Goal: Information Seeking & Learning: Check status

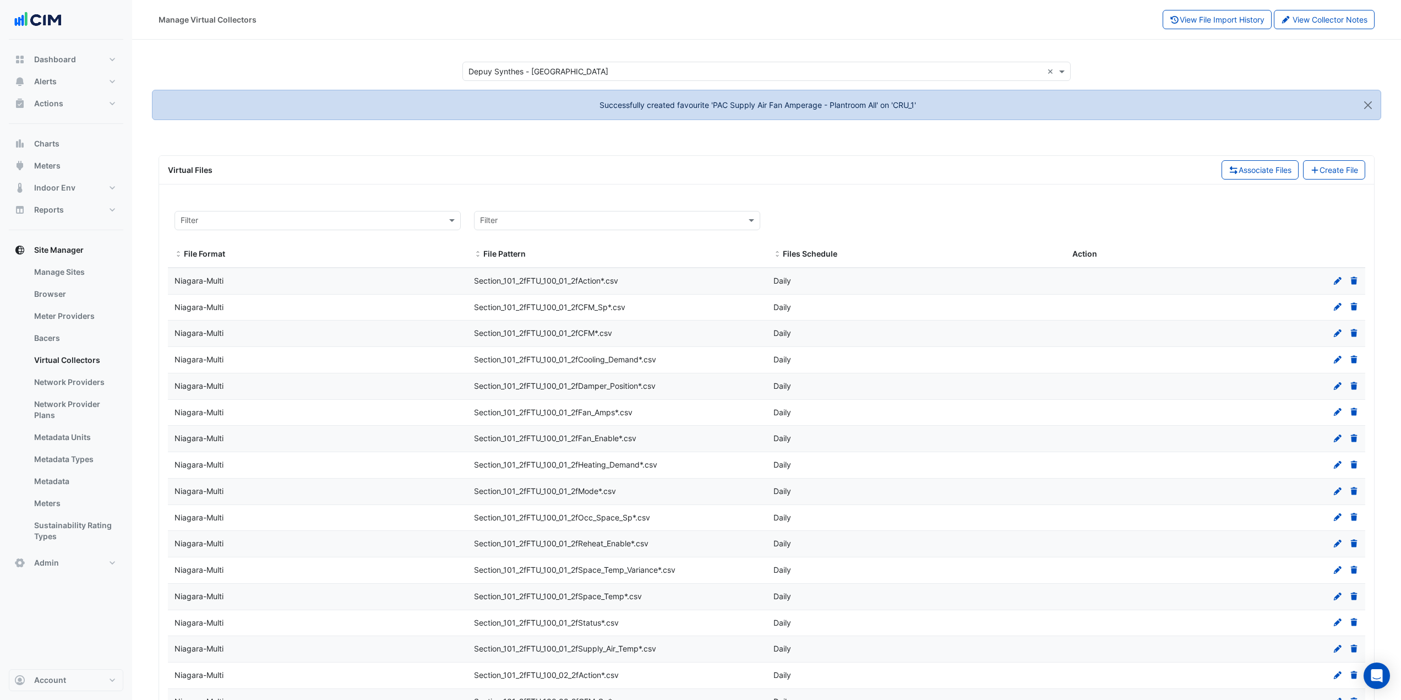
click at [74, 79] on button "Alerts" at bounding box center [66, 81] width 115 height 22
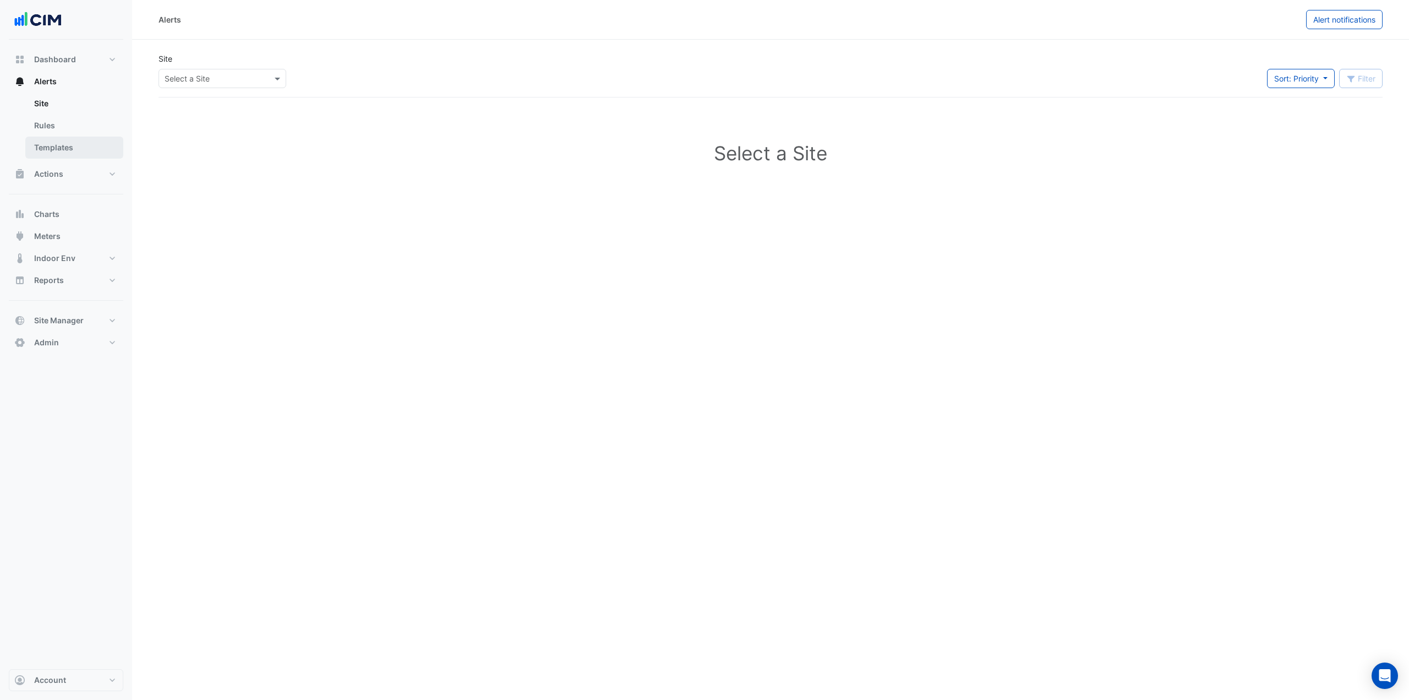
click at [76, 143] on link "Templates" at bounding box center [74, 148] width 98 height 22
select select
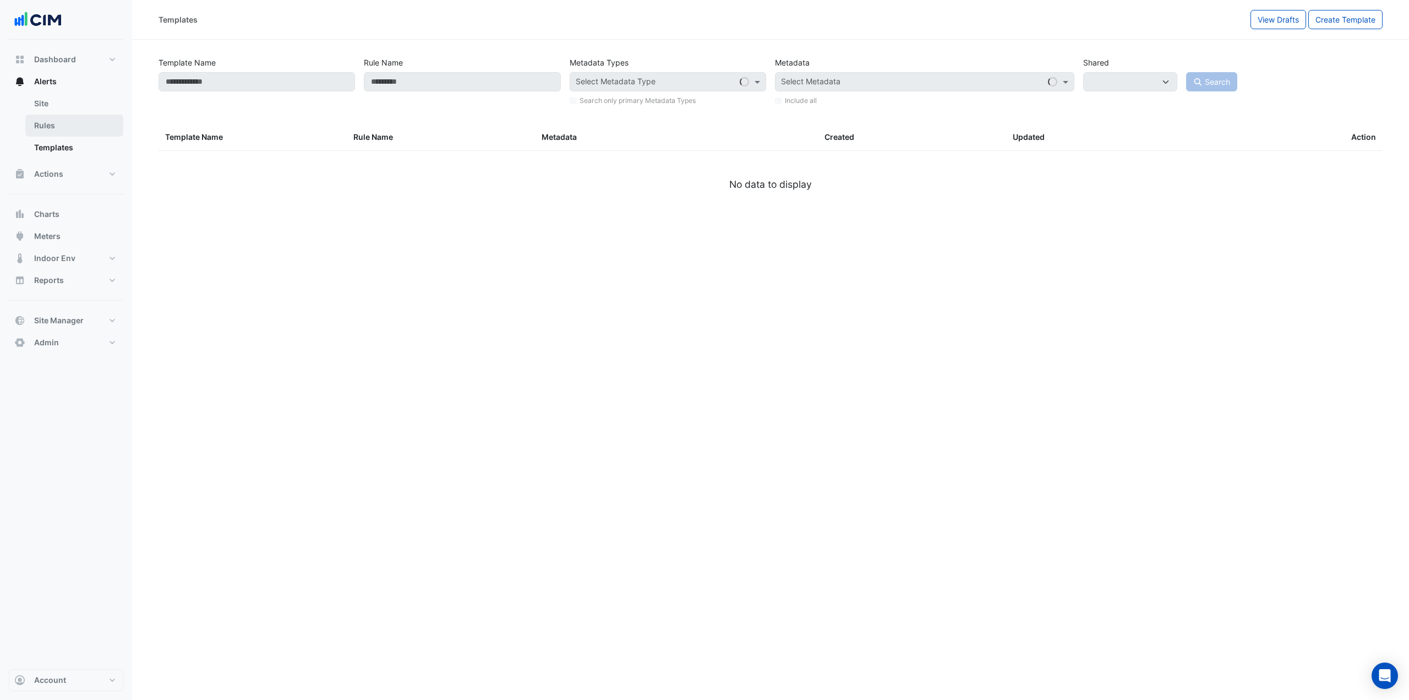
click at [78, 135] on link "Rules" at bounding box center [74, 126] width 98 height 22
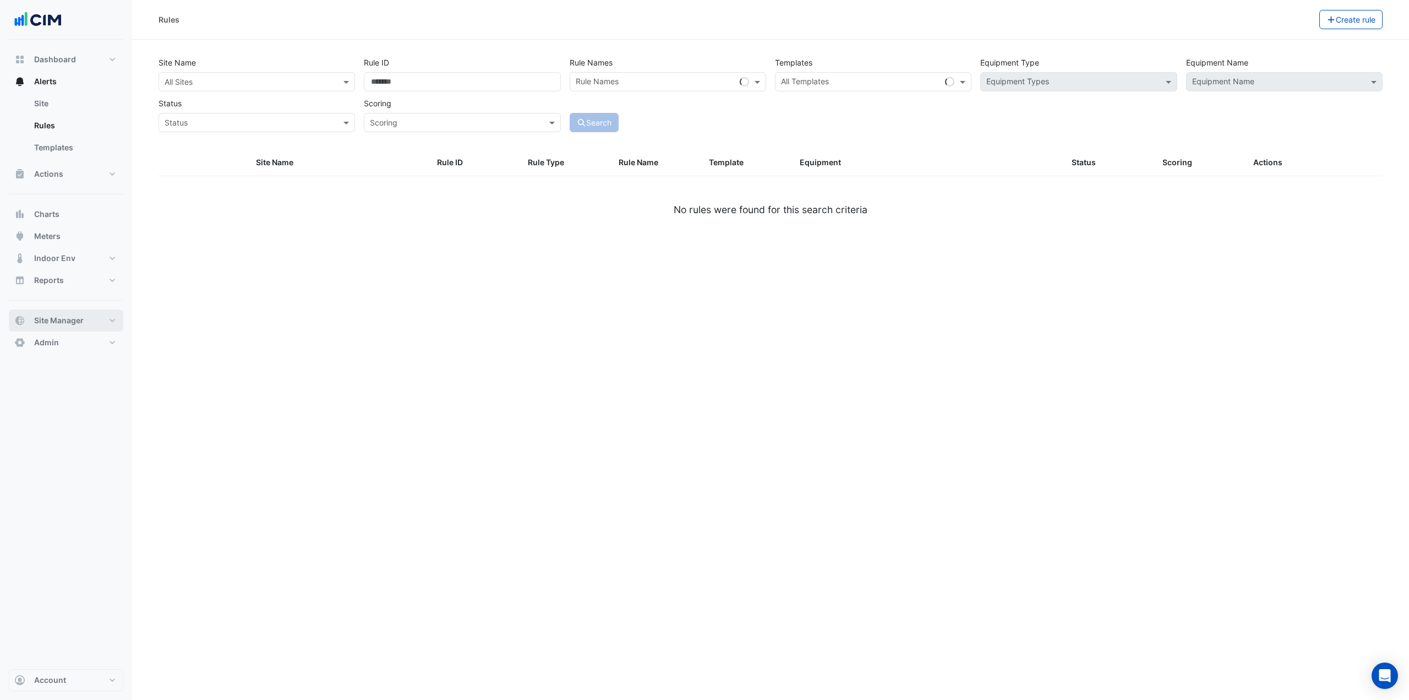
click at [102, 325] on button "Site Manager" at bounding box center [66, 320] width 115 height 22
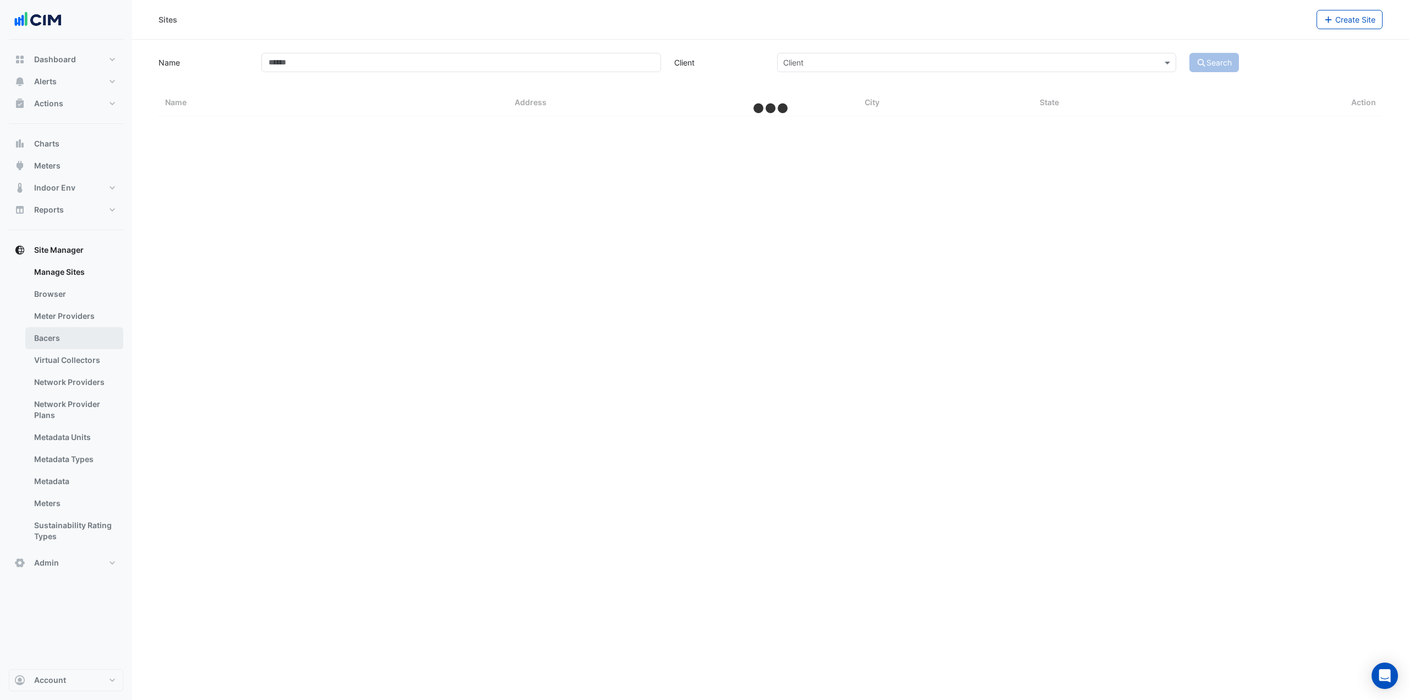
click at [80, 339] on link "Bacers" at bounding box center [74, 338] width 98 height 22
click at [83, 679] on button "Account" at bounding box center [66, 680] width 115 height 22
click at [62, 659] on link "Sign Out" at bounding box center [66, 652] width 105 height 22
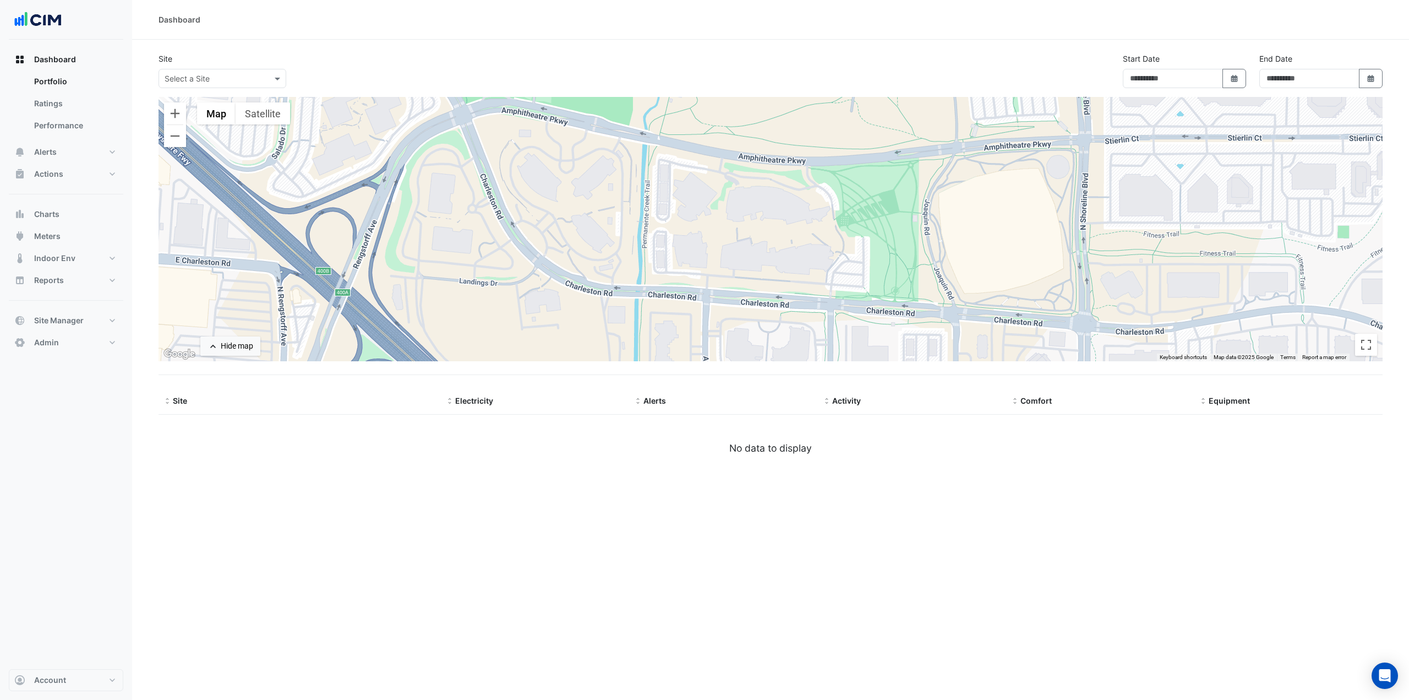
type input "**********"
click at [56, 679] on span "Account" at bounding box center [50, 679] width 32 height 11
click at [59, 656] on link "Sign Out" at bounding box center [66, 652] width 105 height 22
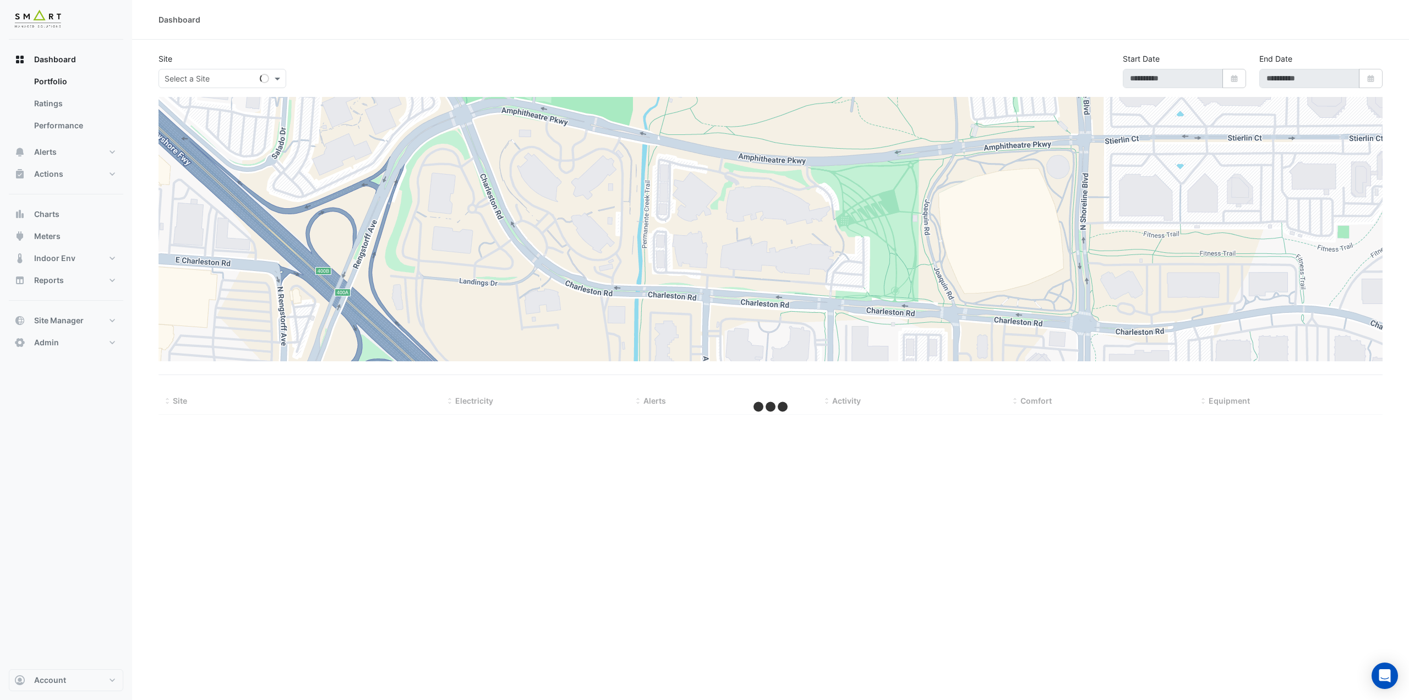
type input "**********"
select select "***"
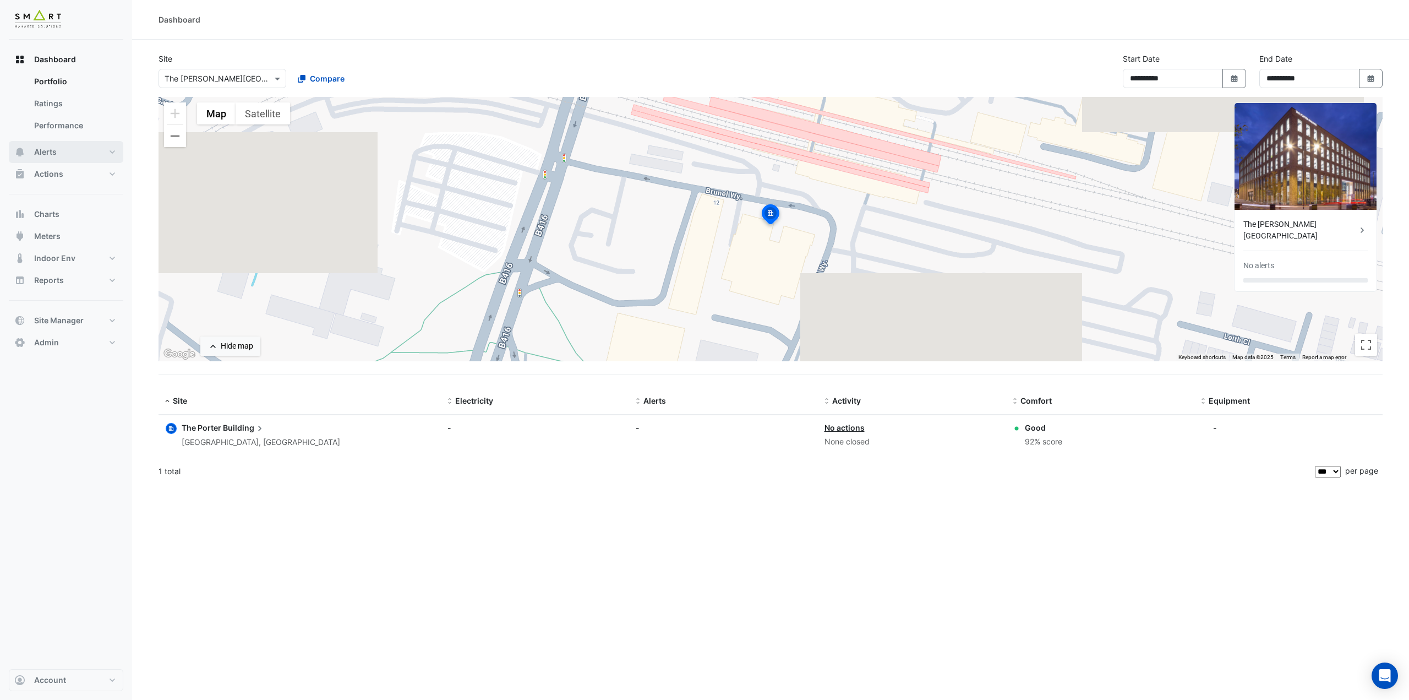
click at [70, 151] on button "Alerts" at bounding box center [66, 152] width 115 height 22
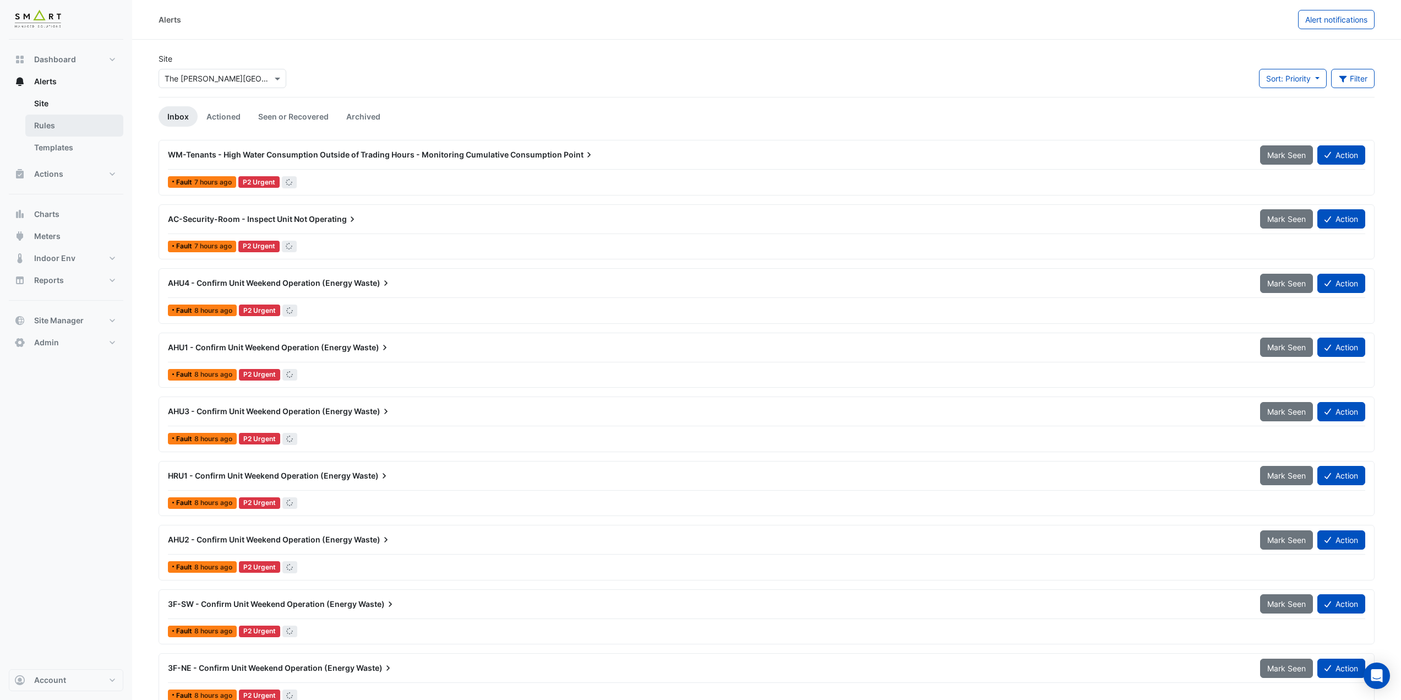
click at [86, 125] on link "Rules" at bounding box center [74, 126] width 98 height 22
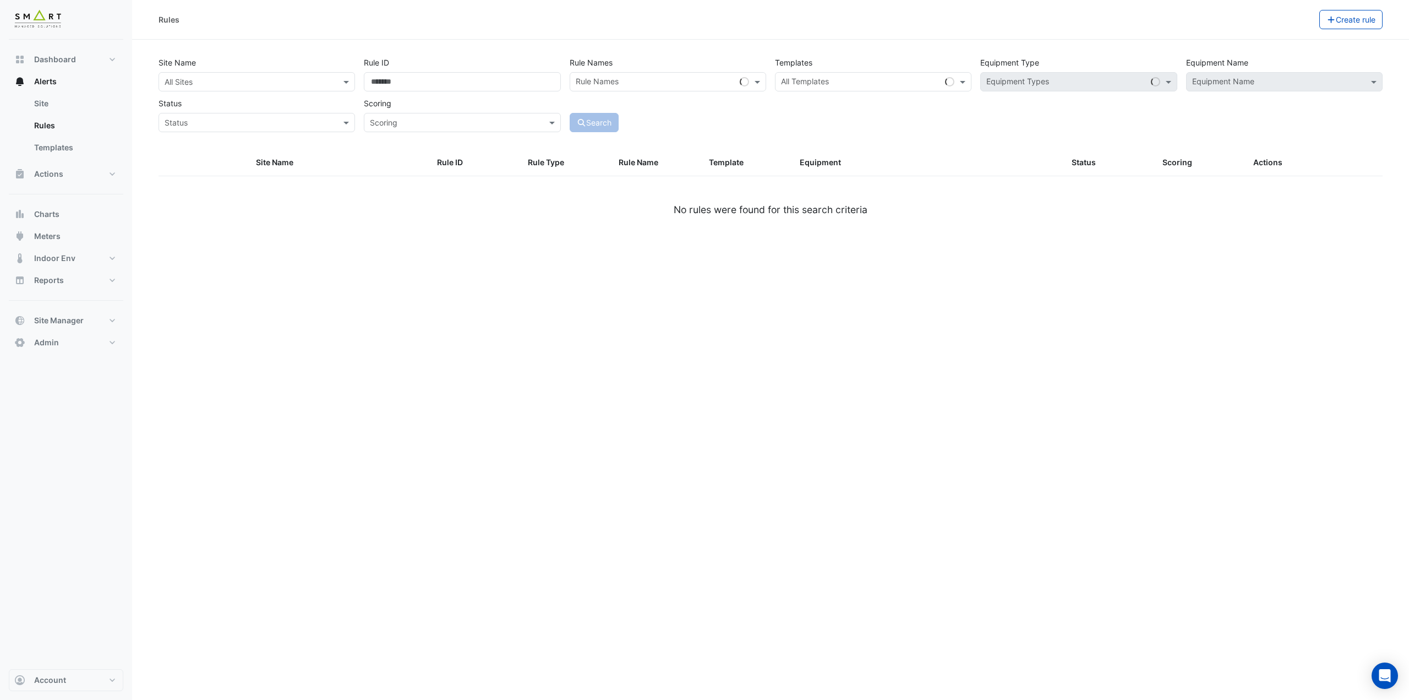
click at [254, 86] on input "text" at bounding box center [246, 83] width 162 height 12
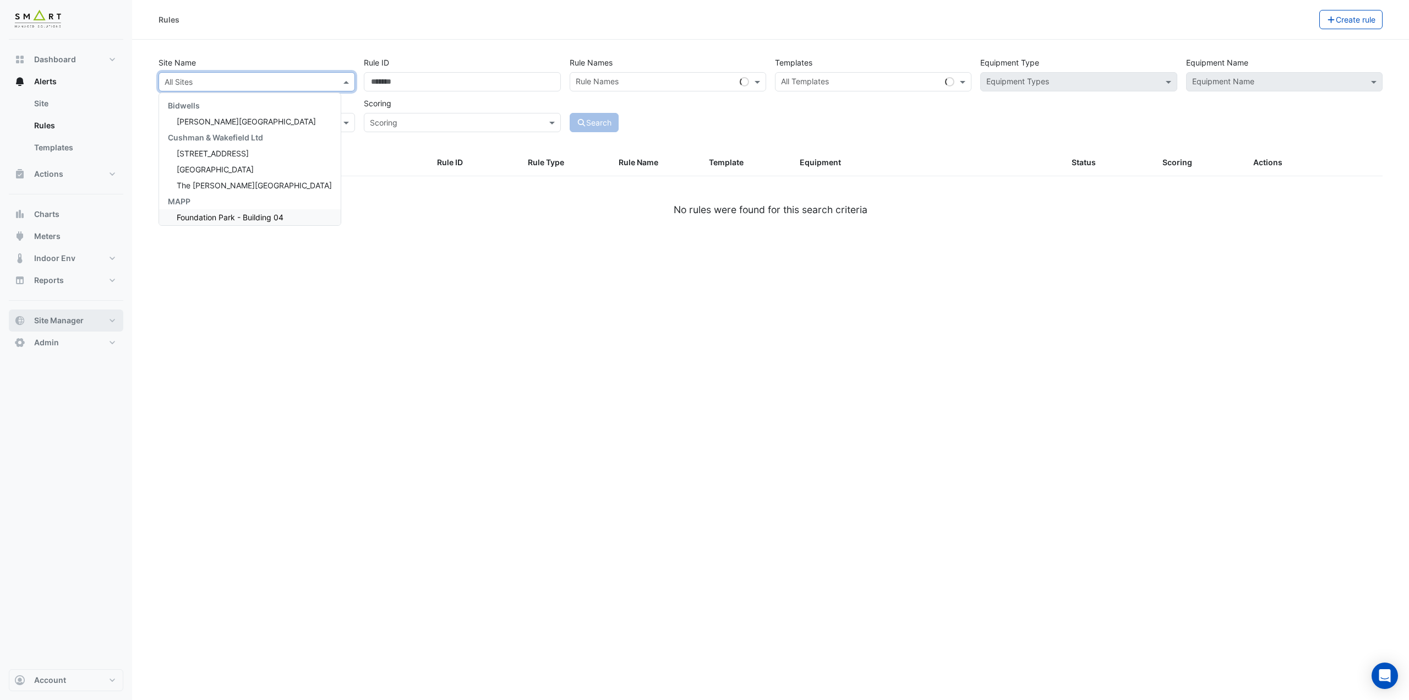
click at [73, 328] on button "Site Manager" at bounding box center [66, 320] width 115 height 22
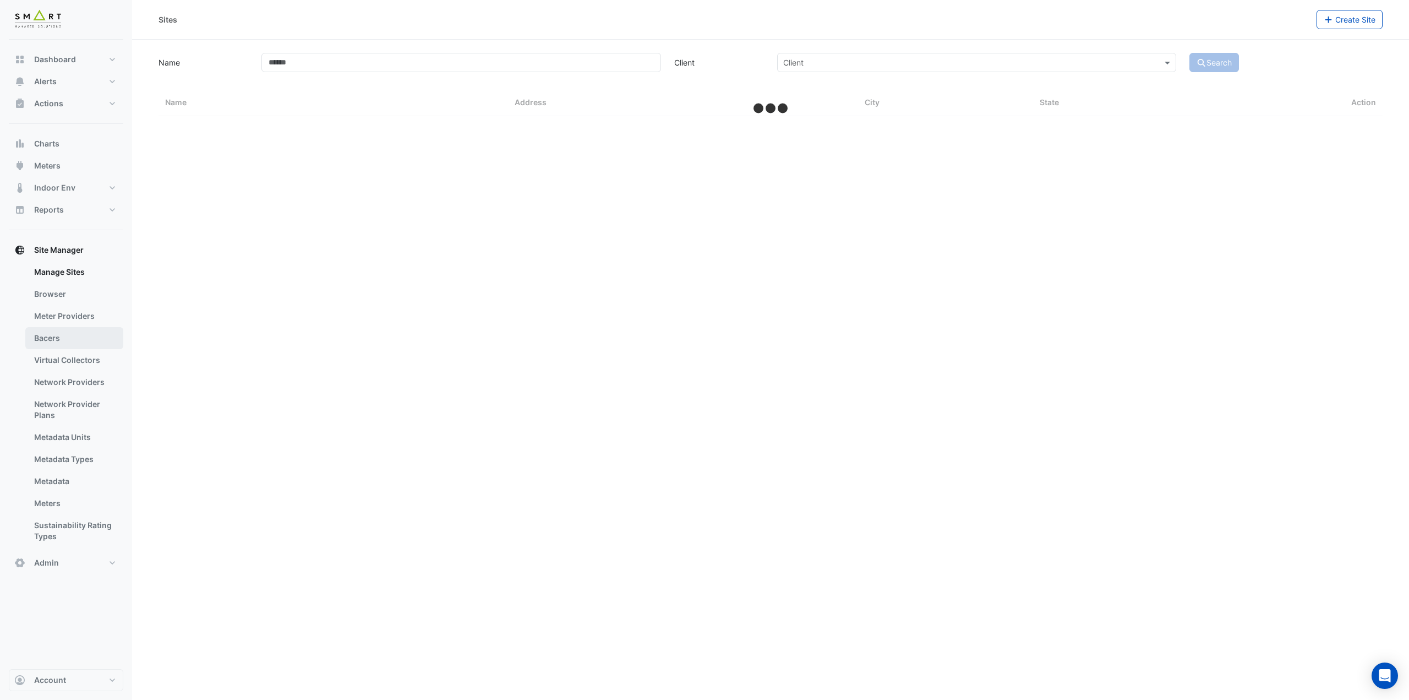
click at [64, 341] on link "Bacers" at bounding box center [74, 338] width 98 height 22
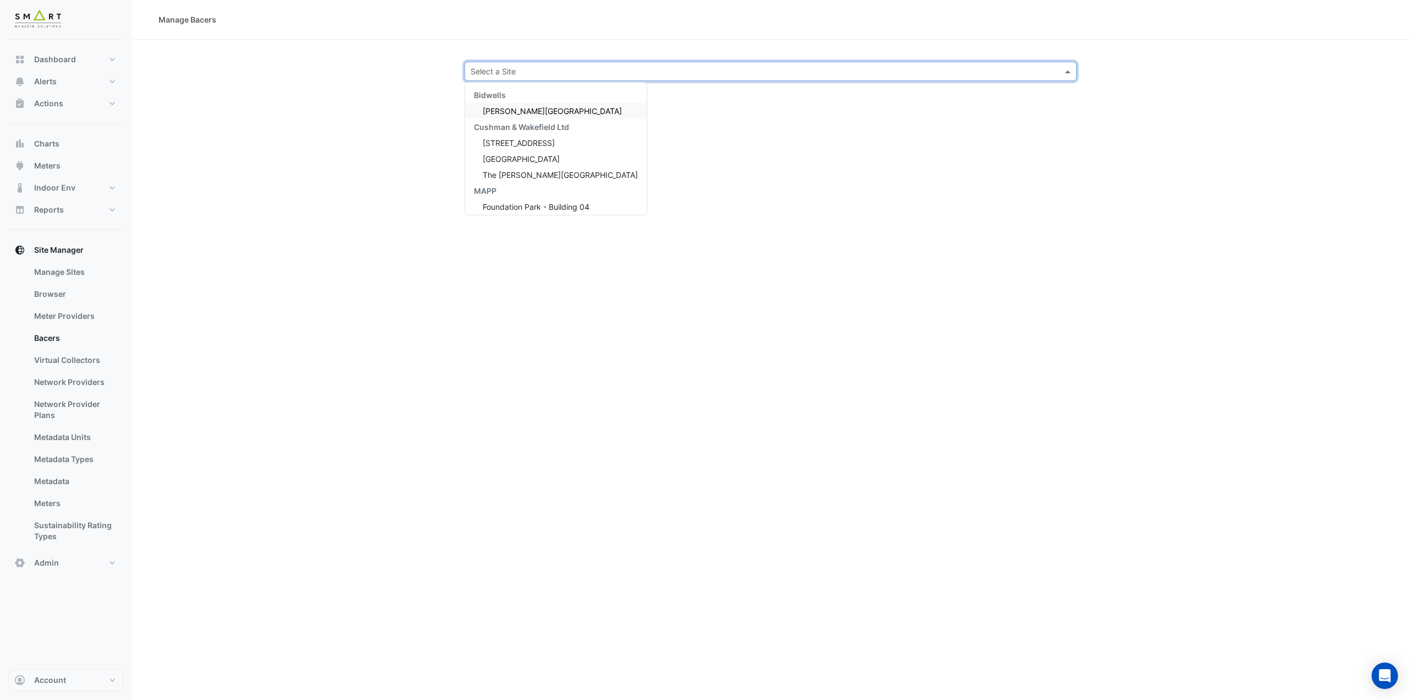
click at [487, 70] on input "text" at bounding box center [760, 72] width 578 height 12
click at [69, 100] on button "Actions" at bounding box center [66, 103] width 115 height 22
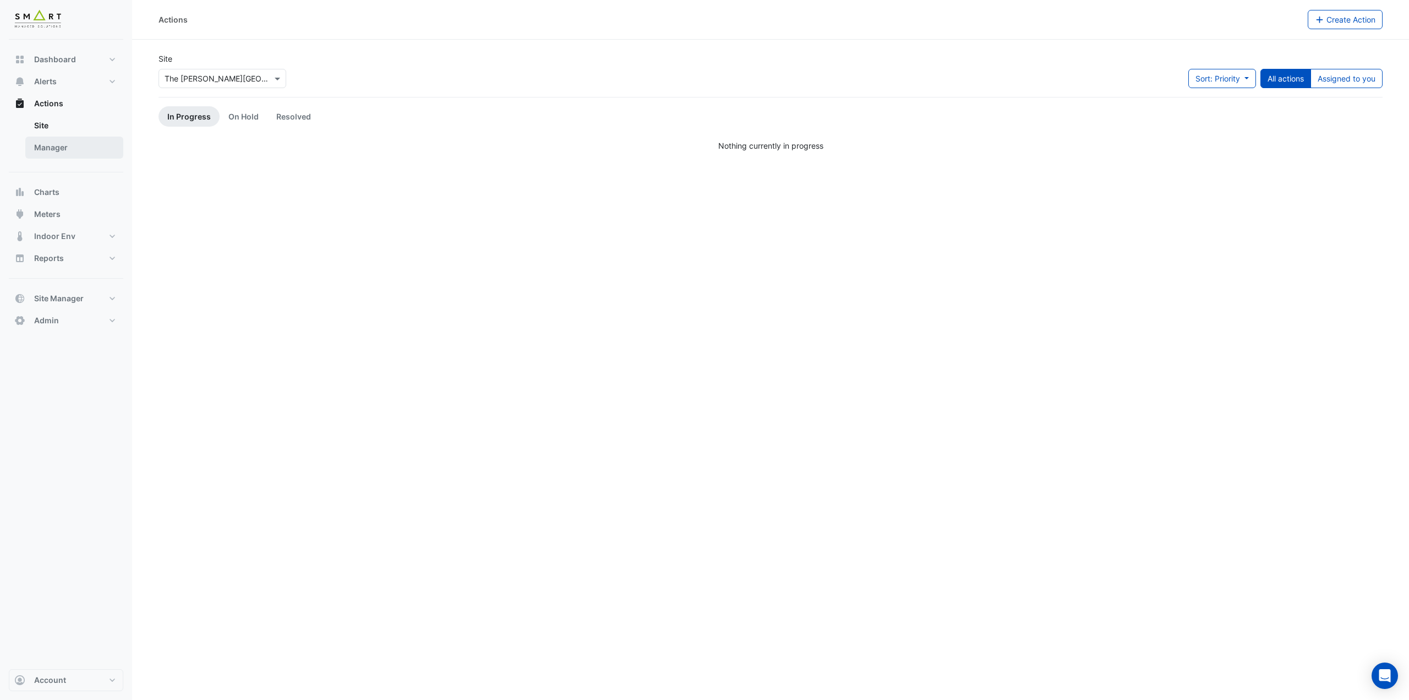
click at [73, 143] on link "Manager" at bounding box center [74, 148] width 98 height 22
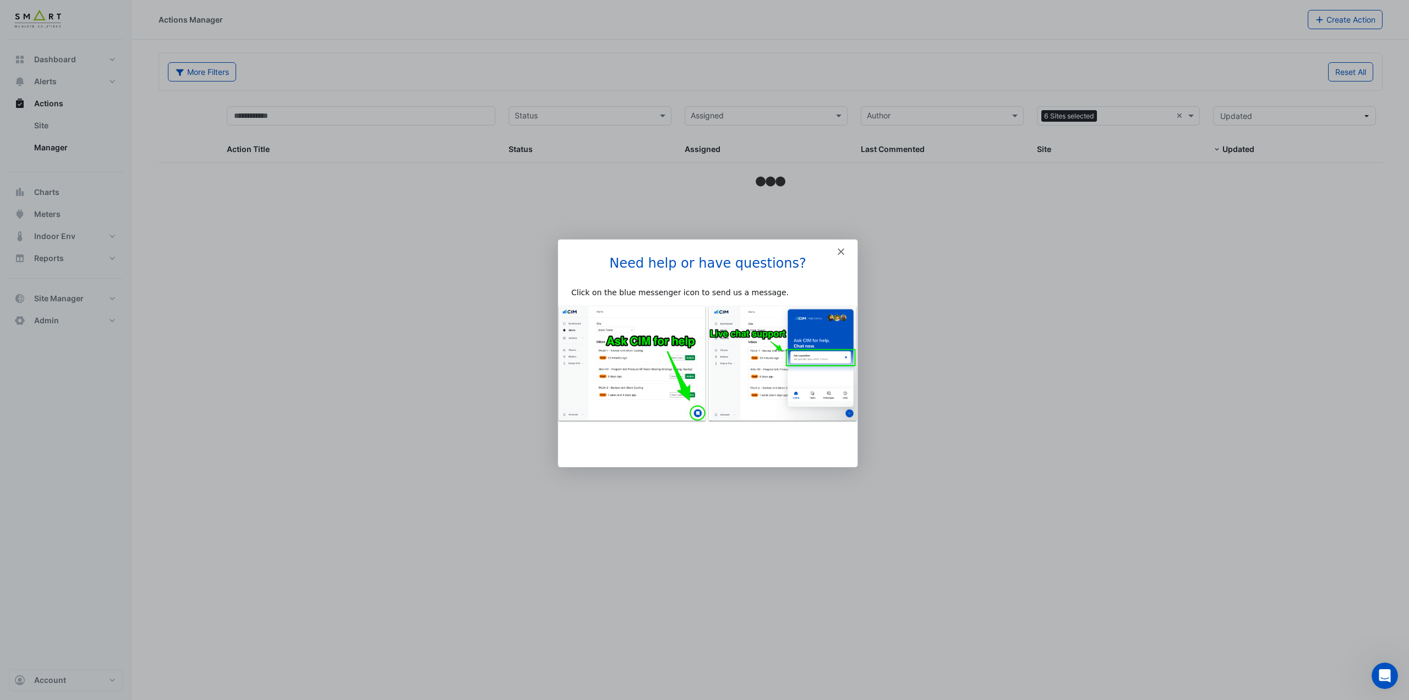
select select "***"
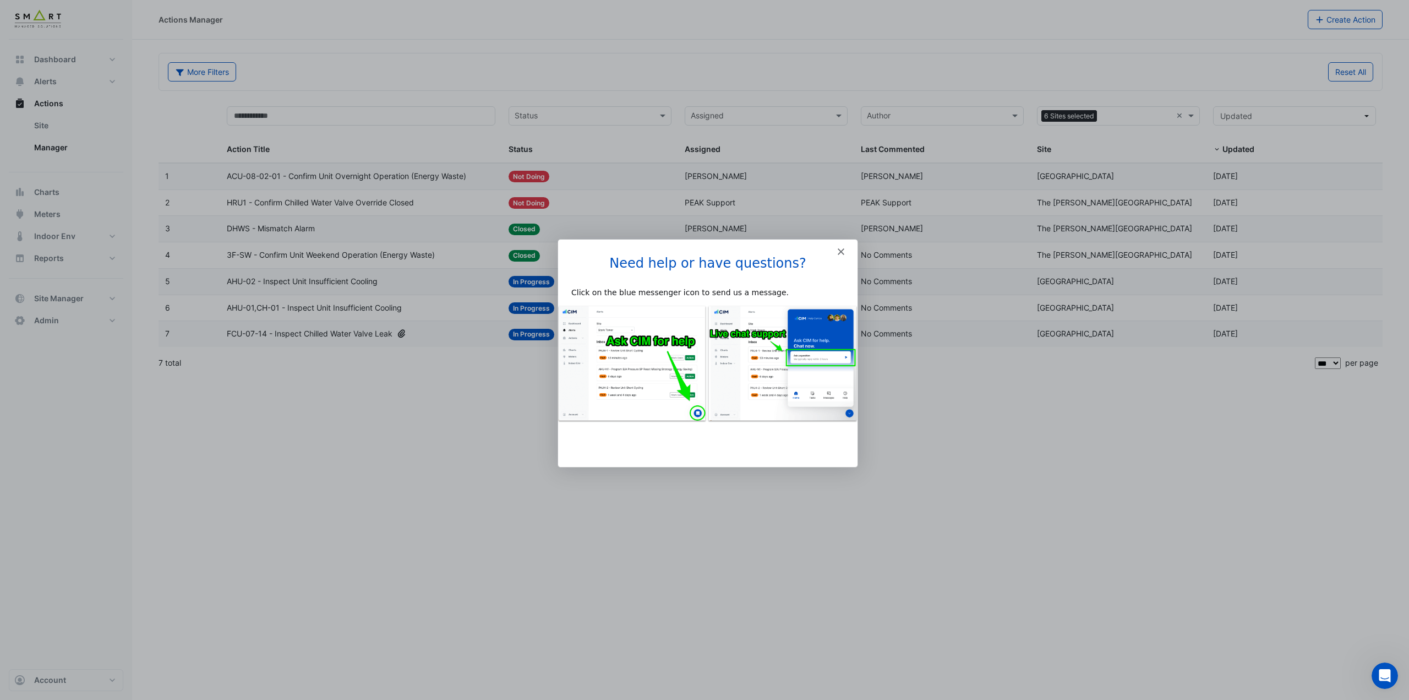
click at [838, 250] on icon "Close" at bounding box center [840, 251] width 7 height 7
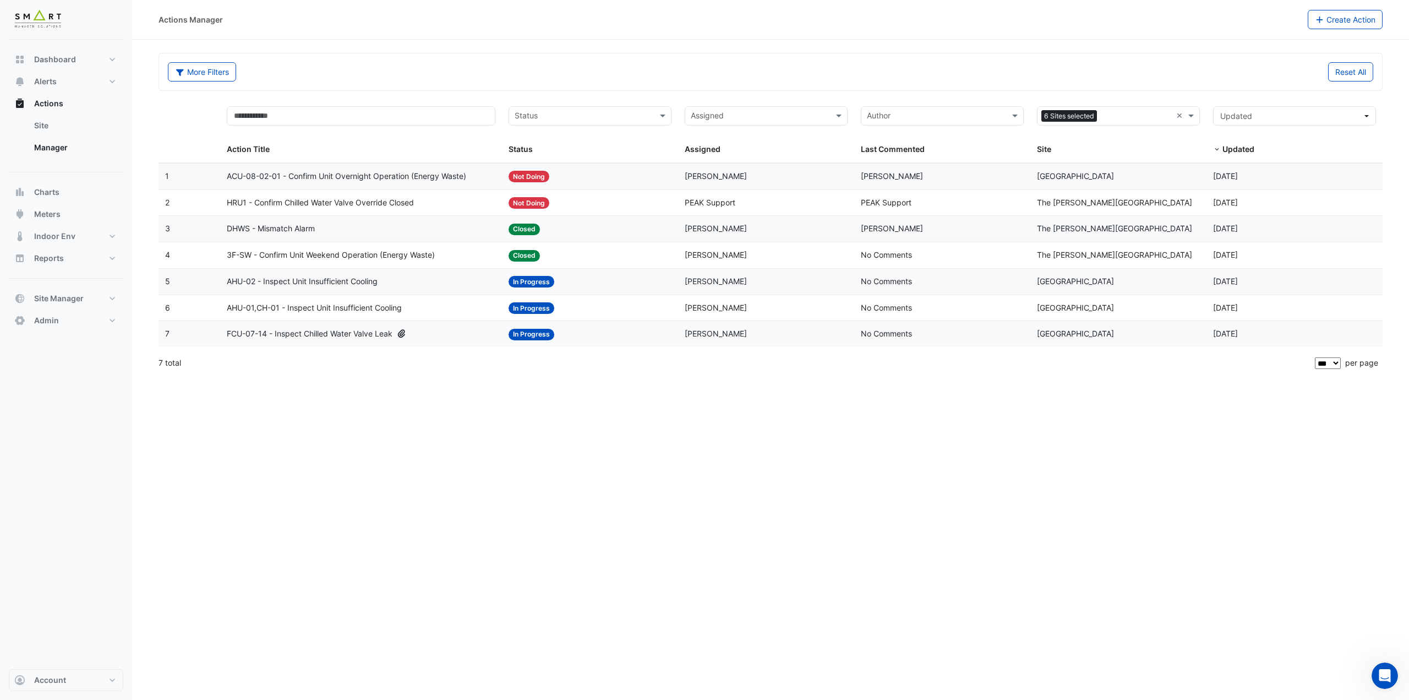
click at [456, 171] on span "ACU-08-02-01 - Confirm Unit Overnight Operation (Energy Waste)" at bounding box center [346, 176] width 239 height 13
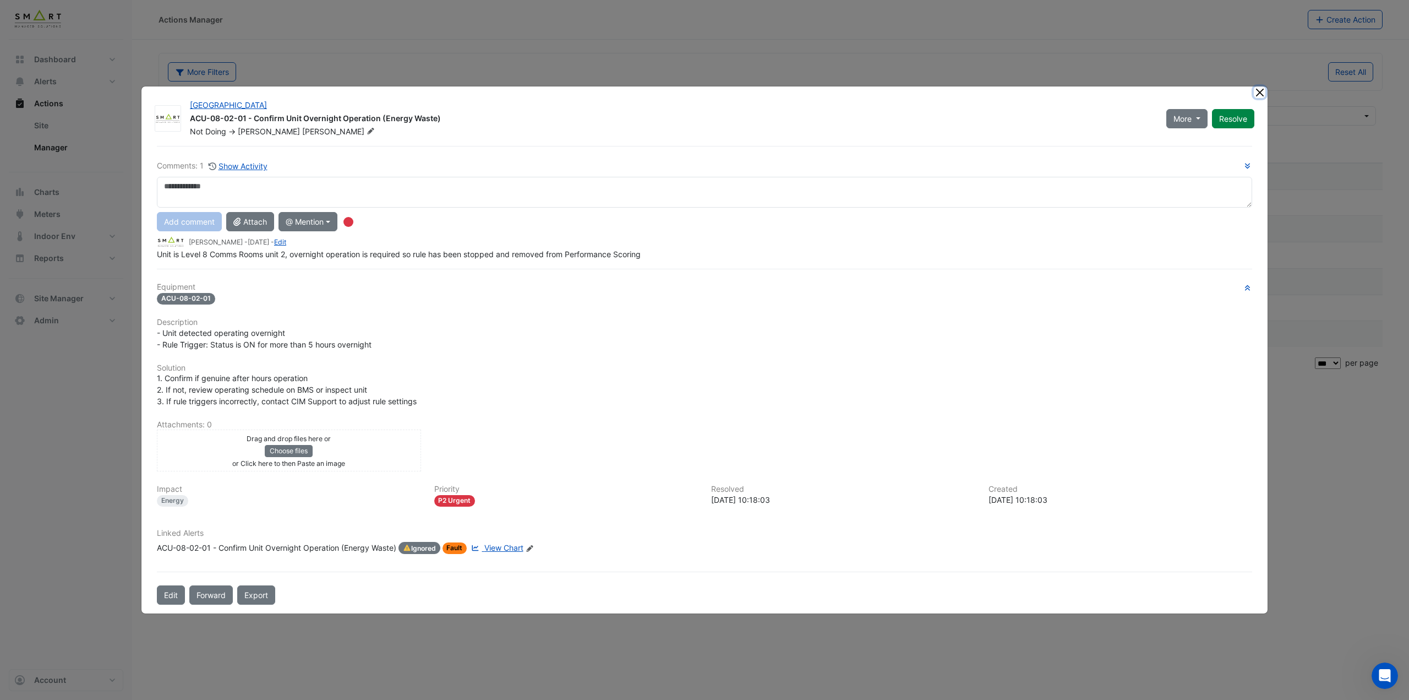
click at [1263, 95] on button "Close" at bounding box center [1260, 92] width 12 height 12
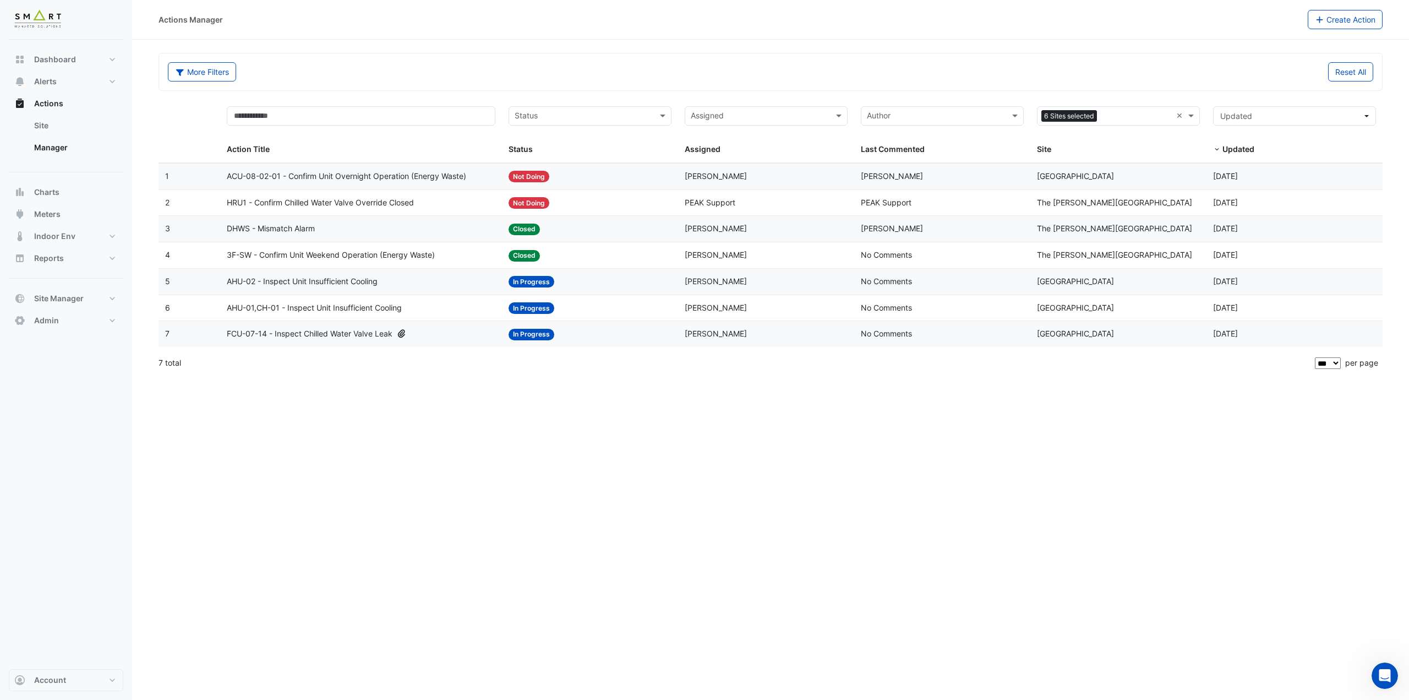
click at [459, 206] on div "HRU1 - Confirm Chilled Water Valve Override Closed" at bounding box center [361, 203] width 269 height 13
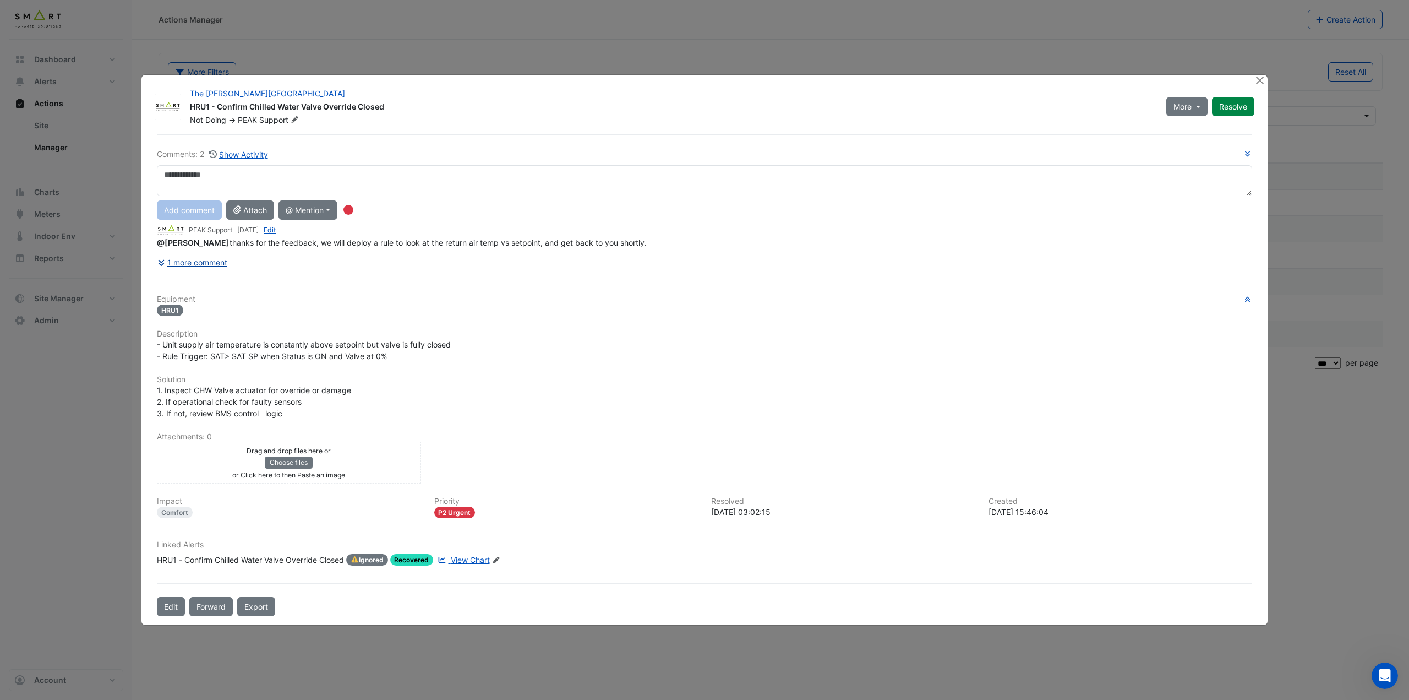
click at [210, 258] on button "1 more comment" at bounding box center [192, 262] width 71 height 19
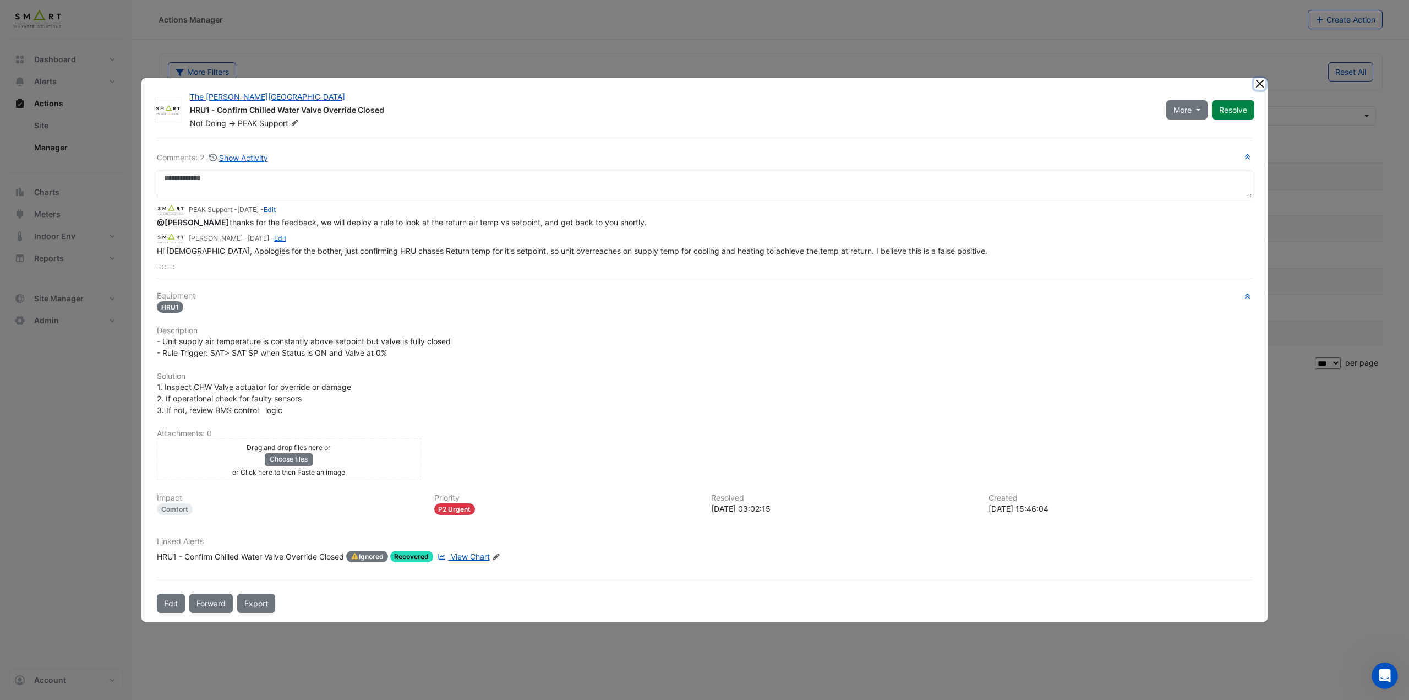
click at [1256, 83] on button "Close" at bounding box center [1260, 84] width 12 height 12
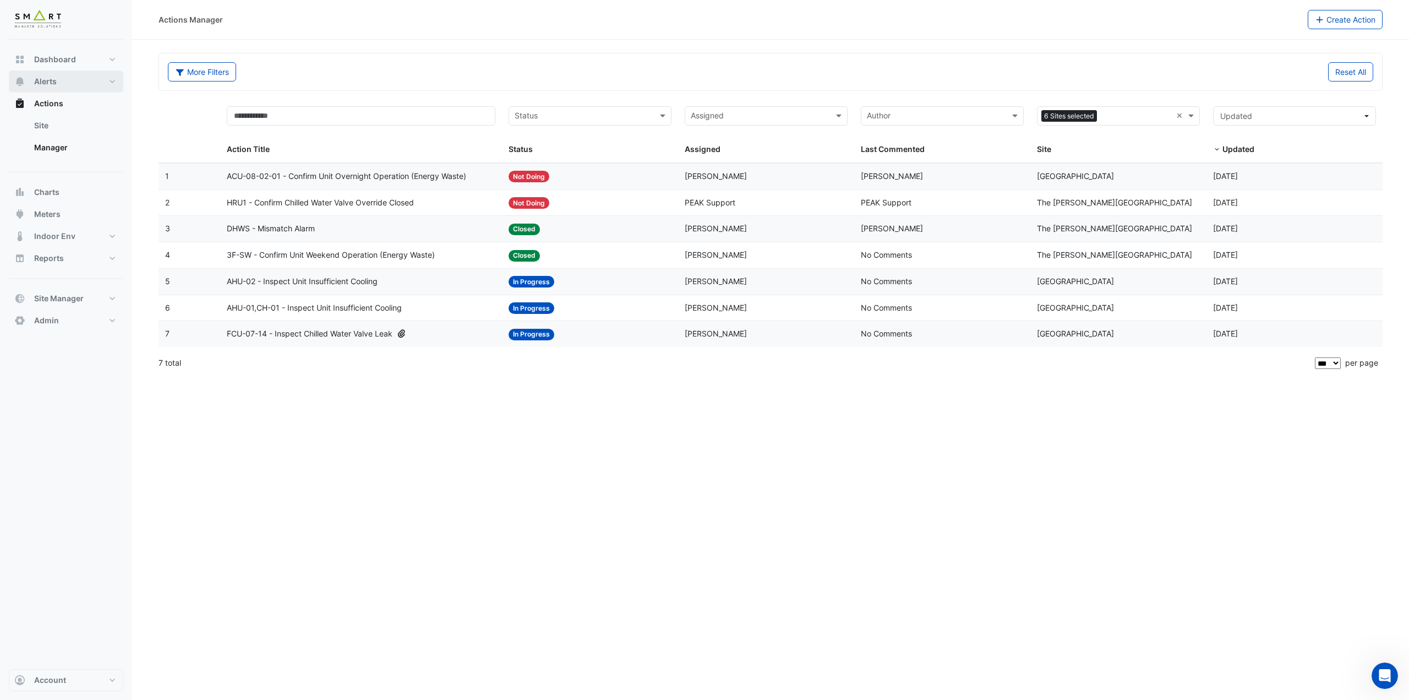
click at [49, 83] on span "Alerts" at bounding box center [45, 81] width 23 height 11
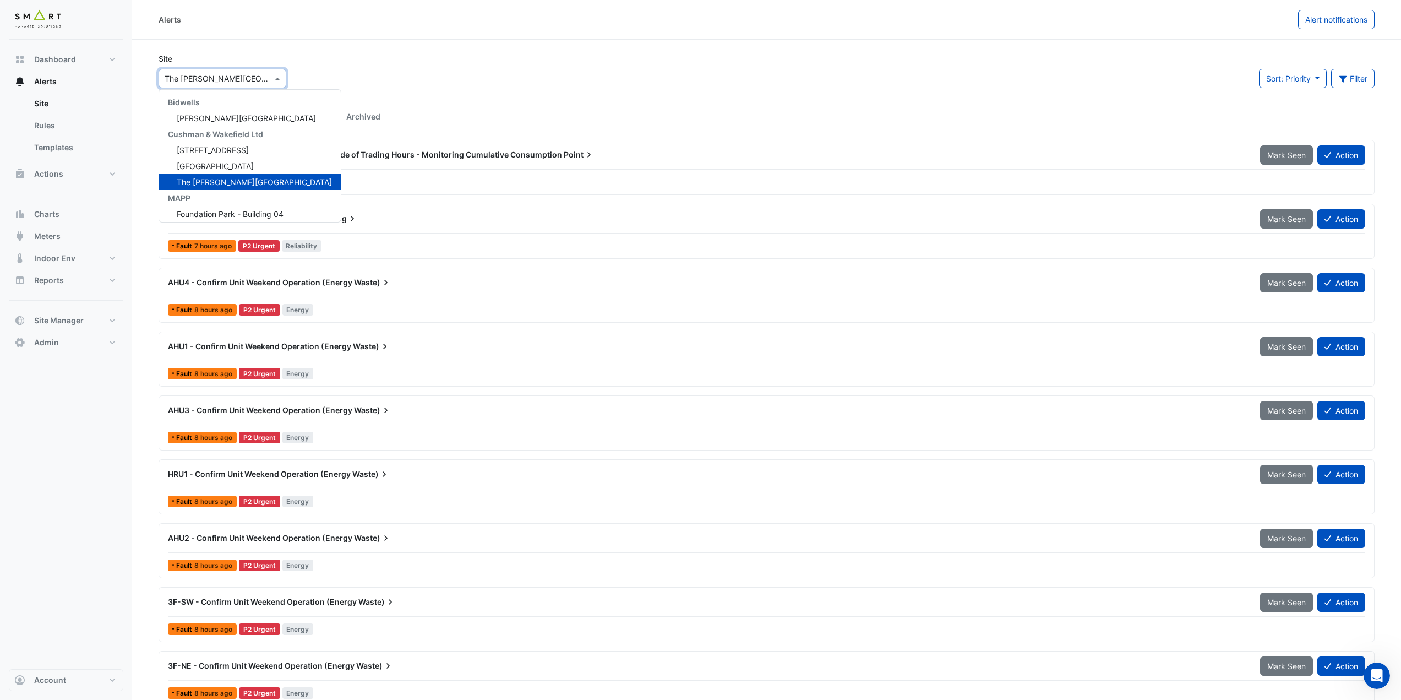
click at [202, 79] on input "text" at bounding box center [212, 79] width 94 height 12
click at [222, 151] on span "12 Hammersmith Grove" at bounding box center [213, 149] width 72 height 9
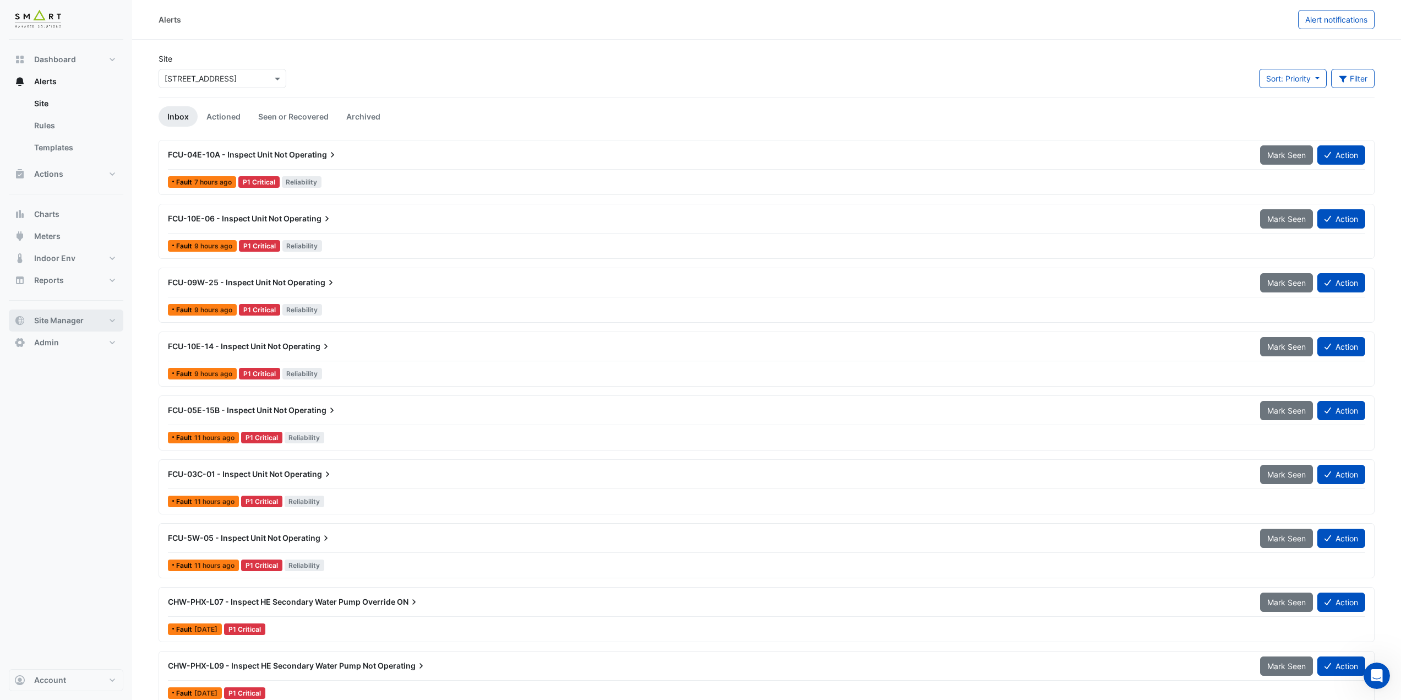
click at [65, 318] on span "Site Manager" at bounding box center [59, 320] width 50 height 11
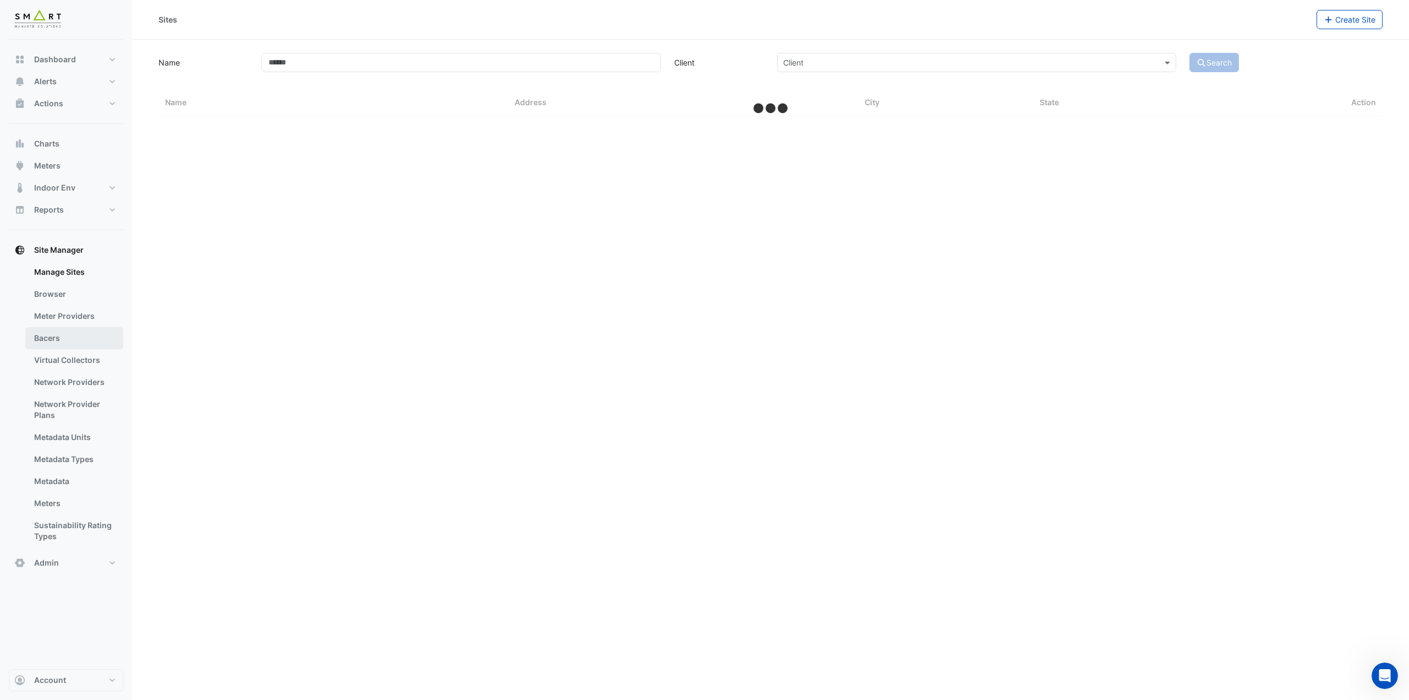
click at [65, 332] on link "Bacers" at bounding box center [74, 338] width 98 height 22
click at [503, 61] on section "Select a Site" at bounding box center [770, 60] width 1277 height 41
click at [504, 70] on input "text" at bounding box center [760, 72] width 578 height 12
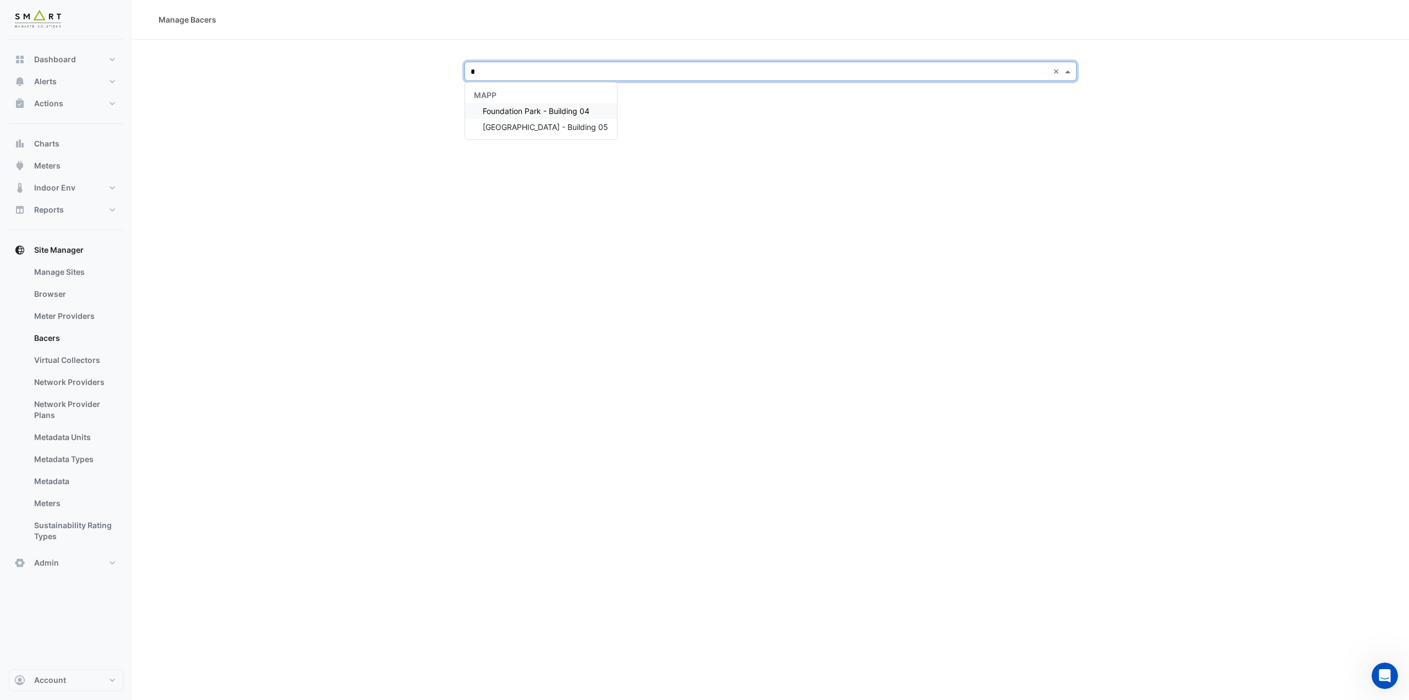
type input "**"
click at [523, 112] on span "Foundation Park - Building 05" at bounding box center [546, 110] width 126 height 9
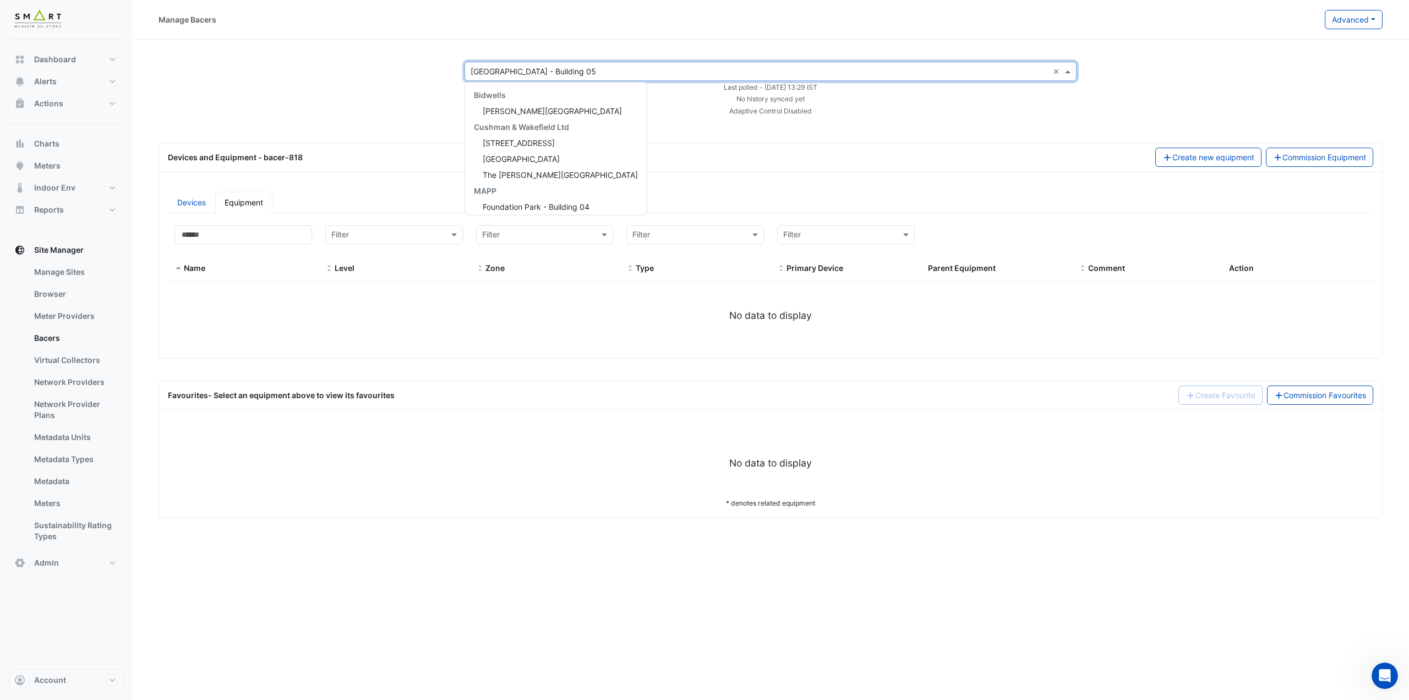
click at [519, 69] on input "text" at bounding box center [760, 72] width 578 height 12
type input "*****"
click at [502, 111] on span "Bidwell House" at bounding box center [552, 110] width 139 height 9
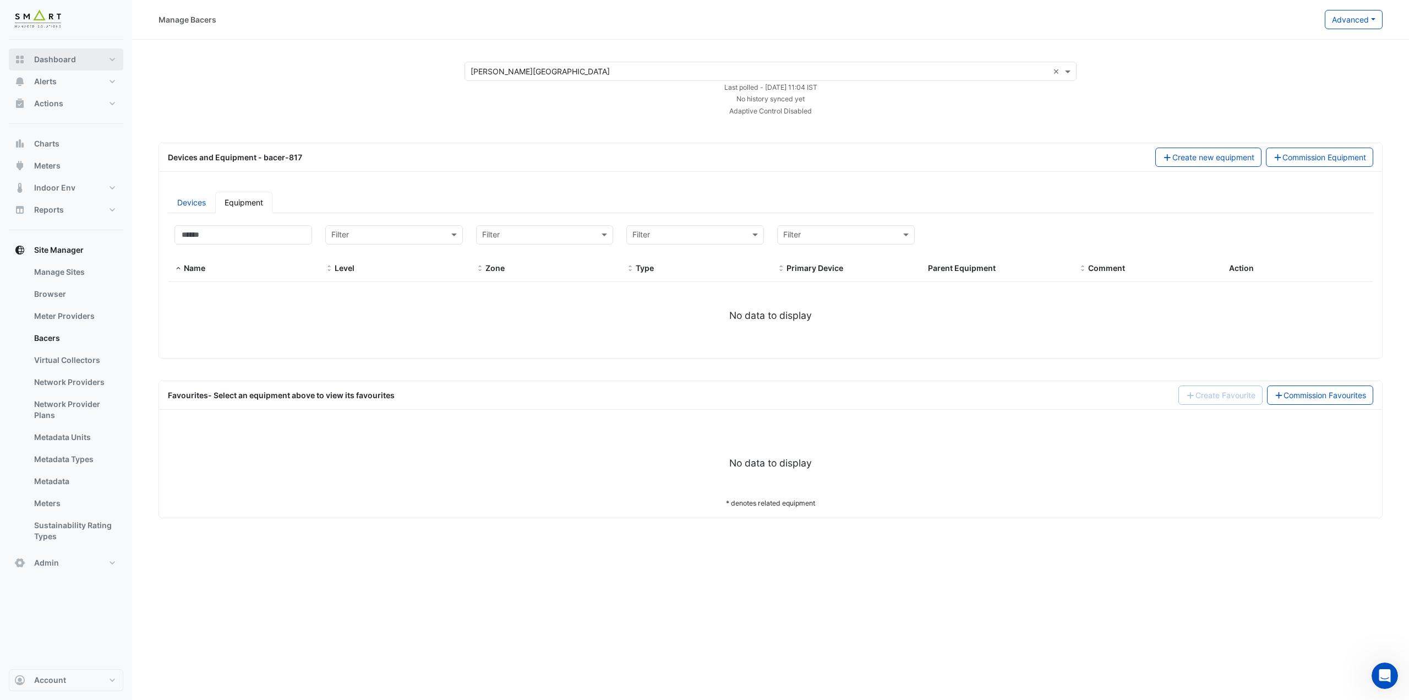
click at [72, 55] on span "Dashboard" at bounding box center [55, 59] width 42 height 11
select select "***"
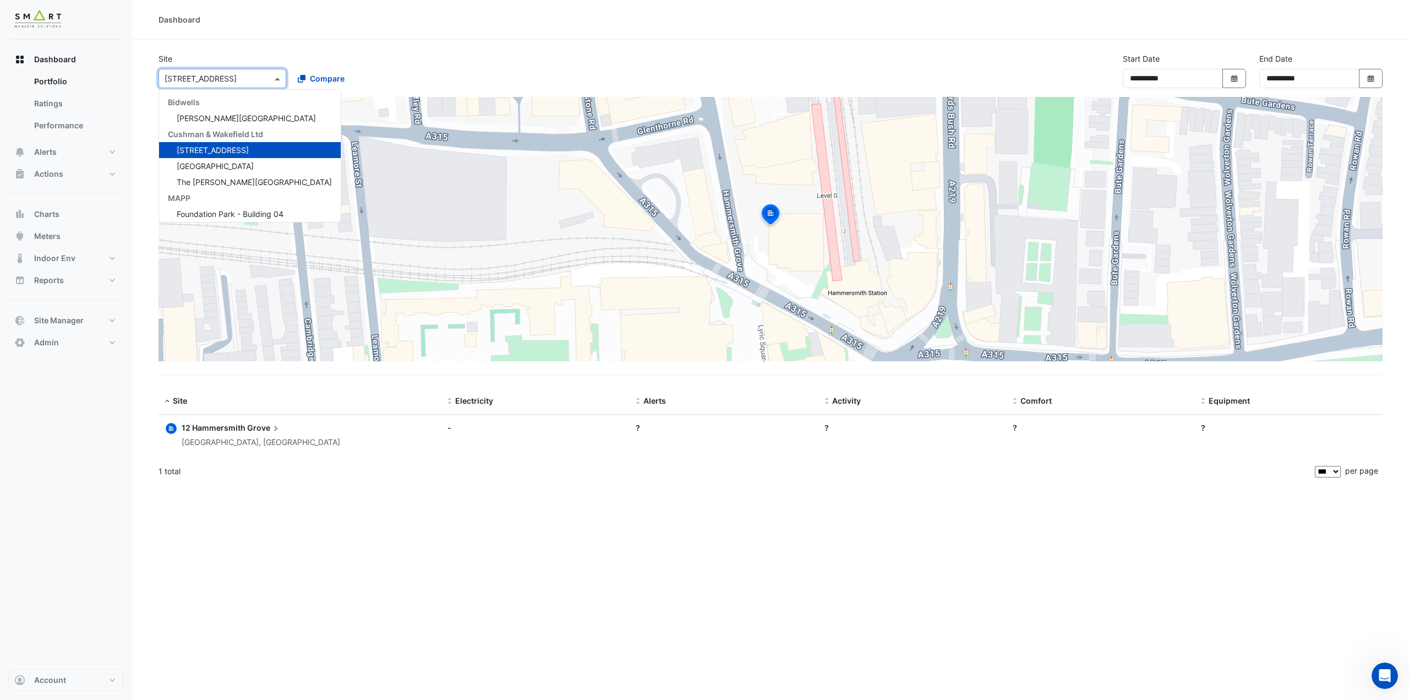
click at [232, 81] on input "text" at bounding box center [212, 79] width 94 height 12
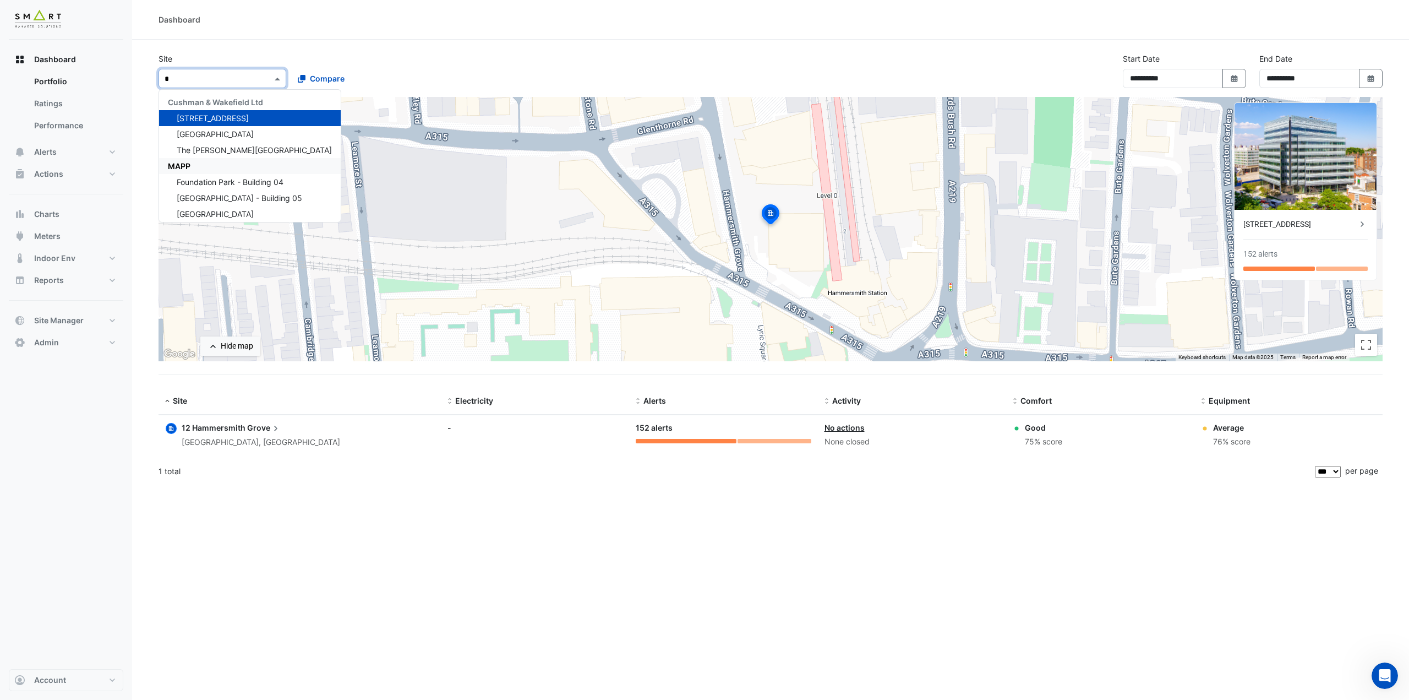
type input "**"
click at [236, 214] on span "Marble Arch Place" at bounding box center [215, 213] width 77 height 9
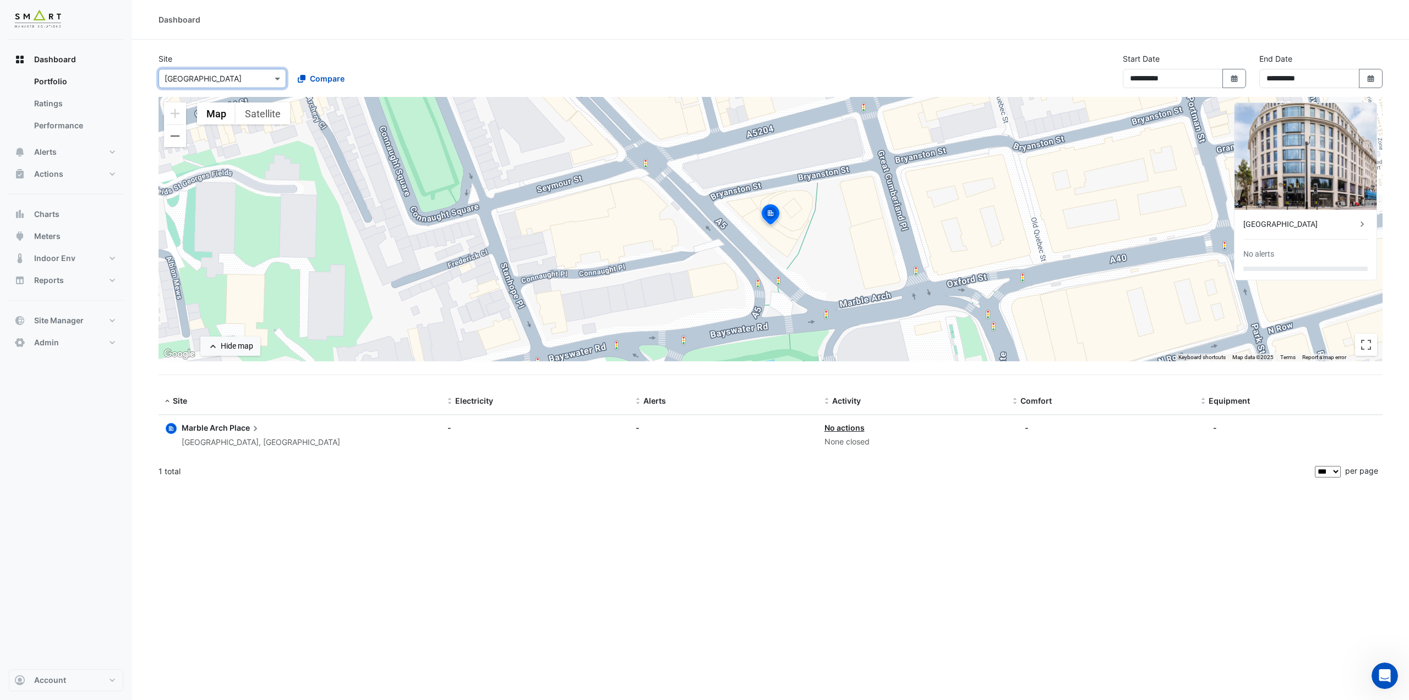
click at [212, 428] on span "Marble Arch" at bounding box center [205, 427] width 46 height 9
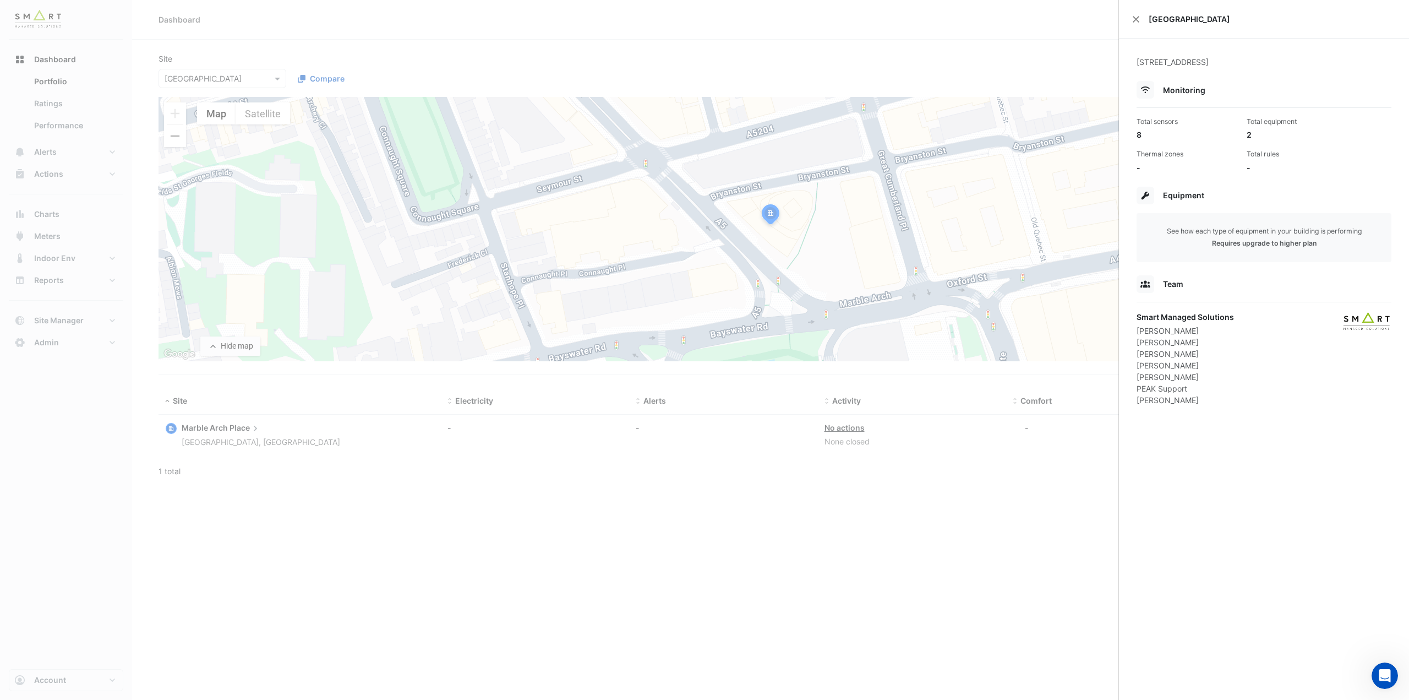
click at [315, 40] on ngb-offcanvas-backdrop at bounding box center [704, 350] width 1409 height 700
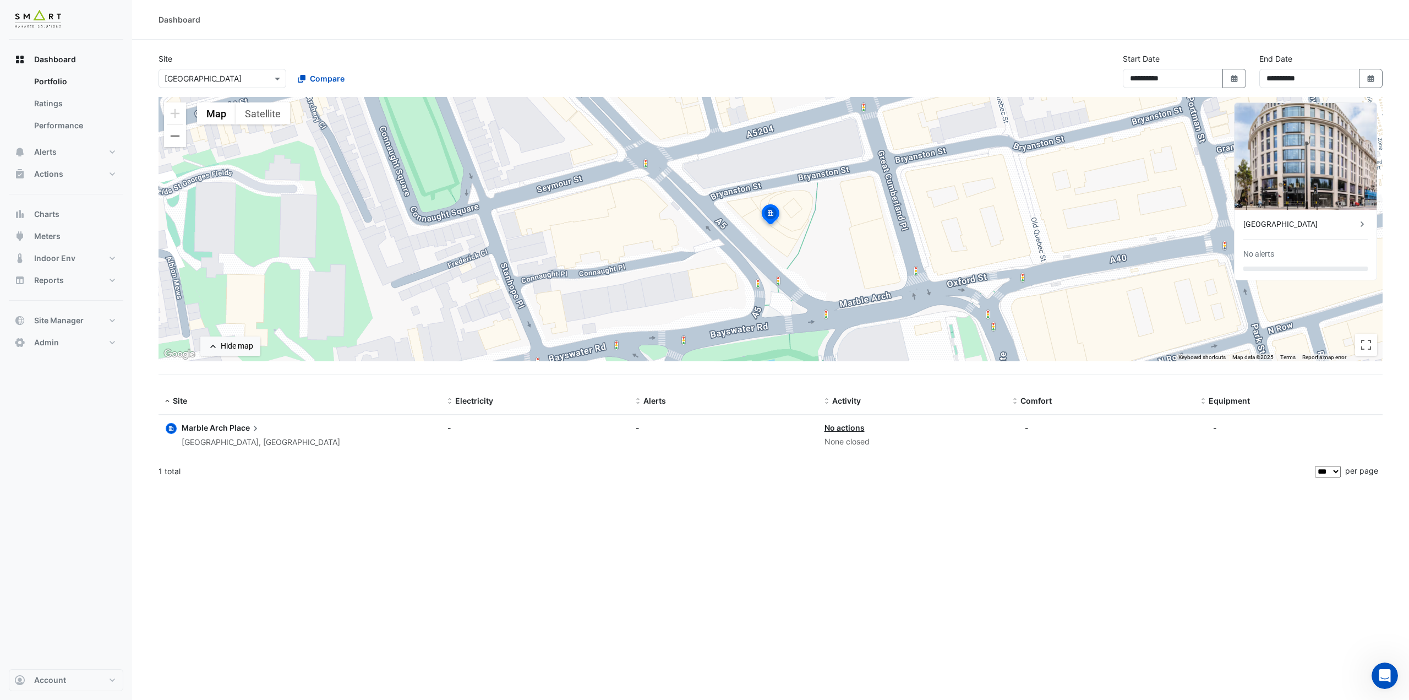
click at [226, 79] on input "text" at bounding box center [212, 79] width 94 height 12
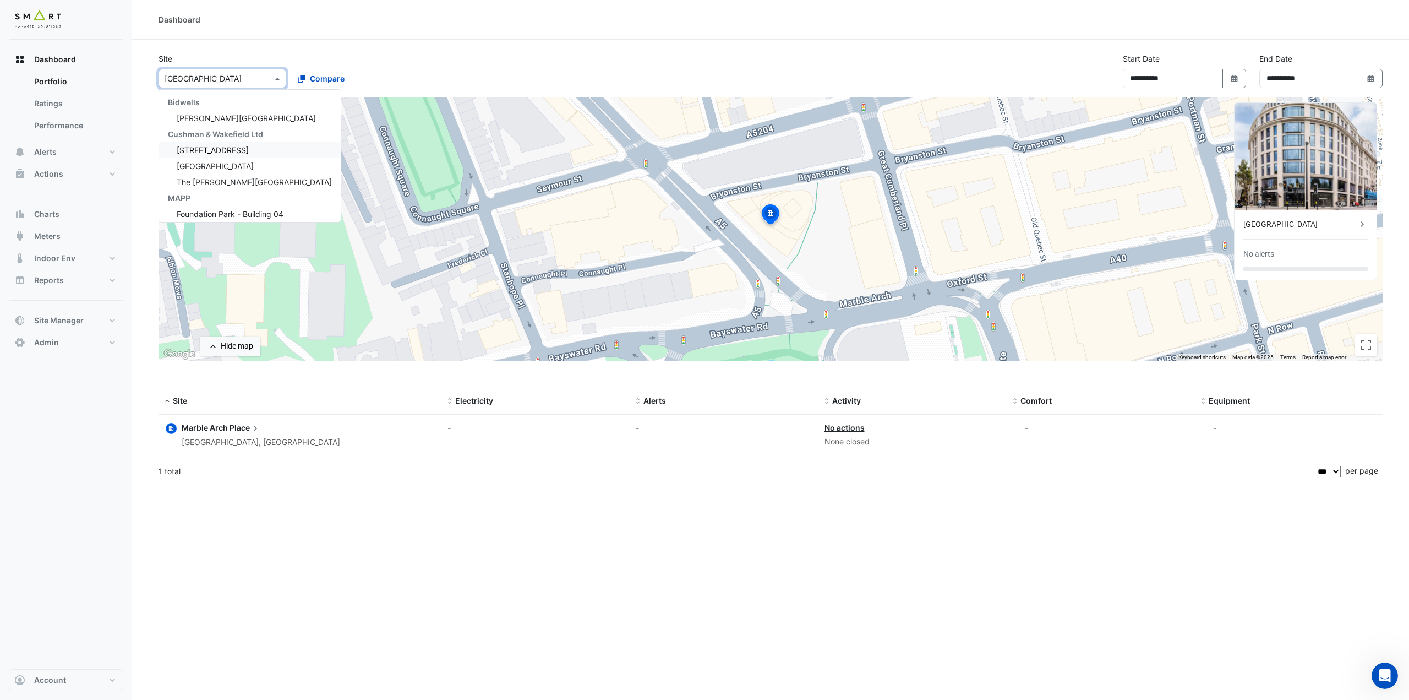
click at [235, 148] on span "12 Hammersmith Grove" at bounding box center [213, 149] width 72 height 9
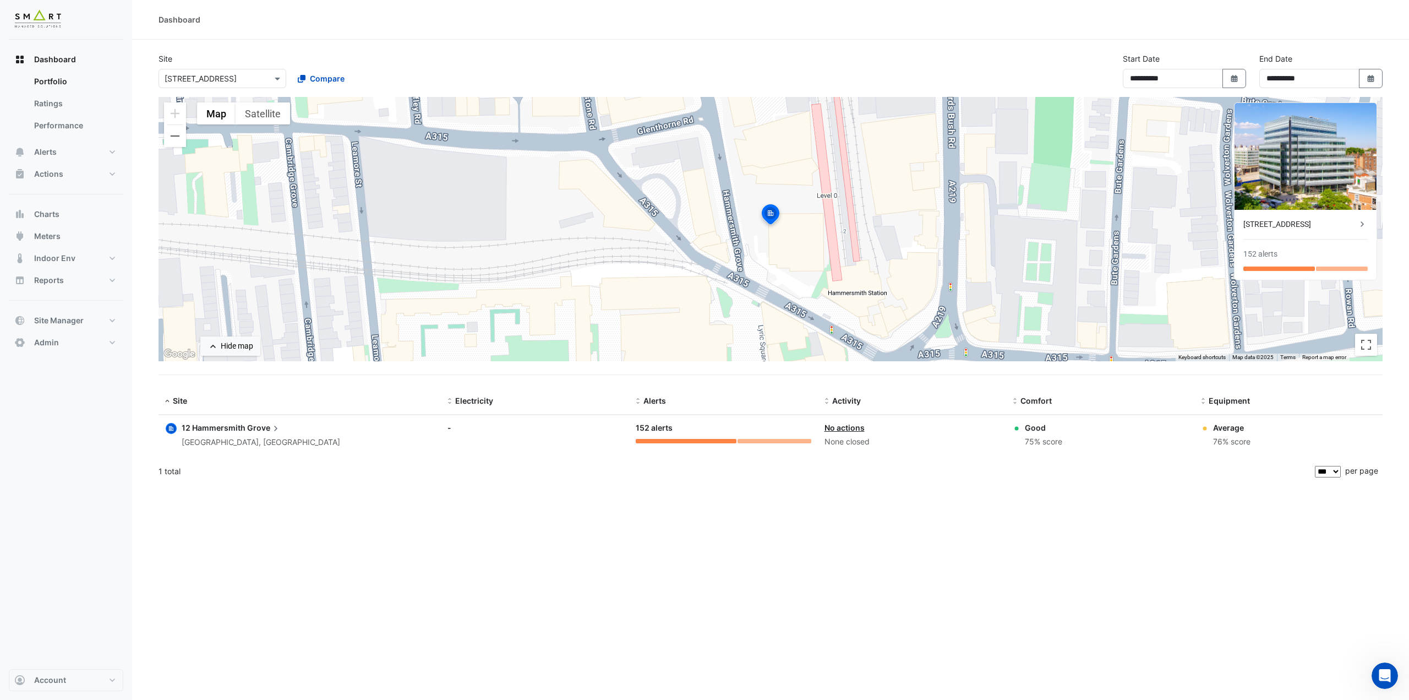
click at [215, 430] on span "12 Hammersmith" at bounding box center [214, 427] width 64 height 9
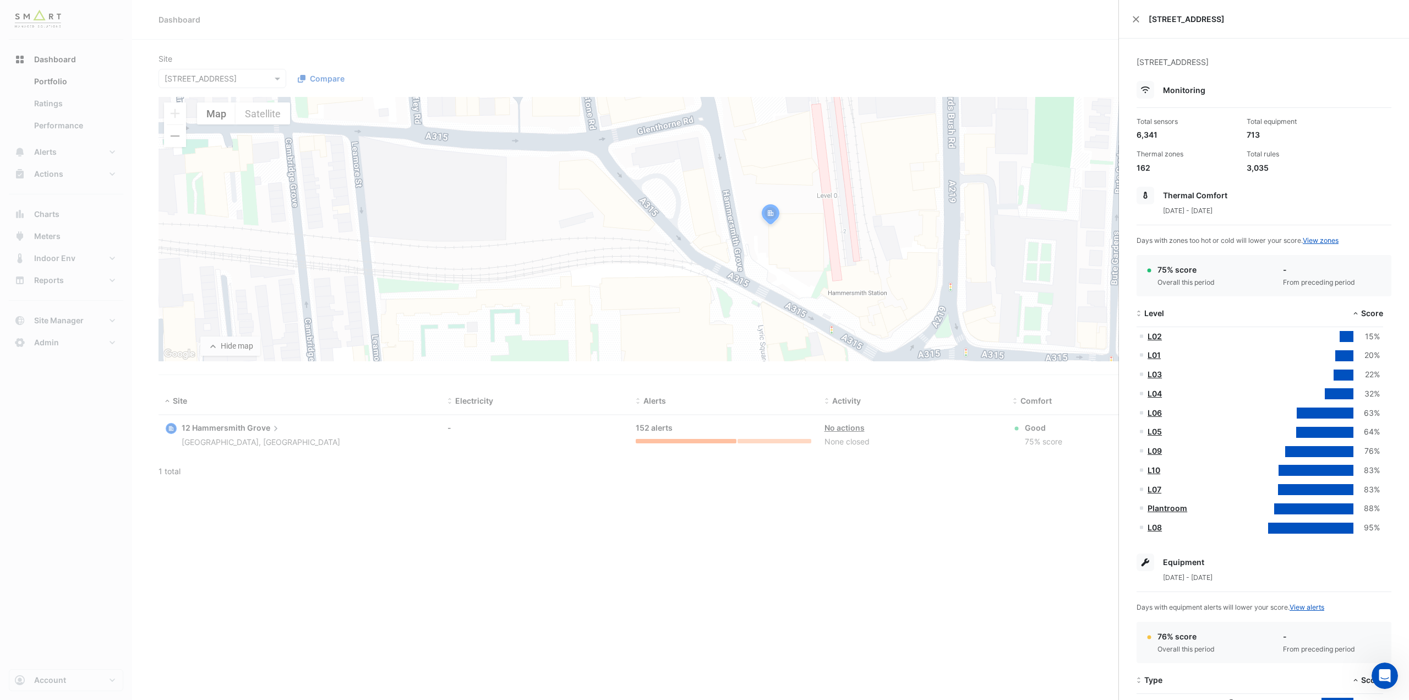
click at [356, 45] on ngb-offcanvas-backdrop at bounding box center [704, 350] width 1409 height 700
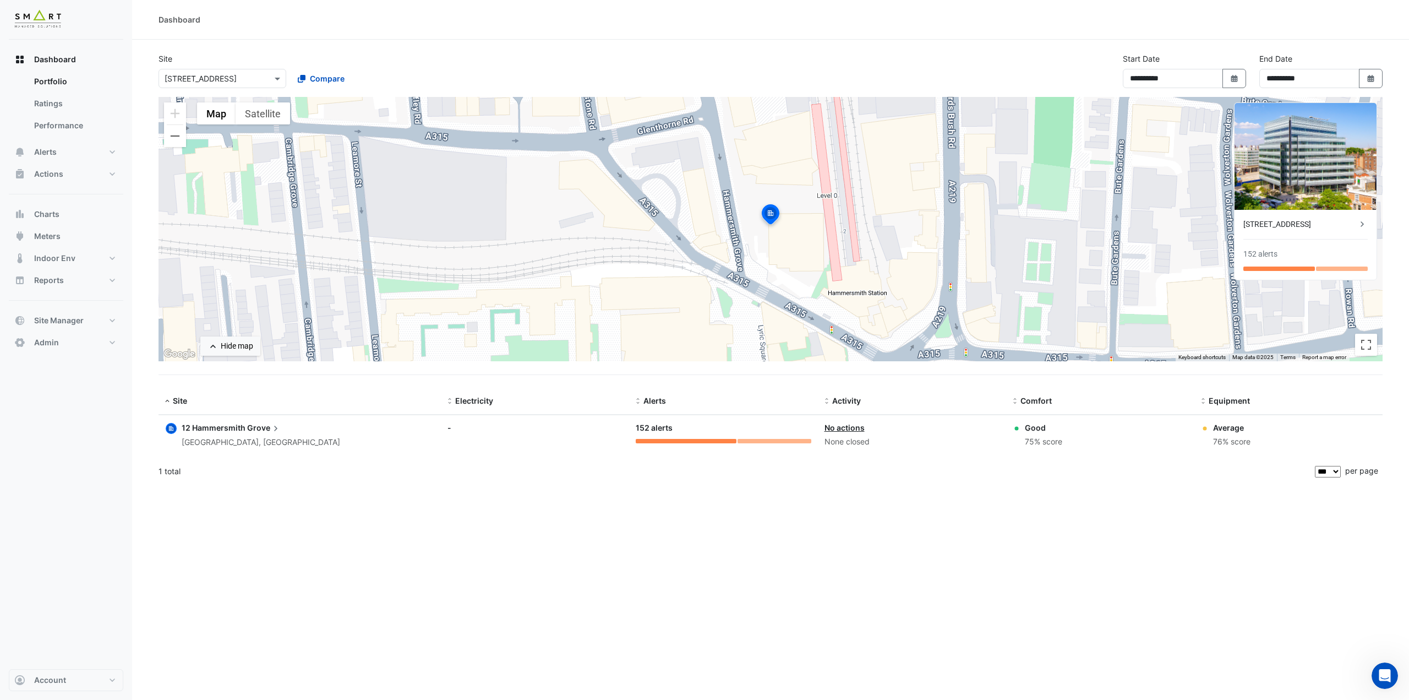
click at [237, 84] on div "× 12 Hammersmith Grove" at bounding box center [201, 79] width 72 height 12
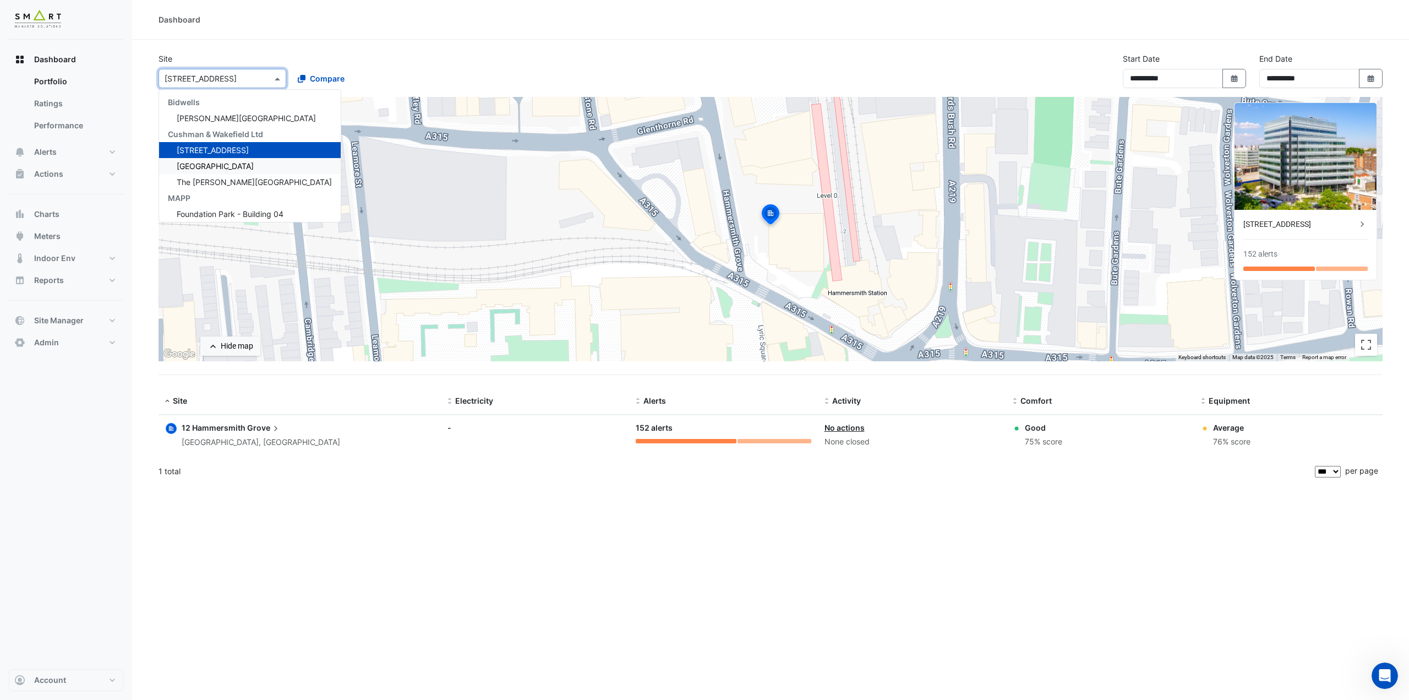
click at [236, 167] on div "Thames Tower" at bounding box center [250, 166] width 182 height 16
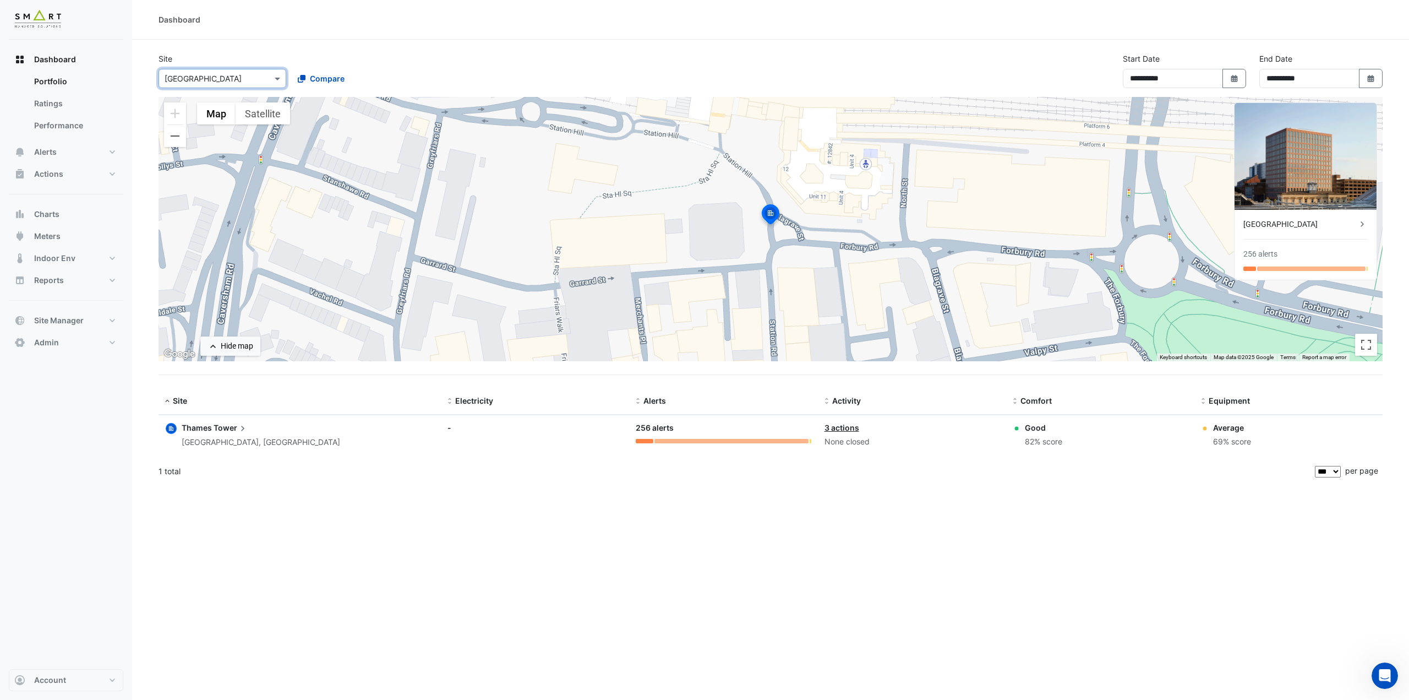
click at [949, 429] on div "3 actions" at bounding box center [912, 428] width 175 height 12
click at [210, 432] on span "Thames" at bounding box center [197, 427] width 30 height 9
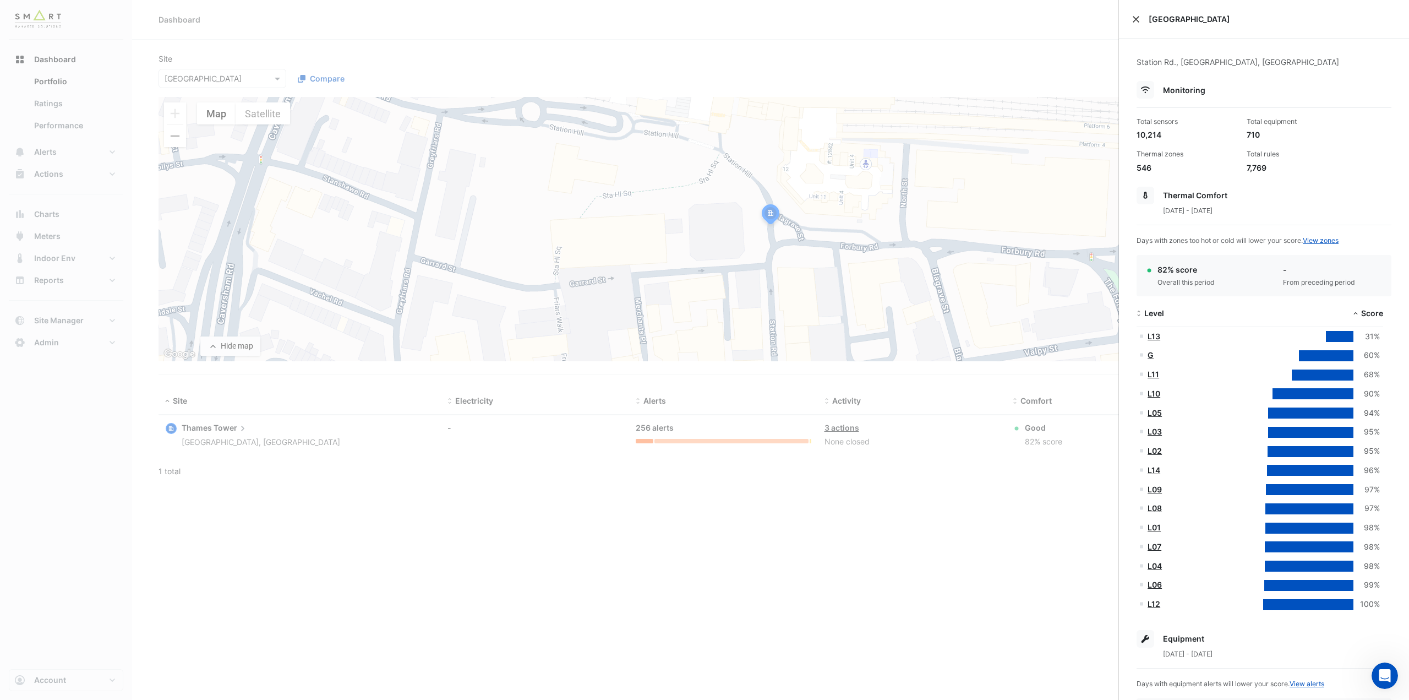
click at [1137, 21] on button "Close" at bounding box center [1136, 19] width 8 height 8
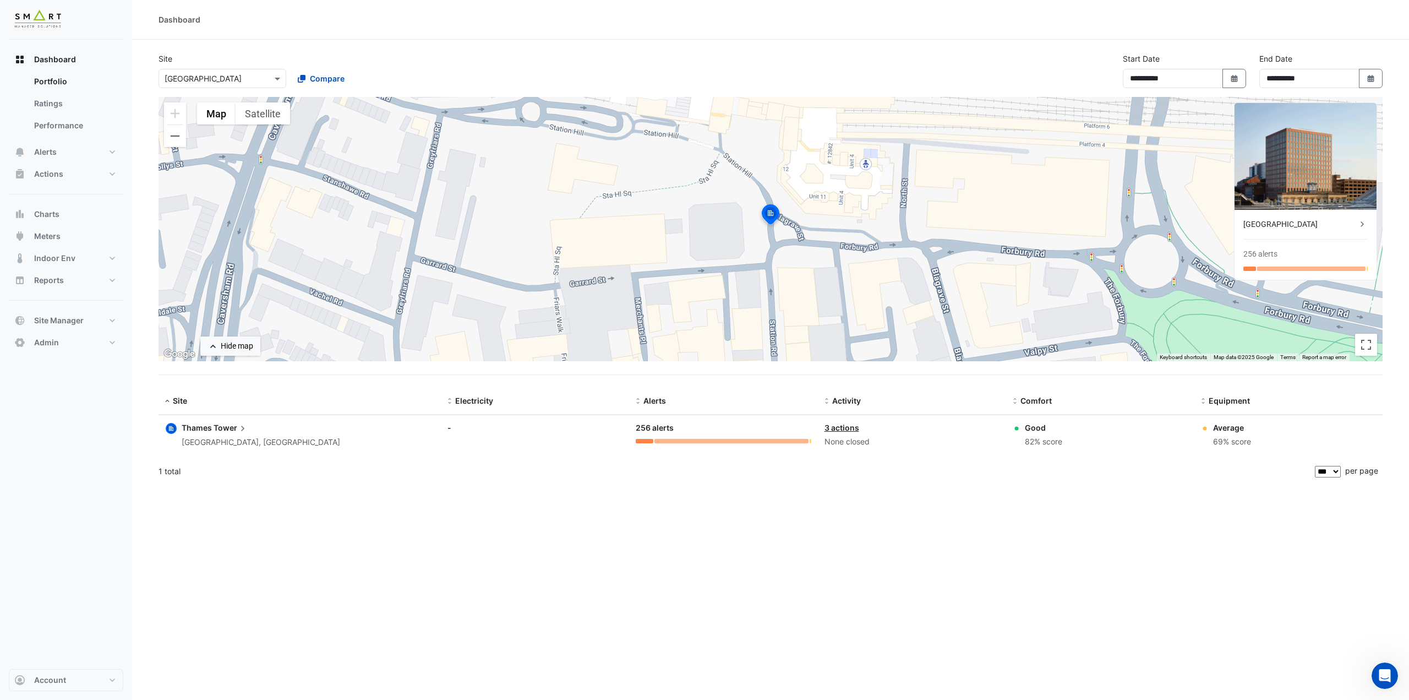
click at [204, 85] on div "× Thames Tower" at bounding box center [223, 78] width 128 height 19
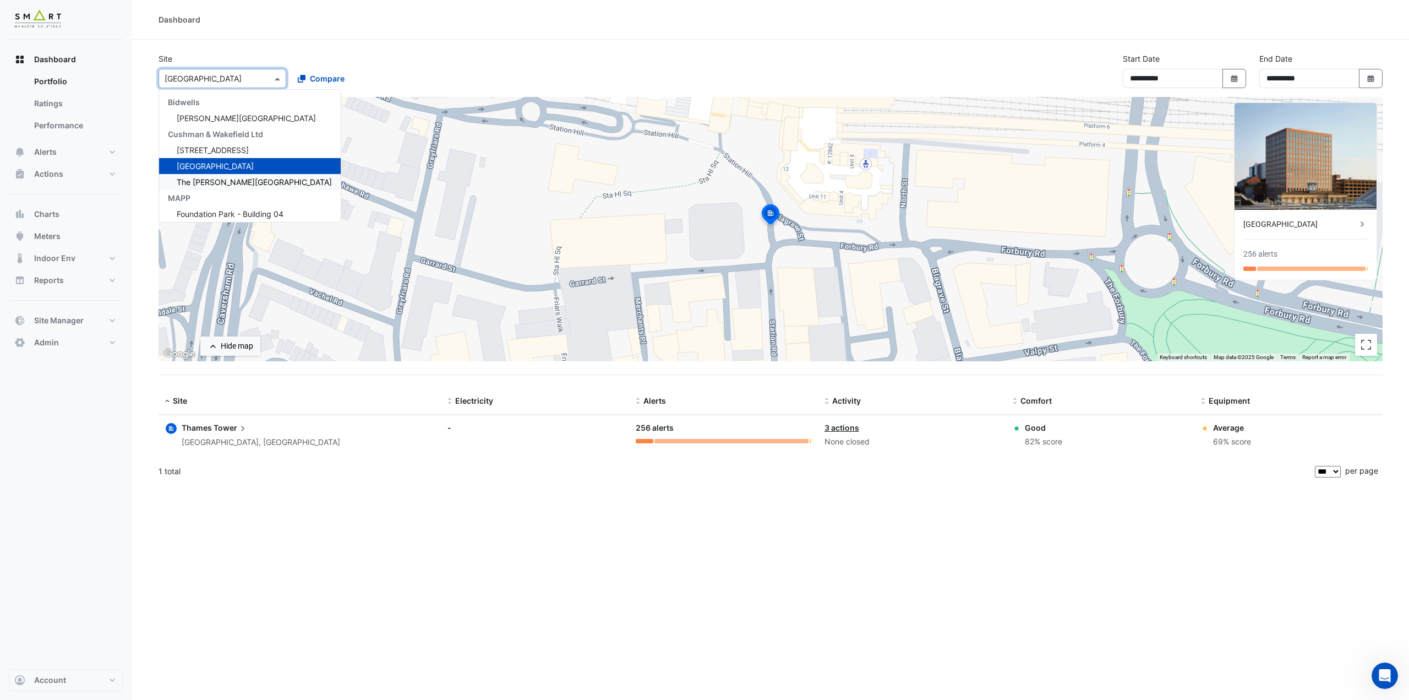
click at [215, 181] on span "The Porter Building" at bounding box center [254, 181] width 155 height 9
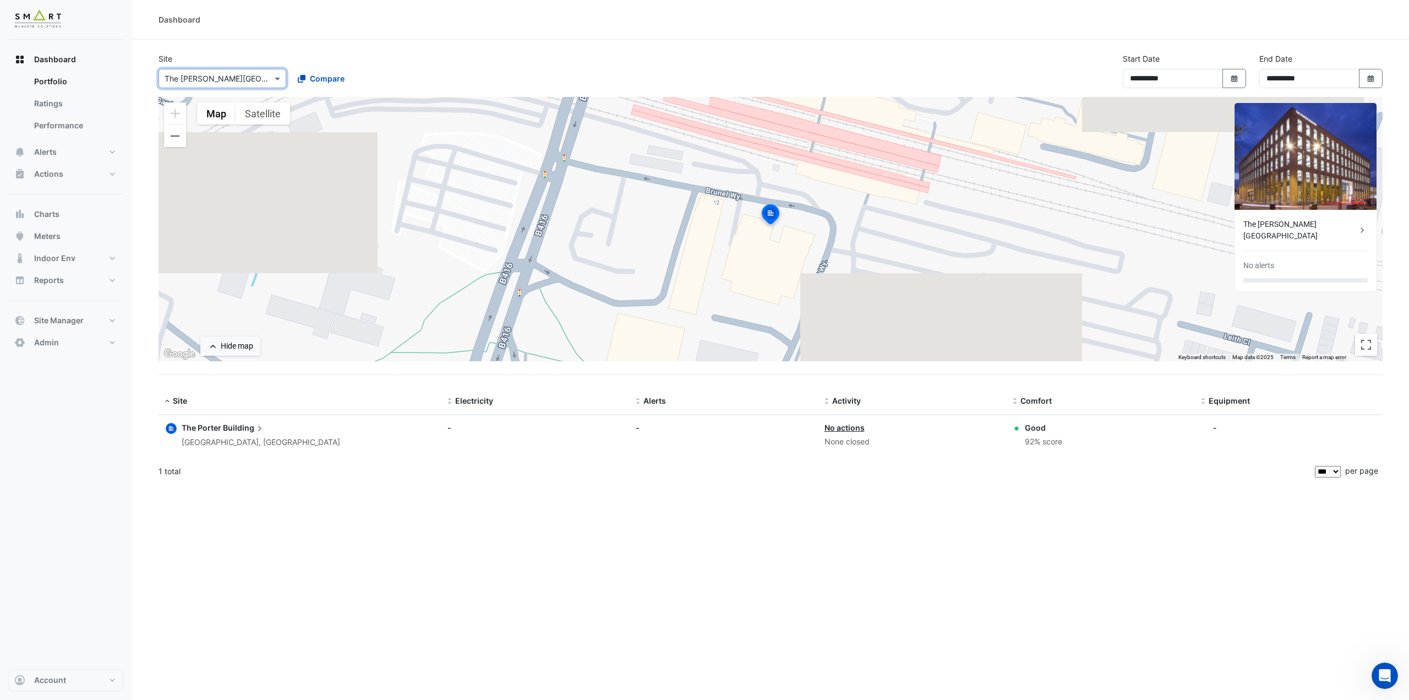
click at [232, 434] on div "The Porter Building Slough, England" at bounding box center [261, 435] width 159 height 27
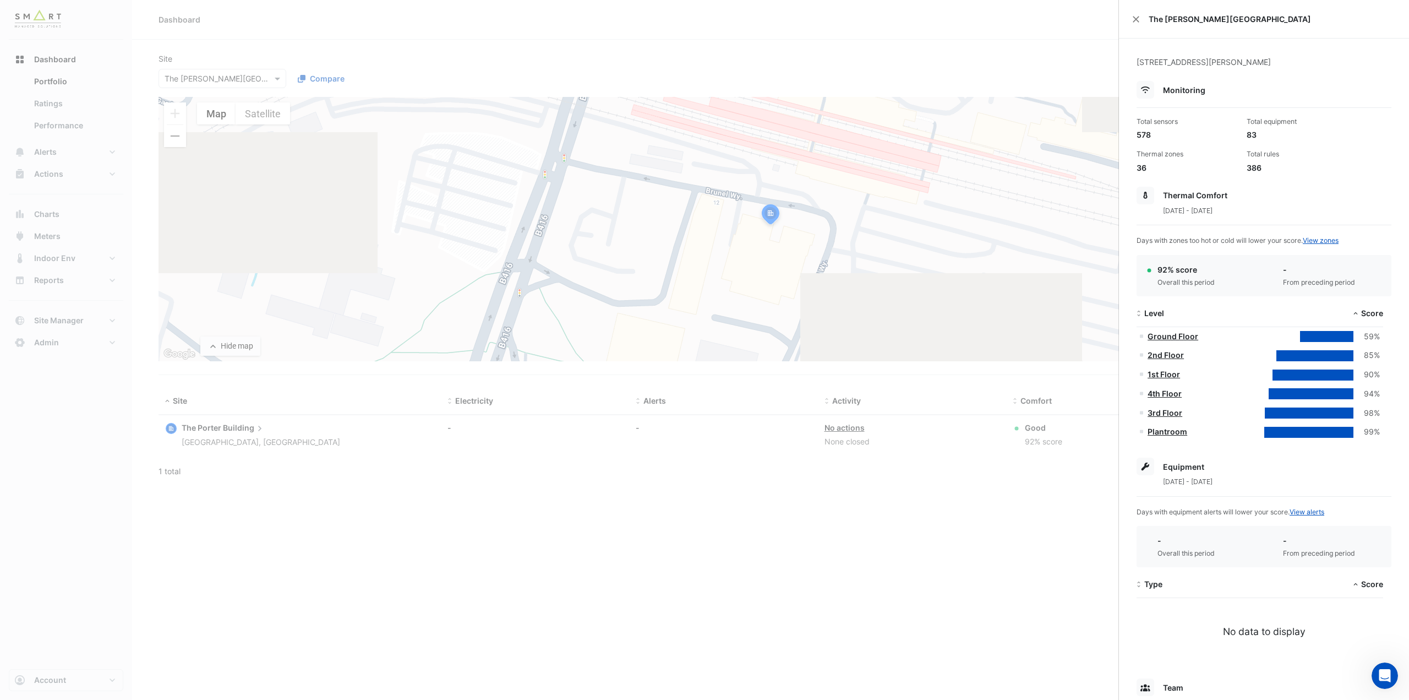
click at [236, 46] on ngb-offcanvas-backdrop at bounding box center [704, 350] width 1409 height 700
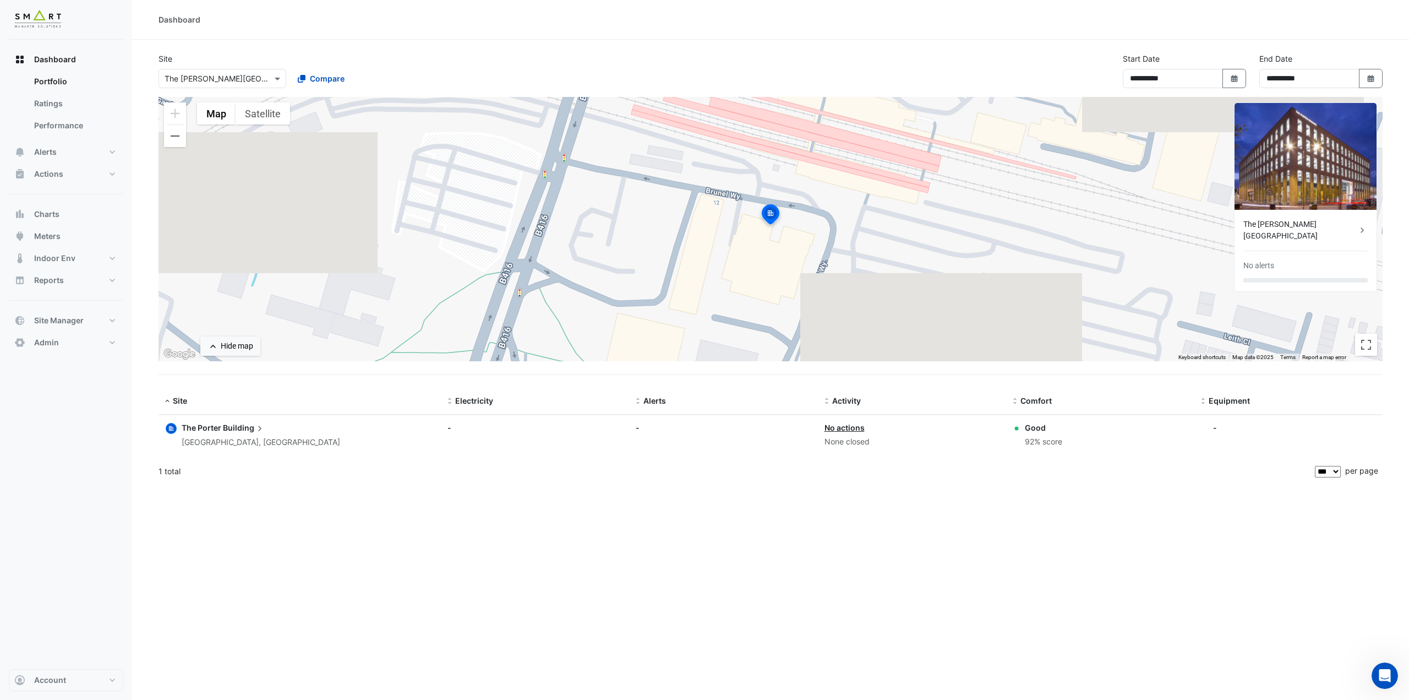
click at [221, 79] on input "text" at bounding box center [212, 79] width 94 height 12
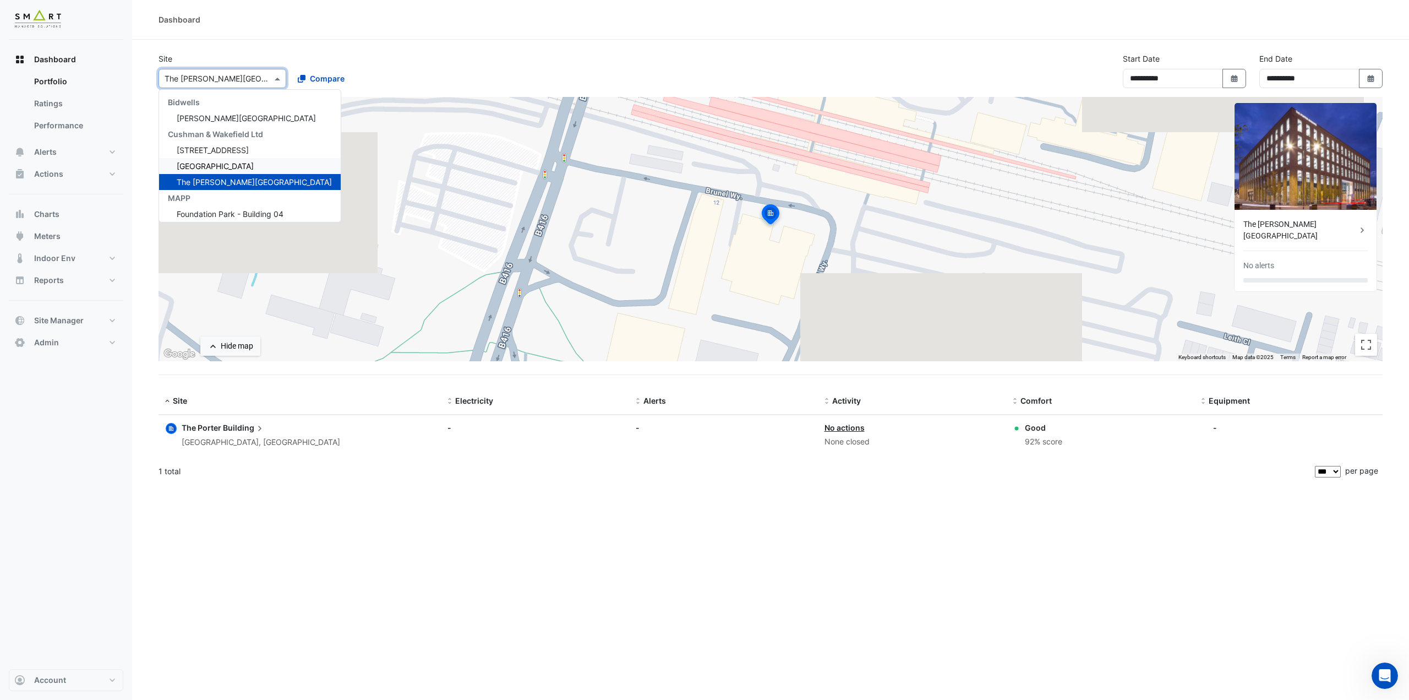
click at [231, 162] on div "Thames Tower" at bounding box center [250, 166] width 182 height 16
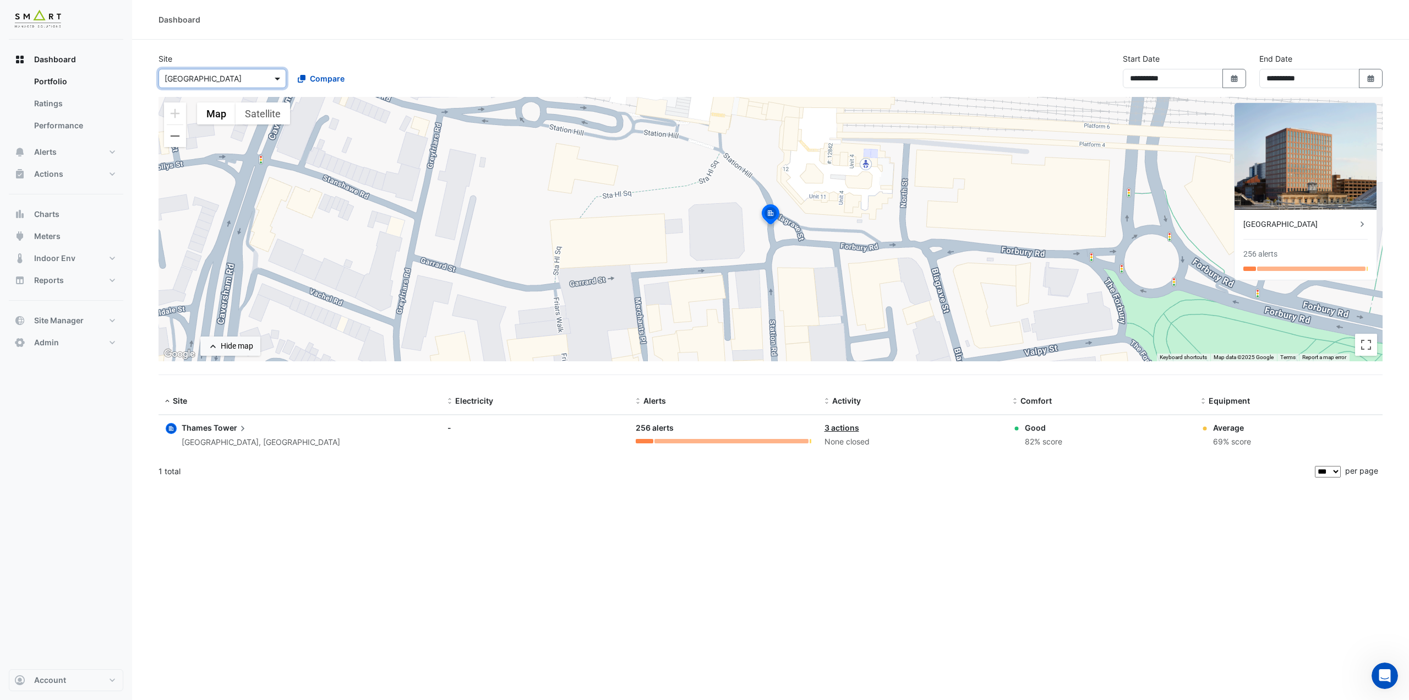
click at [276, 75] on span at bounding box center [279, 79] width 14 height 12
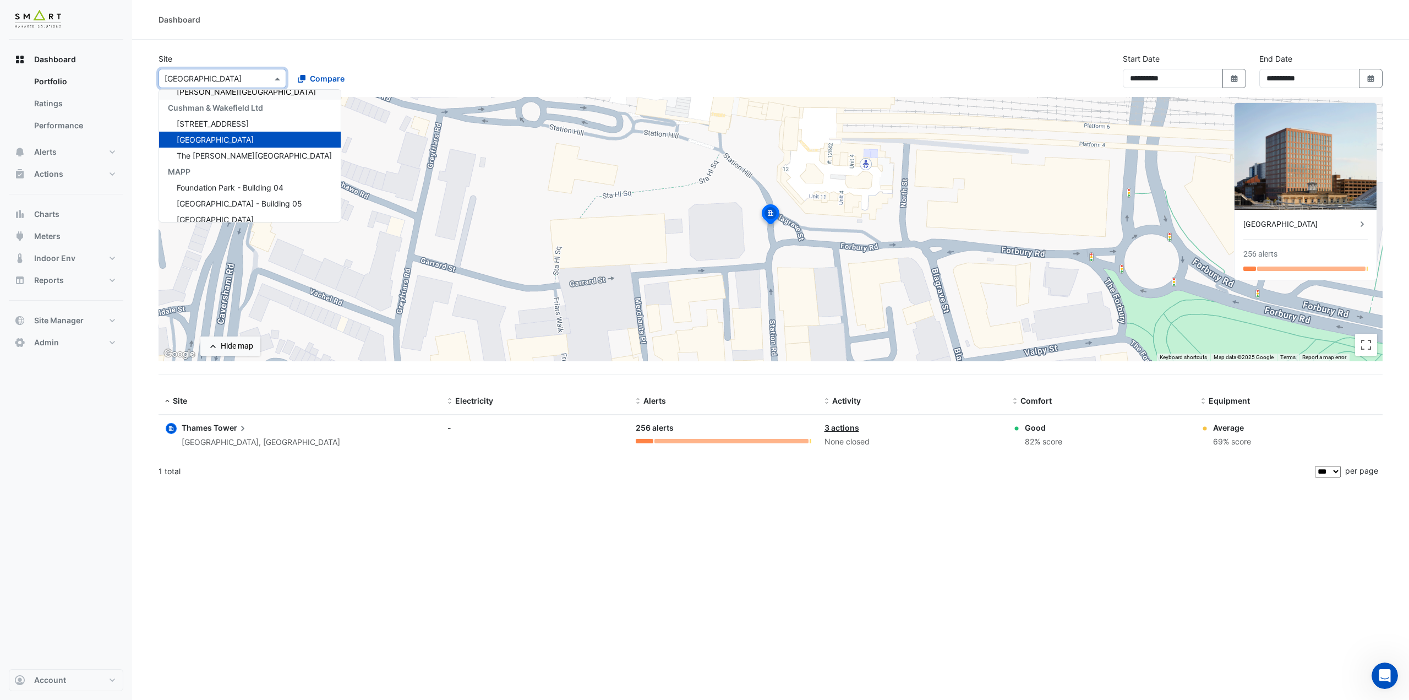
scroll to position [36, 0]
click at [249, 206] on div "Marble Arch Place" at bounding box center [250, 209] width 182 height 16
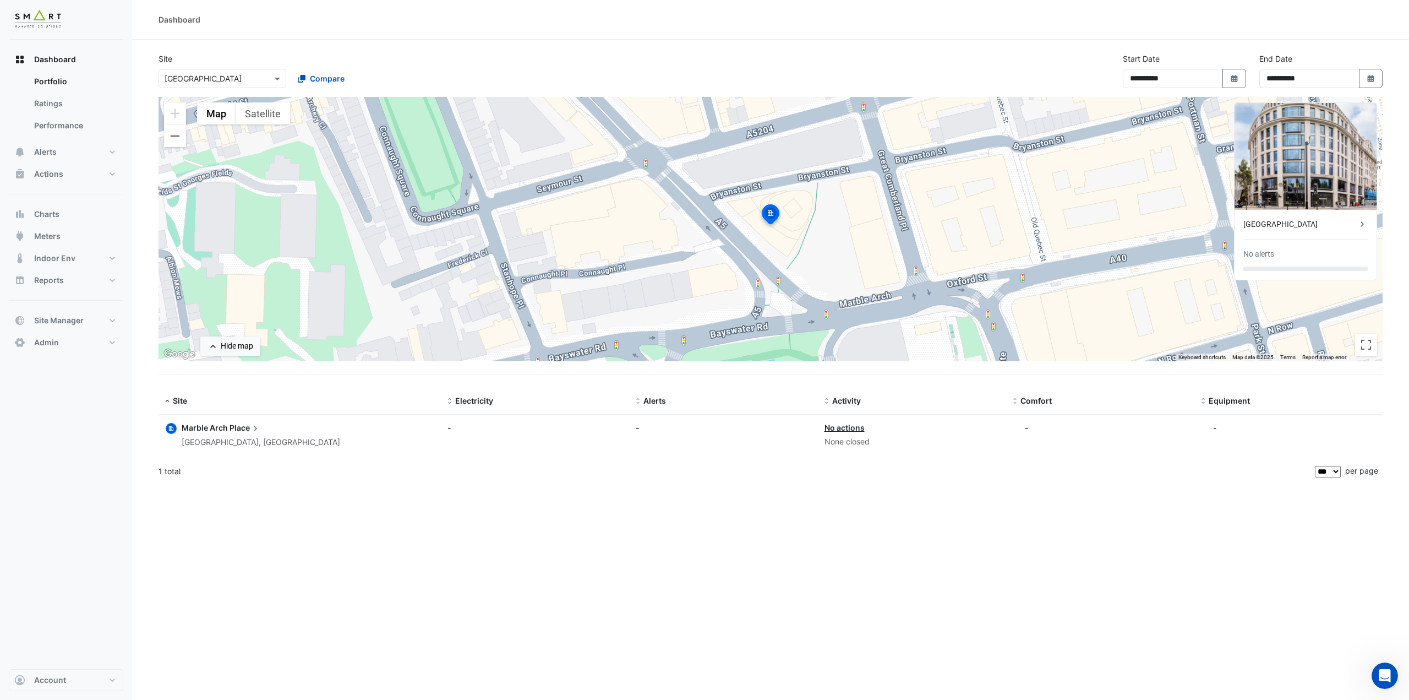
click at [237, 427] on span "Place" at bounding box center [245, 428] width 31 height 12
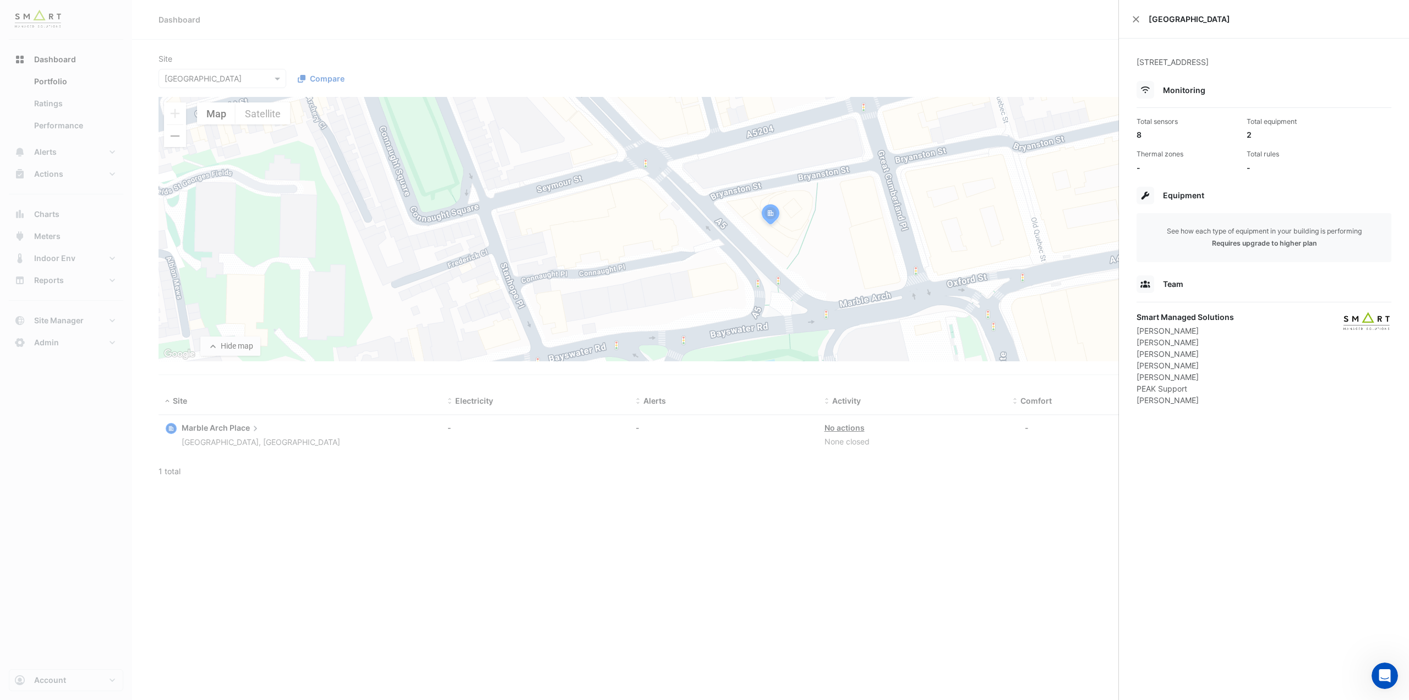
click at [469, 30] on ngb-offcanvas-backdrop at bounding box center [704, 350] width 1409 height 700
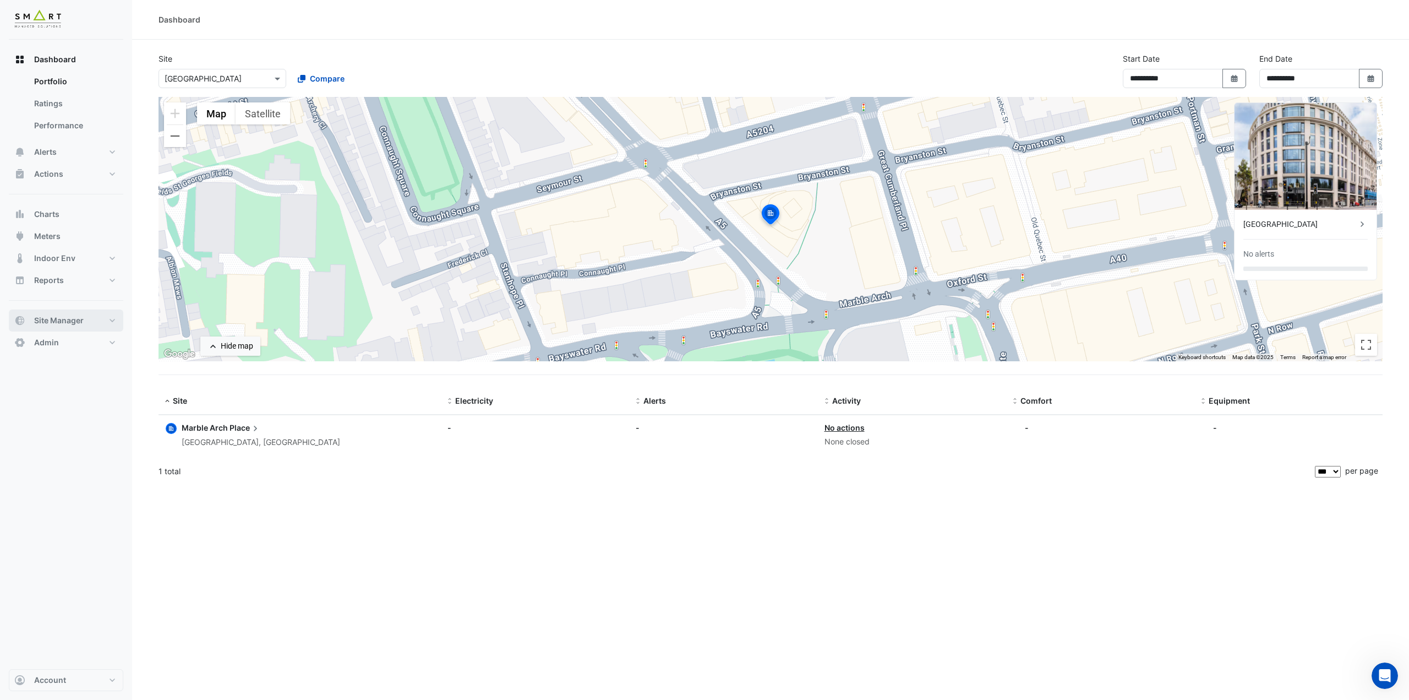
click at [80, 314] on button "Site Manager" at bounding box center [66, 320] width 115 height 22
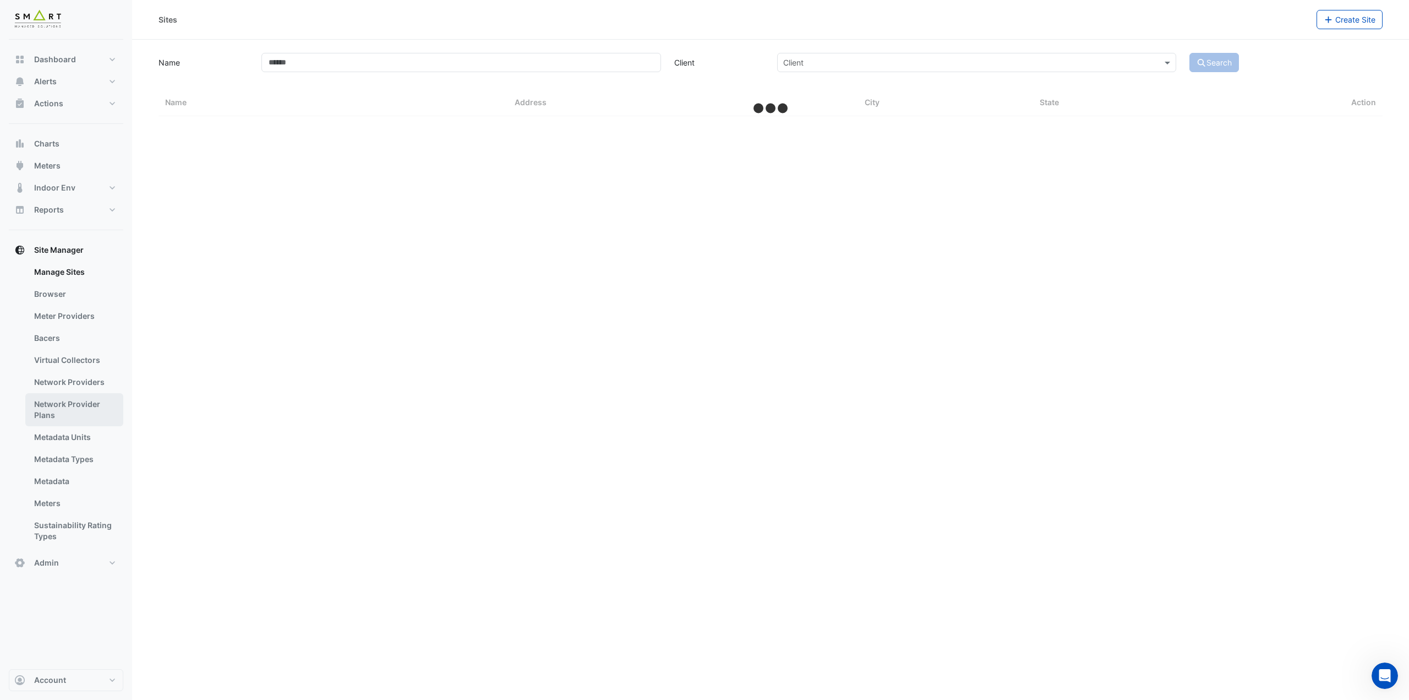
select select "***"
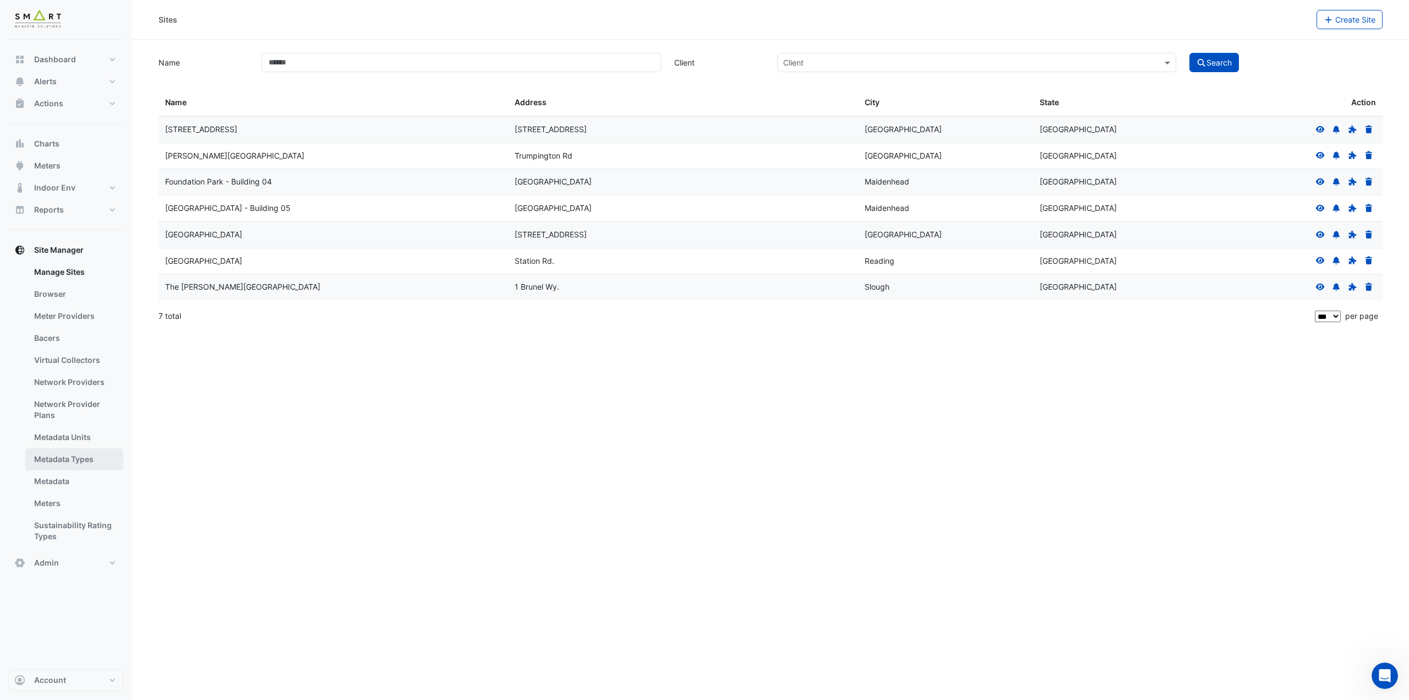
click at [89, 459] on link "Metadata Types" at bounding box center [74, 459] width 98 height 22
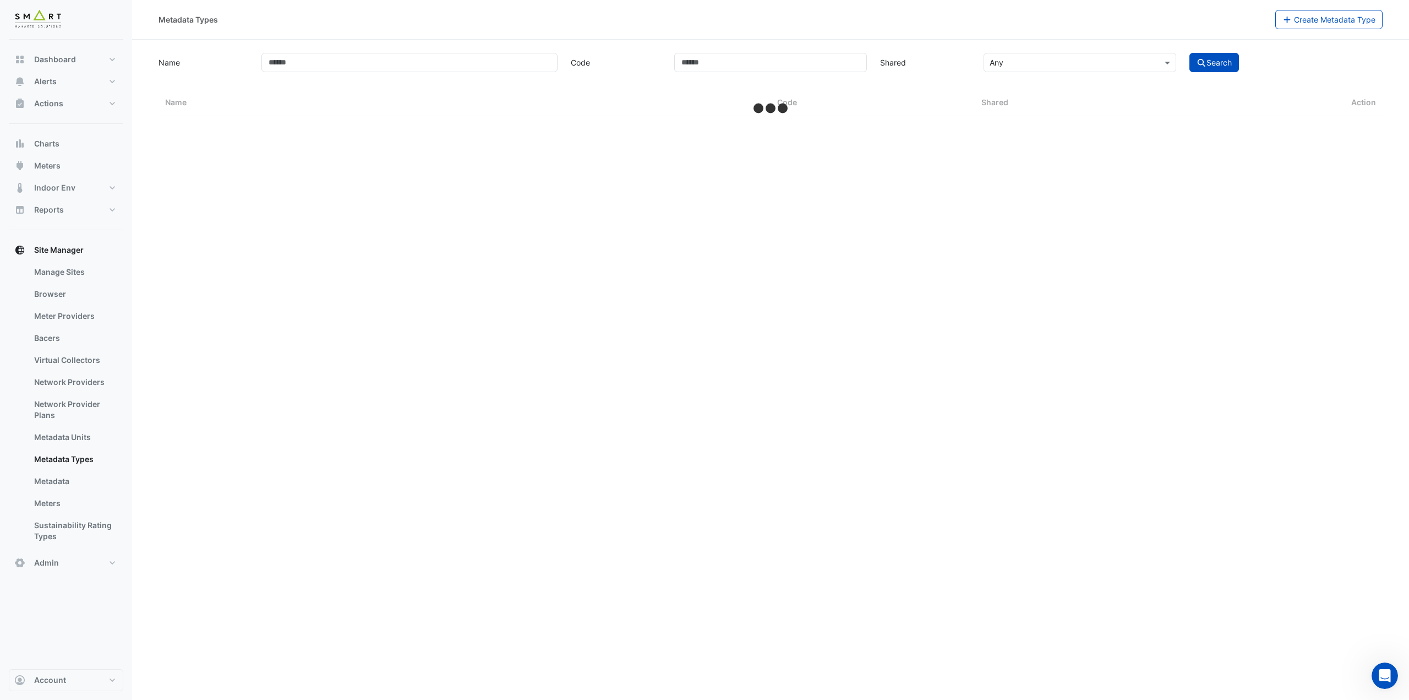
select select "***"
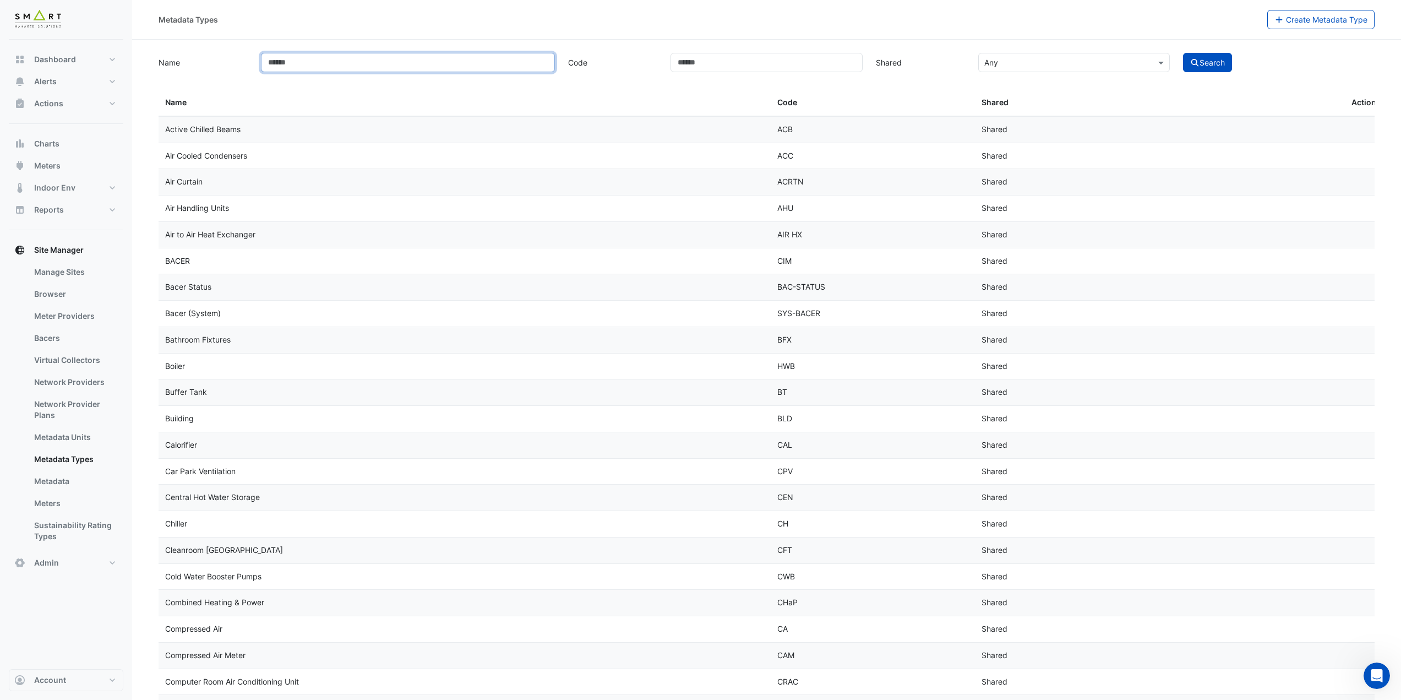
click at [408, 64] on input "Name" at bounding box center [408, 62] width 294 height 19
type input "*********"
click at [1183, 53] on button "Search" at bounding box center [1208, 62] width 50 height 19
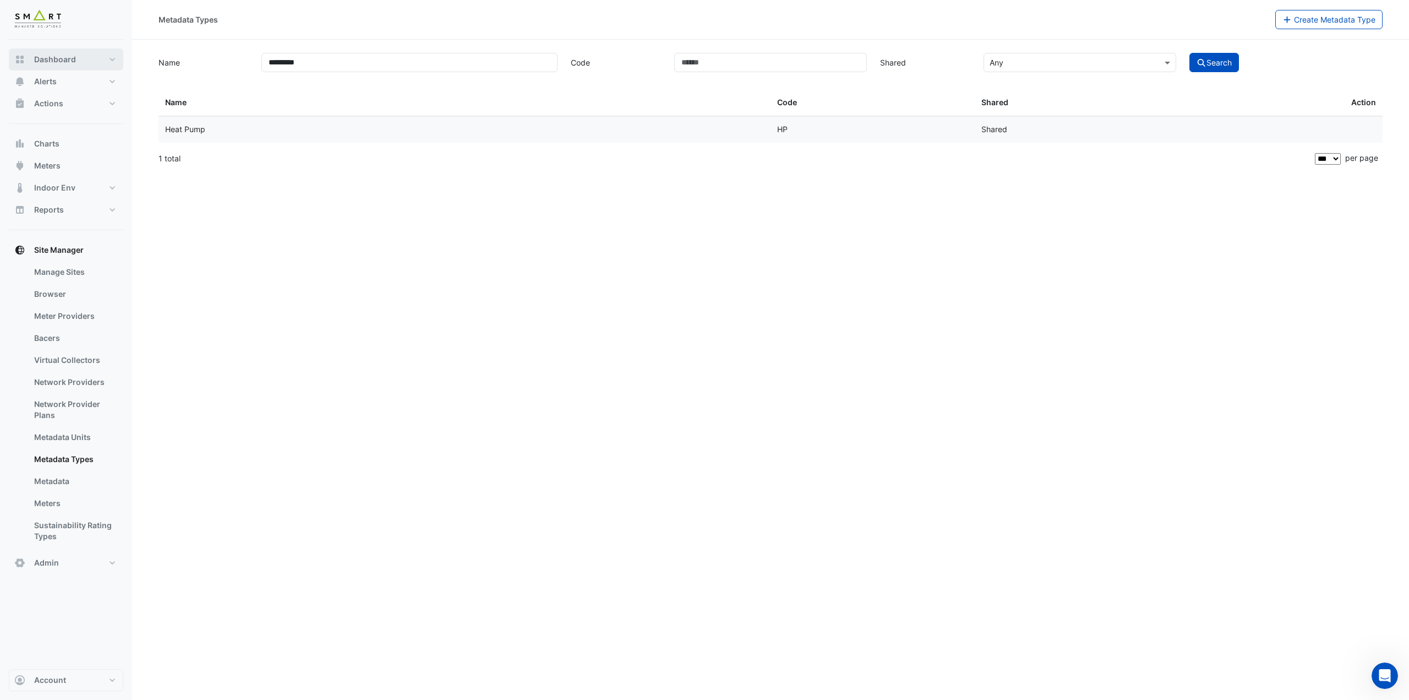
click at [92, 61] on button "Dashboard" at bounding box center [66, 59] width 115 height 22
select select "***"
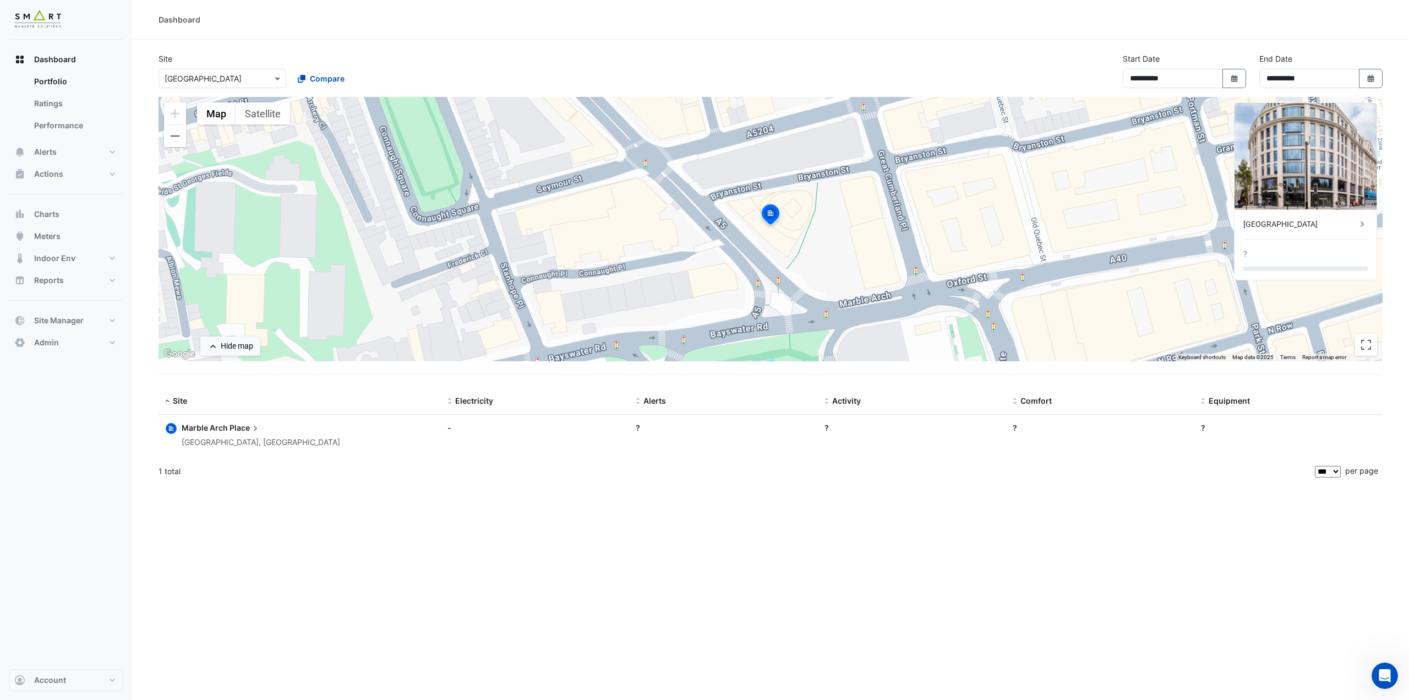
click at [228, 428] on app-text-append "Marble Arch Place" at bounding box center [221, 427] width 79 height 9
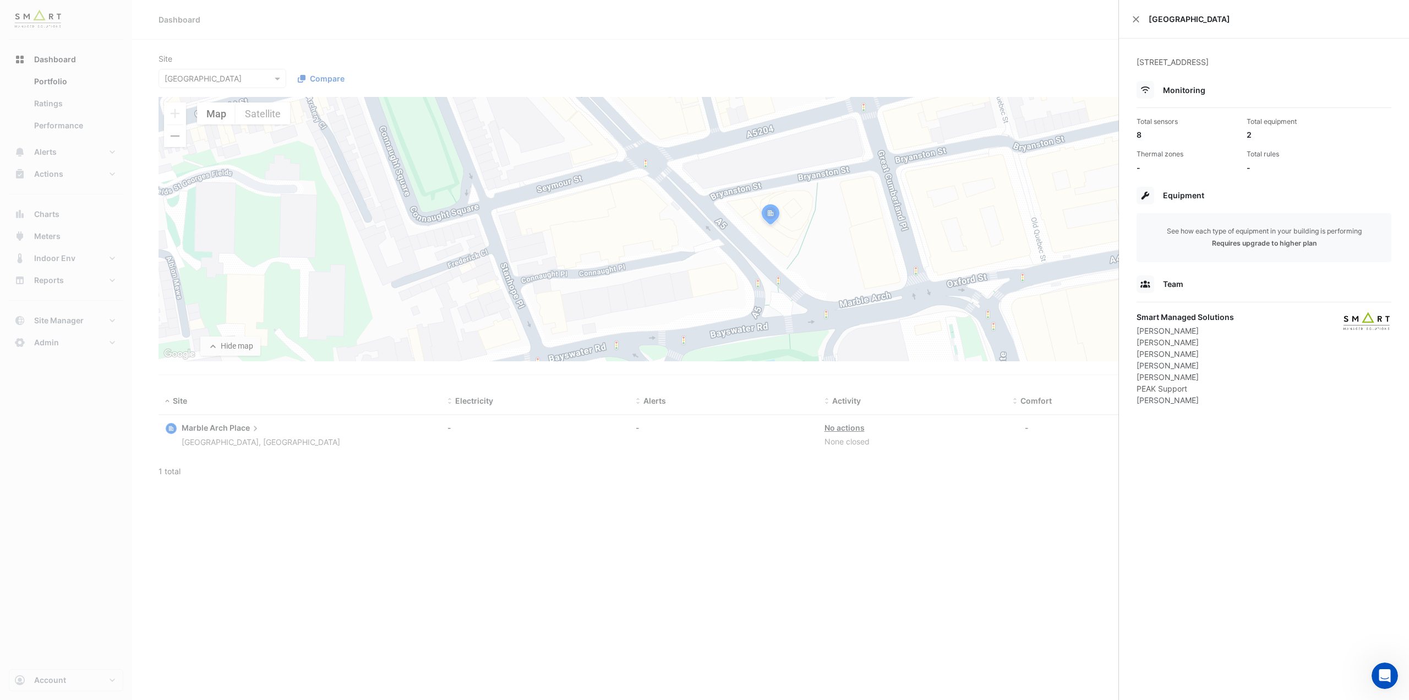
click at [969, 443] on ngb-offcanvas-backdrop at bounding box center [704, 350] width 1409 height 700
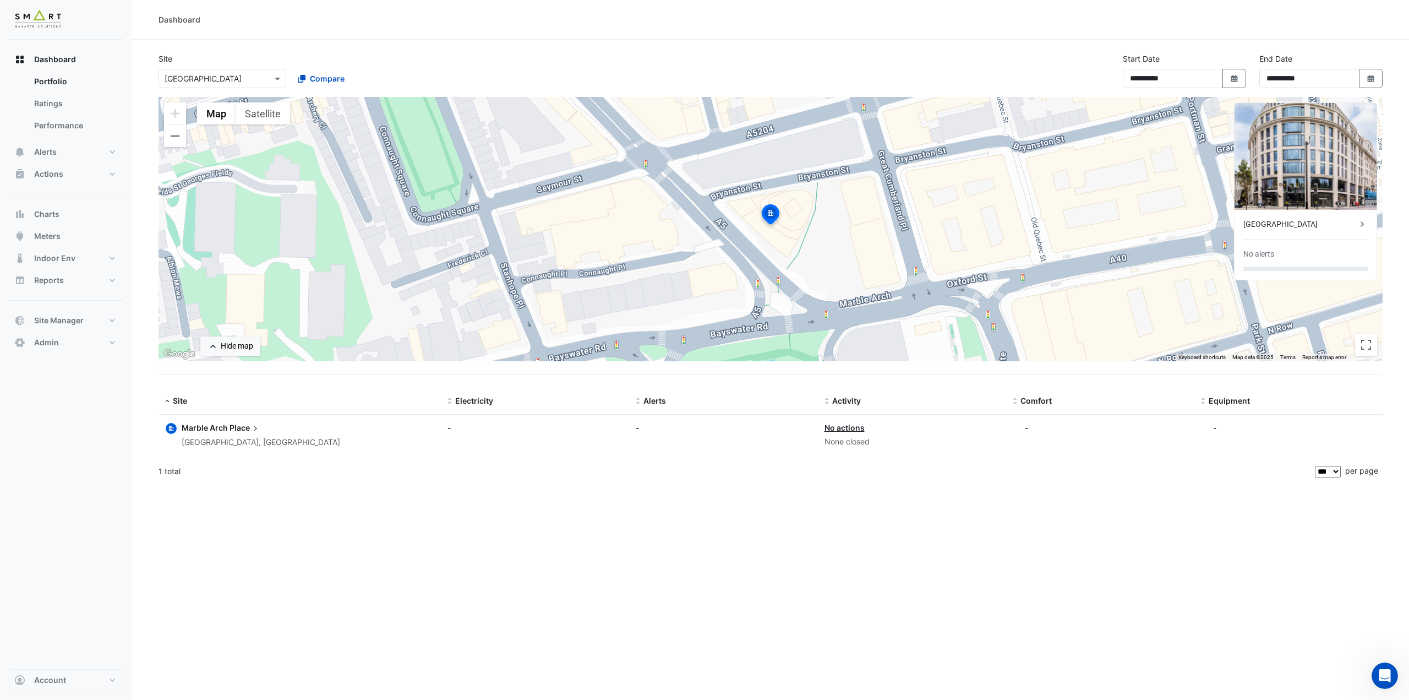
click at [195, 82] on input "text" at bounding box center [212, 79] width 94 height 12
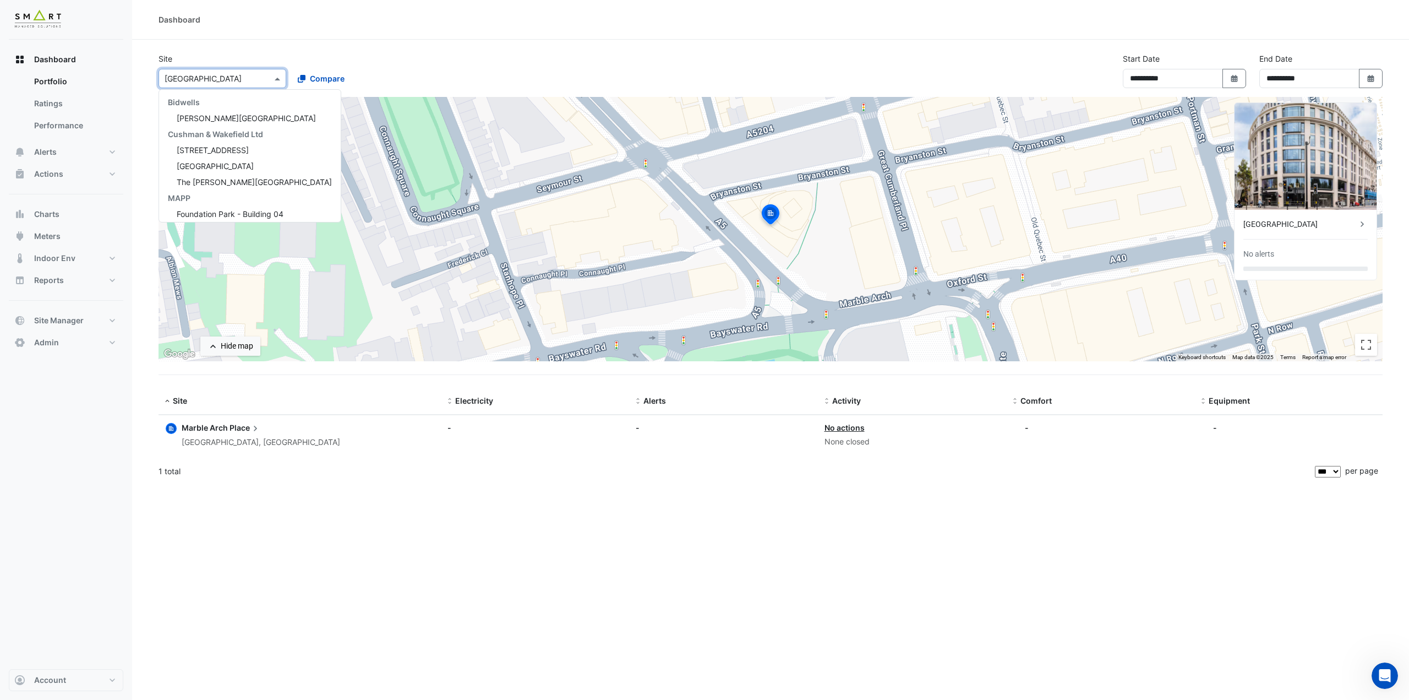
scroll to position [36, 0]
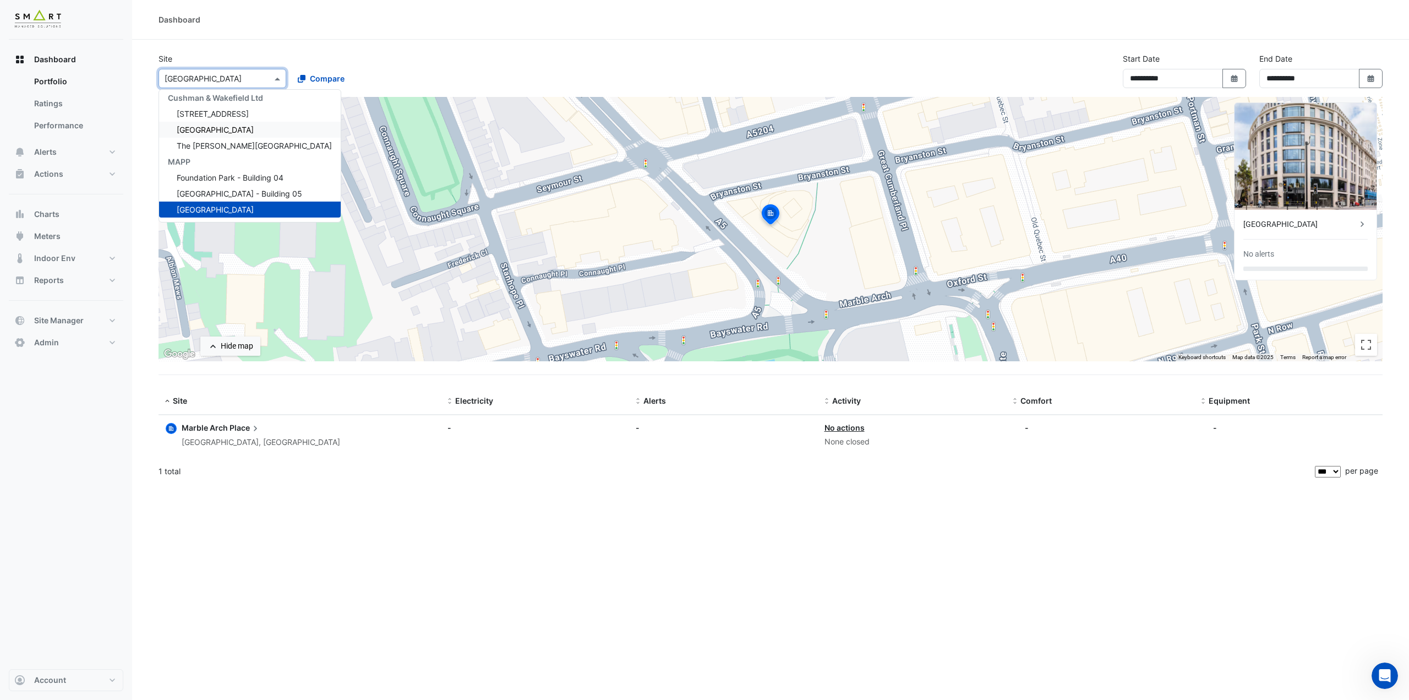
click at [215, 126] on span "Thames Tower" at bounding box center [215, 129] width 77 height 9
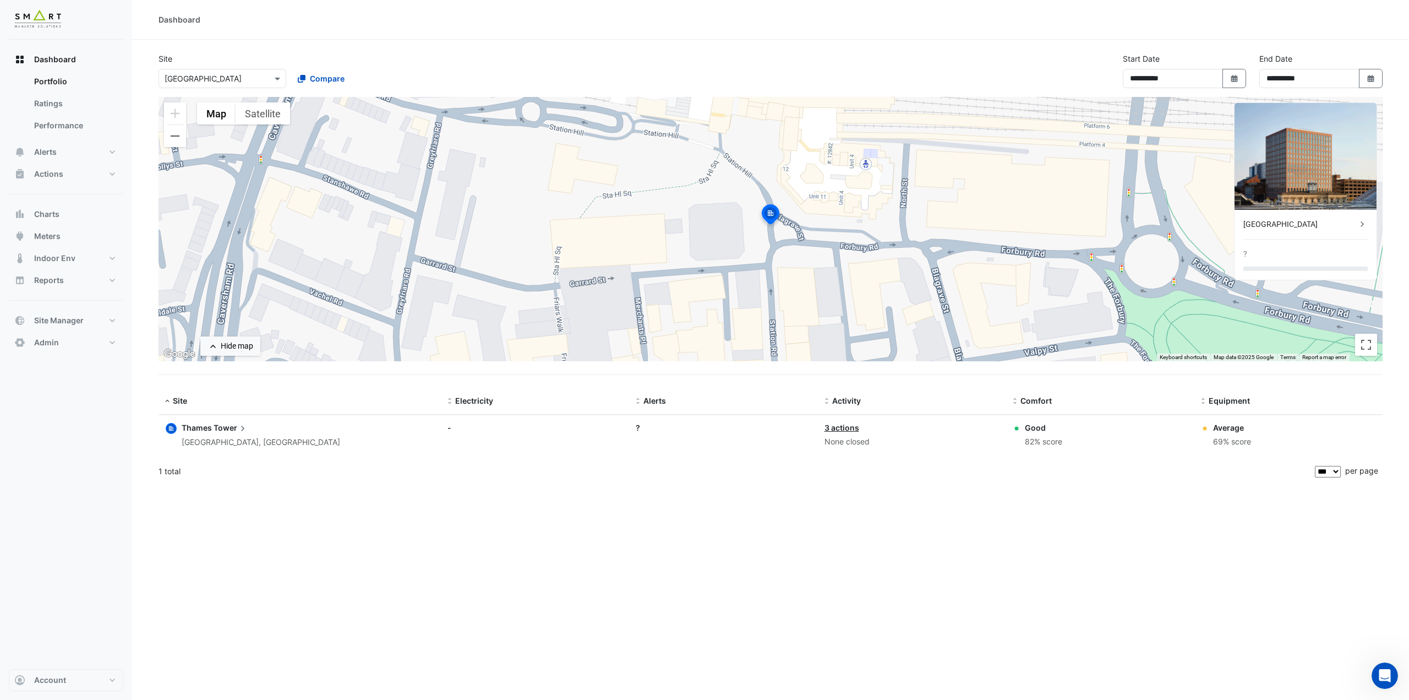
click at [245, 430] on icon at bounding box center [242, 428] width 11 height 11
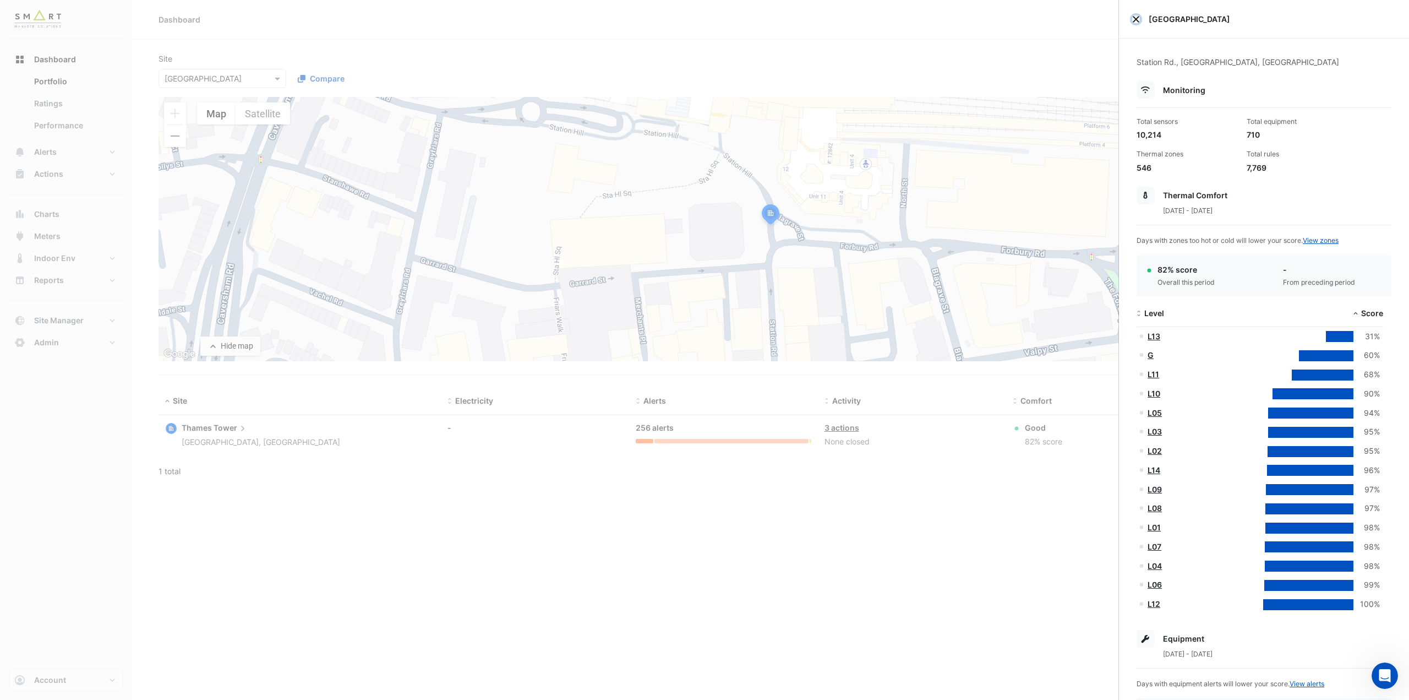
click at [1136, 18] on button "Close" at bounding box center [1136, 19] width 8 height 8
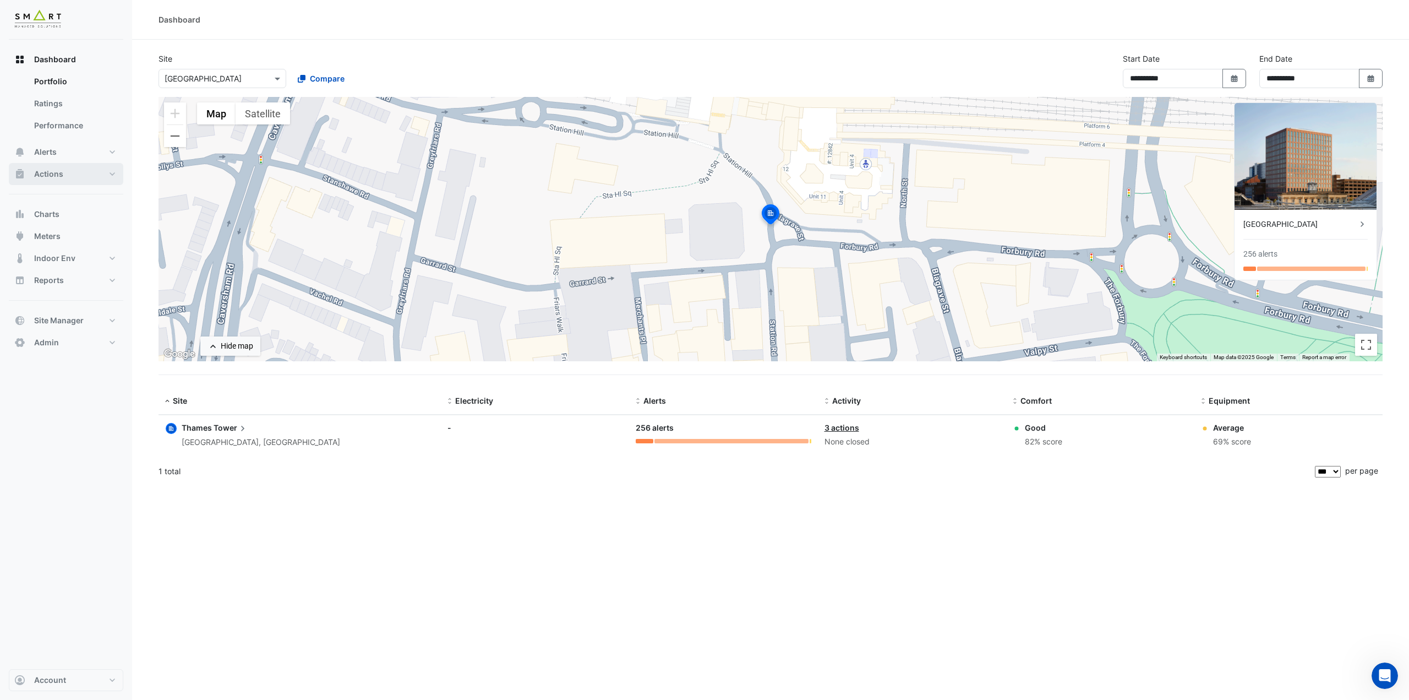
click at [66, 174] on button "Actions" at bounding box center [66, 174] width 115 height 22
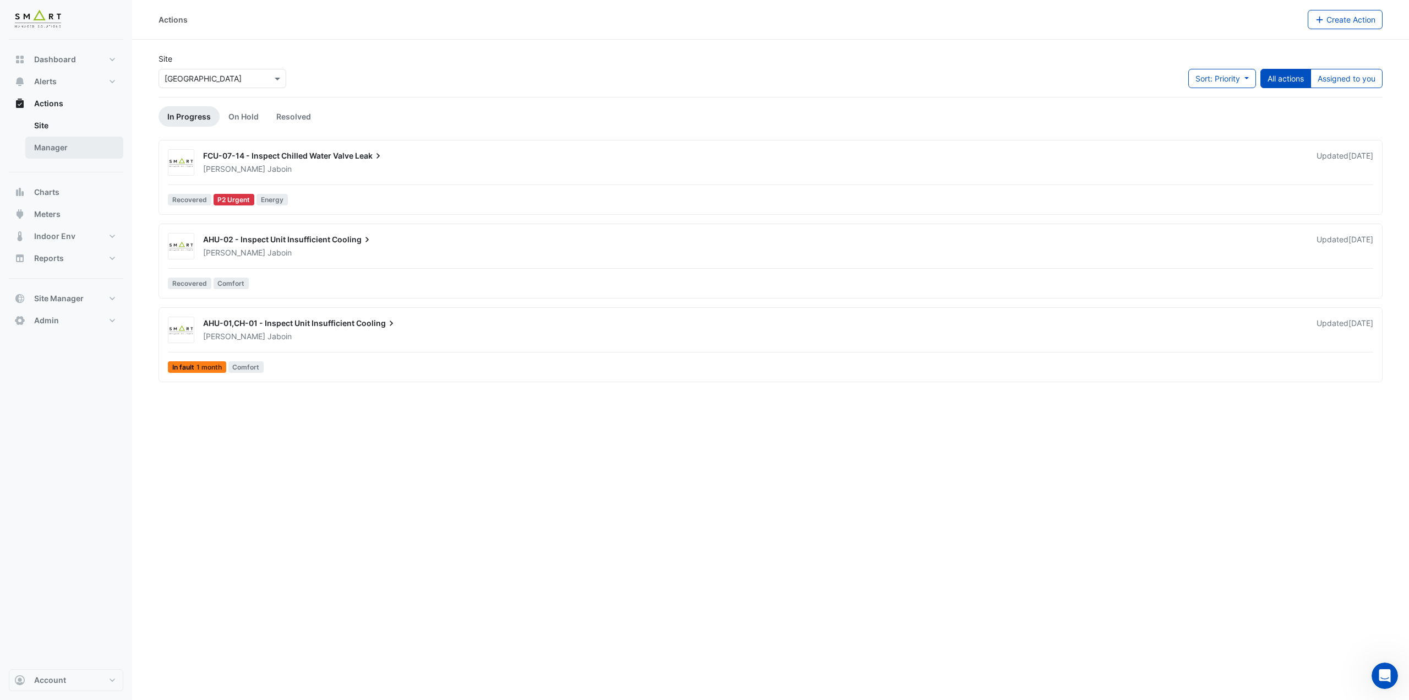
click at [77, 144] on link "Manager" at bounding box center [74, 148] width 98 height 22
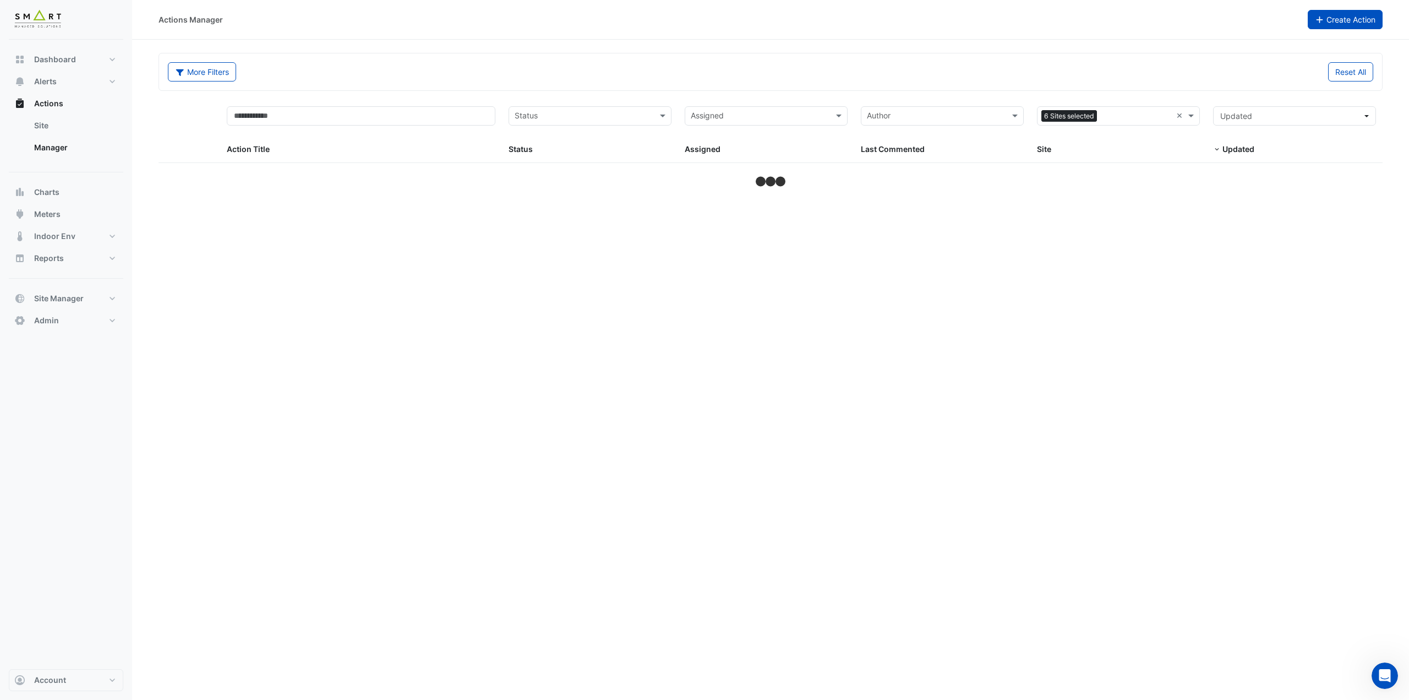
click at [1336, 21] on button "Create Action" at bounding box center [1345, 19] width 75 height 19
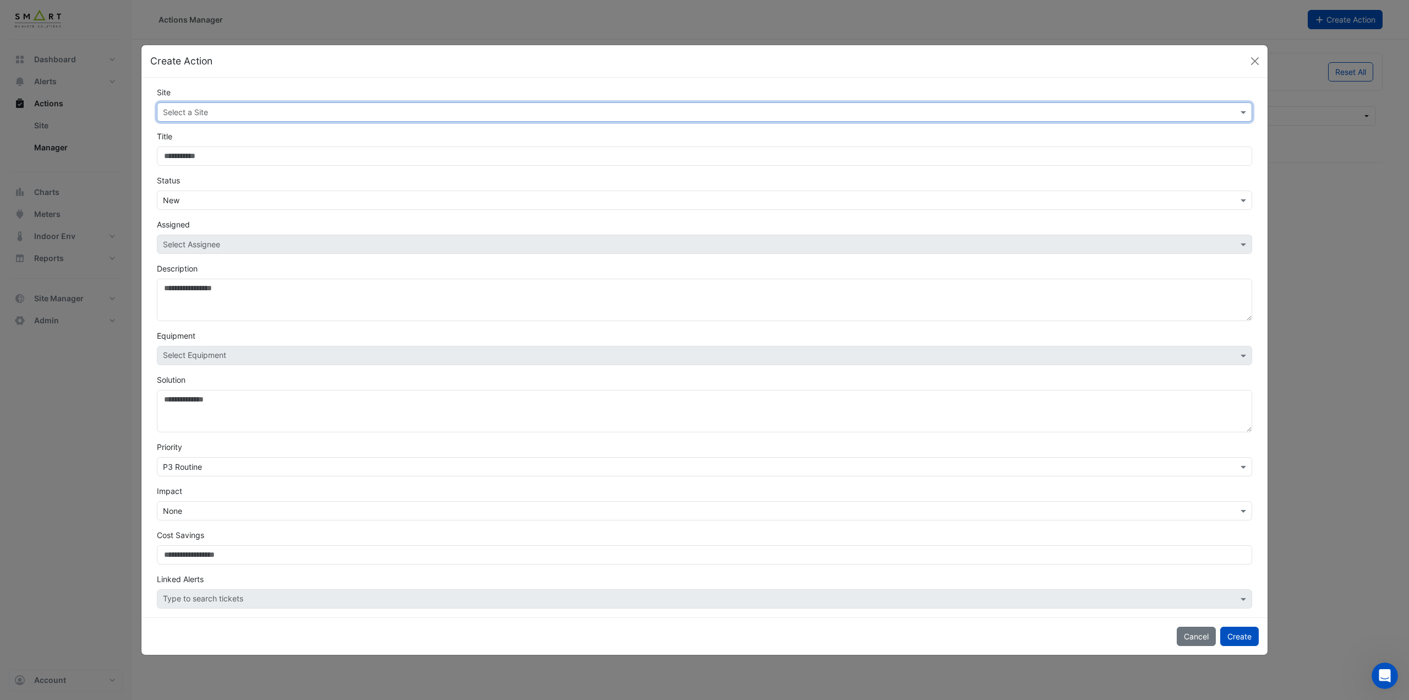
select select "***"
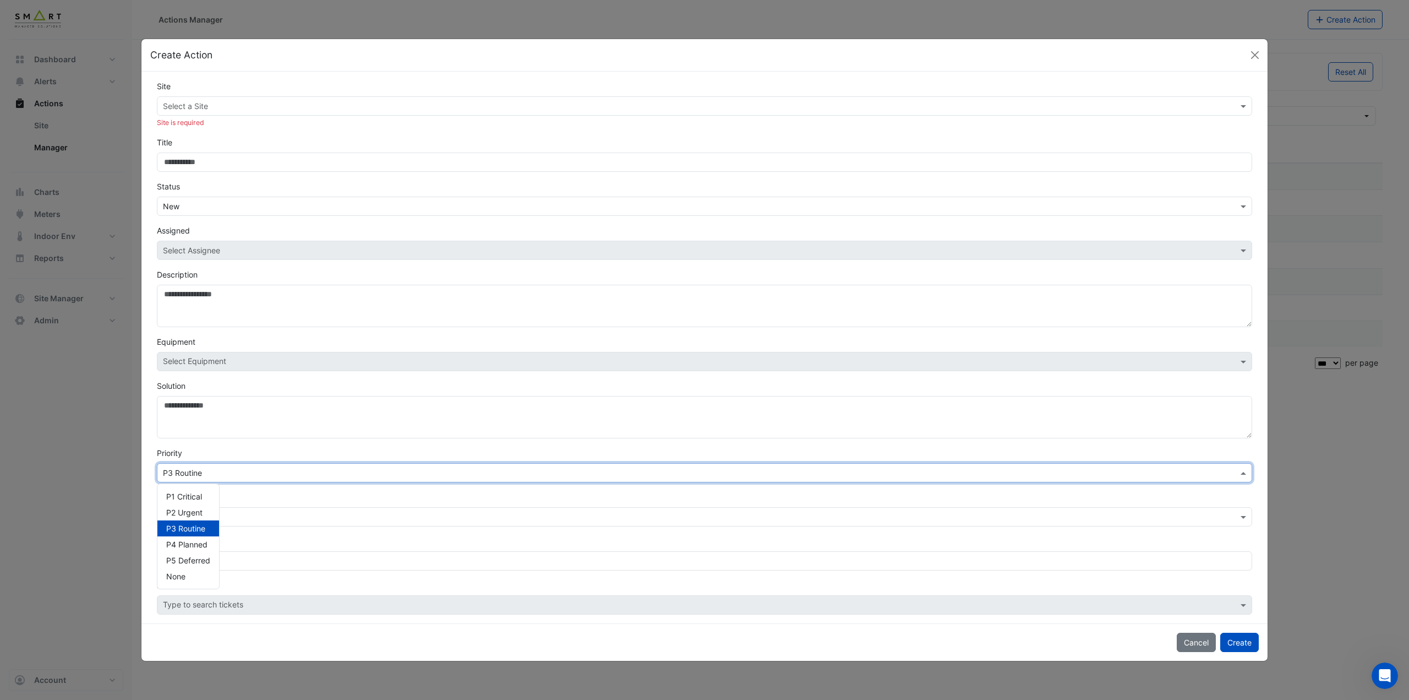
click at [217, 465] on div "× P3 Routine" at bounding box center [704, 472] width 1095 height 19
click at [198, 492] on span "P1 Critical" at bounding box center [184, 496] width 36 height 9
click at [222, 490] on form "Site Select a Site Site is required Title Status × New Assigned Select Assignee…" at bounding box center [704, 347] width 1095 height 534
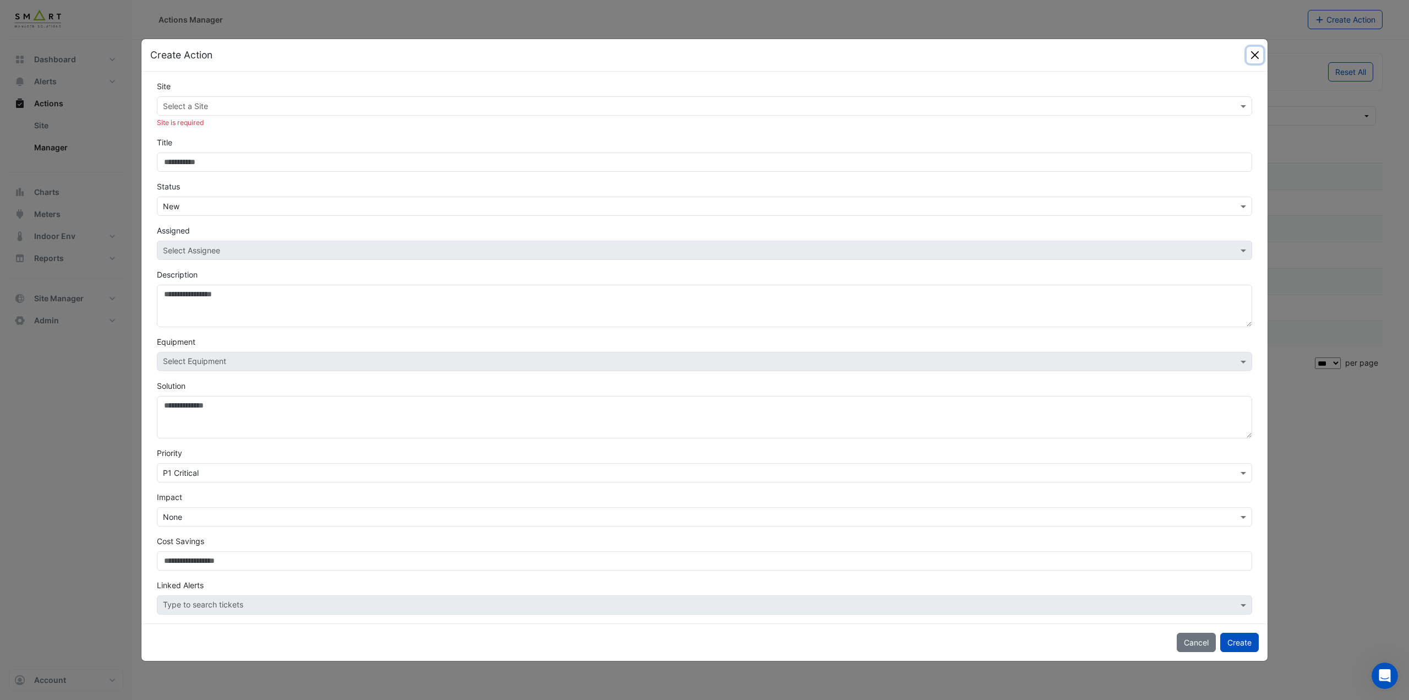
click at [1256, 59] on button "Close" at bounding box center [1255, 55] width 17 height 17
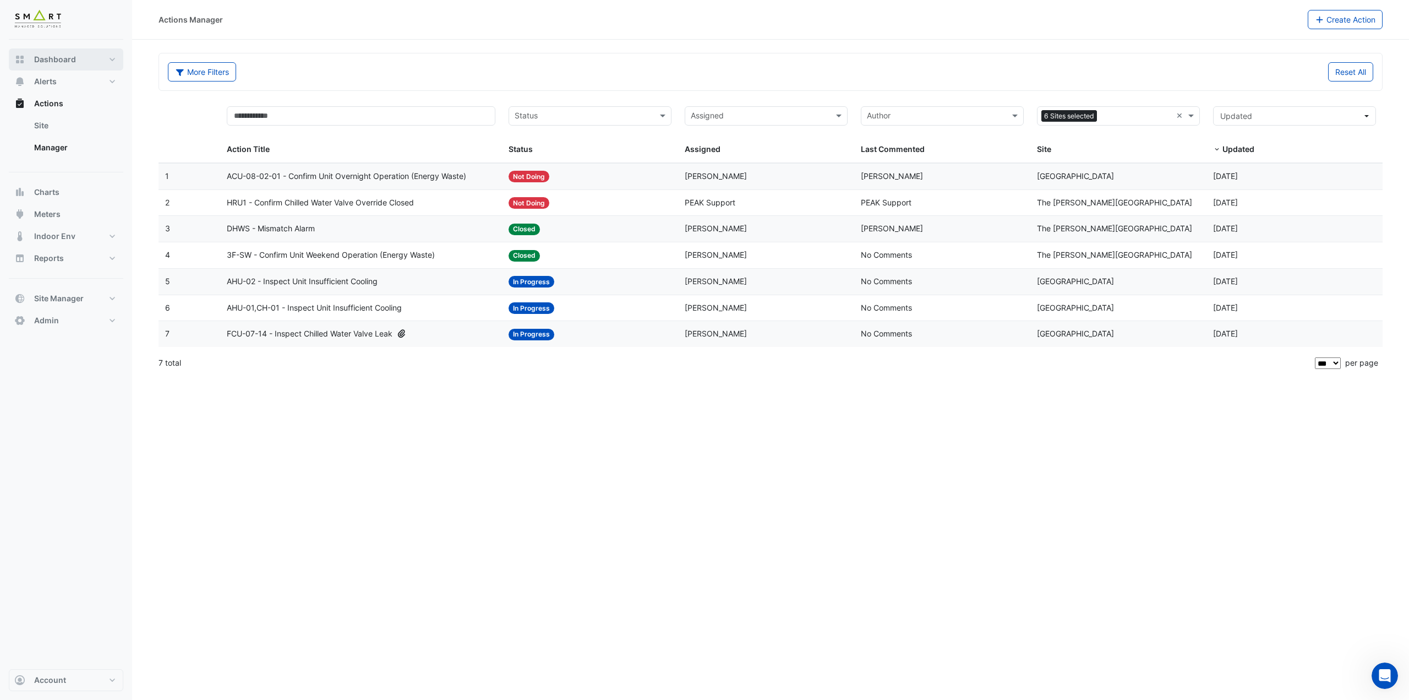
click at [88, 58] on button "Dashboard" at bounding box center [66, 59] width 115 height 22
select select "***"
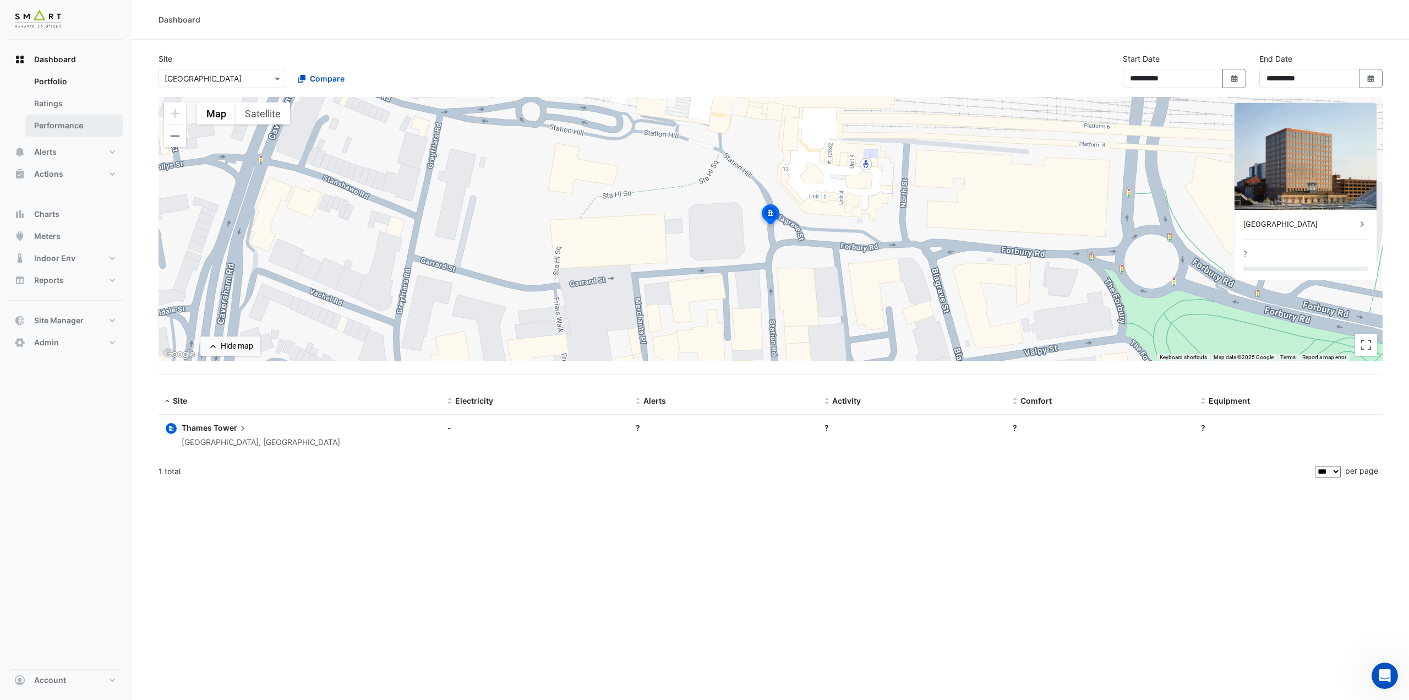
click at [75, 124] on link "Performance" at bounding box center [74, 126] width 98 height 22
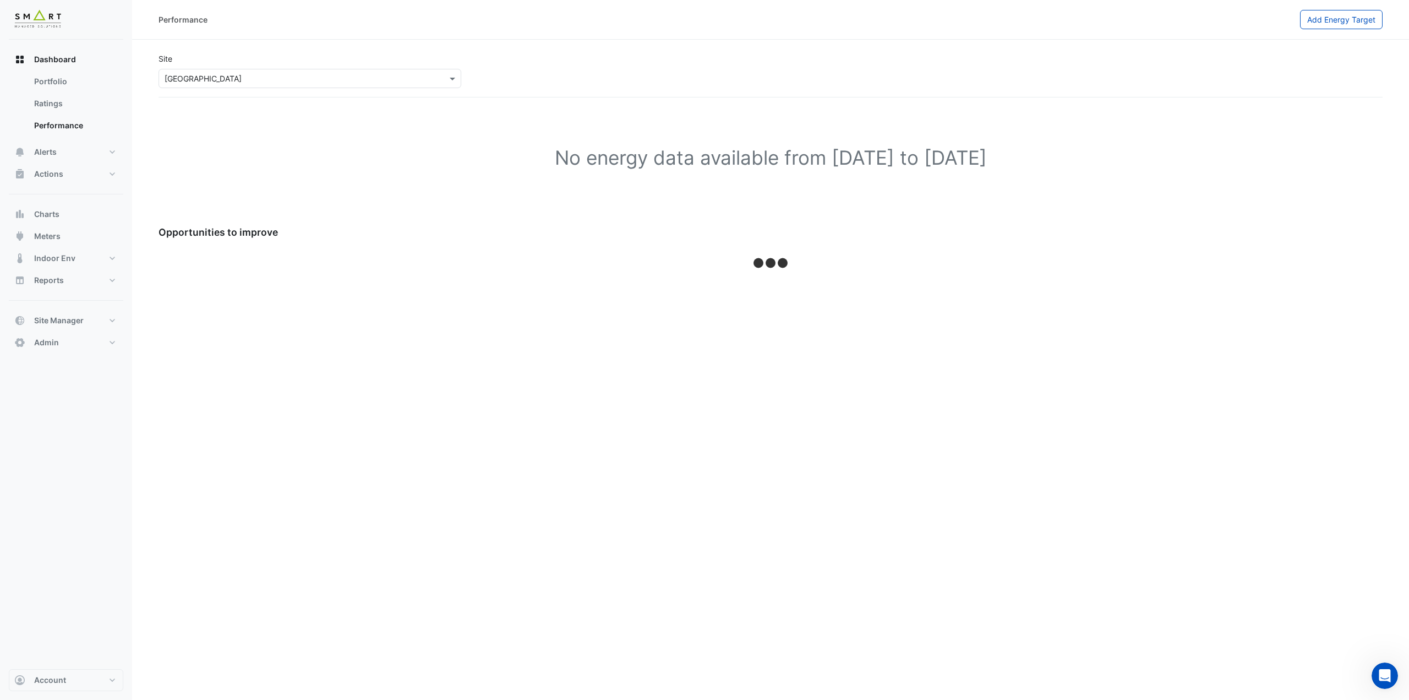
click at [307, 83] on input "text" at bounding box center [299, 79] width 269 height 12
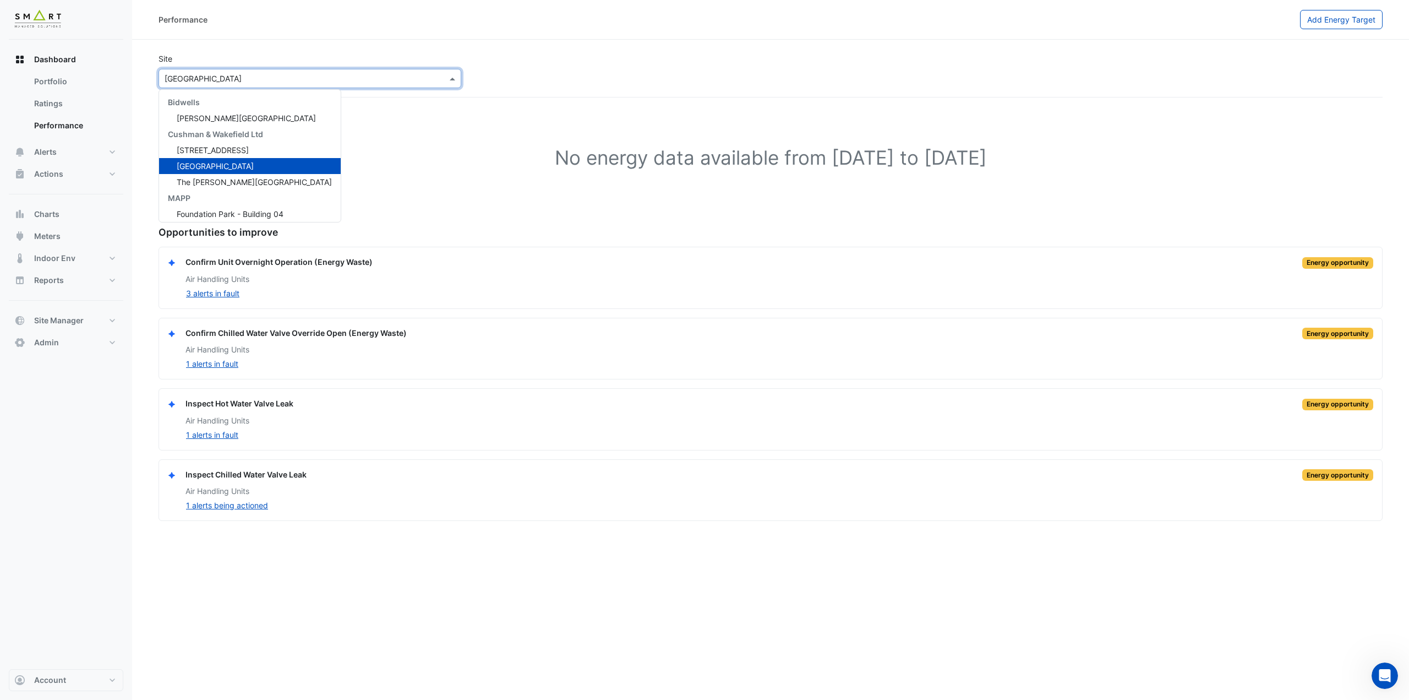
click at [337, 143] on div "No energy data available from 01 Sep 2023 to 31 Aug 2025" at bounding box center [771, 160] width 1224 height 98
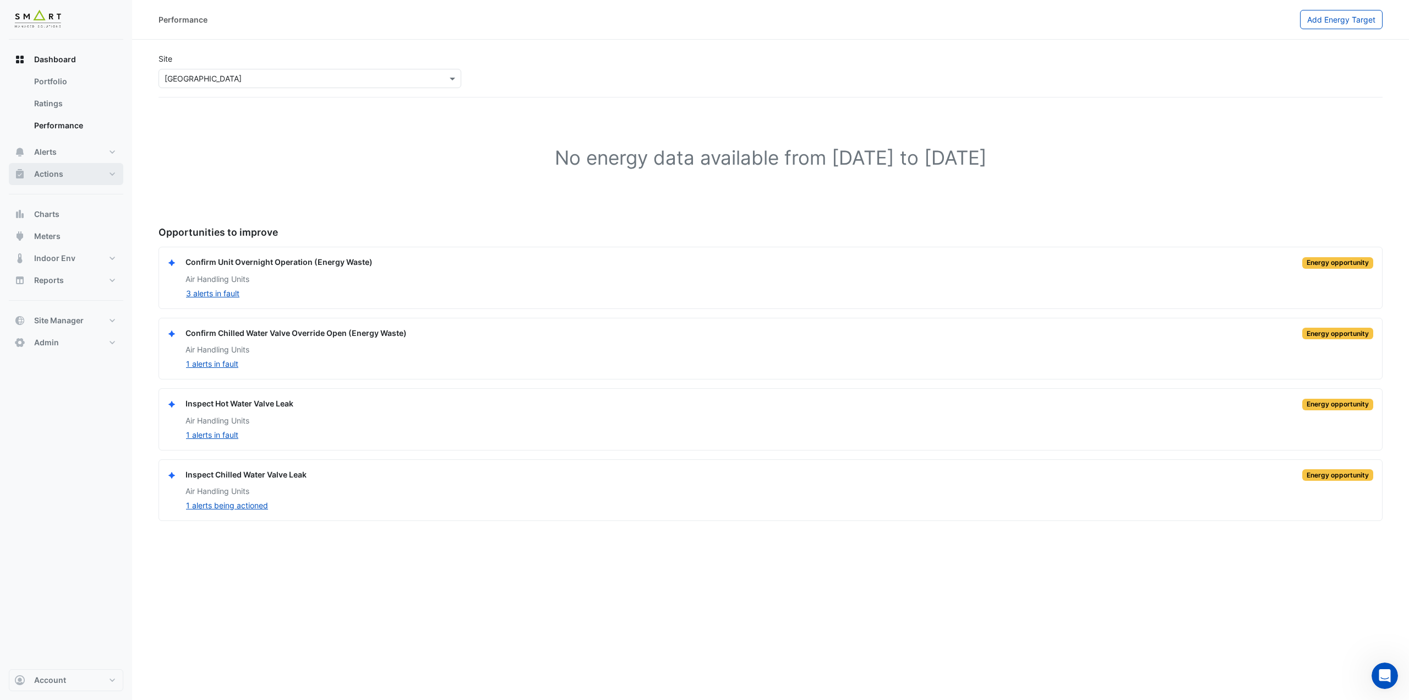
click at [106, 175] on button "Actions" at bounding box center [66, 174] width 115 height 22
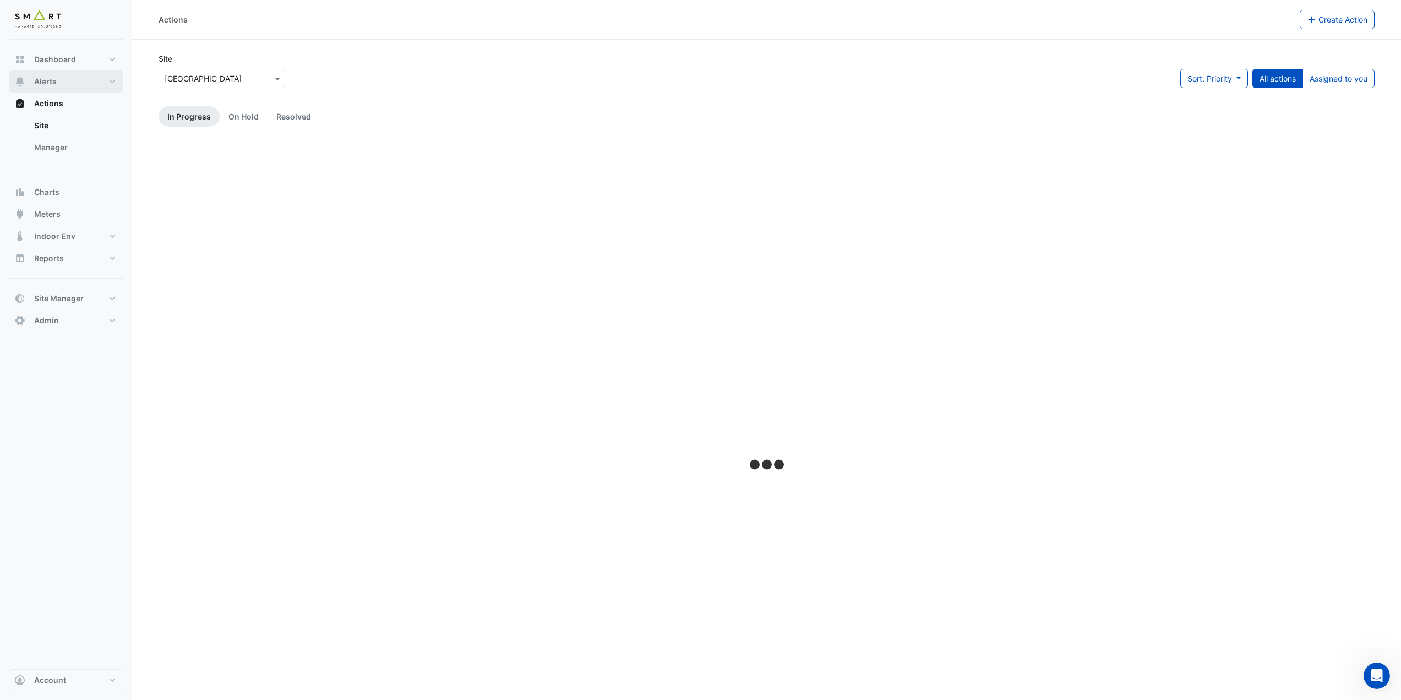
click at [113, 85] on button "Alerts" at bounding box center [66, 81] width 115 height 22
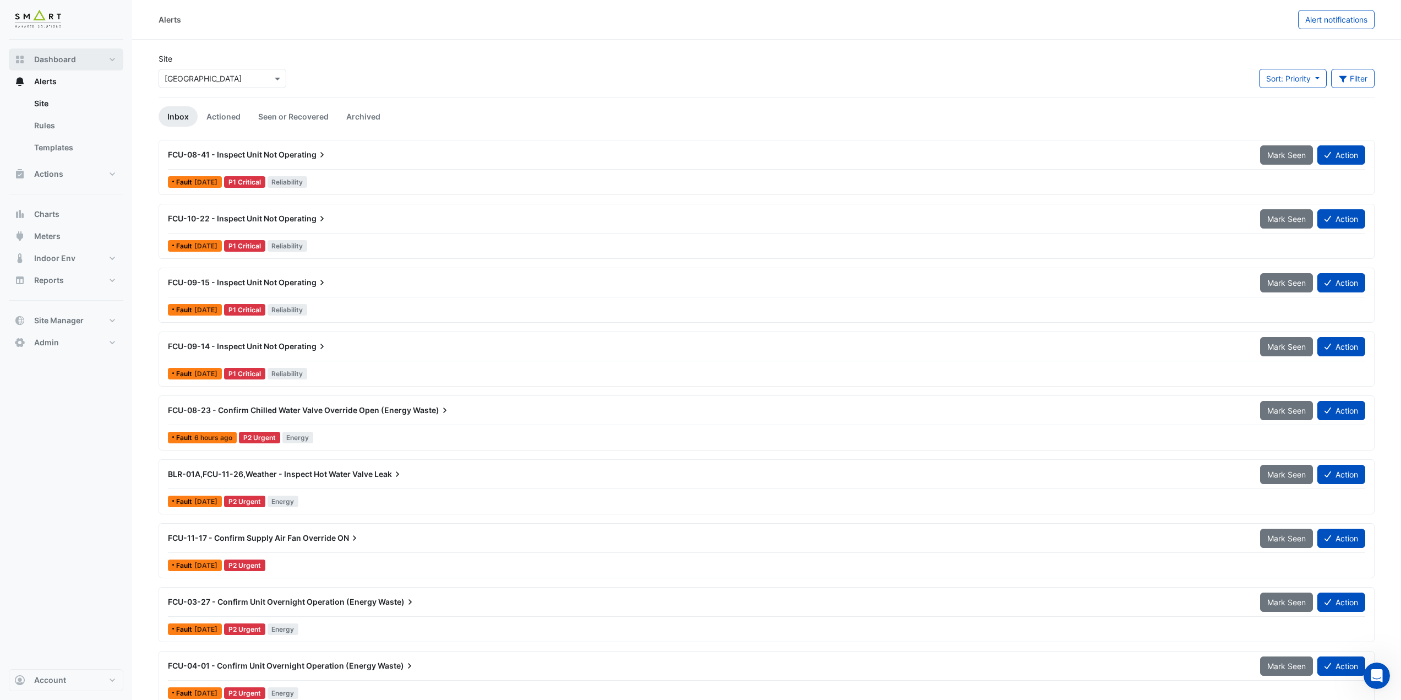
click at [113, 60] on button "Dashboard" at bounding box center [66, 59] width 115 height 22
select select "***"
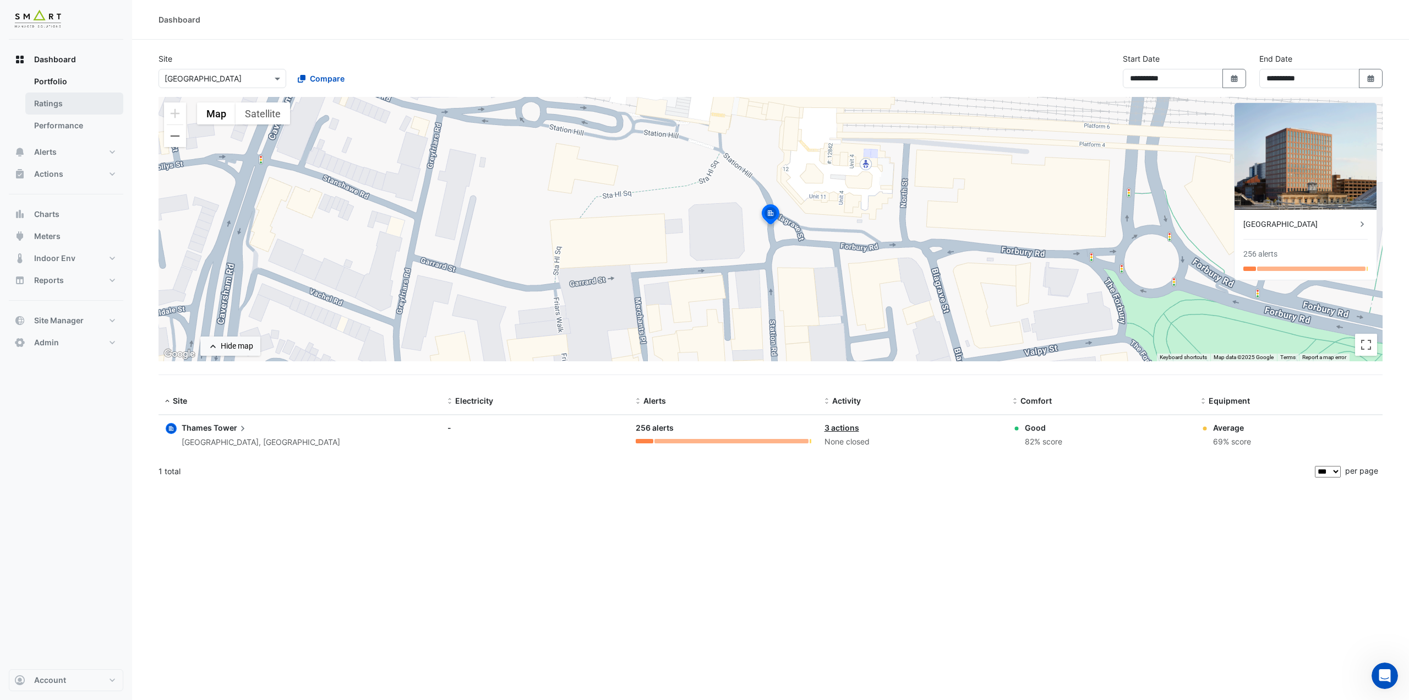
click at [86, 98] on link "Ratings" at bounding box center [74, 103] width 98 height 22
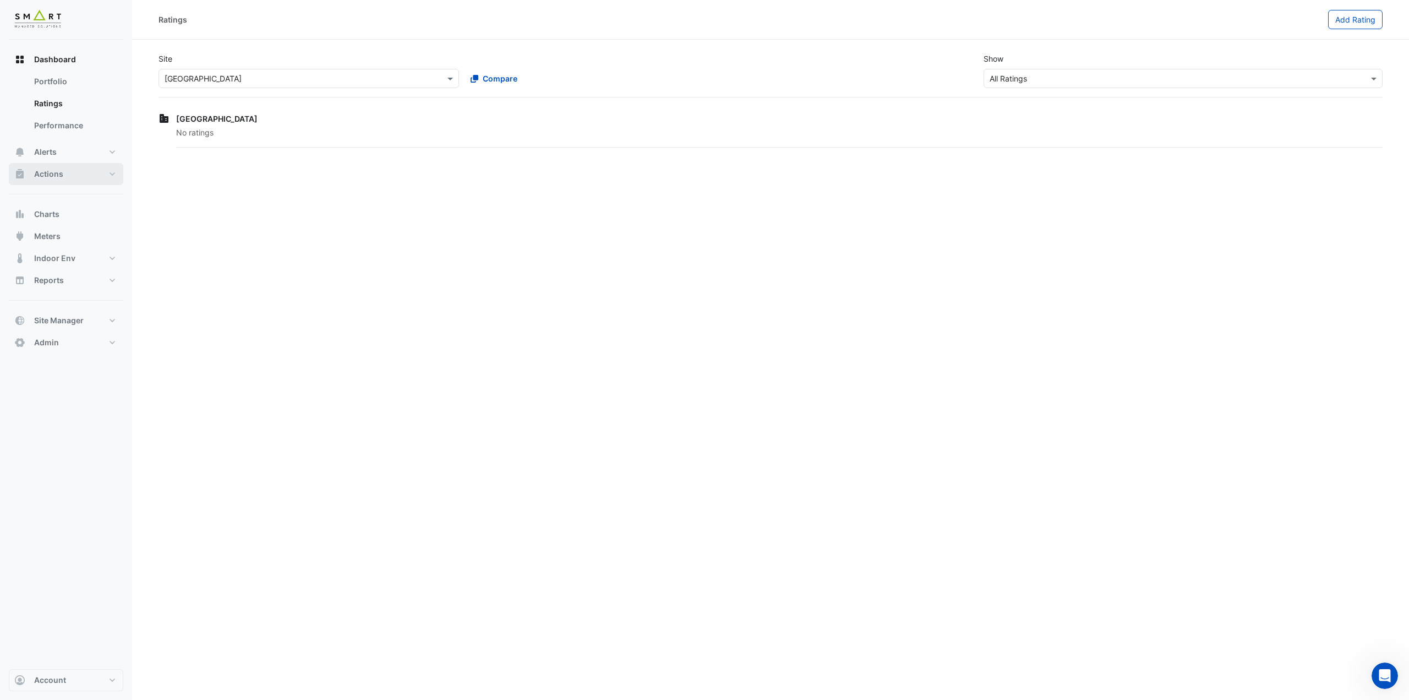
click at [110, 169] on button "Actions" at bounding box center [66, 174] width 115 height 22
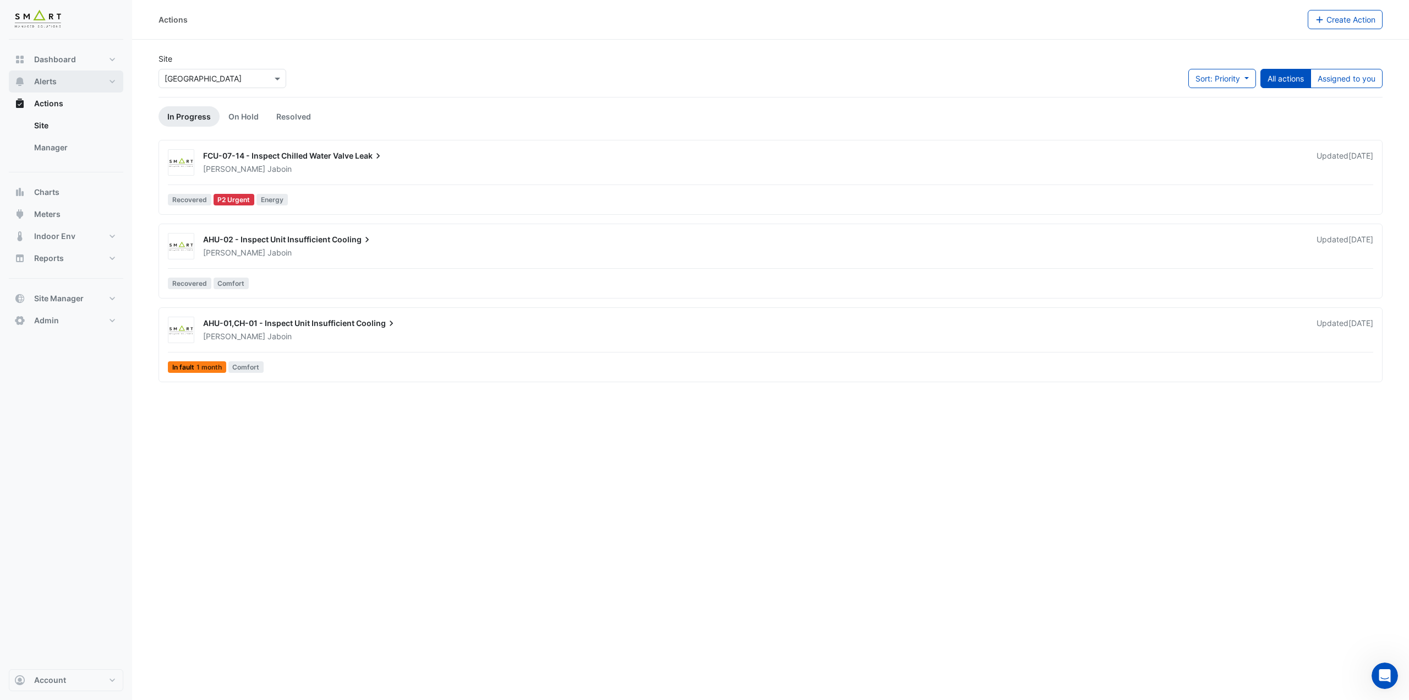
click at [79, 81] on button "Alerts" at bounding box center [66, 81] width 115 height 22
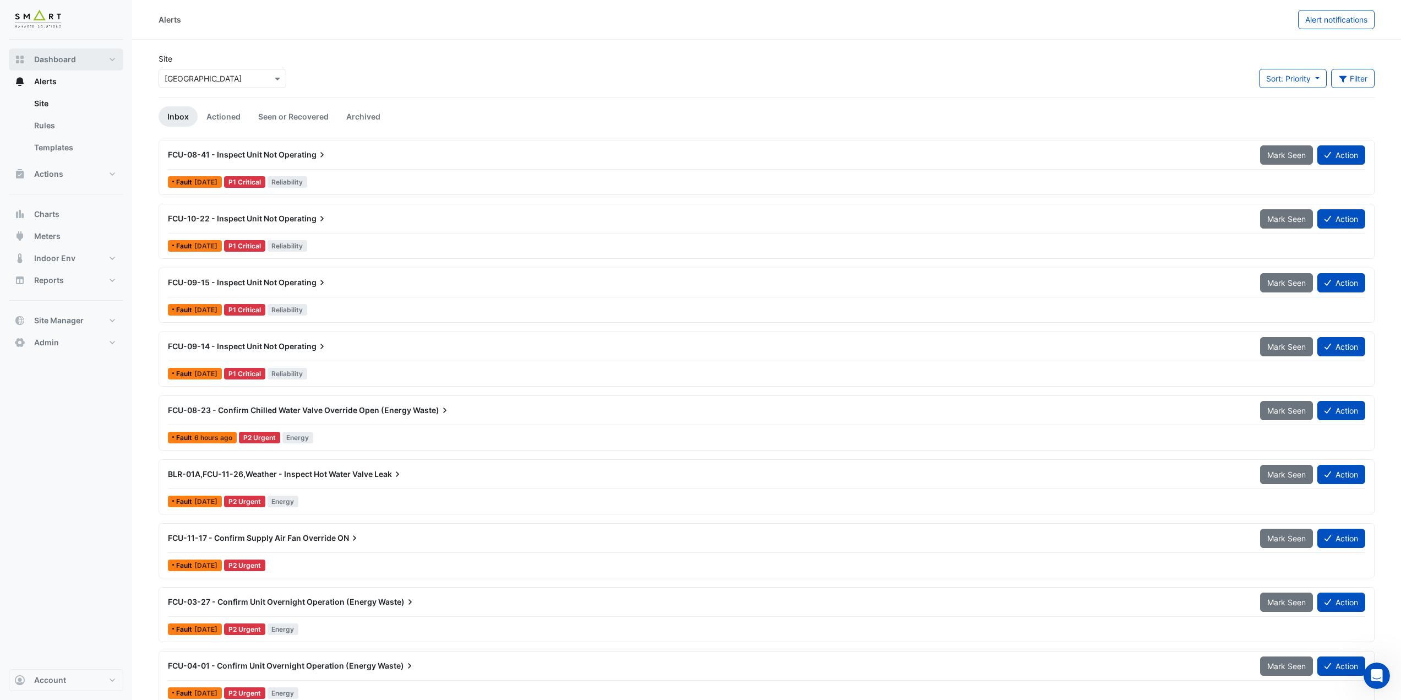
click at [92, 57] on button "Dashboard" at bounding box center [66, 59] width 115 height 22
select select "***"
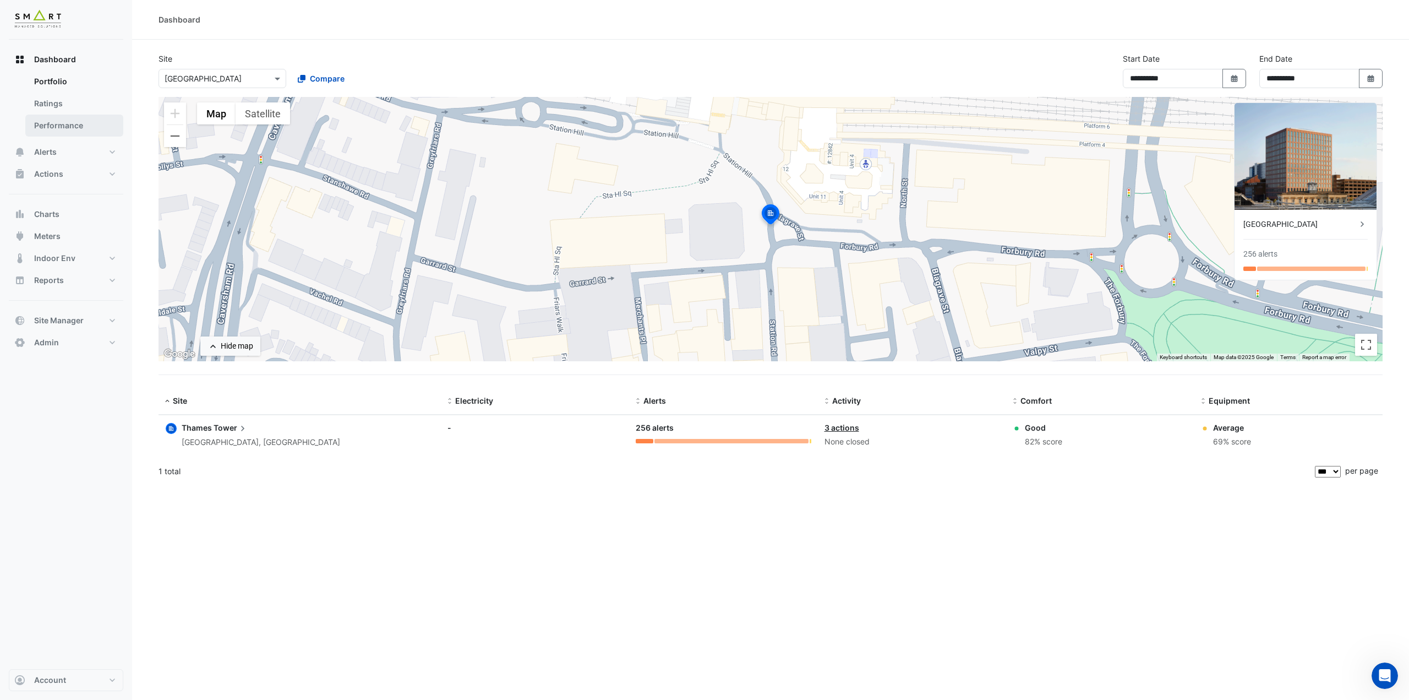
click at [62, 122] on link "Performance" at bounding box center [74, 126] width 98 height 22
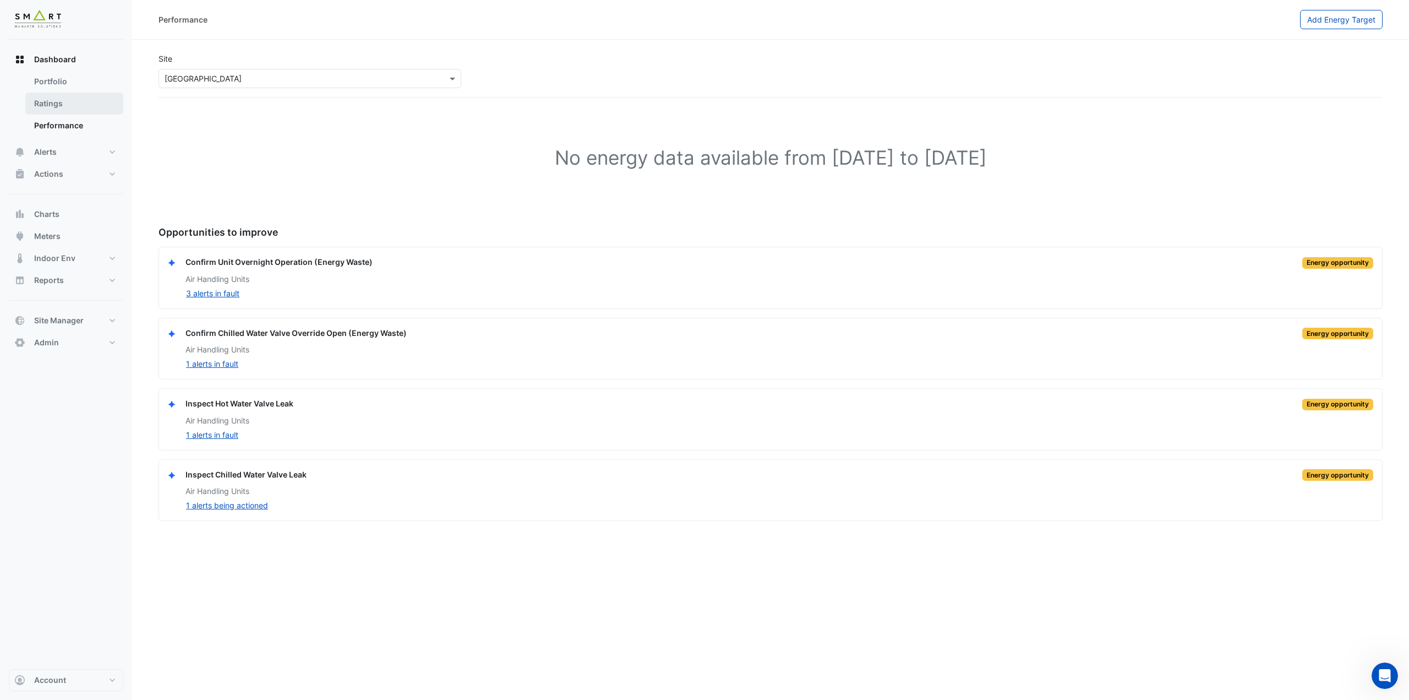
click at [64, 101] on link "Ratings" at bounding box center [74, 103] width 98 height 22
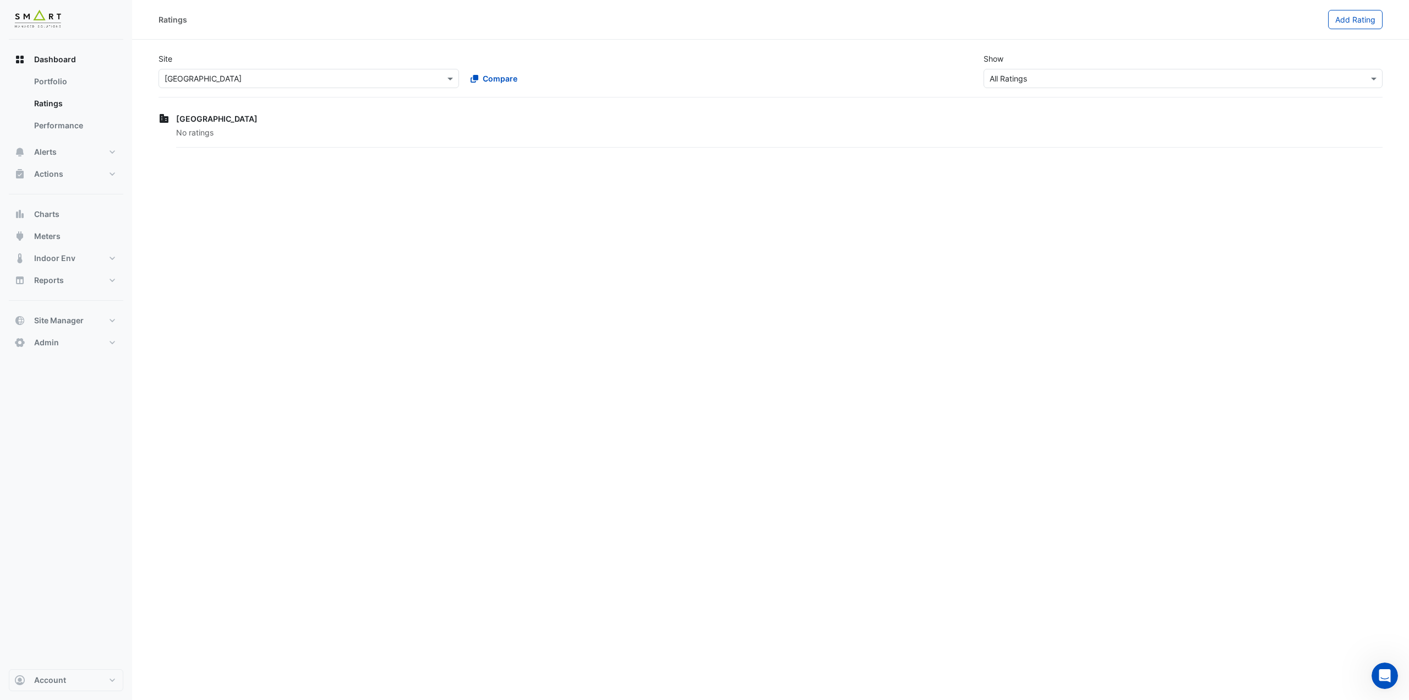
click at [210, 115] on span "Thames Tower" at bounding box center [216, 118] width 81 height 9
click at [72, 80] on link "Portfolio" at bounding box center [74, 81] width 98 height 22
select select "***"
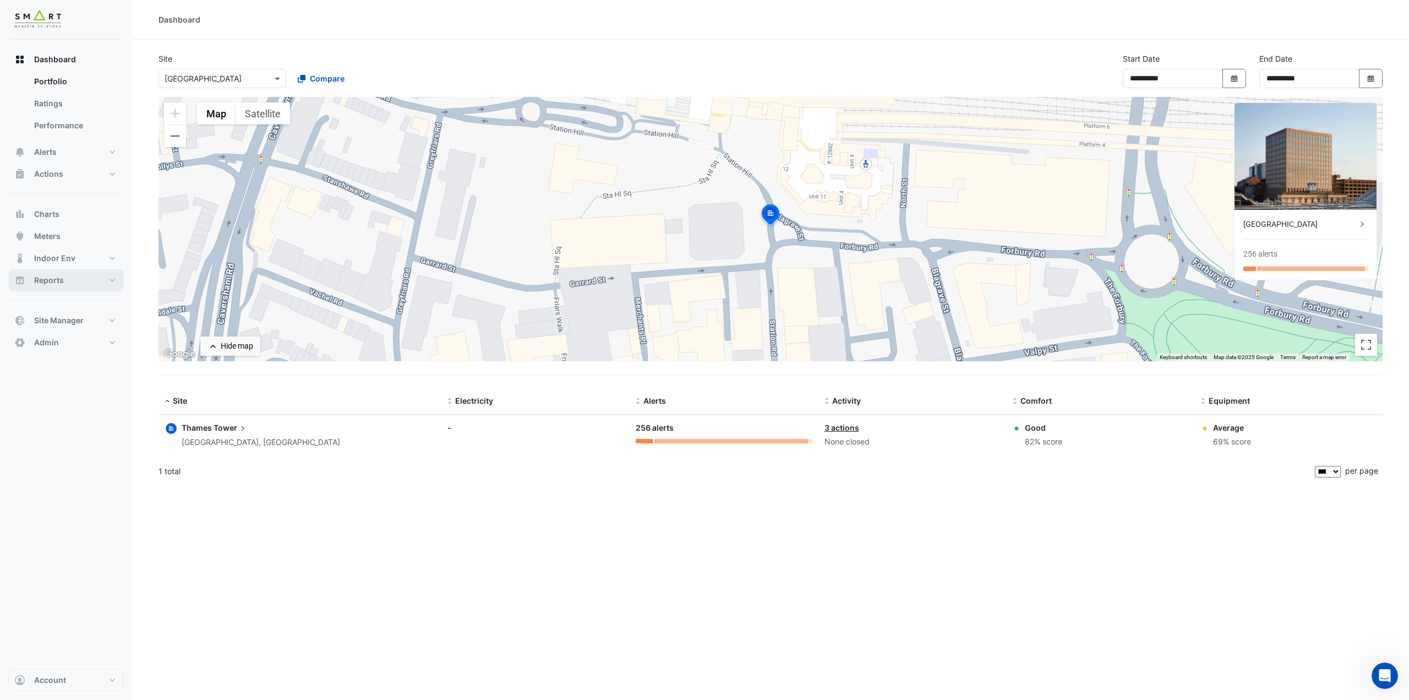
click at [99, 282] on button "Reports" at bounding box center [66, 280] width 115 height 22
select select "***"
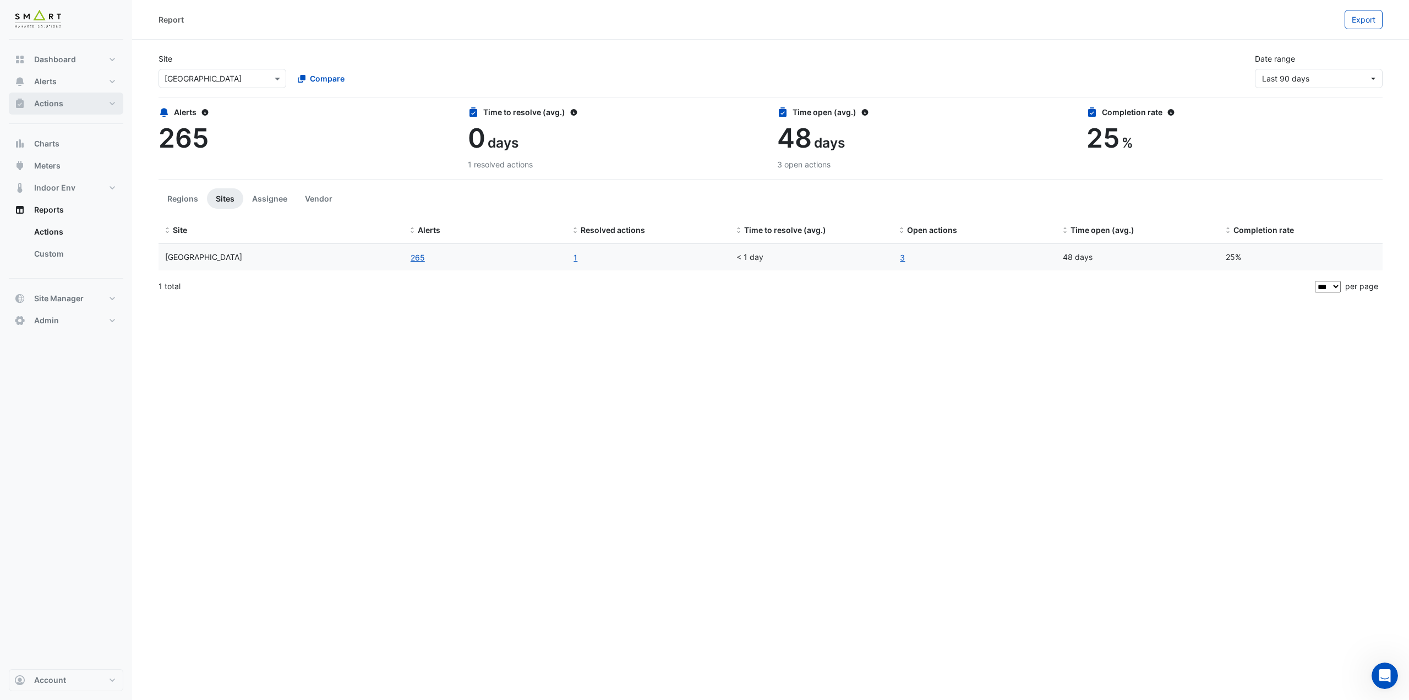
click at [107, 99] on button "Actions" at bounding box center [66, 103] width 115 height 22
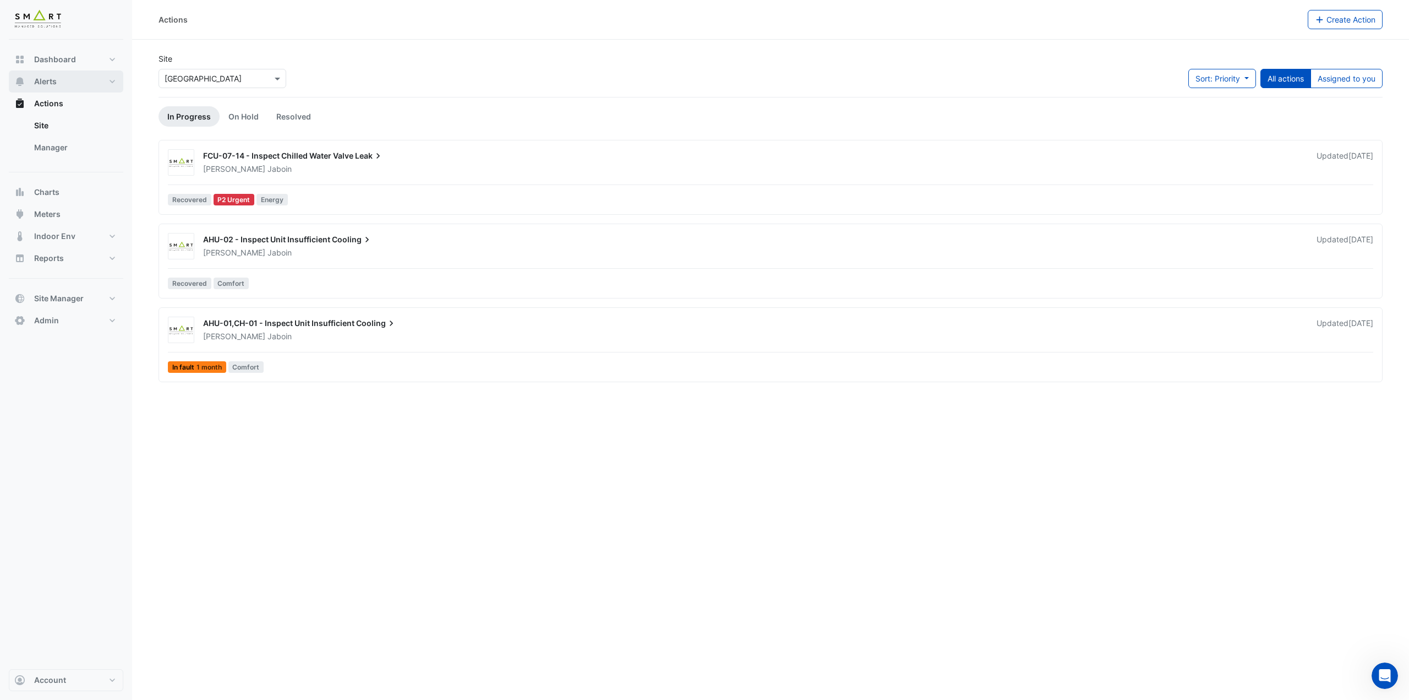
click at [86, 80] on button "Alerts" at bounding box center [66, 81] width 115 height 22
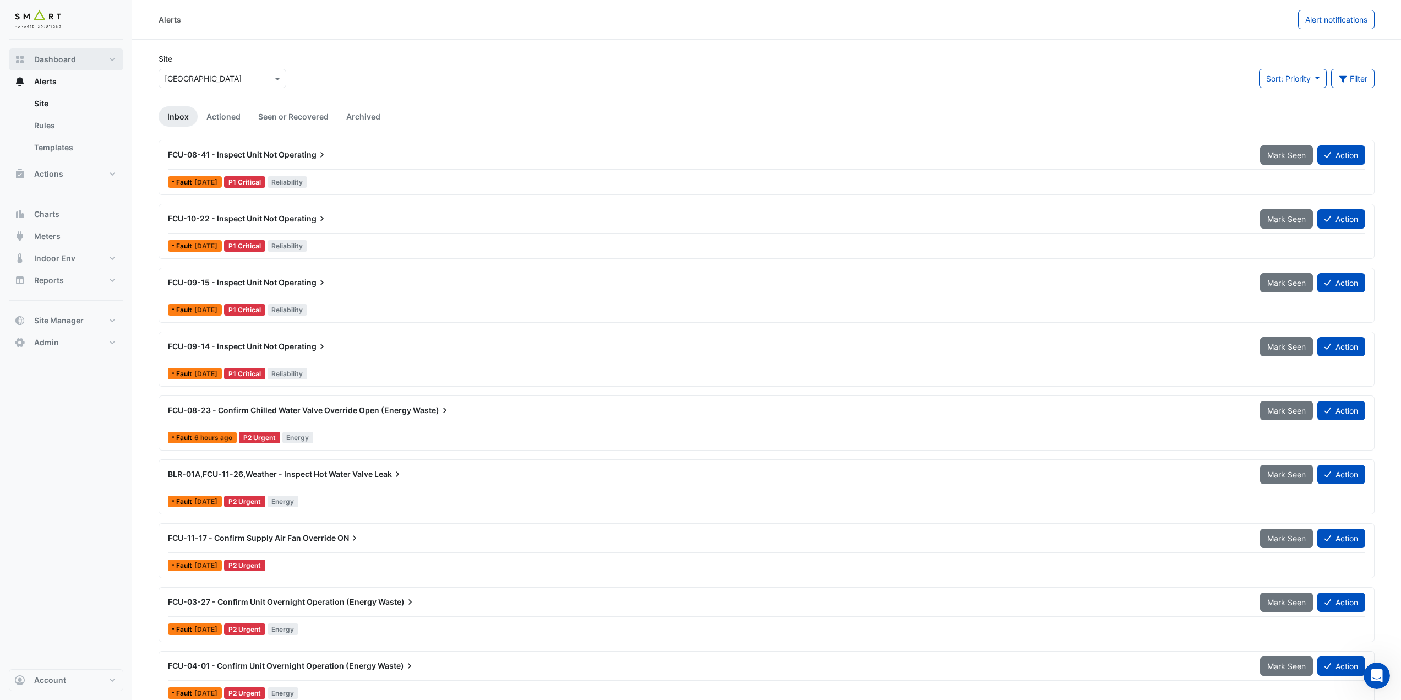
click at [83, 63] on button "Dashboard" at bounding box center [66, 59] width 115 height 22
select select "***"
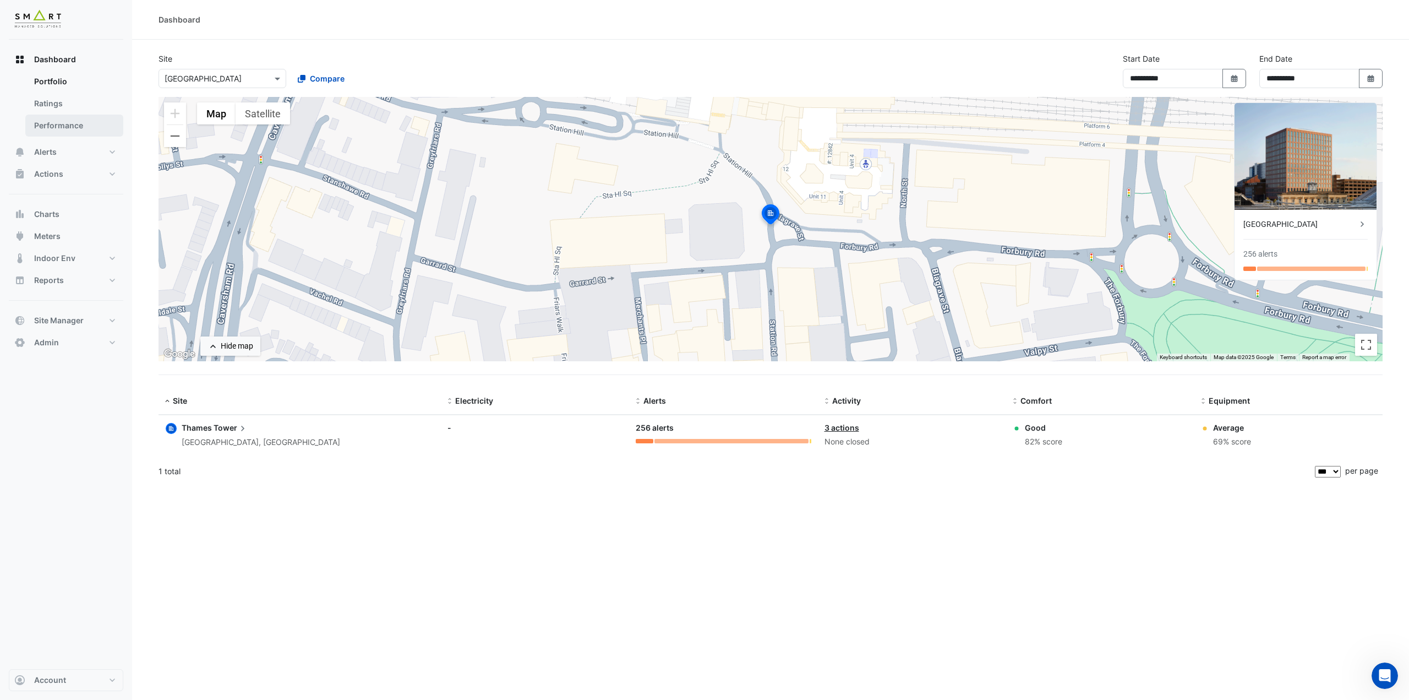
click at [61, 126] on link "Performance" at bounding box center [74, 126] width 98 height 22
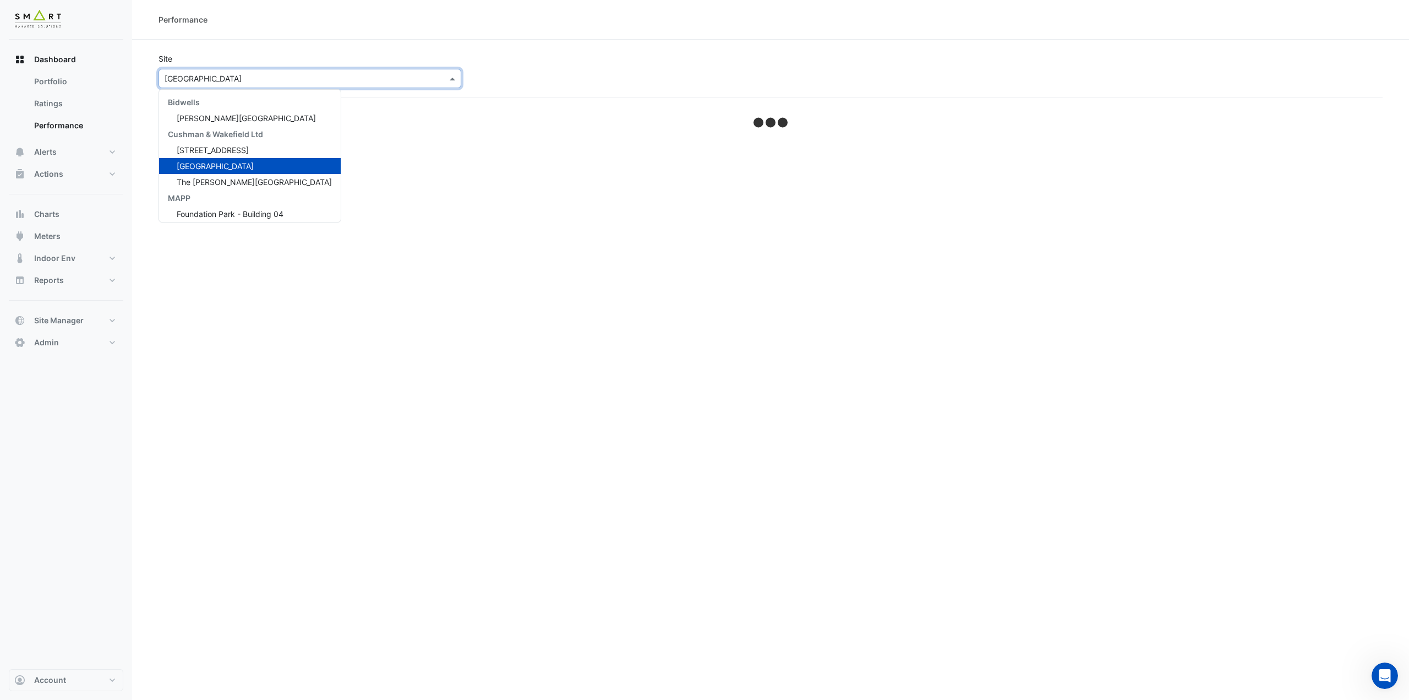
click at [228, 78] on input "text" at bounding box center [299, 79] width 269 height 12
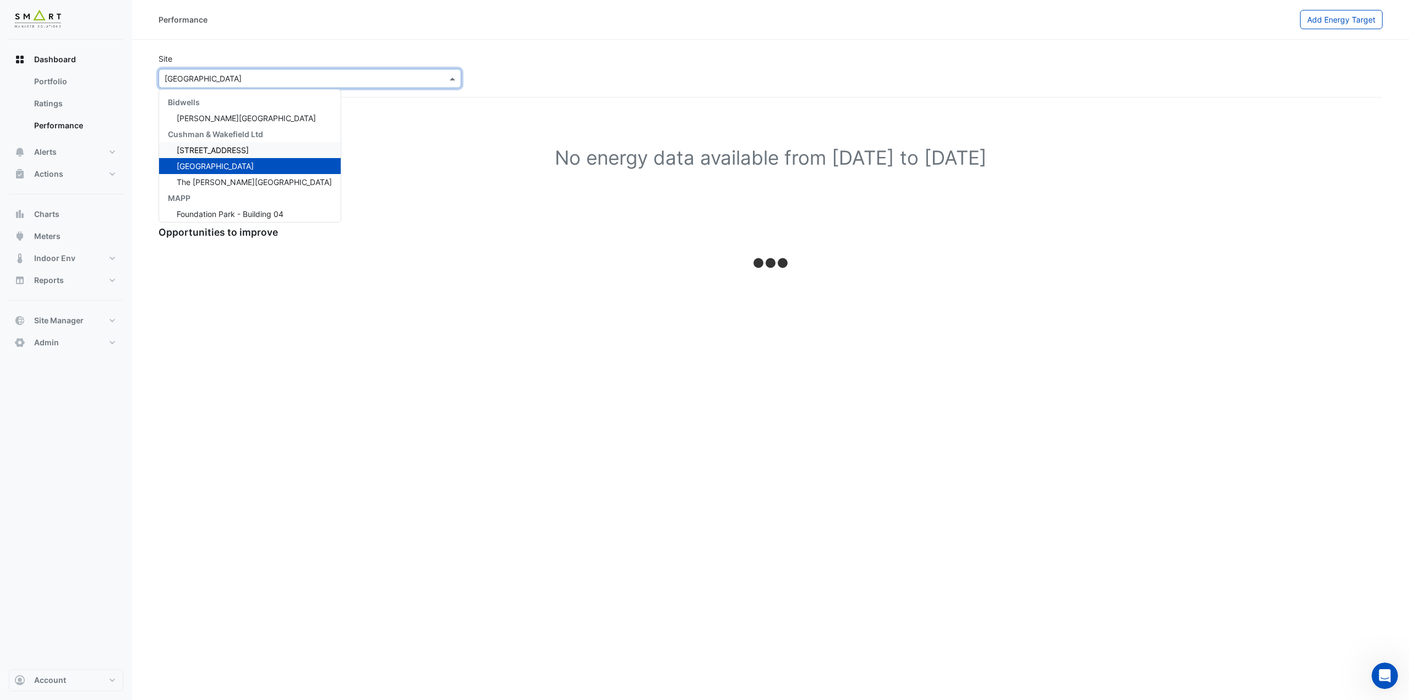
click at [227, 148] on span "12 Hammersmith Grove" at bounding box center [213, 149] width 72 height 9
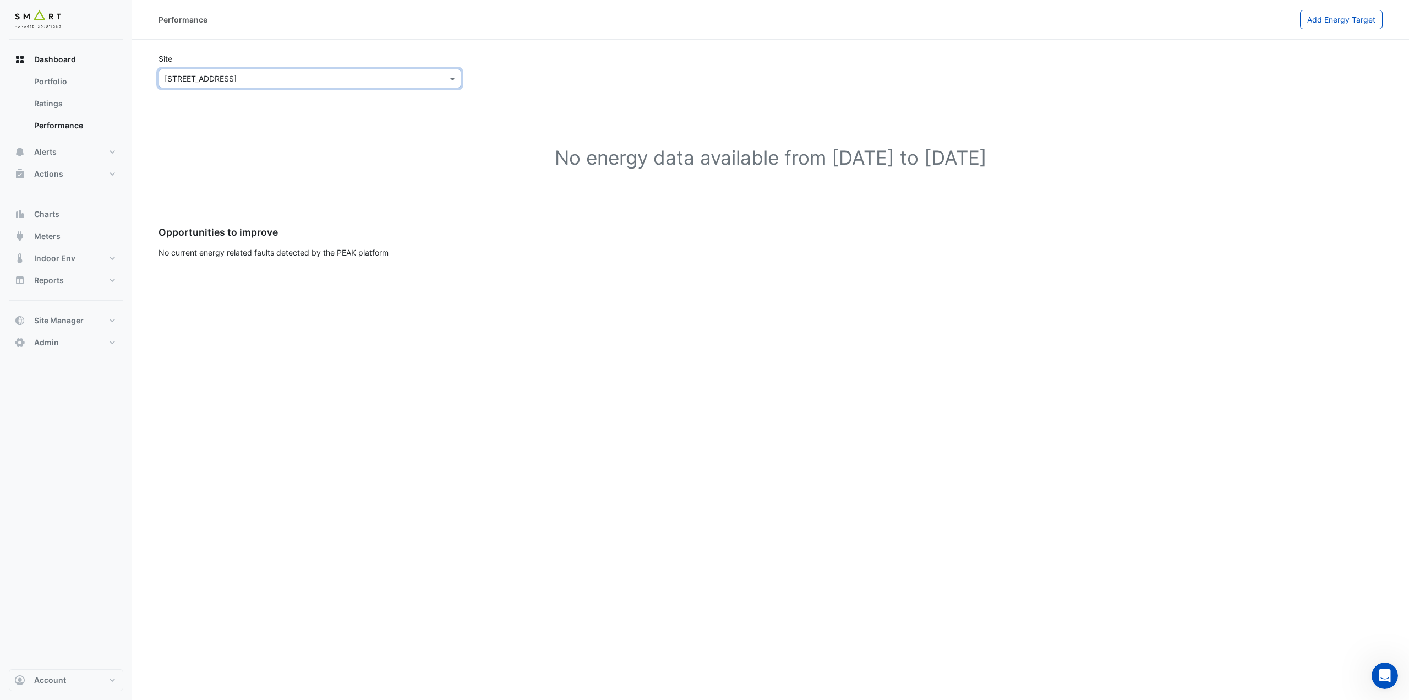
click at [282, 70] on div "× 12 Hammersmith Grove" at bounding box center [310, 78] width 303 height 19
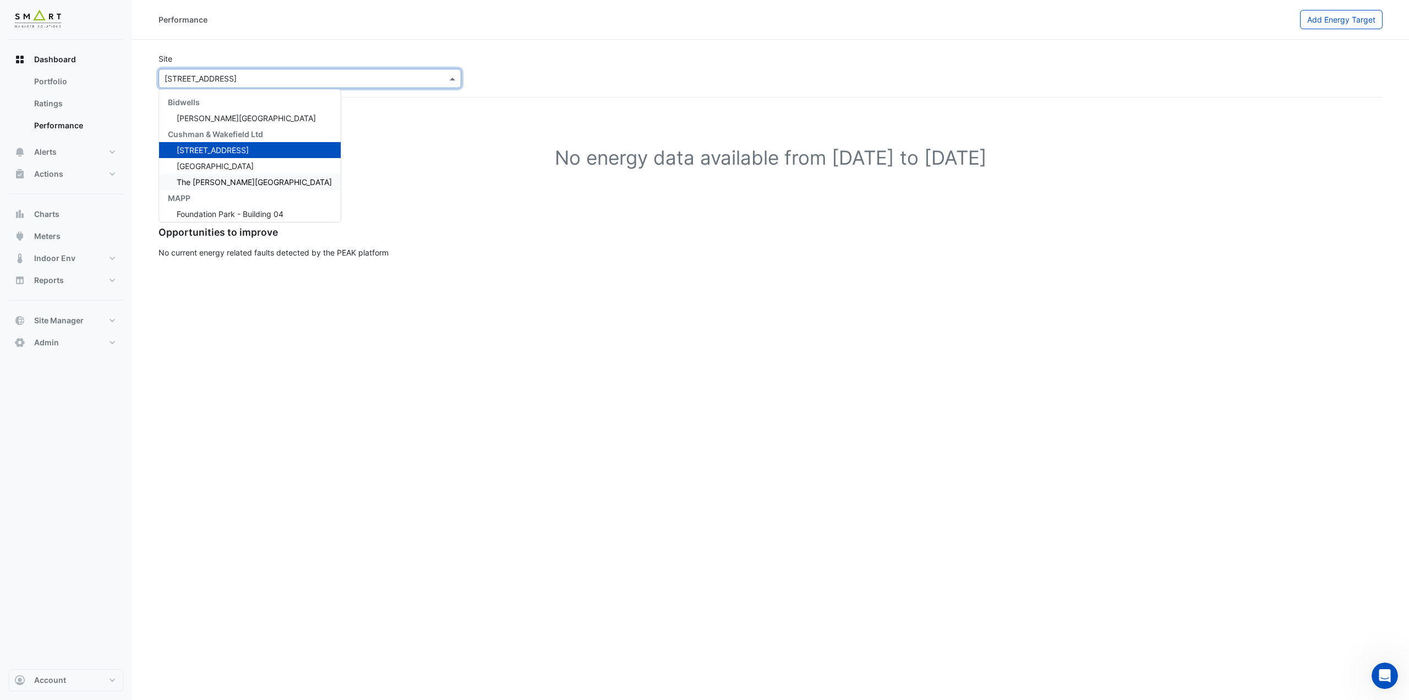
click at [215, 176] on div "The Porter Building" at bounding box center [250, 182] width 182 height 16
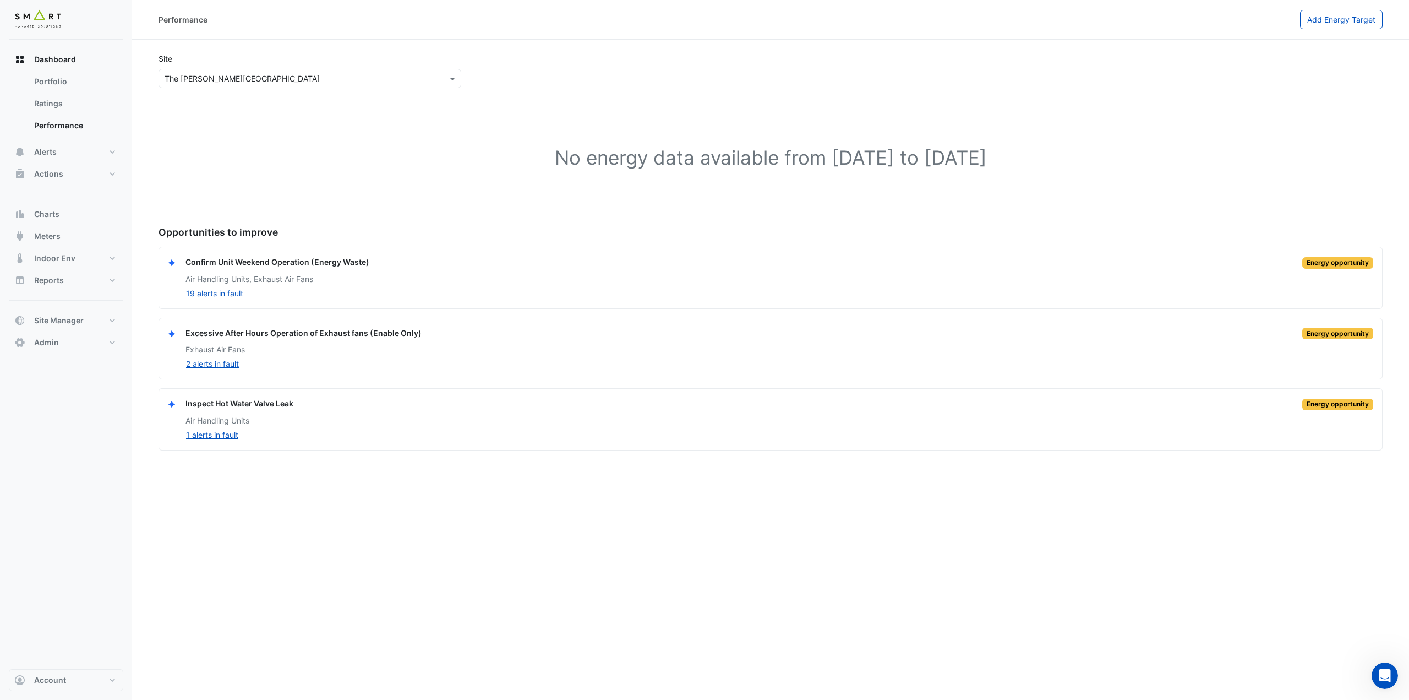
click at [270, 171] on div "No energy data available from 01 Sep 2023 to 31 Aug 2025" at bounding box center [771, 160] width 1224 height 98
click at [94, 343] on button "Admin" at bounding box center [66, 342] width 115 height 22
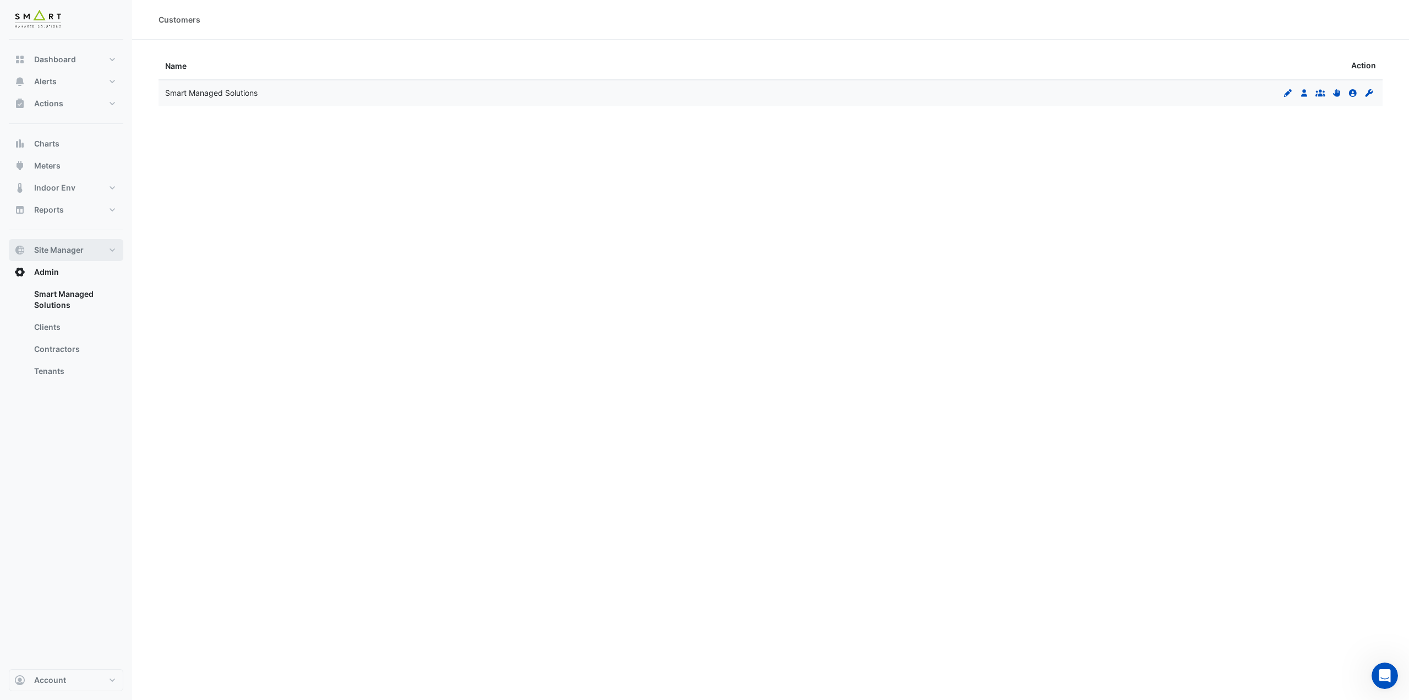
click at [88, 248] on button "Site Manager" at bounding box center [66, 250] width 115 height 22
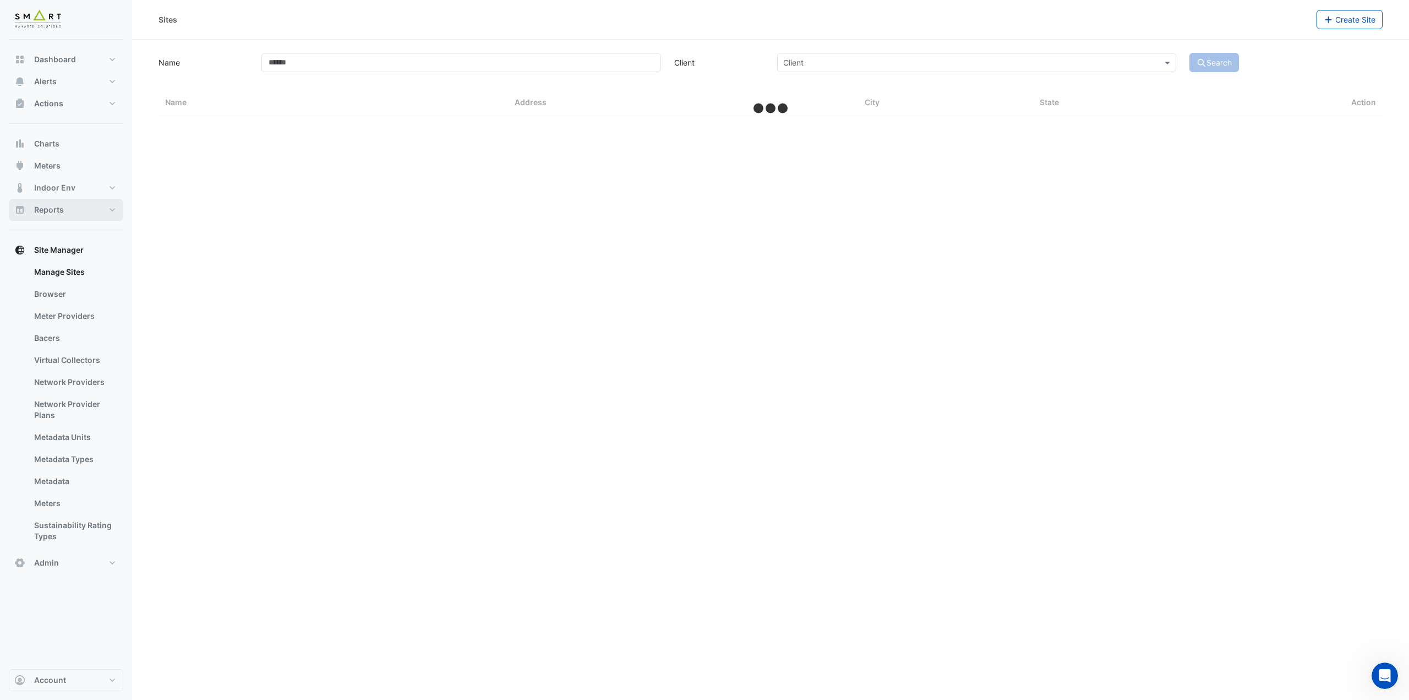
click at [74, 202] on button "Reports" at bounding box center [66, 210] width 115 height 22
select select "***"
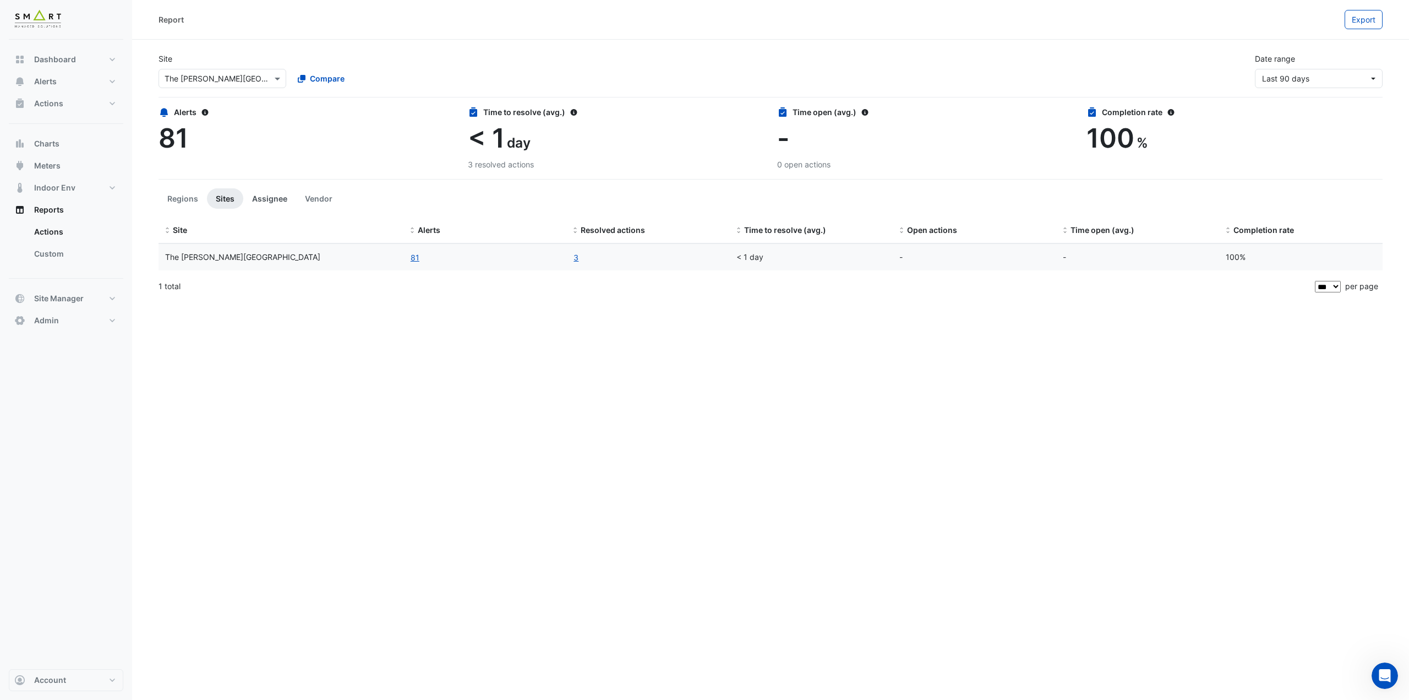
click at [271, 199] on button "Assignee" at bounding box center [269, 198] width 53 height 20
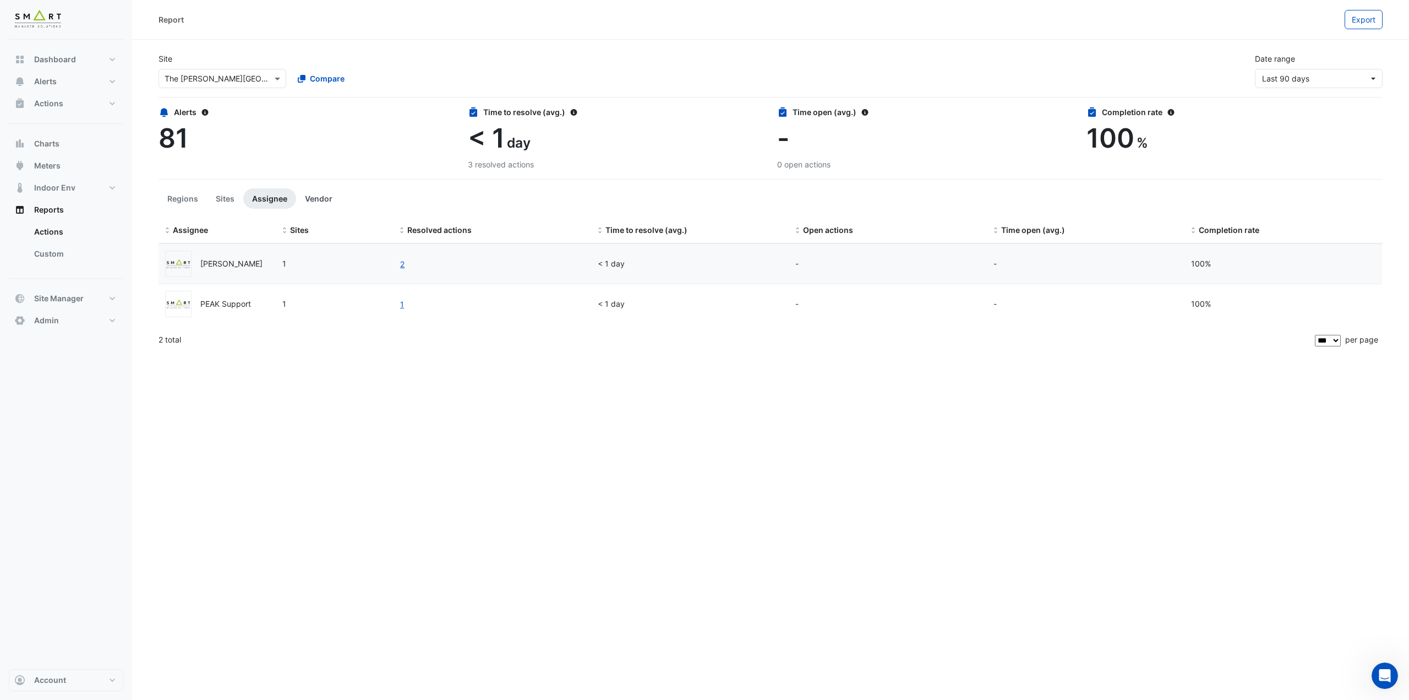
click at [315, 198] on button "Vendor" at bounding box center [318, 198] width 45 height 20
click at [269, 200] on button "Assignee" at bounding box center [269, 198] width 53 height 20
click at [222, 198] on button "Sites" at bounding box center [225, 198] width 36 height 20
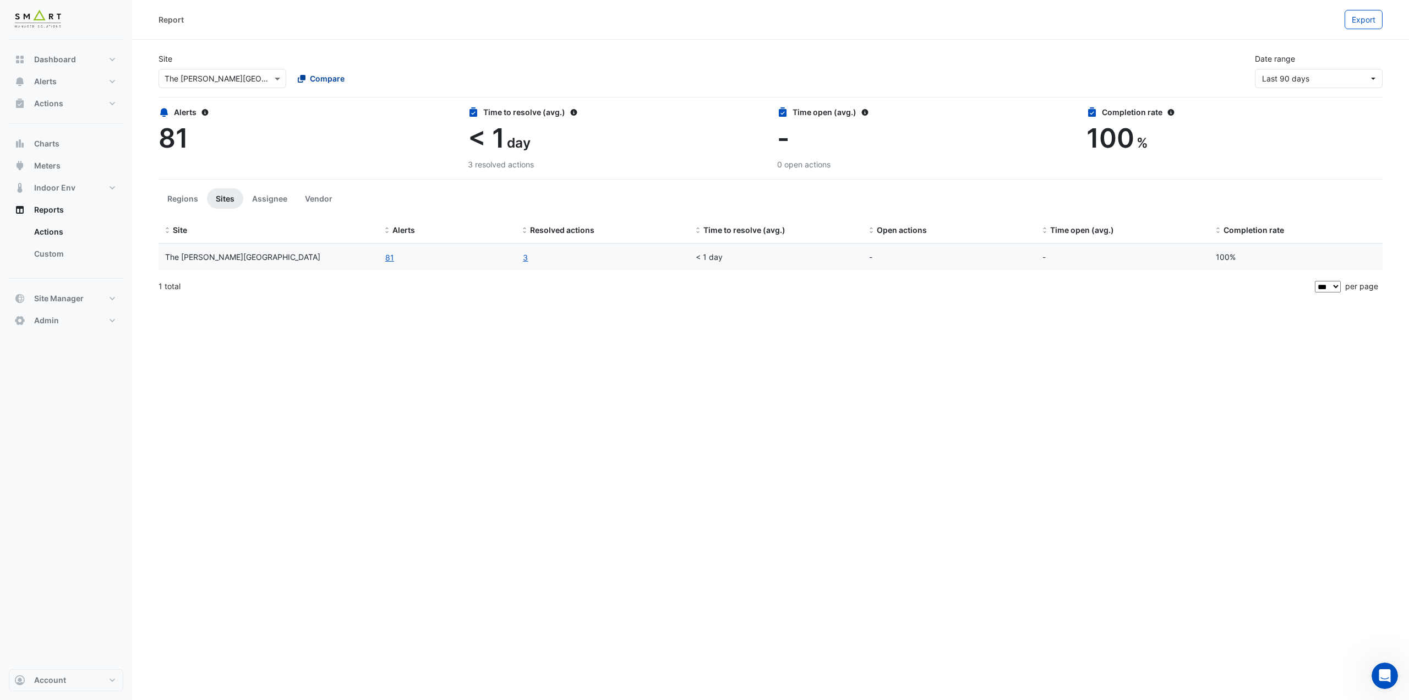
click at [301, 84] on fa-icon at bounding box center [302, 79] width 8 height 12
click at [336, 121] on span "Bidwell House" at bounding box center [378, 117] width 139 height 9
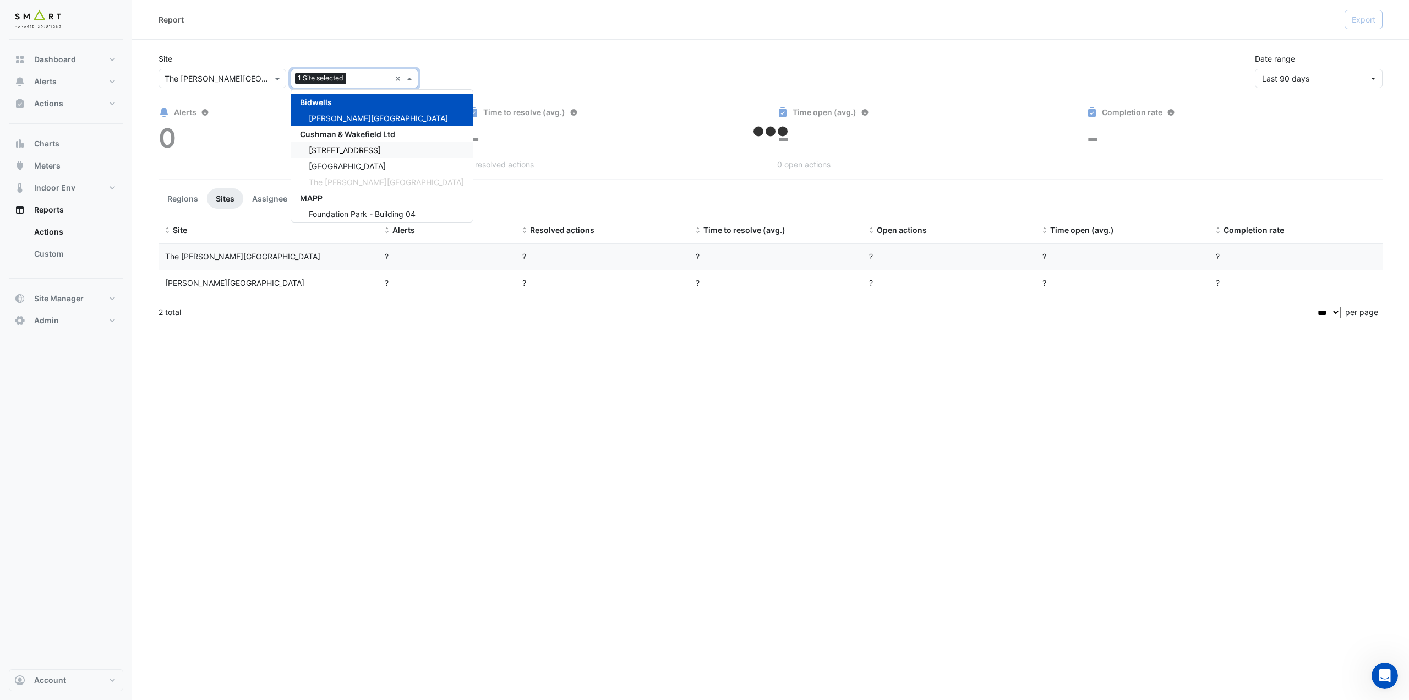
click at [336, 144] on div "12 Hammersmith Grove" at bounding box center [382, 150] width 182 height 16
click at [336, 167] on span "Thames Tower" at bounding box center [347, 165] width 77 height 9
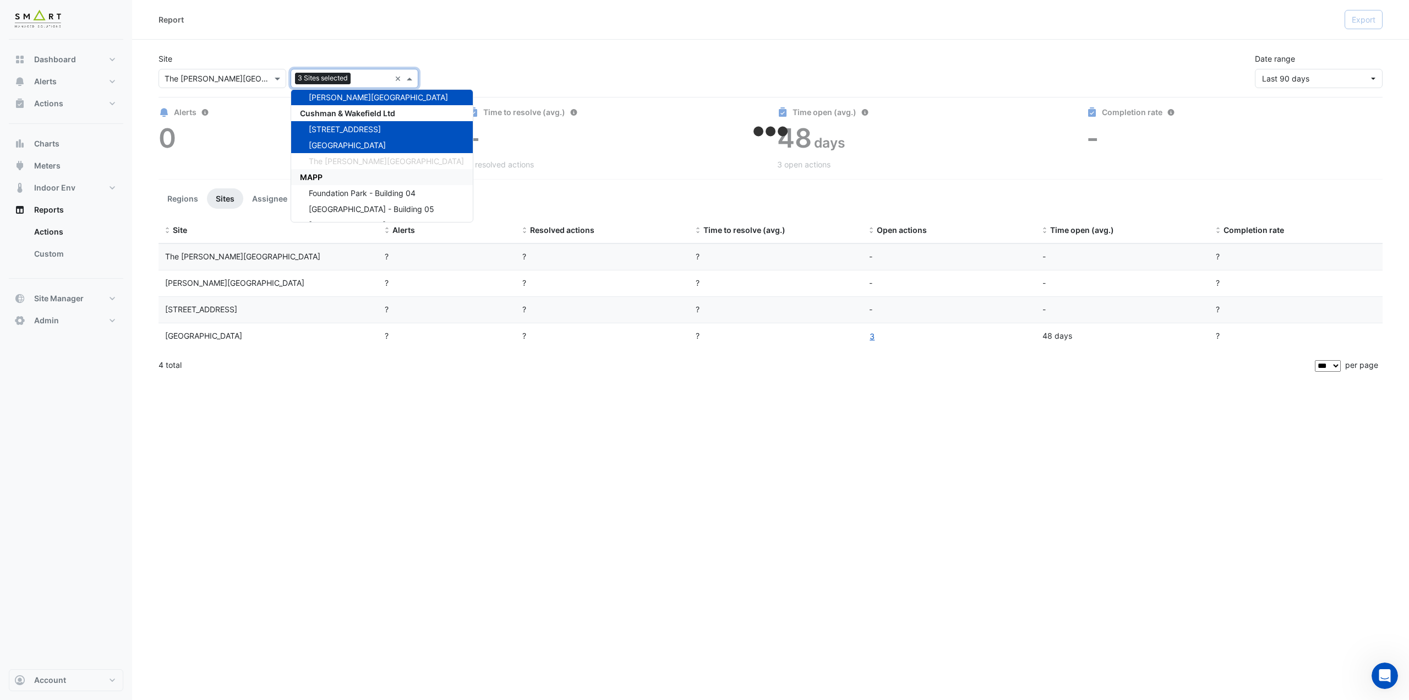
scroll to position [36, 0]
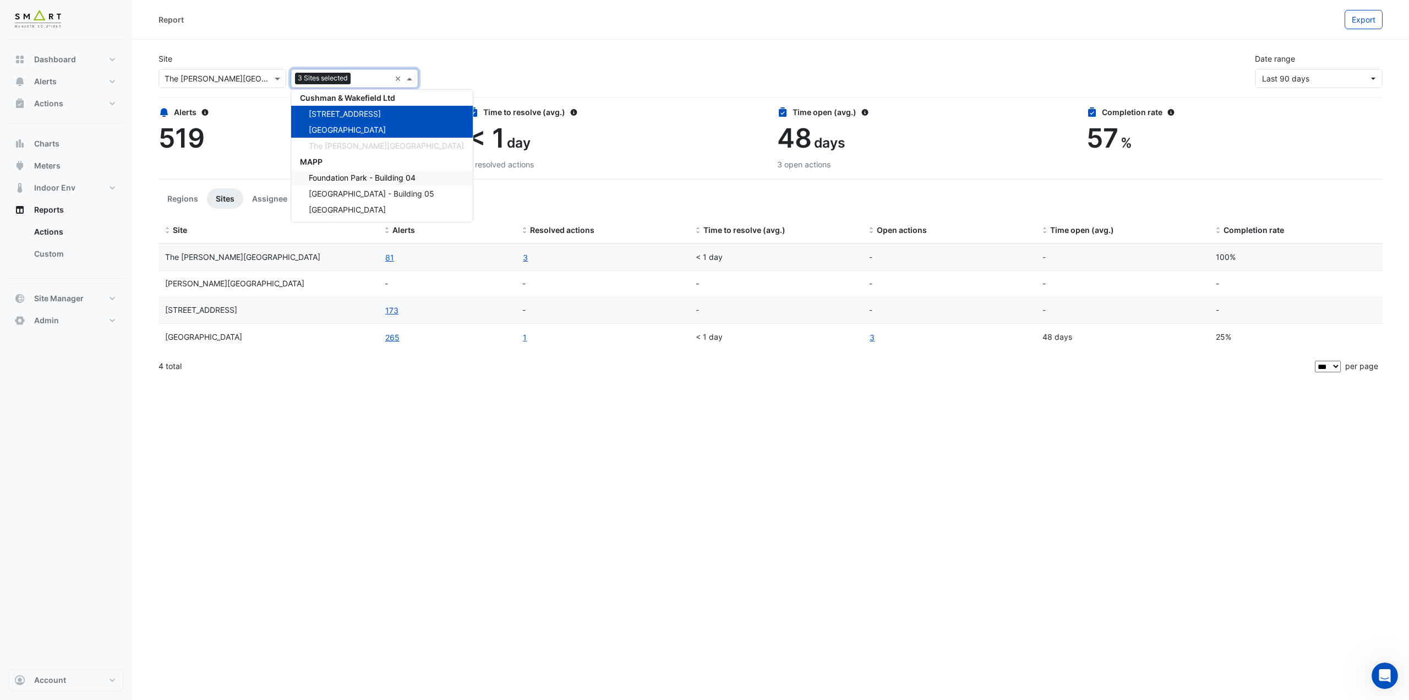
click at [346, 177] on span "Foundation Park - Building 04" at bounding box center [362, 177] width 107 height 9
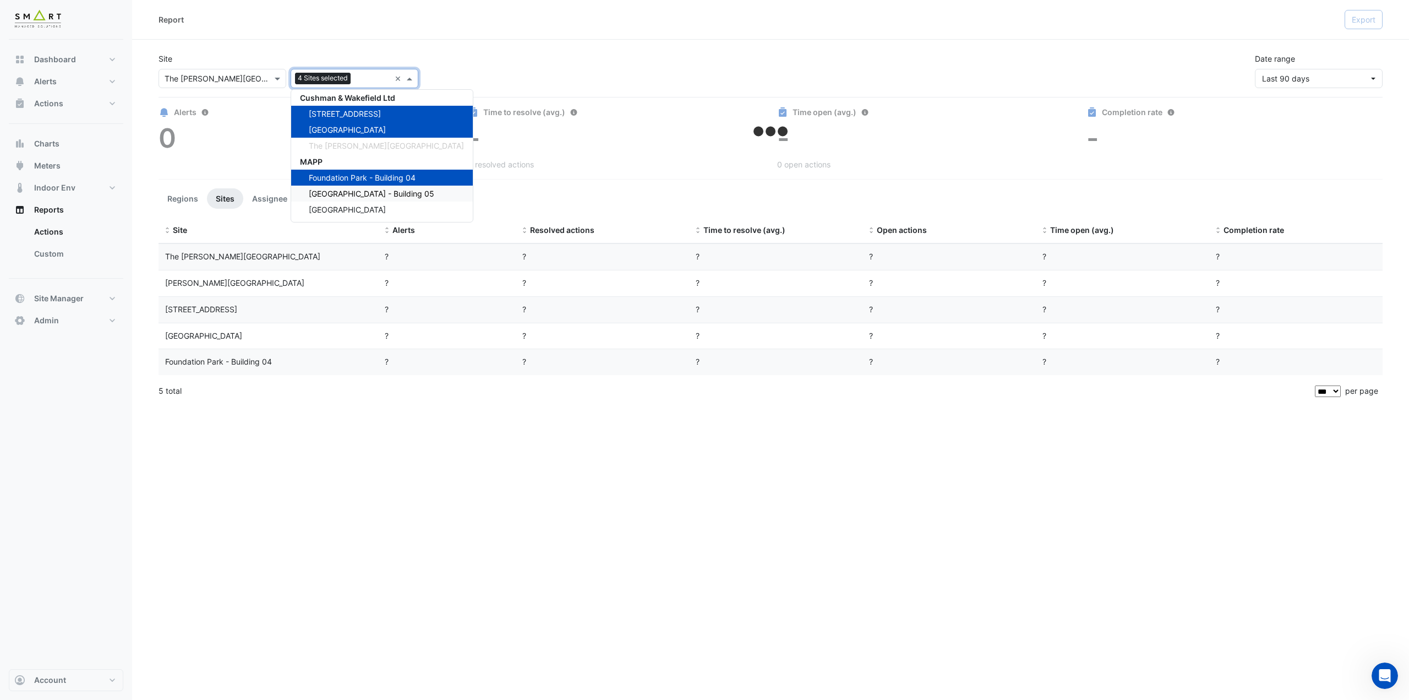
click at [342, 188] on div "Foundation Park - Building 05" at bounding box center [382, 194] width 182 height 16
click at [338, 205] on span "Marble Arch Place" at bounding box center [347, 209] width 77 height 9
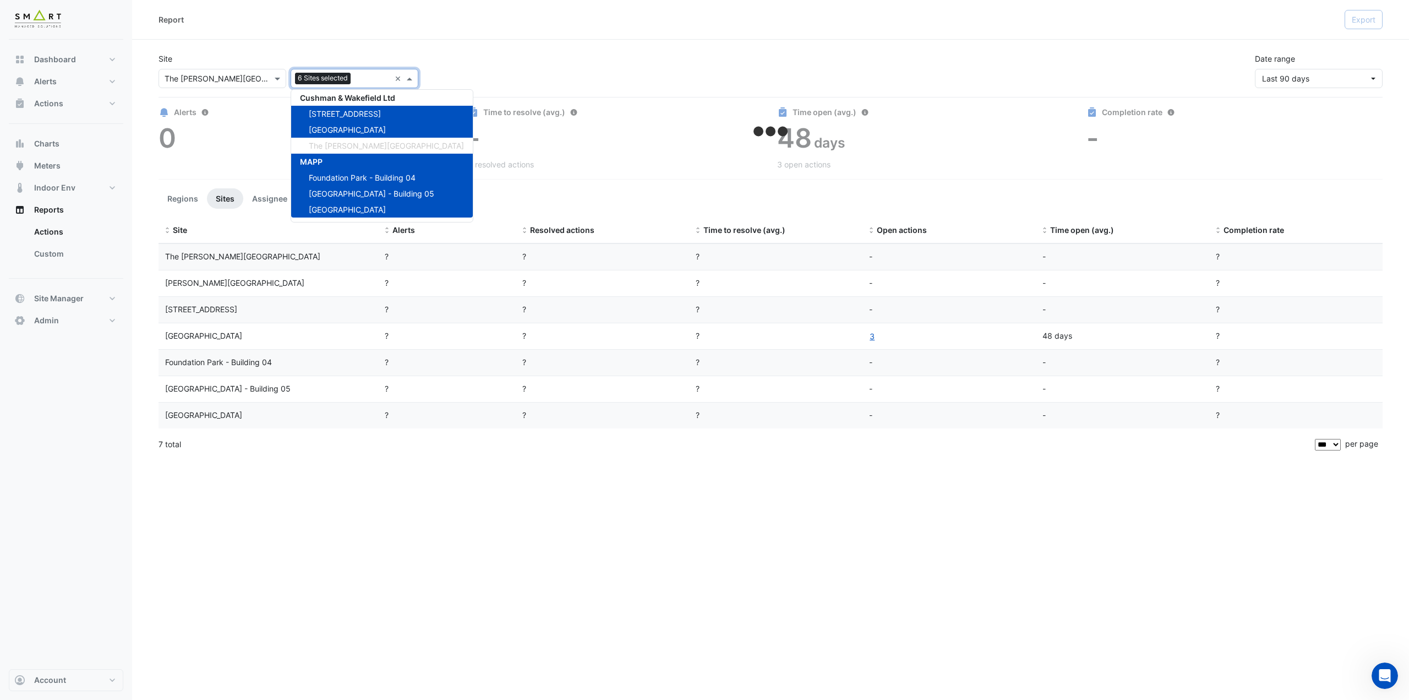
click at [376, 595] on div "Report Export Site × The Porter Building 6 Sites selected × Bidwells Bidwell Ho…" at bounding box center [770, 350] width 1277 height 700
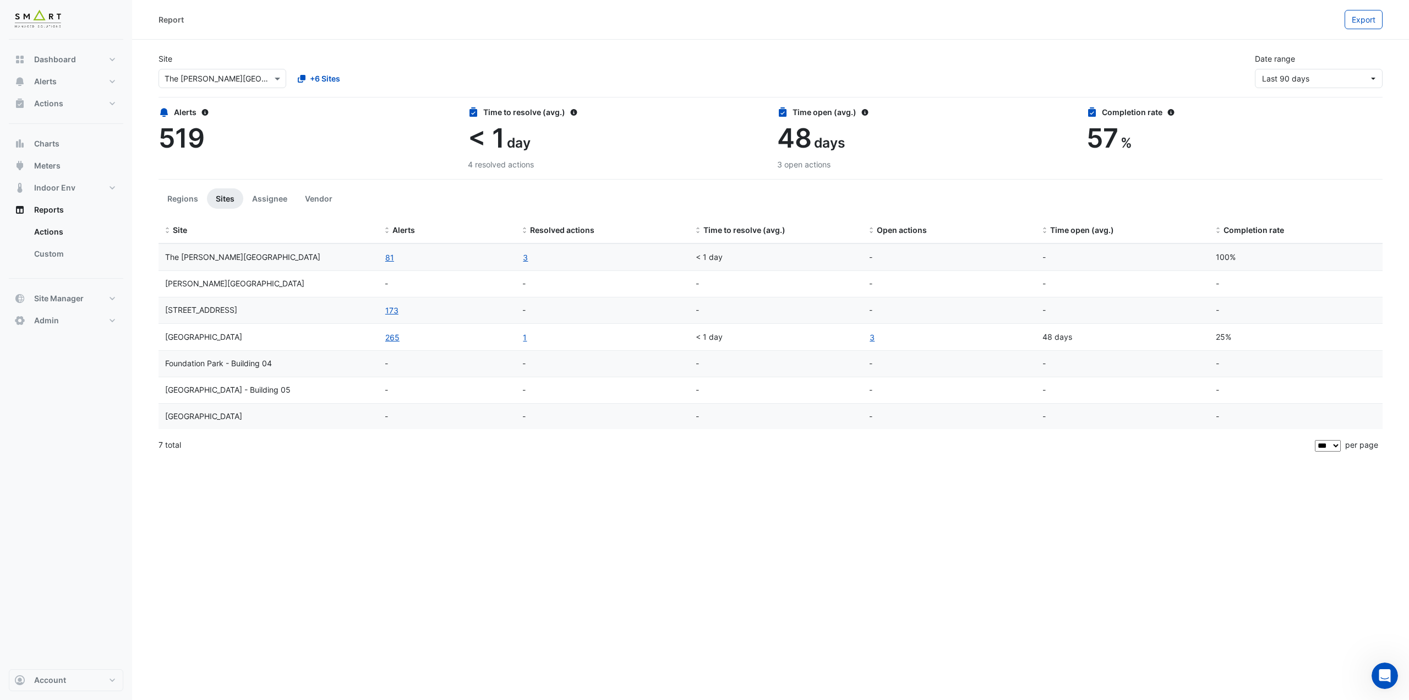
click at [402, 45] on div "Site × The Porter Building +6 Sites Date range Last 90 days" at bounding box center [771, 66] width 1238 height 44
click at [276, 202] on button "Assignee" at bounding box center [269, 198] width 53 height 20
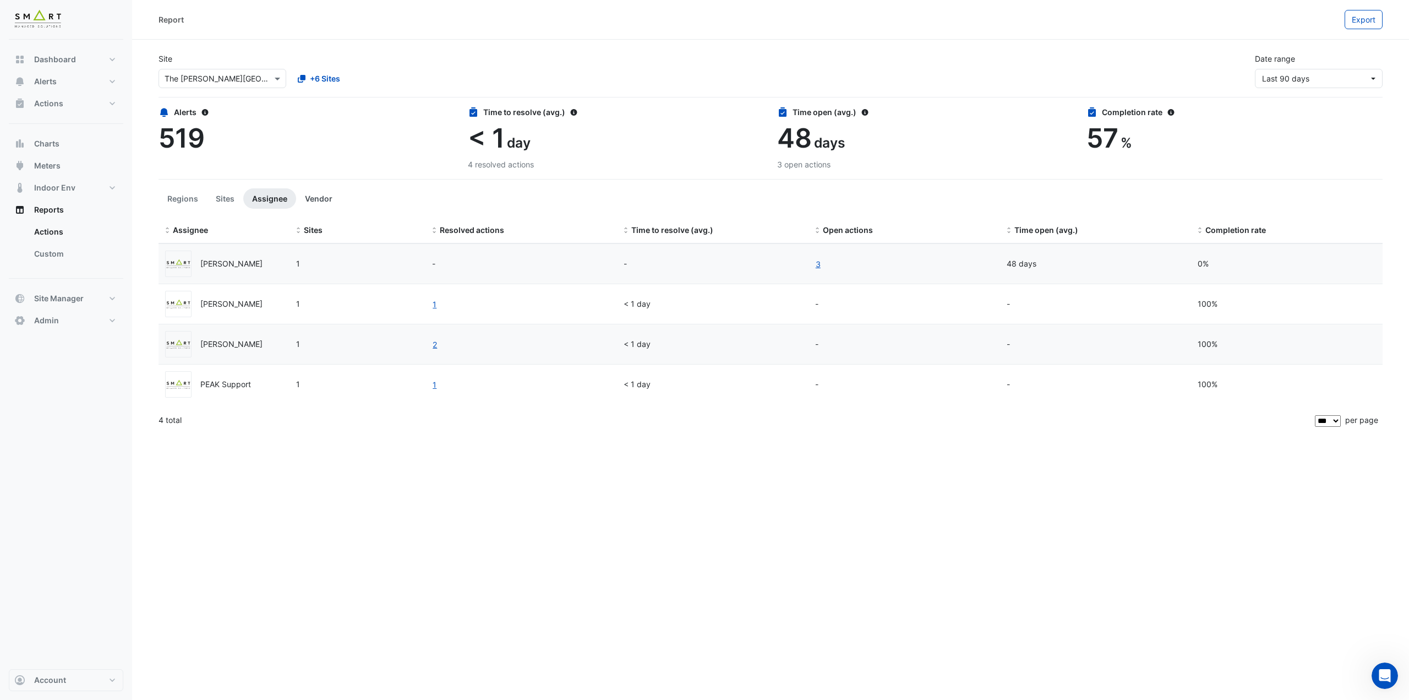
click at [307, 199] on button "Vendor" at bounding box center [318, 198] width 45 height 20
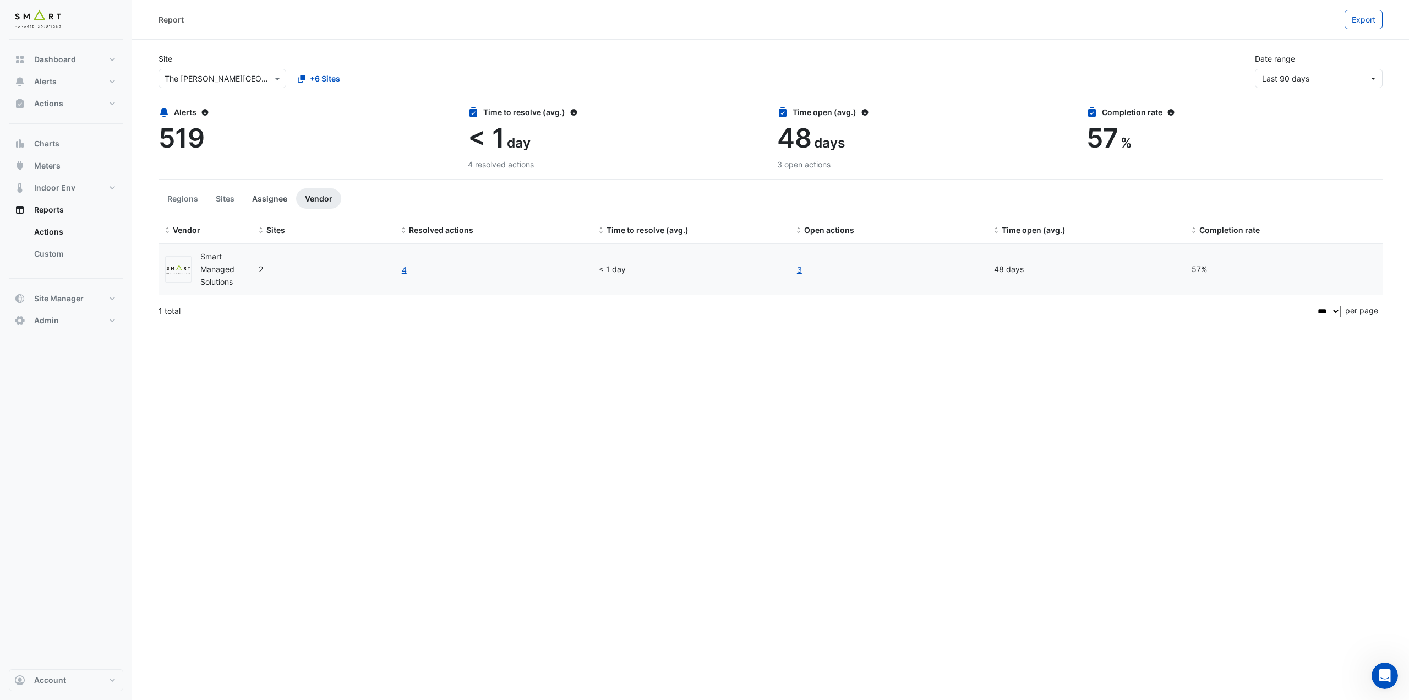
click at [266, 201] on button "Assignee" at bounding box center [269, 198] width 53 height 20
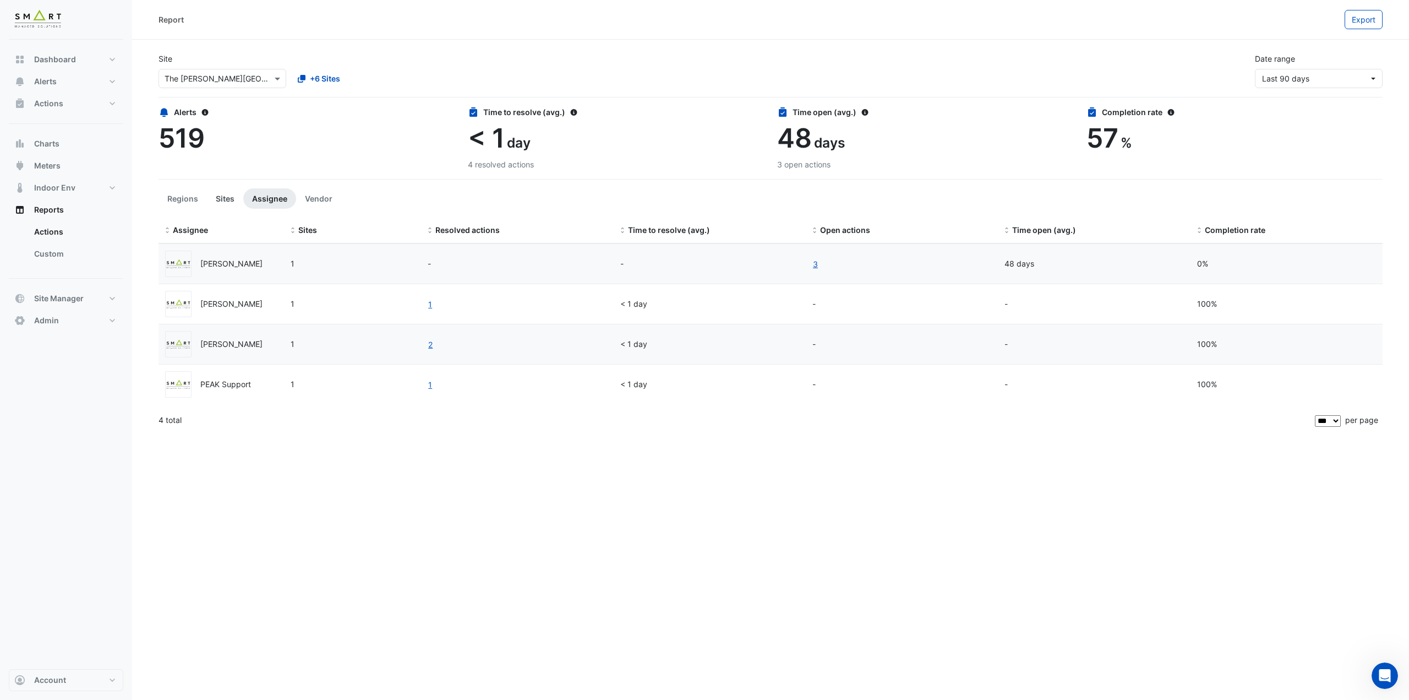
click at [228, 201] on button "Sites" at bounding box center [225, 198] width 36 height 20
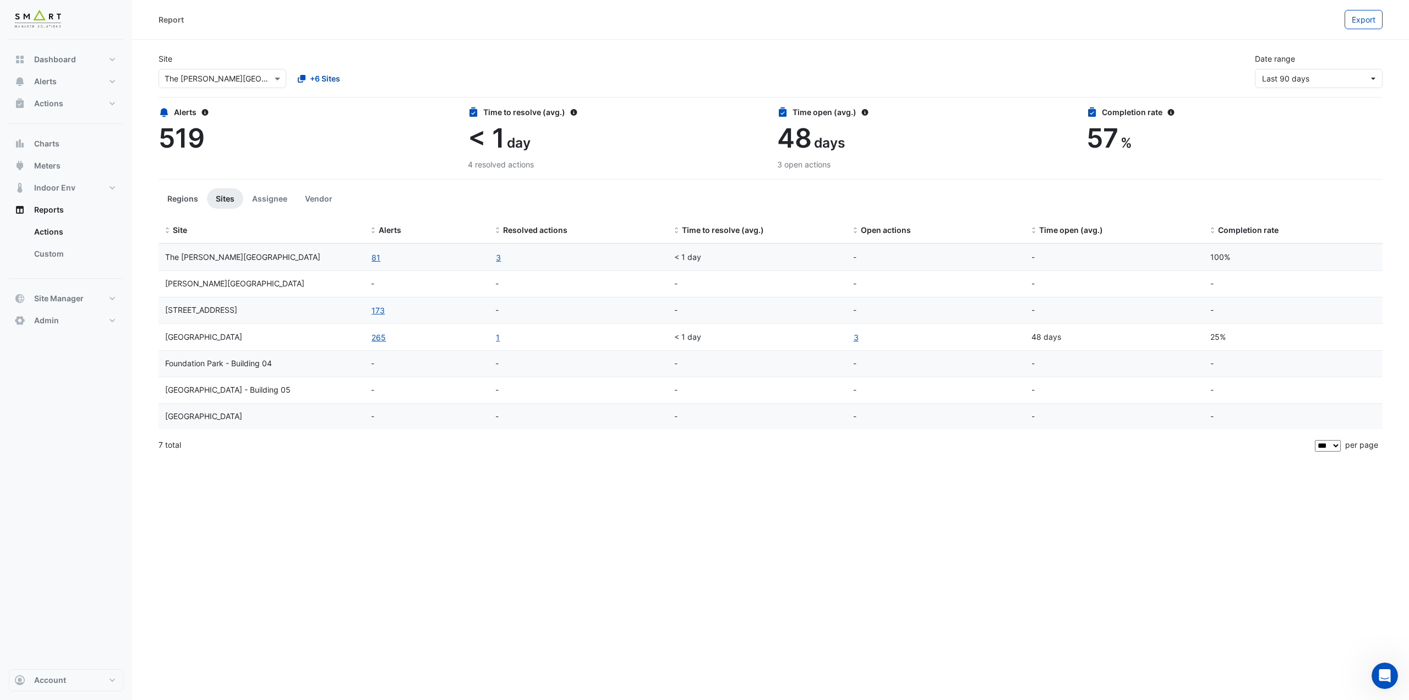
click at [184, 198] on button "Regions" at bounding box center [183, 198] width 48 height 20
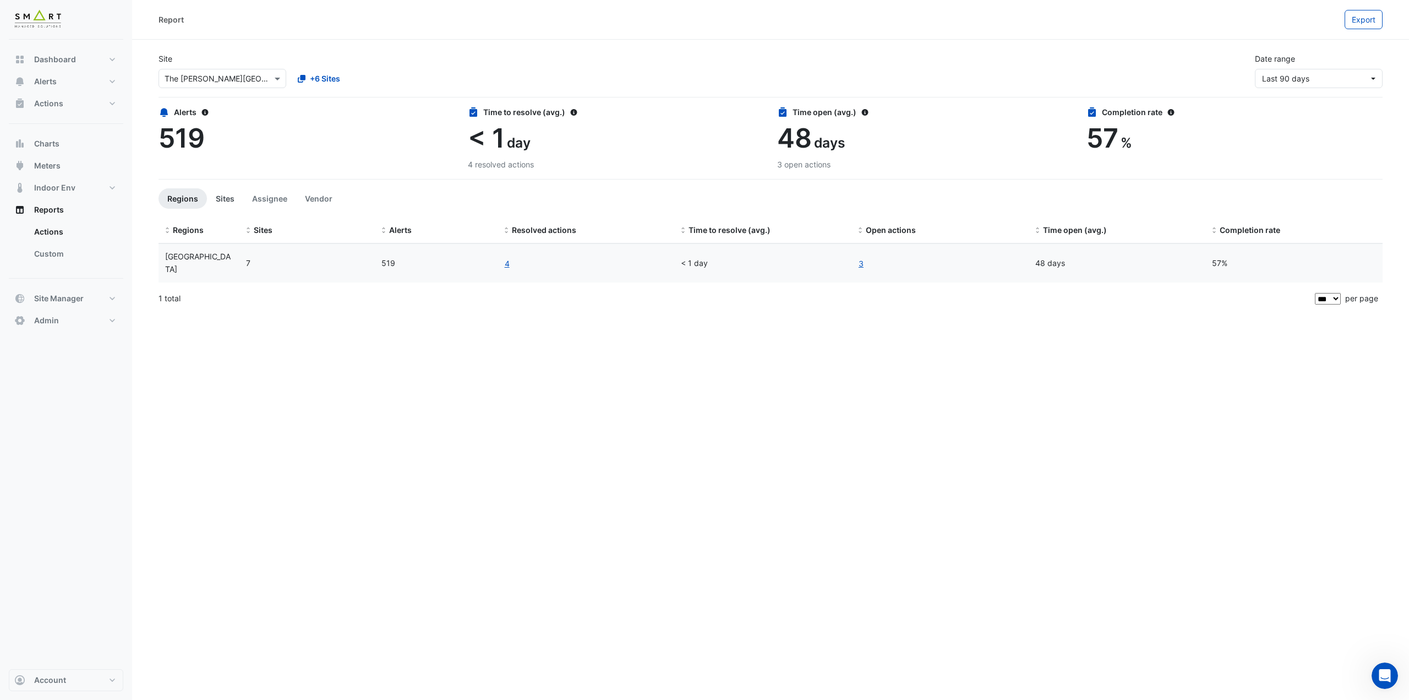
click at [219, 195] on button "Sites" at bounding box center [225, 198] width 36 height 20
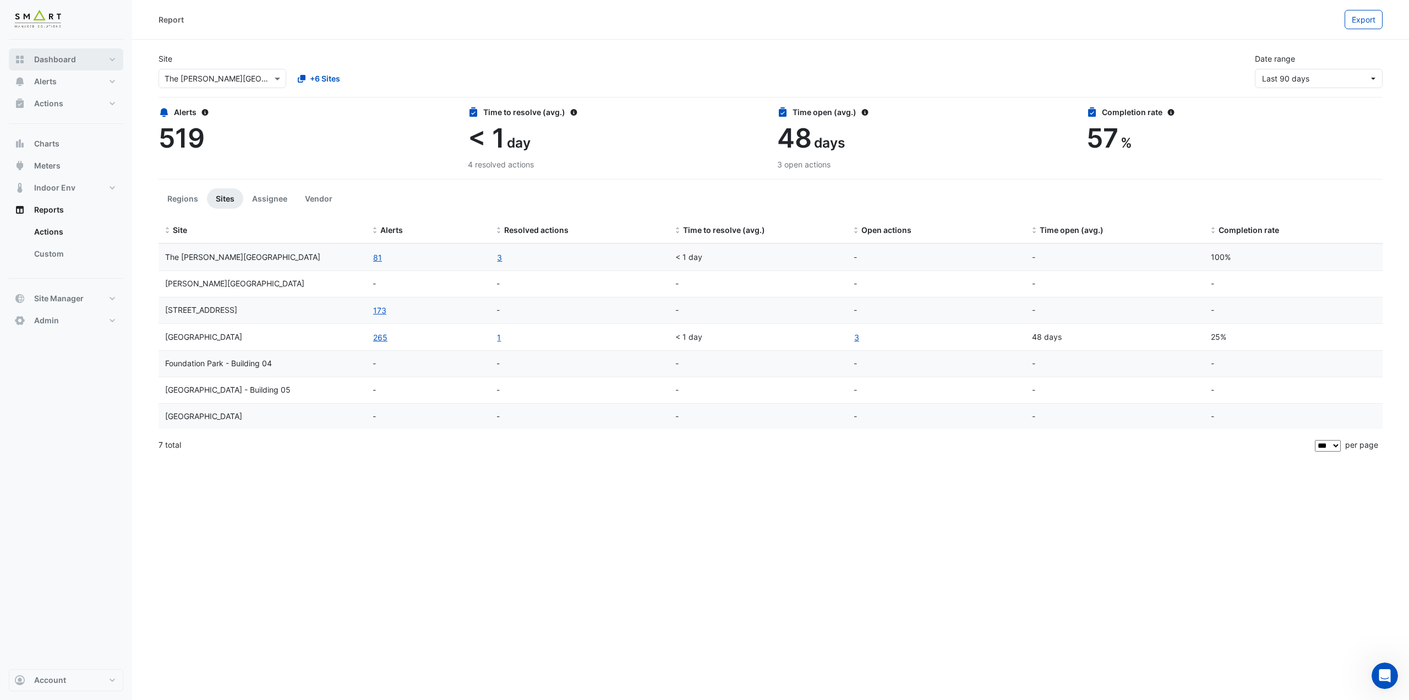
click at [62, 67] on button "Dashboard" at bounding box center [66, 59] width 115 height 22
select select "***"
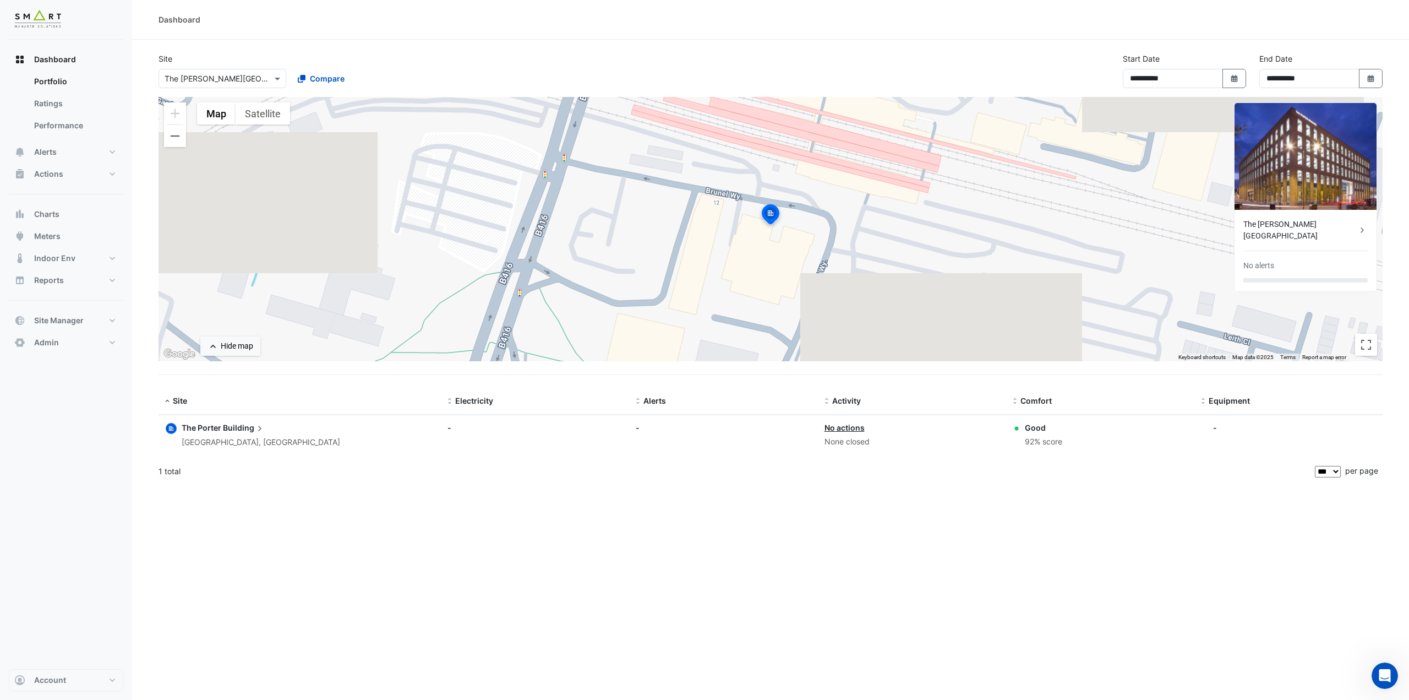
click at [205, 424] on span "The Porter" at bounding box center [202, 427] width 40 height 9
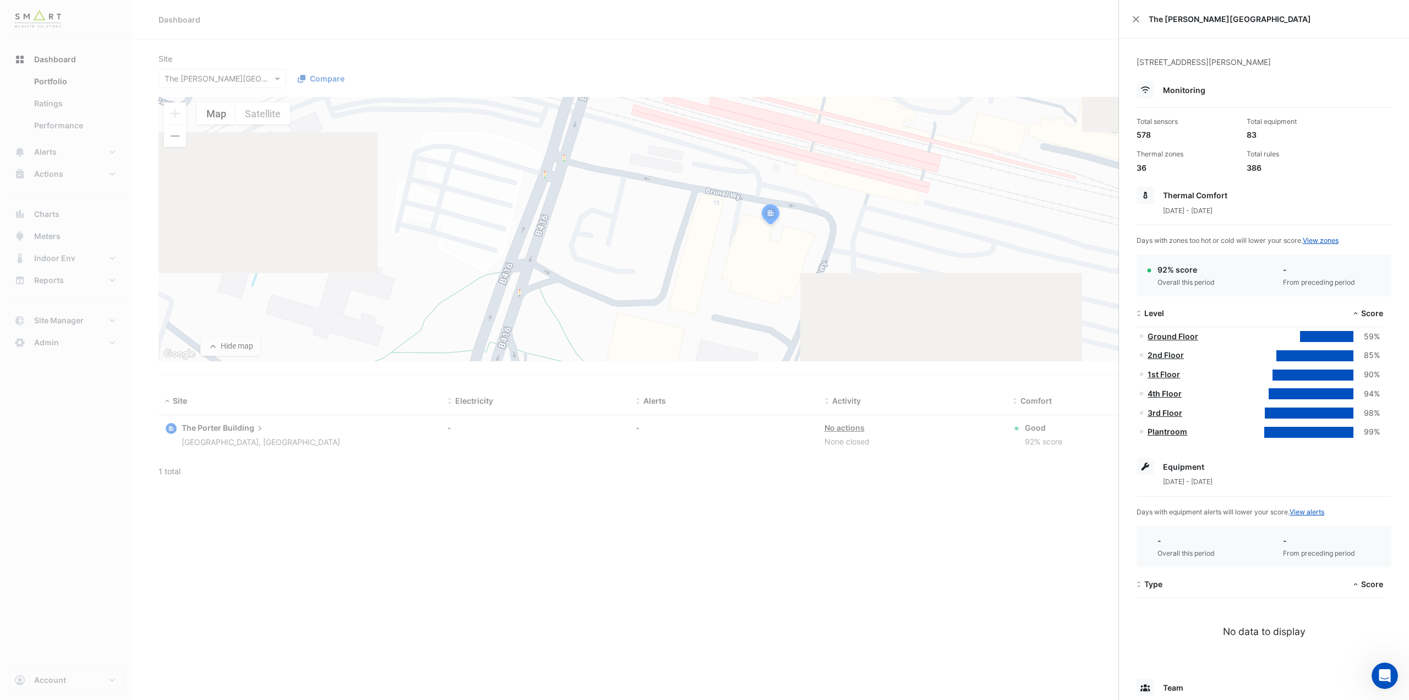
click at [1015, 41] on ngb-offcanvas-backdrop at bounding box center [704, 350] width 1409 height 700
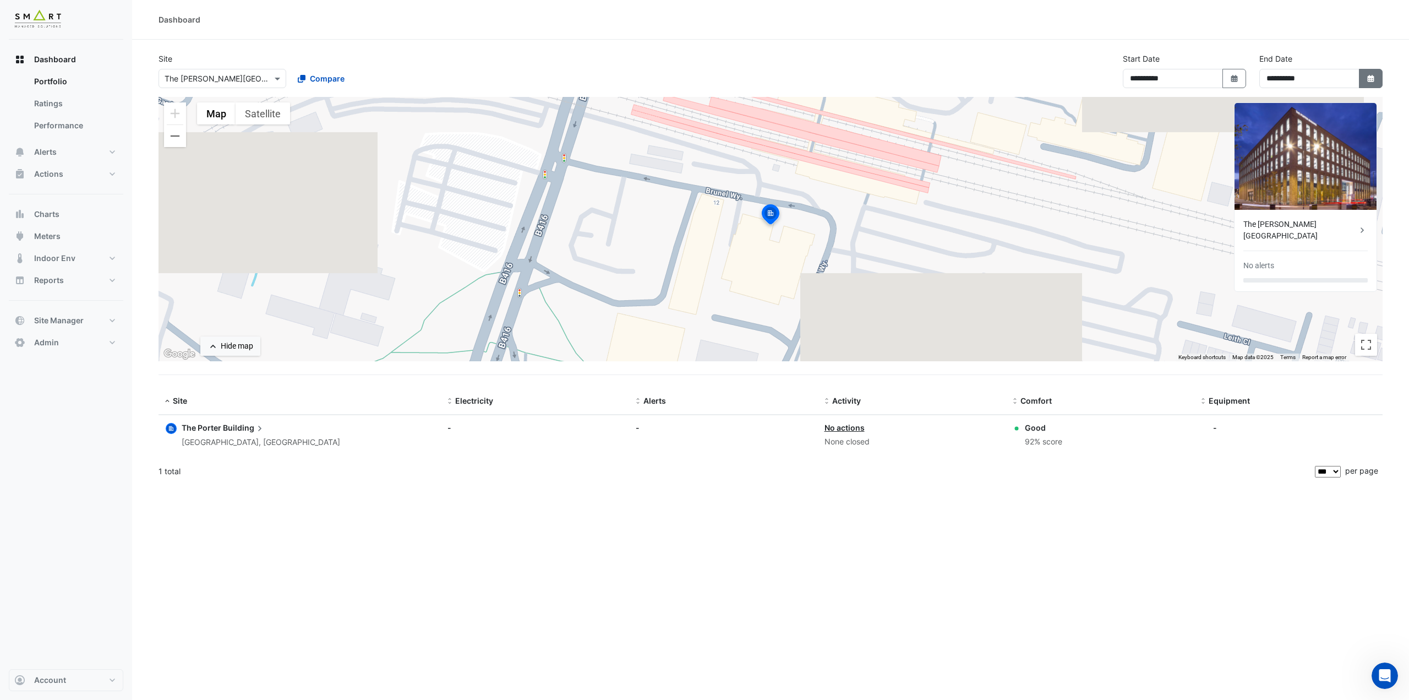
click at [1366, 80] on icon "Select Date" at bounding box center [1371, 79] width 10 height 8
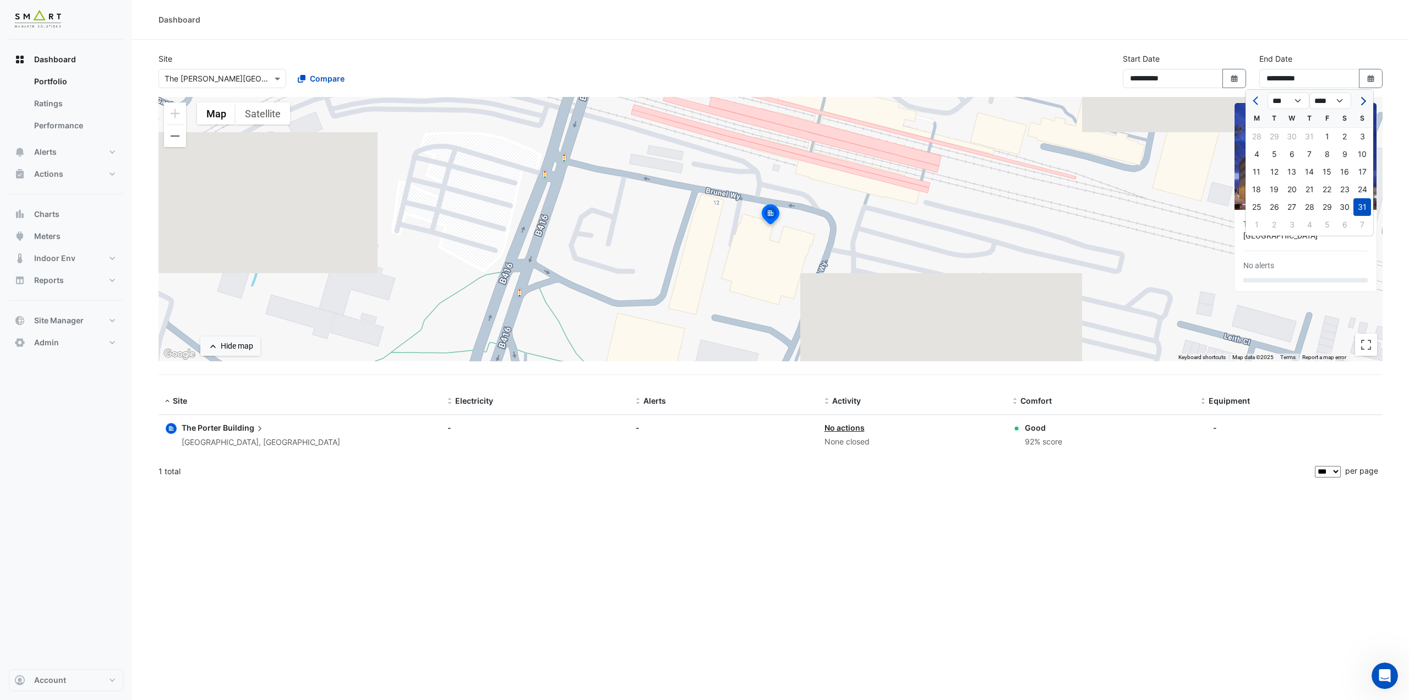
click at [1363, 102] on span "Next month" at bounding box center [1362, 101] width 8 height 8
select select "*"
click at [1275, 202] on div "30" at bounding box center [1275, 207] width 18 height 18
type input "**********"
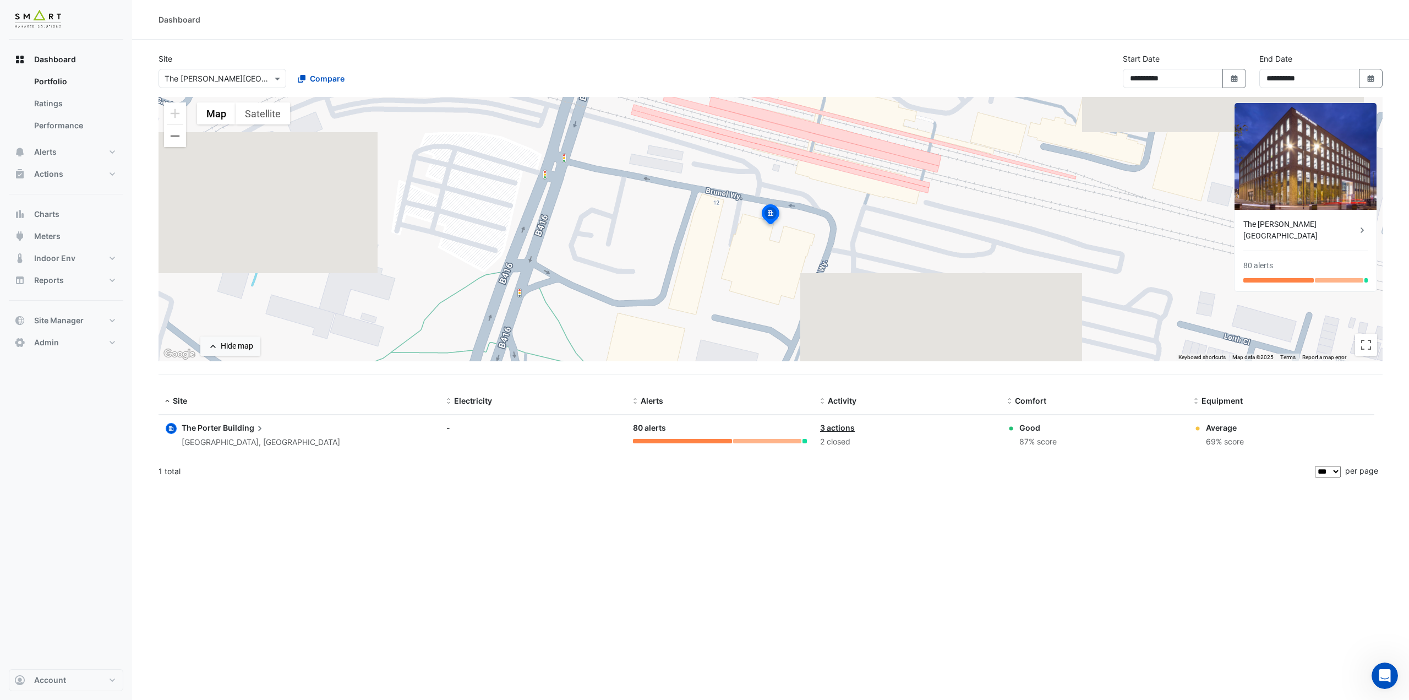
click at [1312, 224] on div "The Porter Building" at bounding box center [1300, 230] width 113 height 23
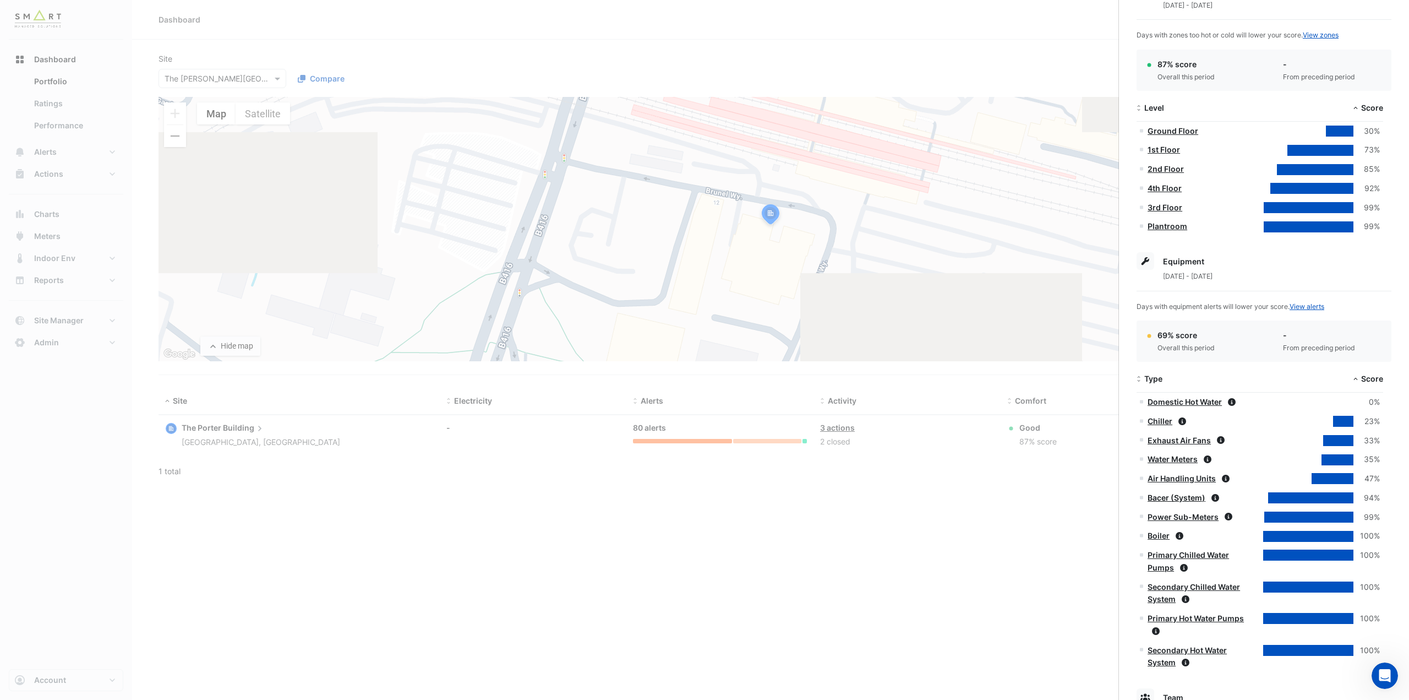
scroll to position [275, 0]
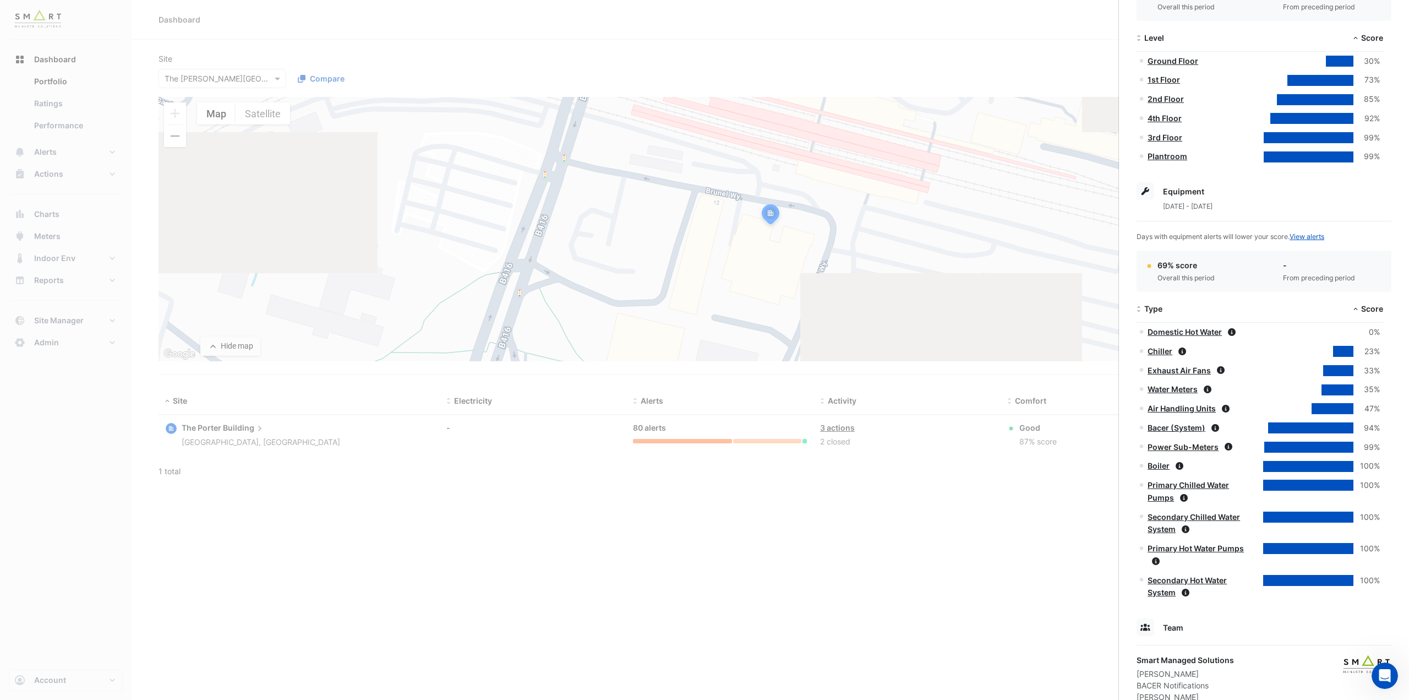
click at [1196, 408] on link "Air Handling Units" at bounding box center [1182, 408] width 68 height 9
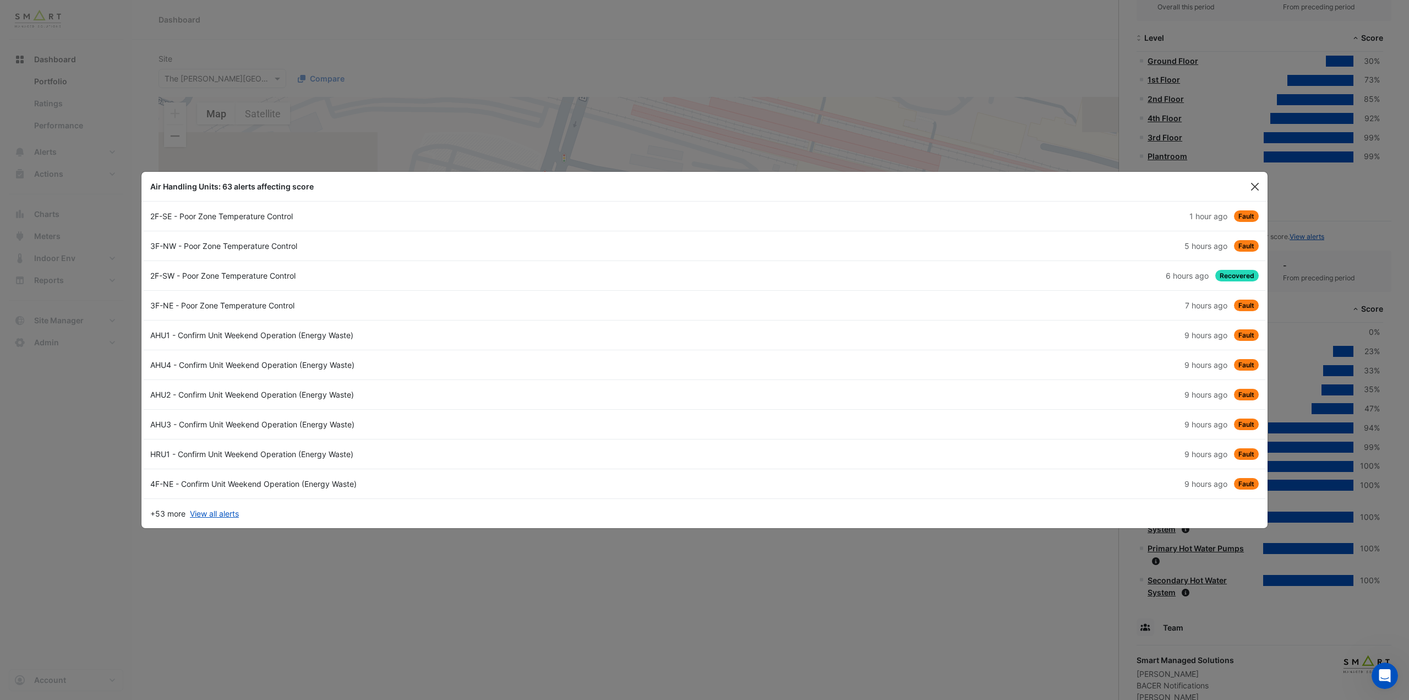
click at [1251, 186] on button "Close" at bounding box center [1255, 186] width 17 height 17
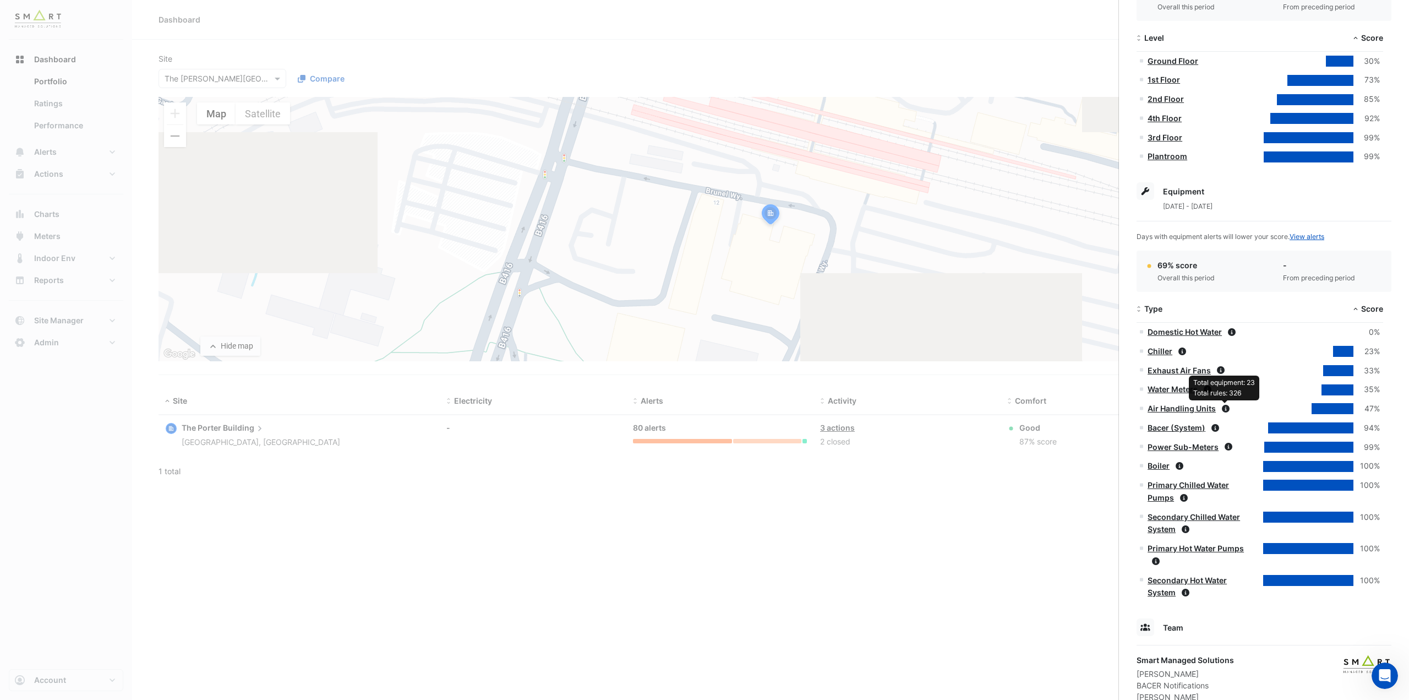
click at [1224, 406] on icon at bounding box center [1226, 409] width 8 height 8
click at [1225, 408] on icon at bounding box center [1226, 409] width 8 height 8
click at [1201, 410] on link "Air Handling Units" at bounding box center [1182, 408] width 68 height 9
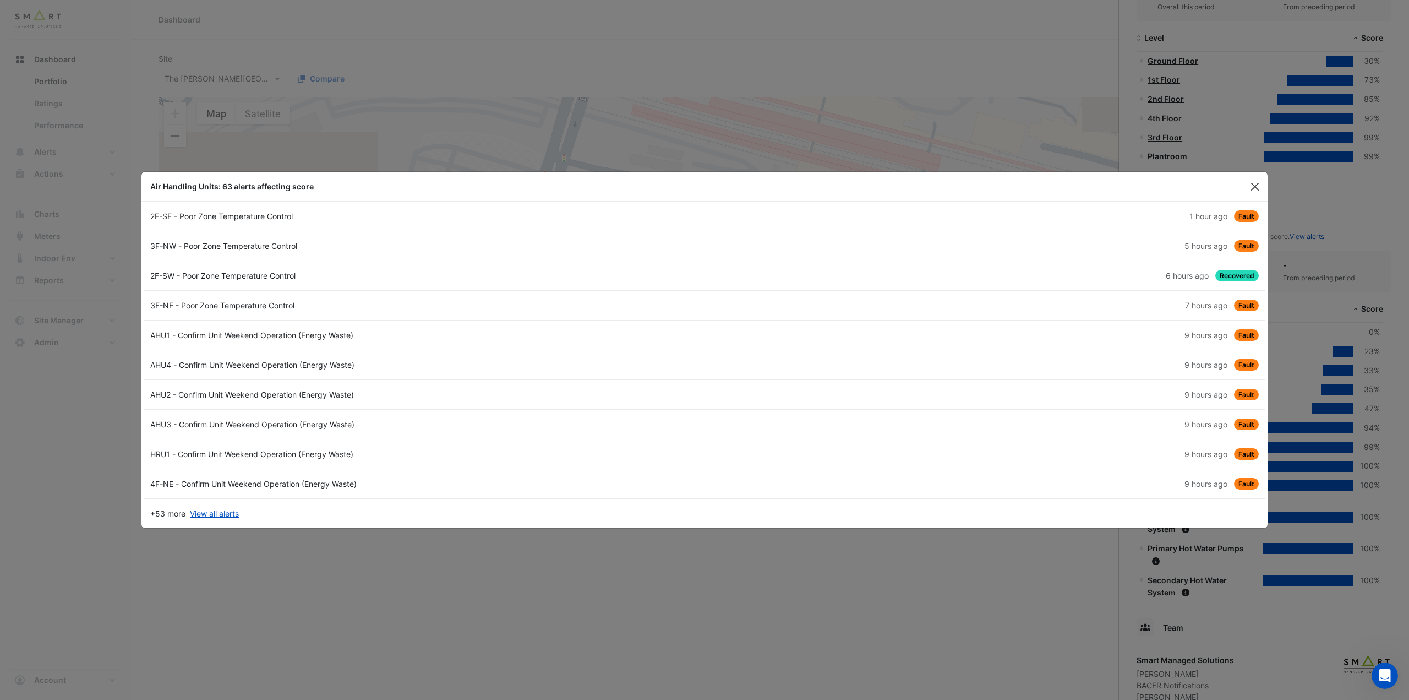
click at [1255, 185] on button "Close" at bounding box center [1255, 186] width 17 height 17
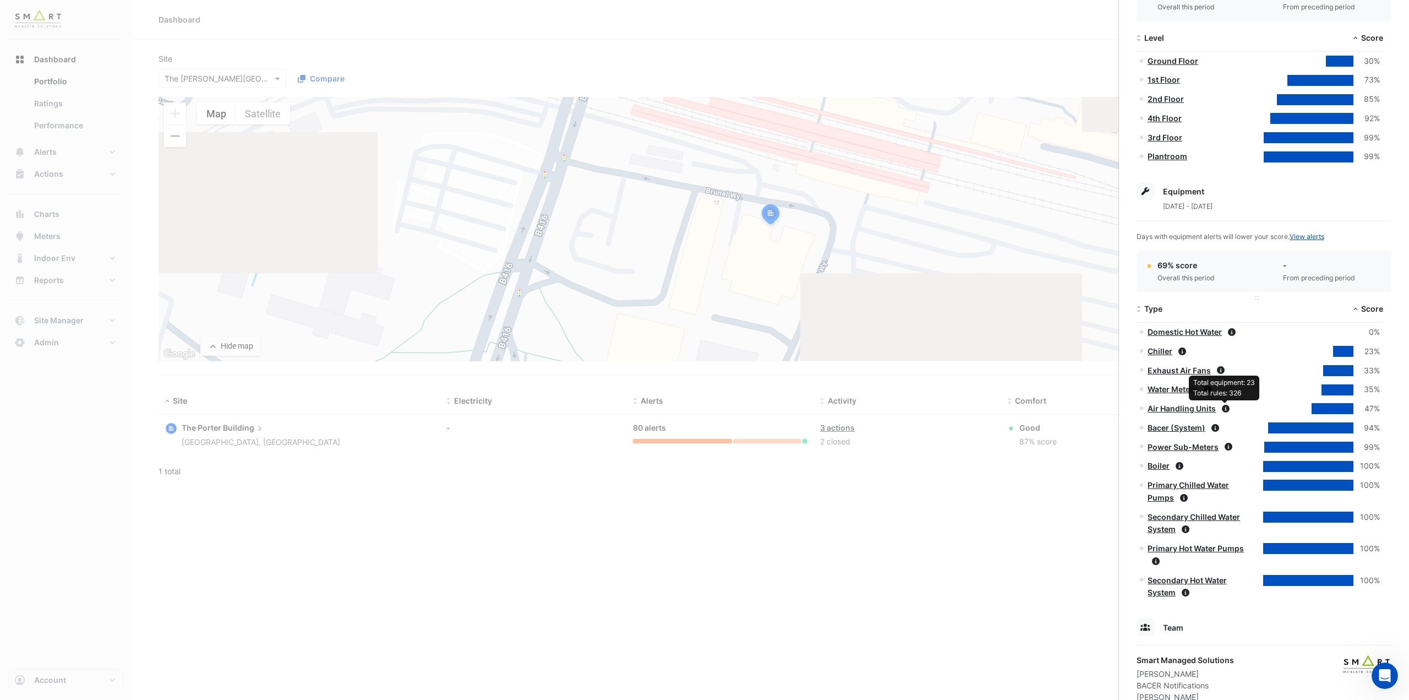
click at [1248, 304] on div "Type" at bounding box center [1198, 309] width 123 height 13
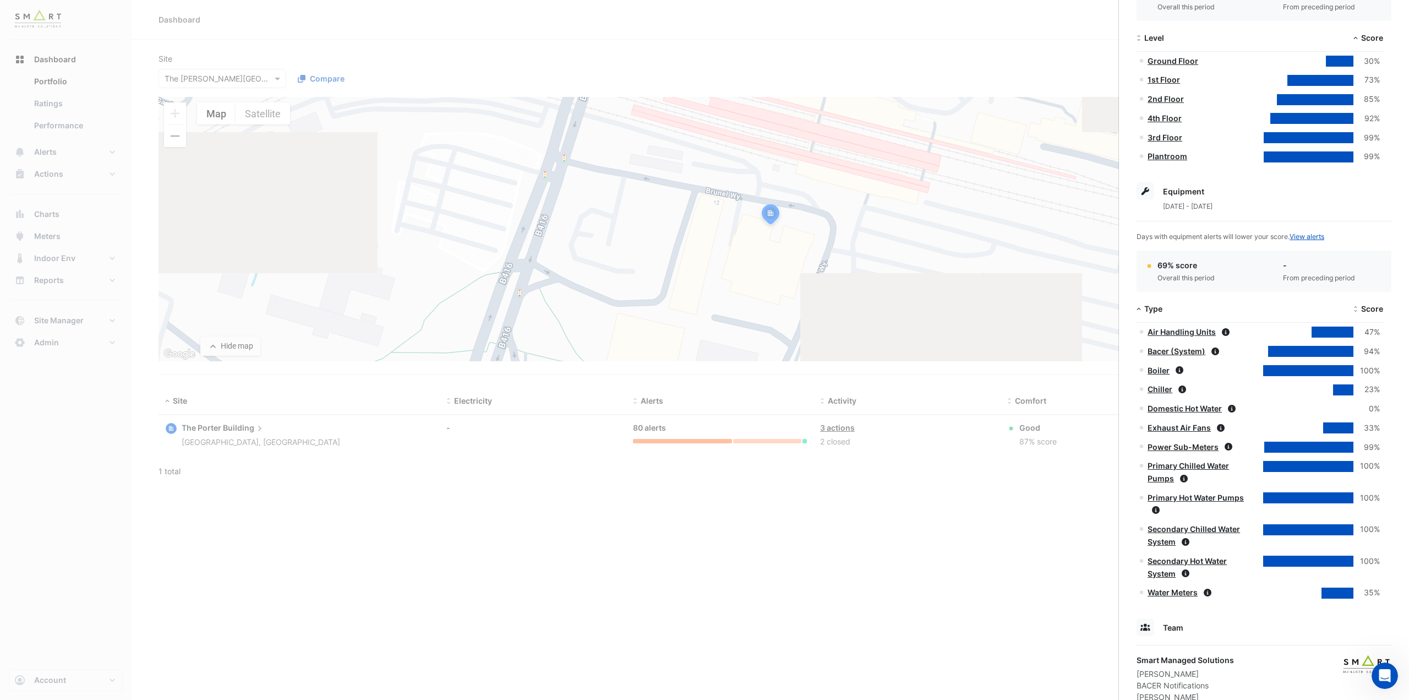
click at [1153, 559] on link "Secondary Hot Water System" at bounding box center [1187, 567] width 79 height 22
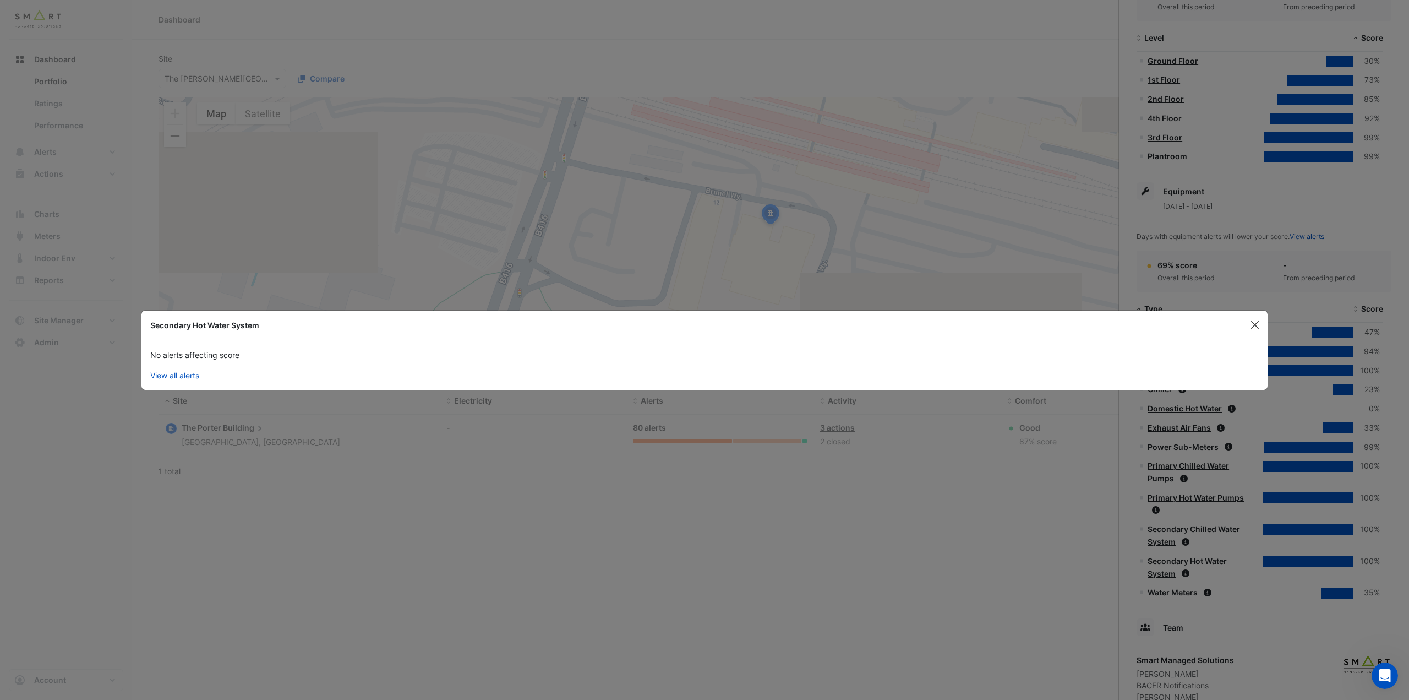
click at [1255, 321] on button "Close" at bounding box center [1255, 325] width 17 height 17
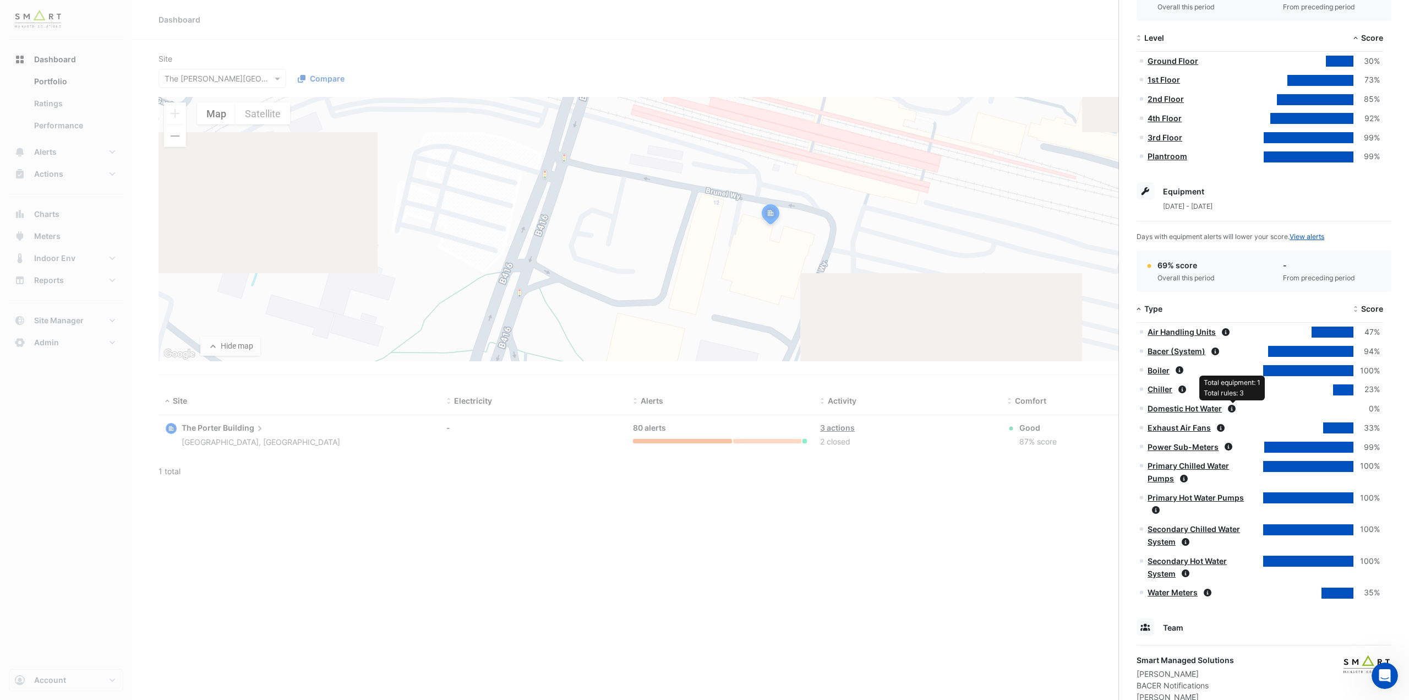
click at [1233, 410] on icon at bounding box center [1232, 409] width 8 height 8
click at [1218, 410] on link "Domestic Hot Water" at bounding box center [1185, 408] width 74 height 9
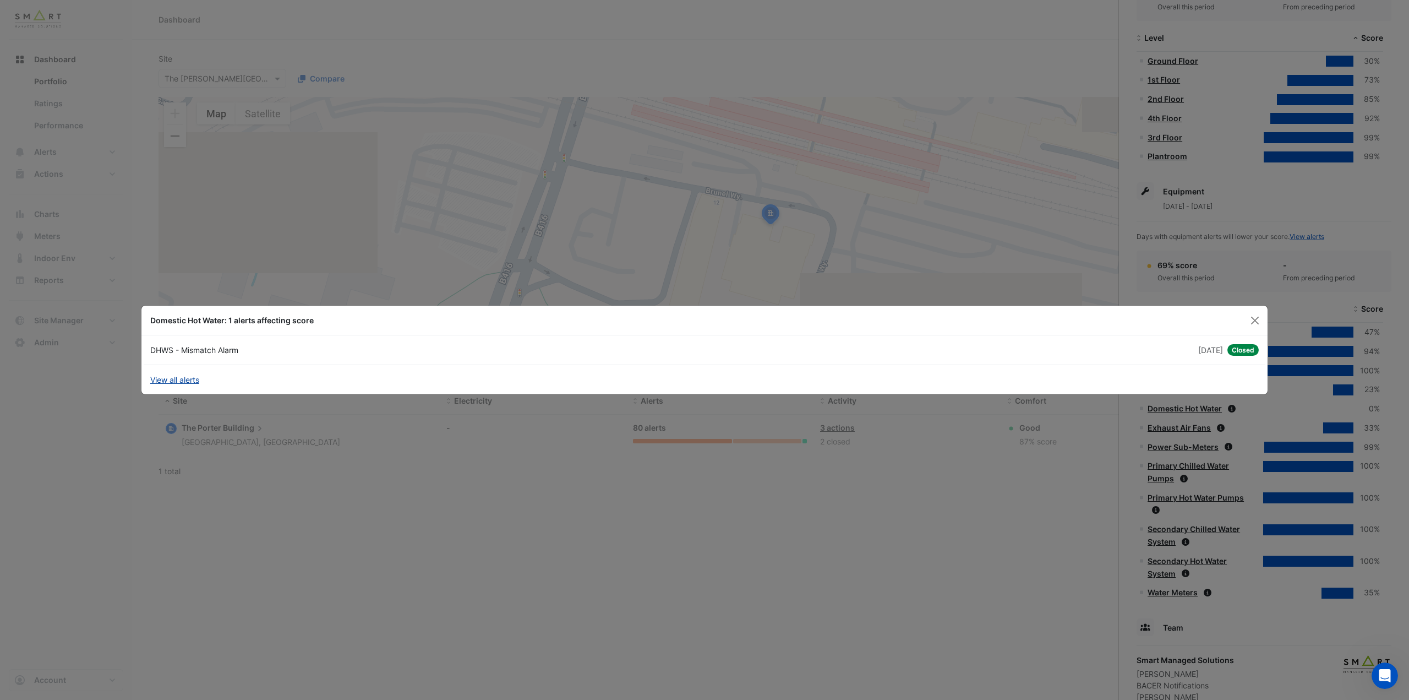
click at [189, 378] on link "View all alerts" at bounding box center [174, 380] width 49 height 12
click at [1255, 319] on button "Close" at bounding box center [1255, 320] width 17 height 17
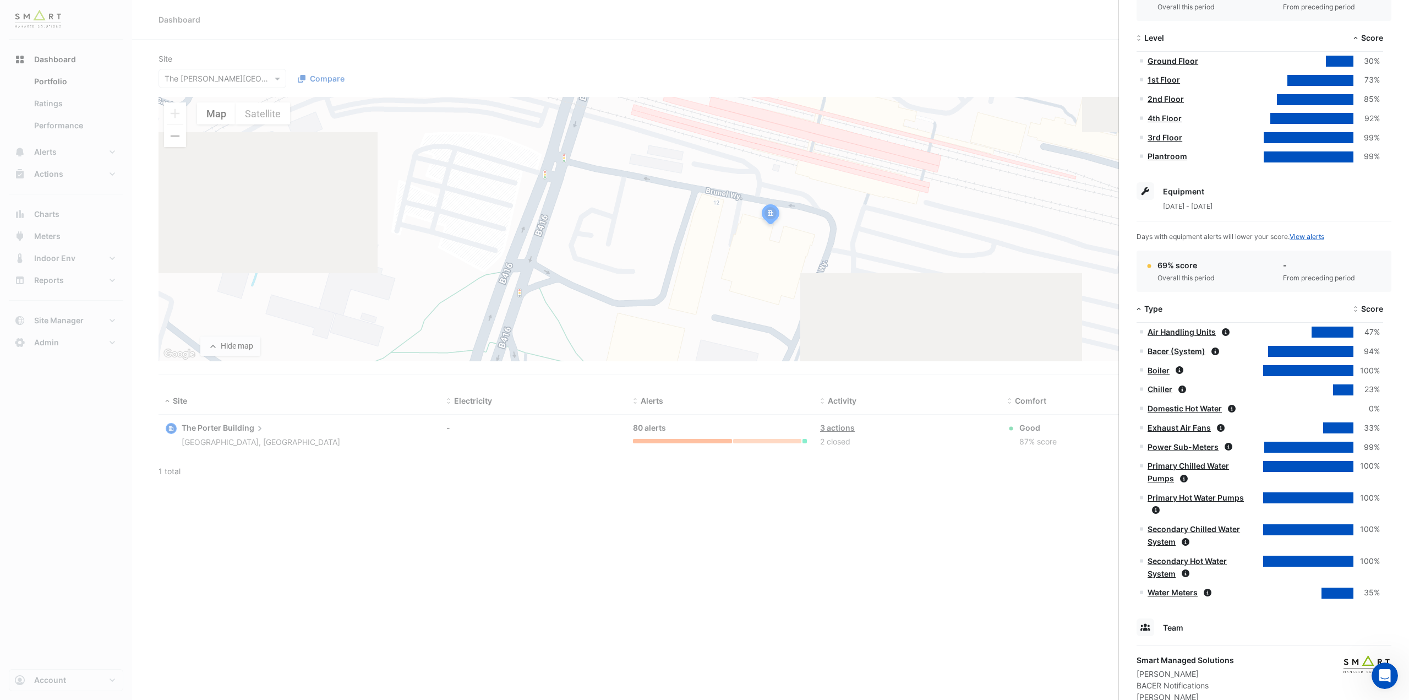
click at [1266, 411] on div at bounding box center [1308, 408] width 90 height 11
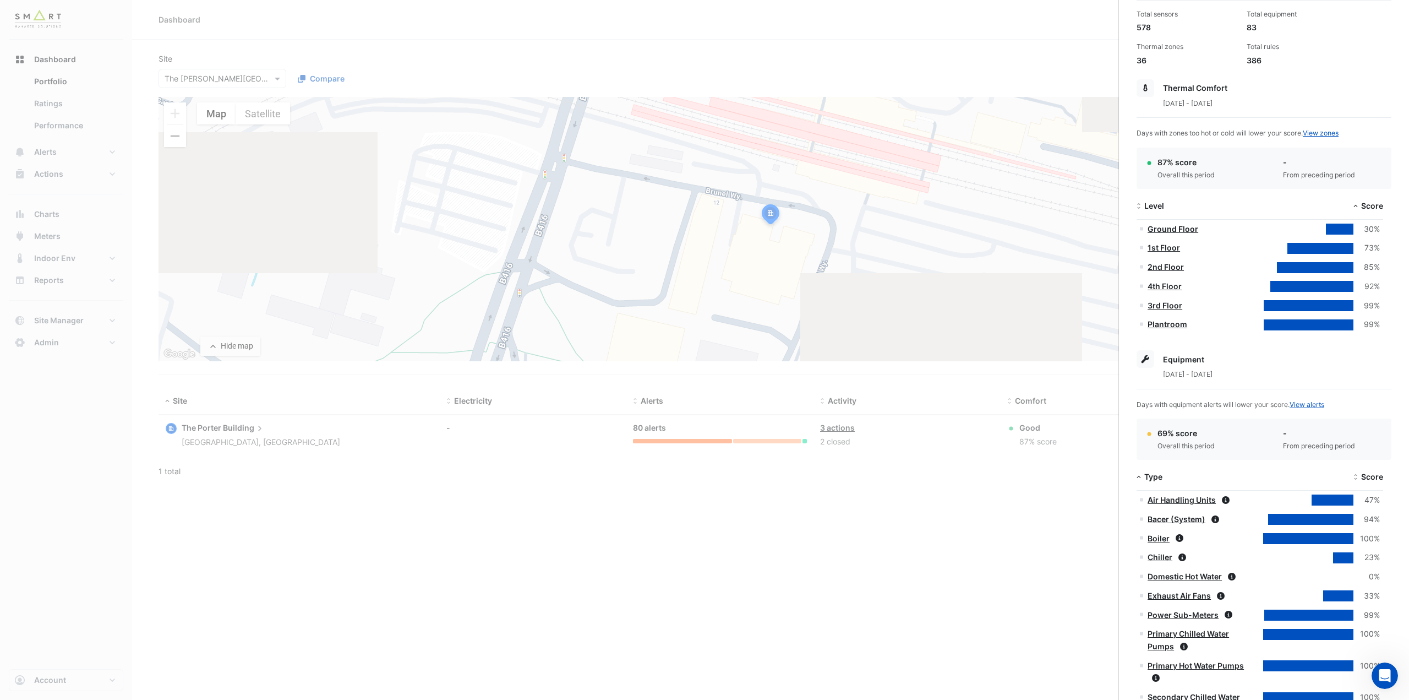
scroll to position [167, 0]
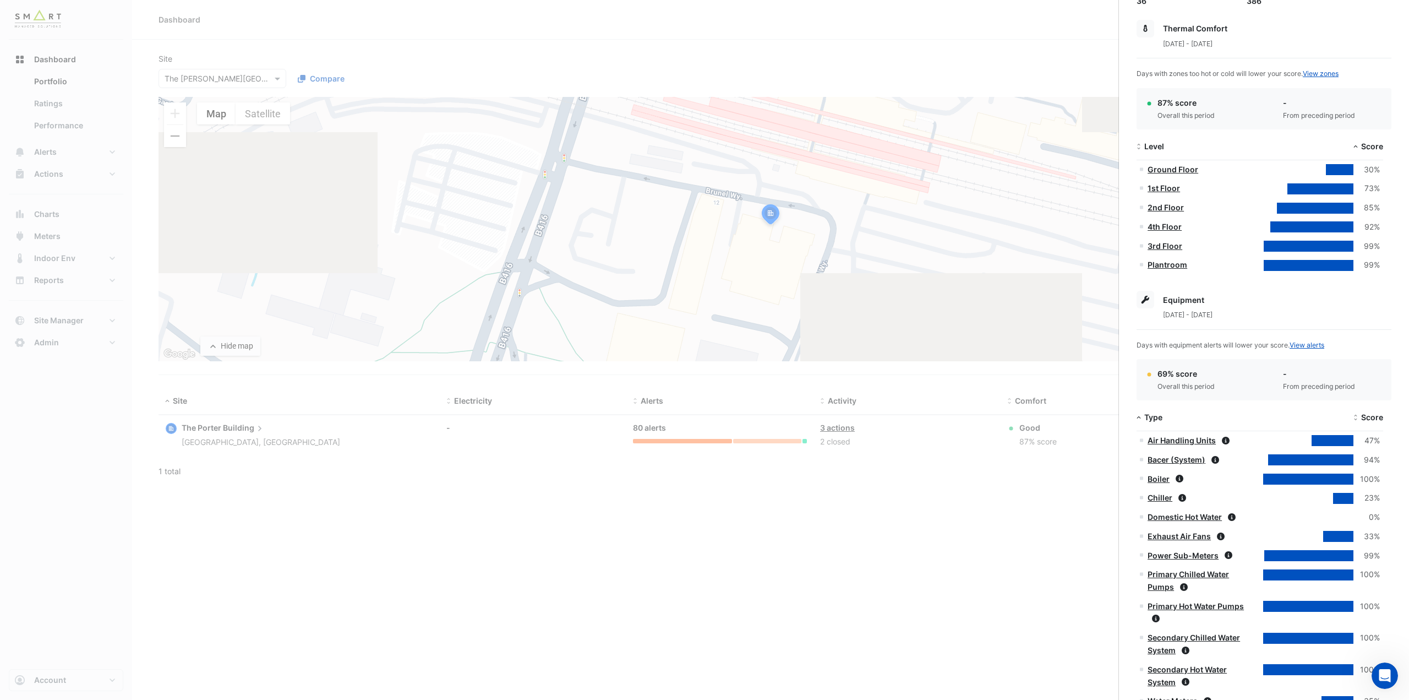
click at [1062, 510] on ngb-offcanvas-backdrop at bounding box center [704, 350] width 1409 height 700
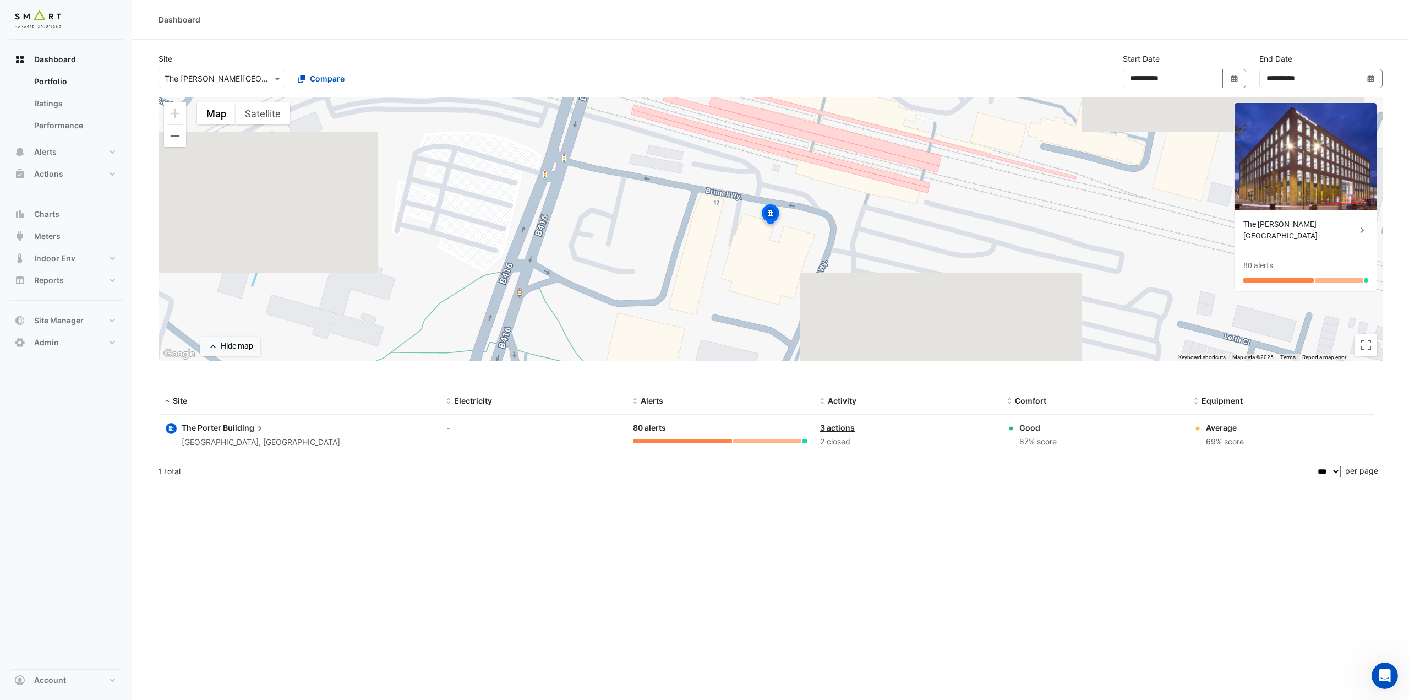
click at [225, 429] on span "Building" at bounding box center [244, 428] width 42 height 12
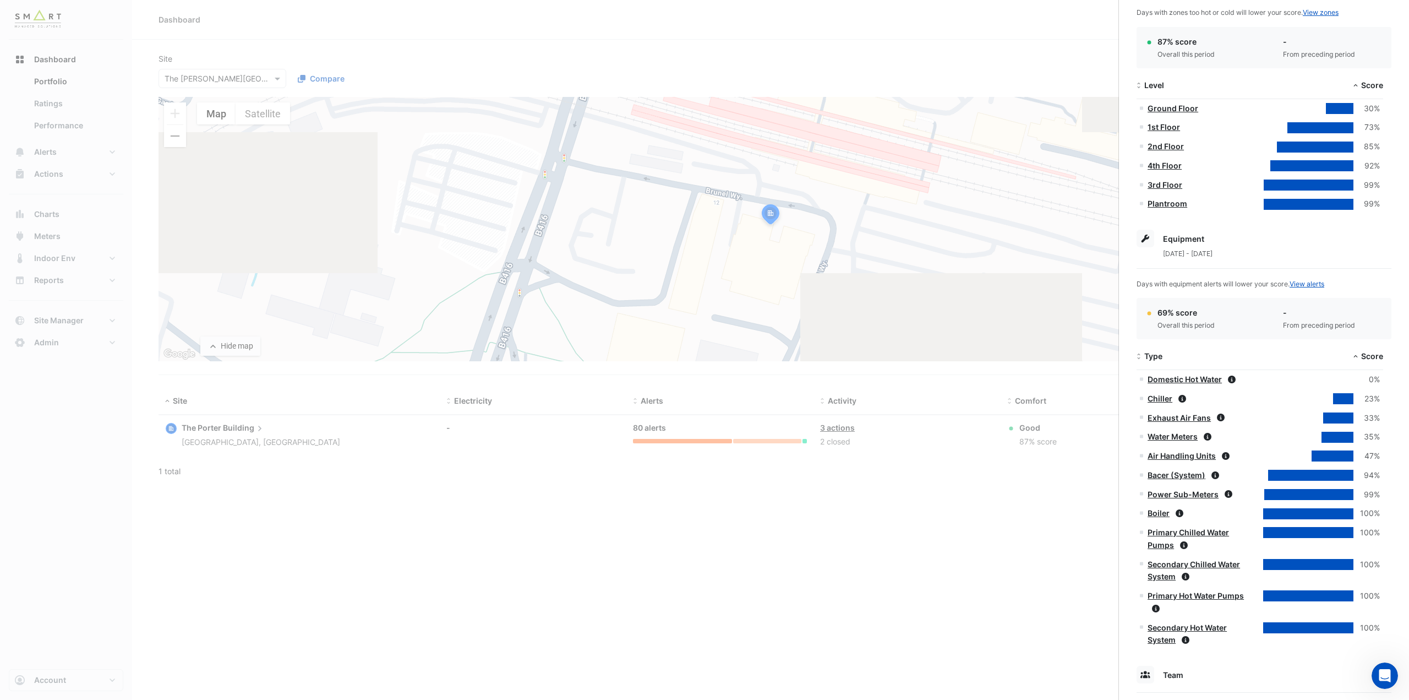
scroll to position [275, 0]
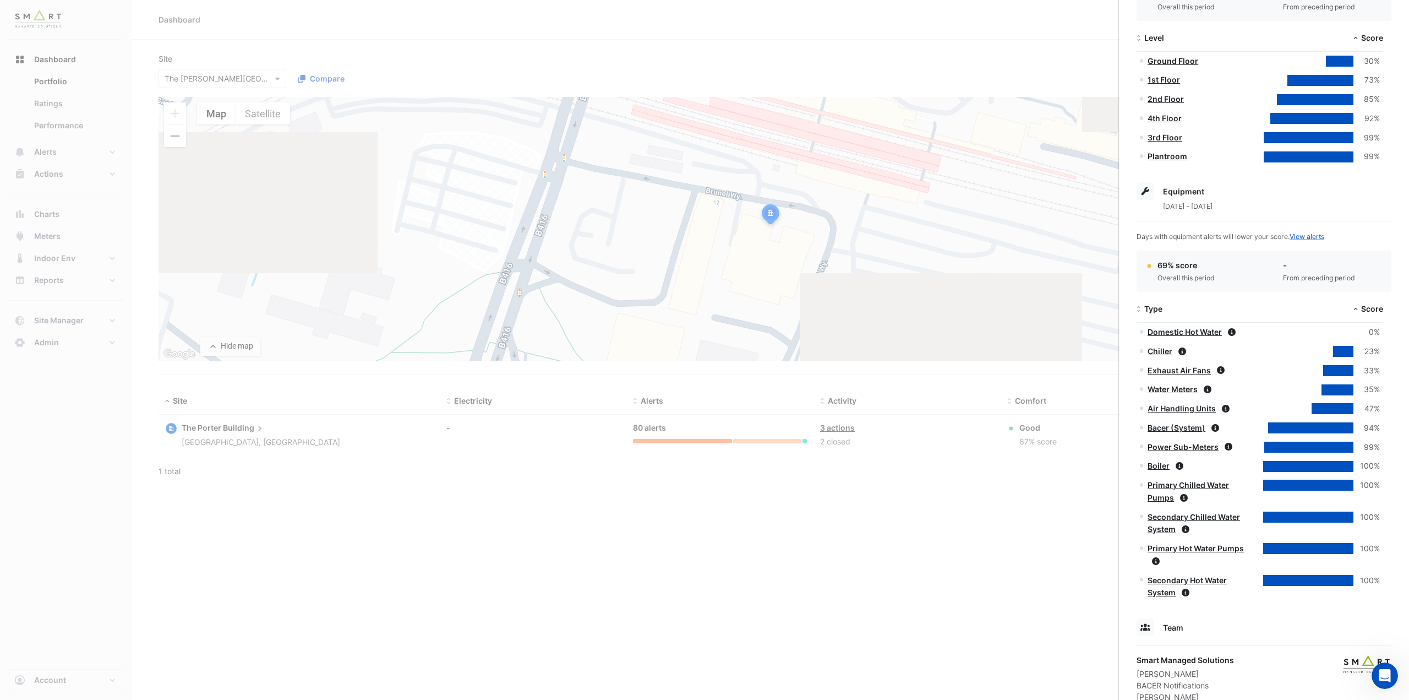
click at [1212, 445] on link "Power Sub-Meters" at bounding box center [1183, 446] width 71 height 9
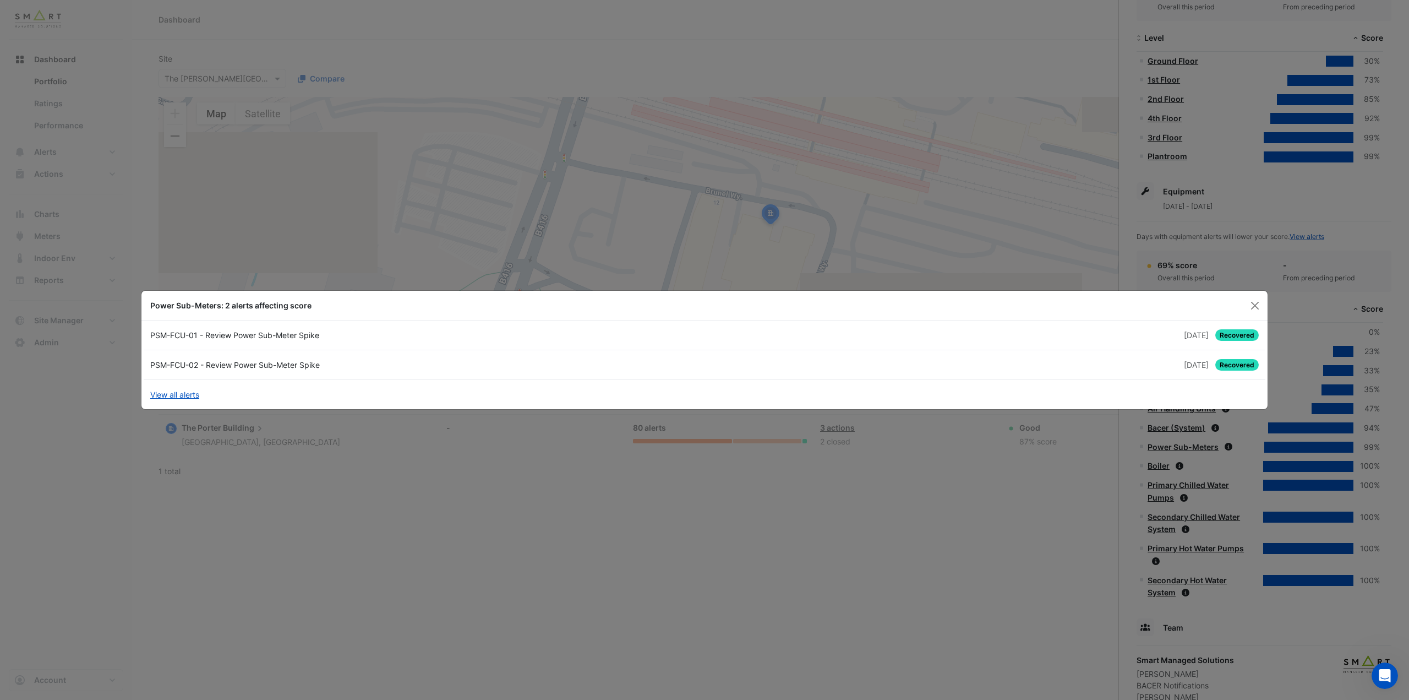
click at [332, 339] on div "PSM-FCU-01 - Review Power Sub-Meter Spike" at bounding box center [424, 335] width 561 height 12
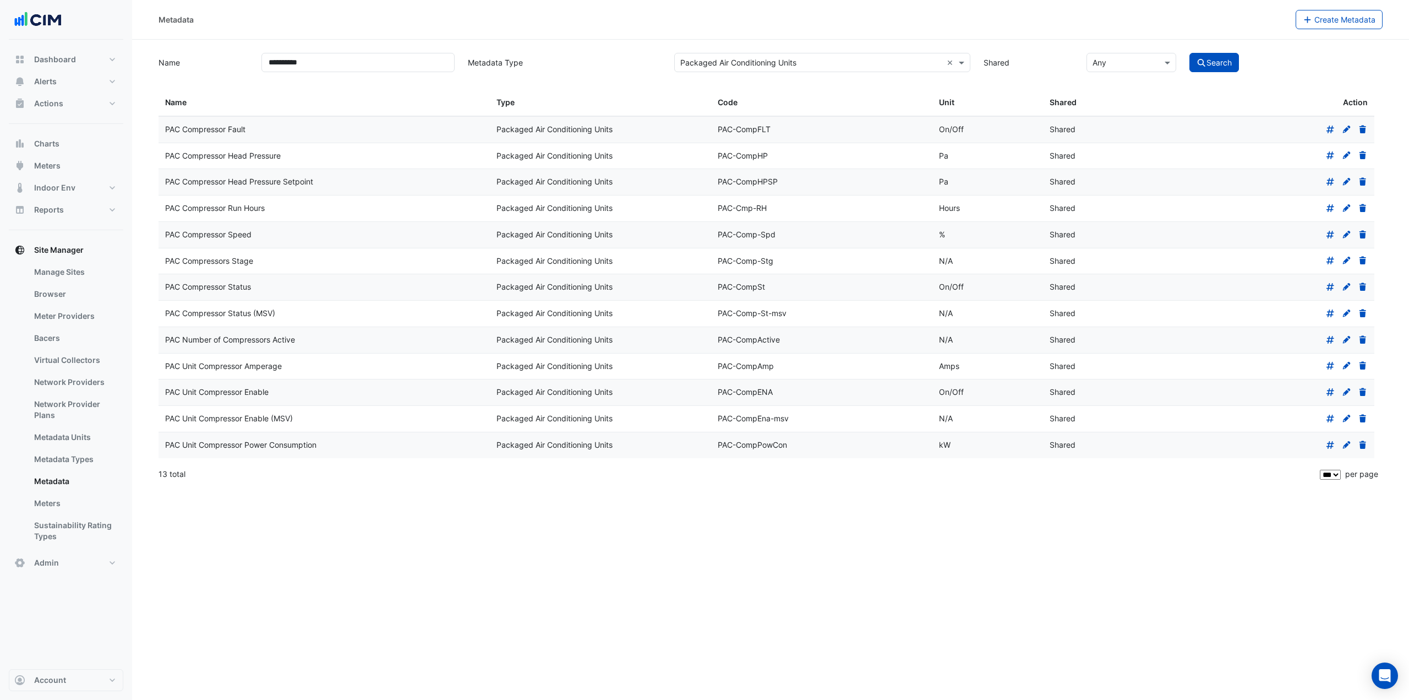
select select "***"
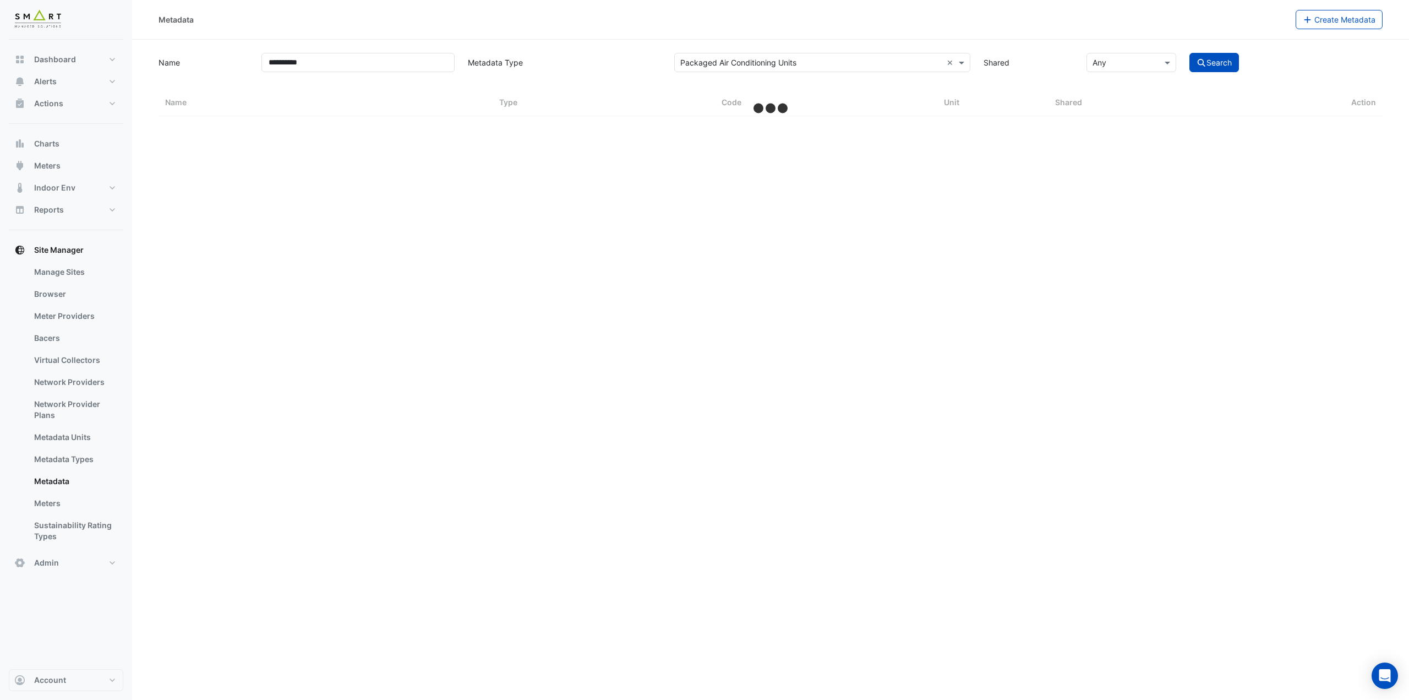
select select "***"
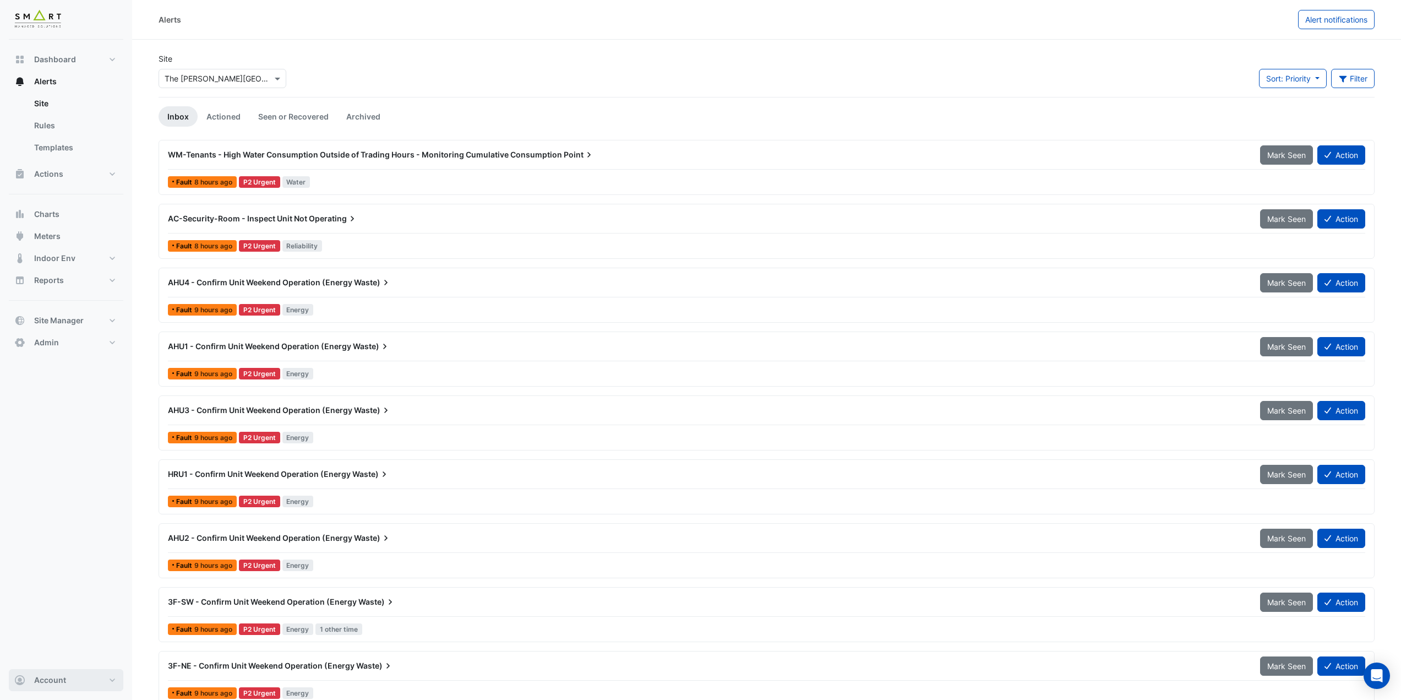
click at [88, 676] on button "Account" at bounding box center [66, 680] width 115 height 22
click at [50, 642] on link "Sign Out" at bounding box center [66, 652] width 105 height 22
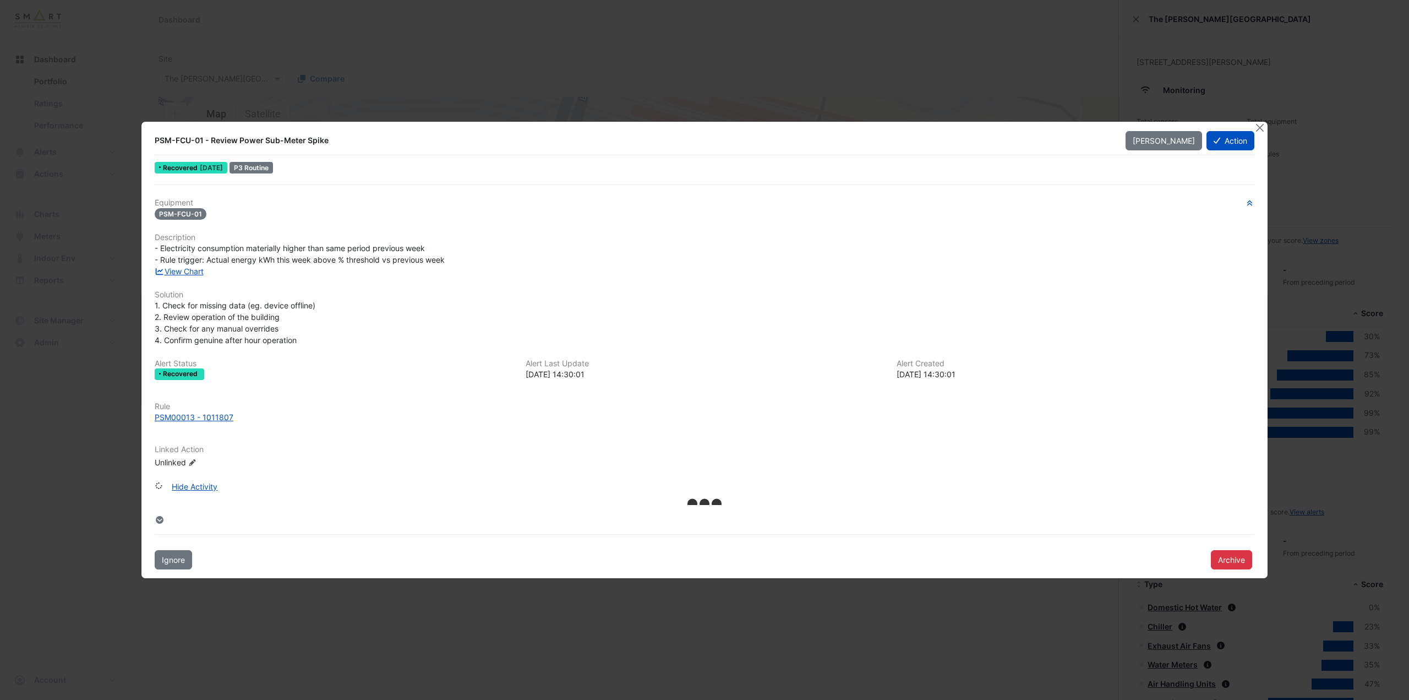
select select "***"
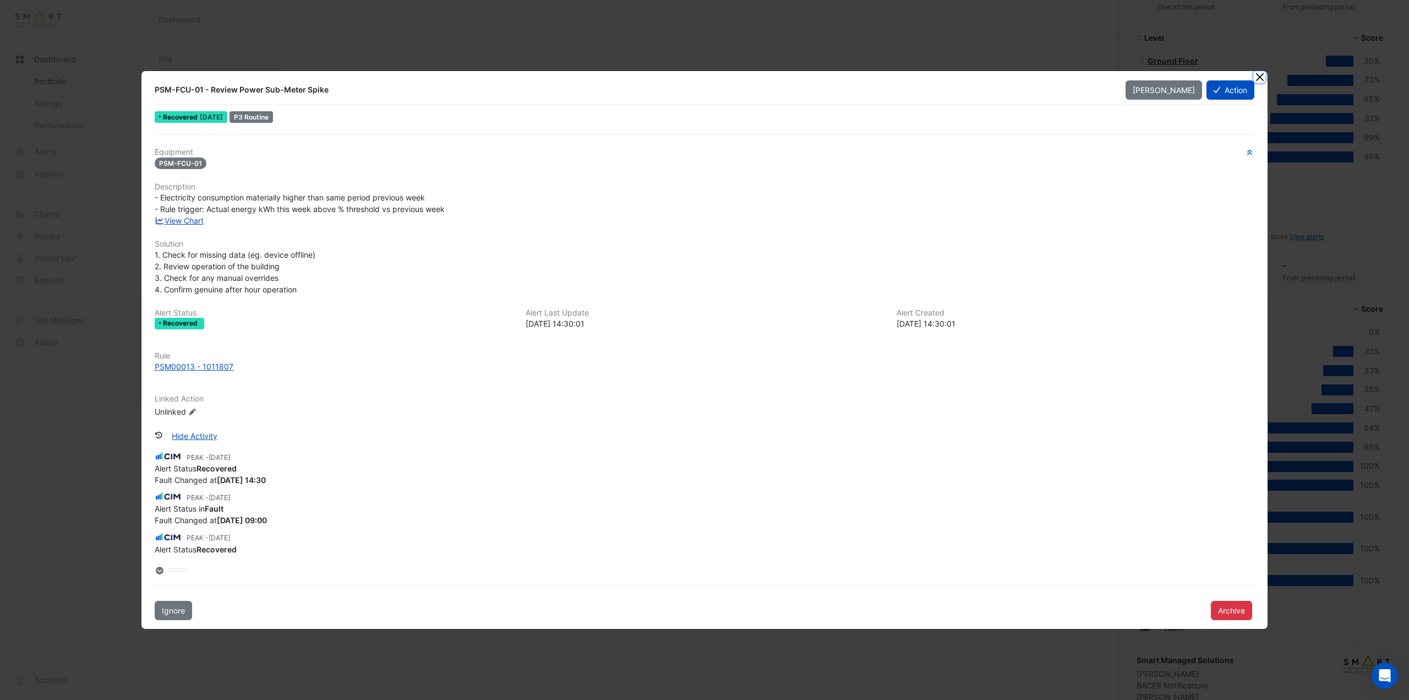
click at [1259, 76] on button "Close" at bounding box center [1260, 77] width 12 height 12
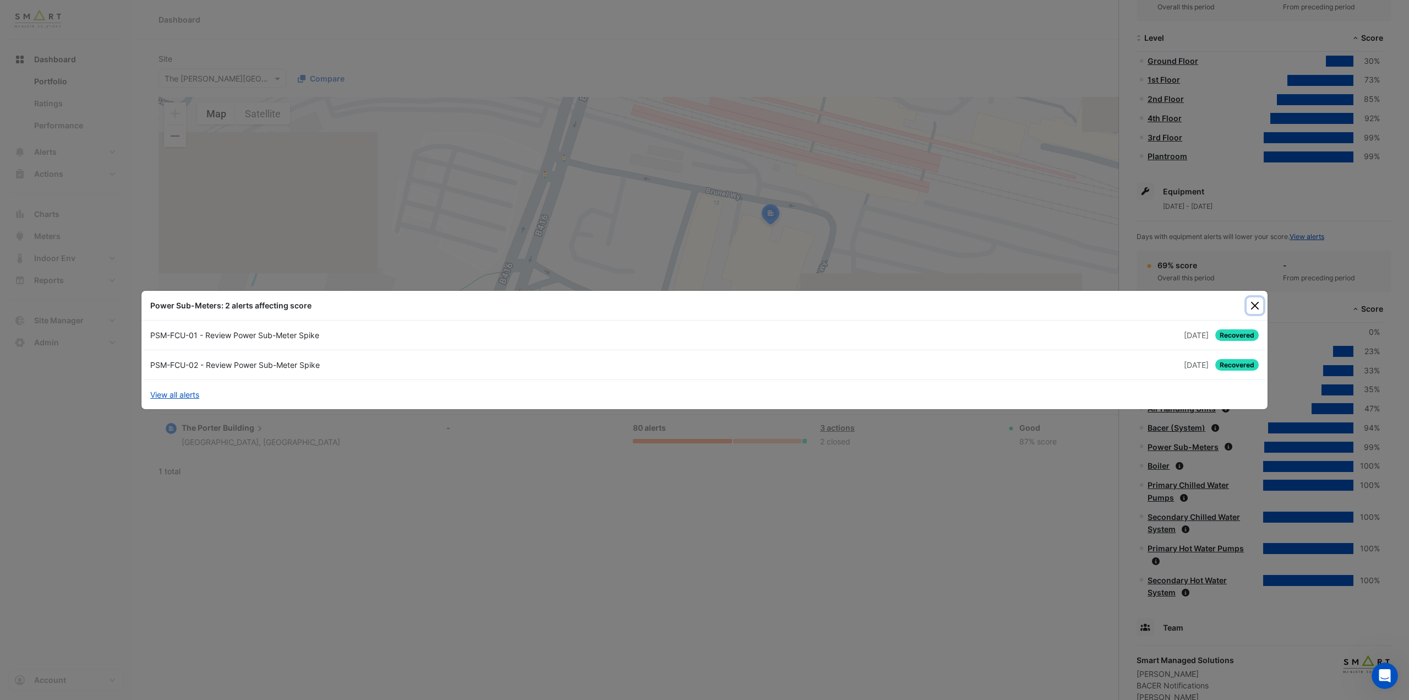
click at [1249, 302] on button "Close" at bounding box center [1255, 305] width 17 height 17
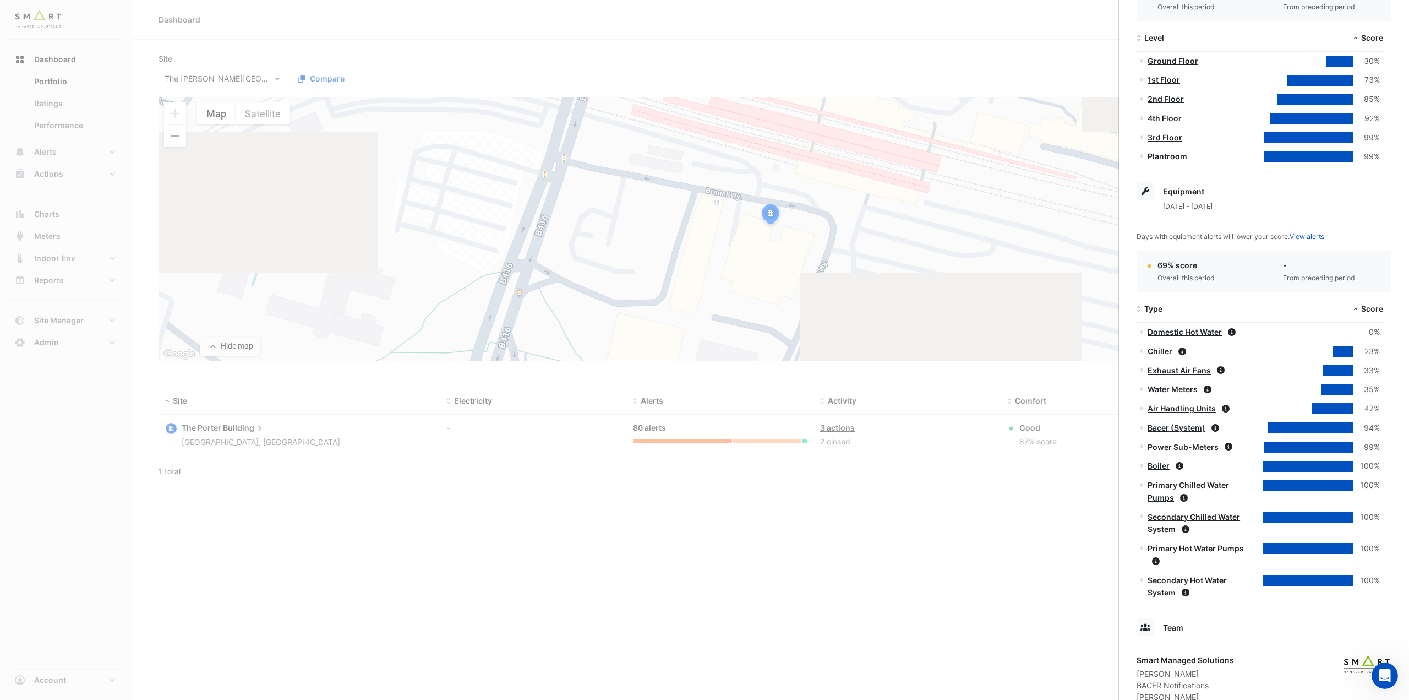
click at [1165, 352] on link "Chiller" at bounding box center [1160, 350] width 25 height 9
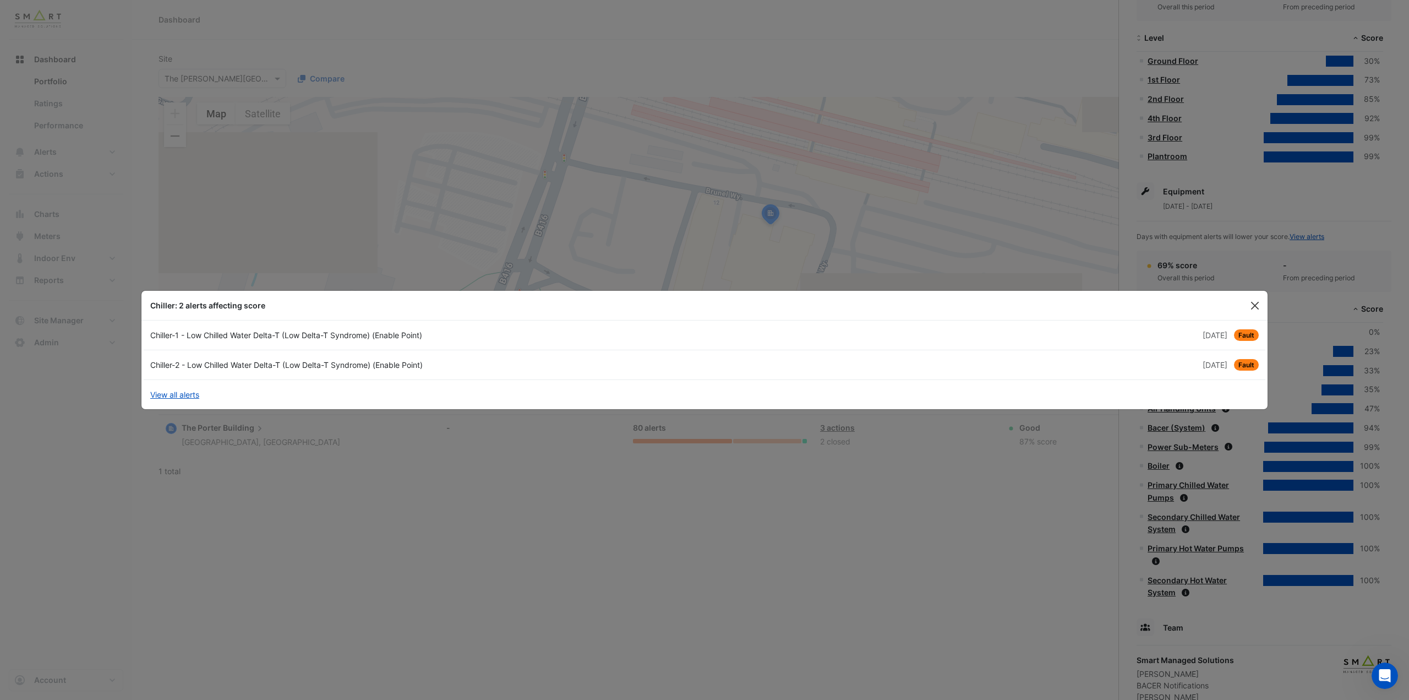
click at [1251, 308] on button "Close" at bounding box center [1255, 305] width 17 height 17
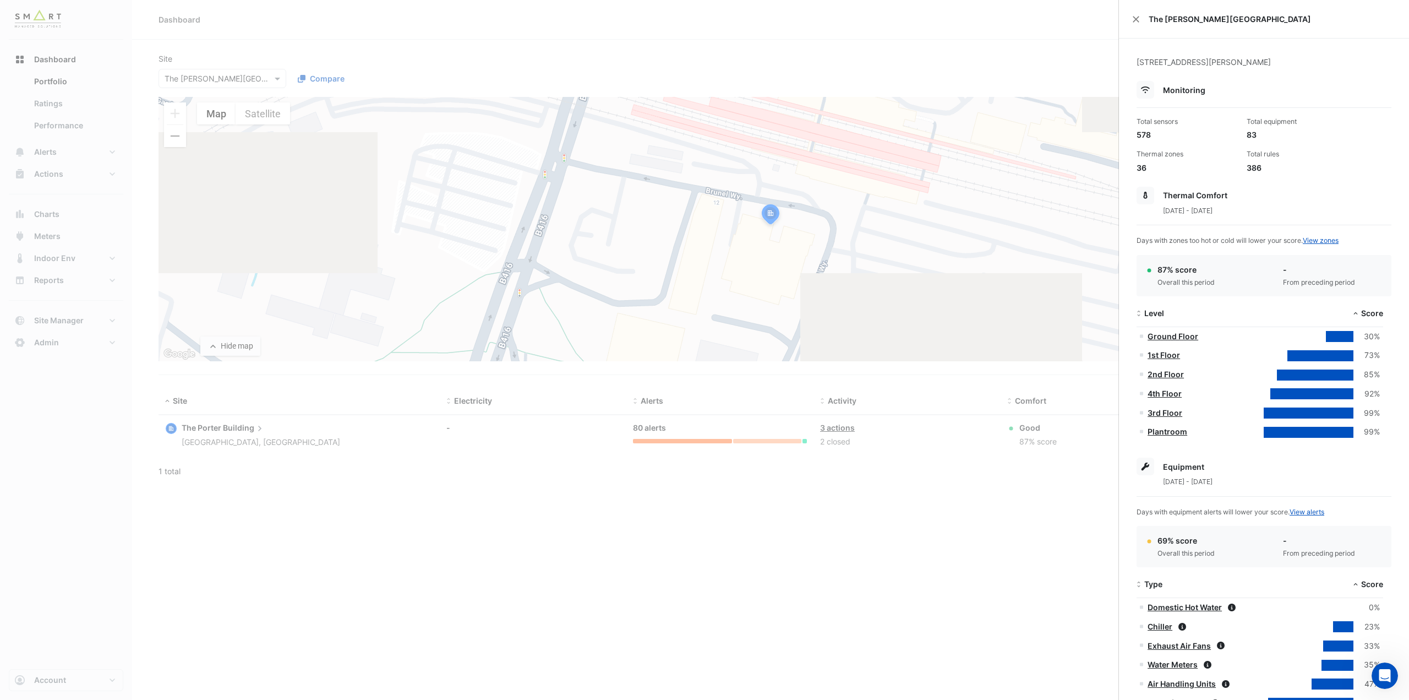
click at [1178, 20] on span "The Porter Building" at bounding box center [1272, 19] width 247 height 12
click at [1135, 19] on button "Close" at bounding box center [1136, 19] width 8 height 8
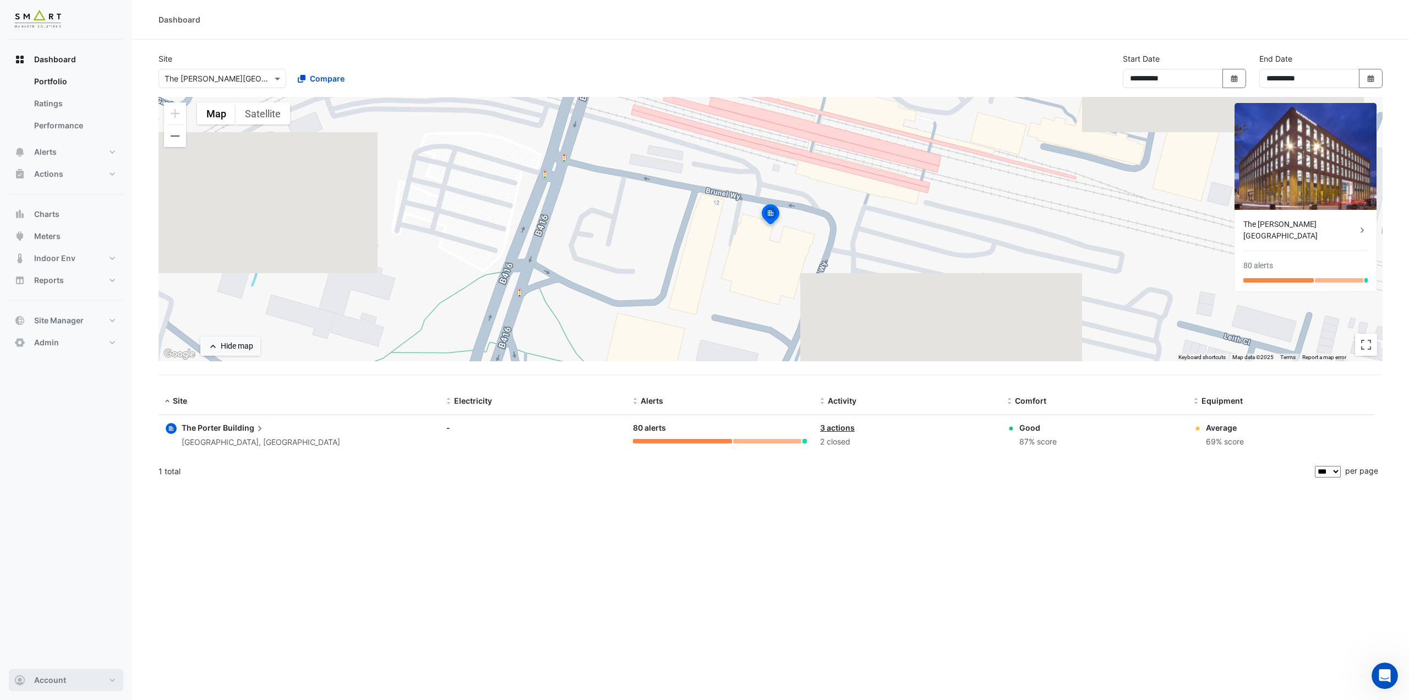
click at [43, 683] on span "Account" at bounding box center [50, 679] width 32 height 11
click at [49, 655] on link "Sign Out" at bounding box center [66, 652] width 105 height 22
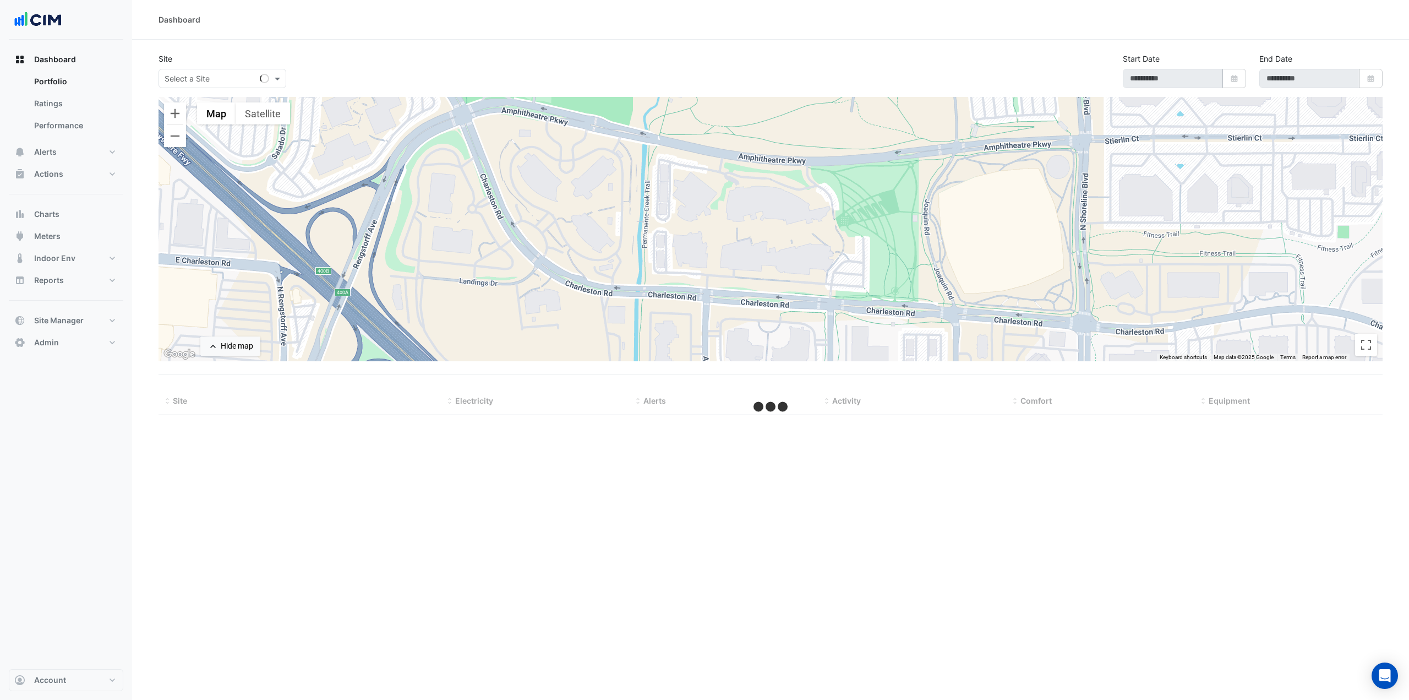
type input "**********"
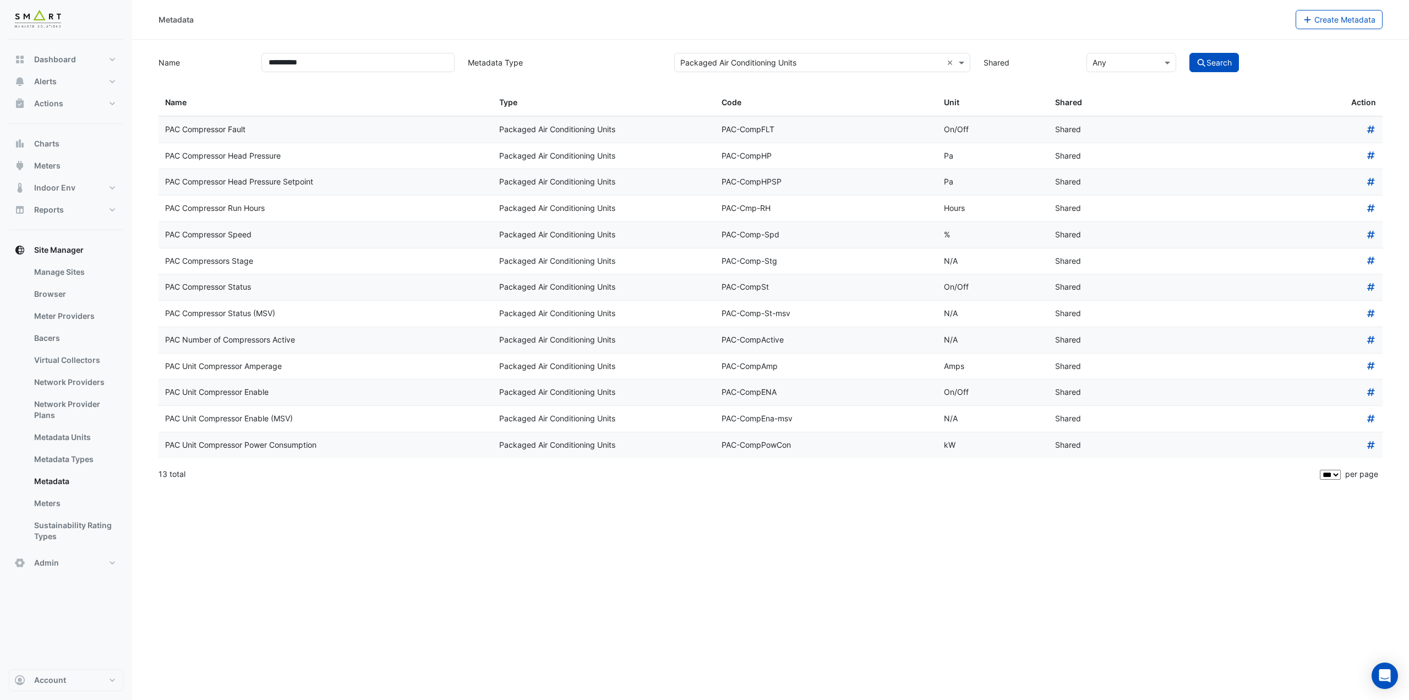
select select "***"
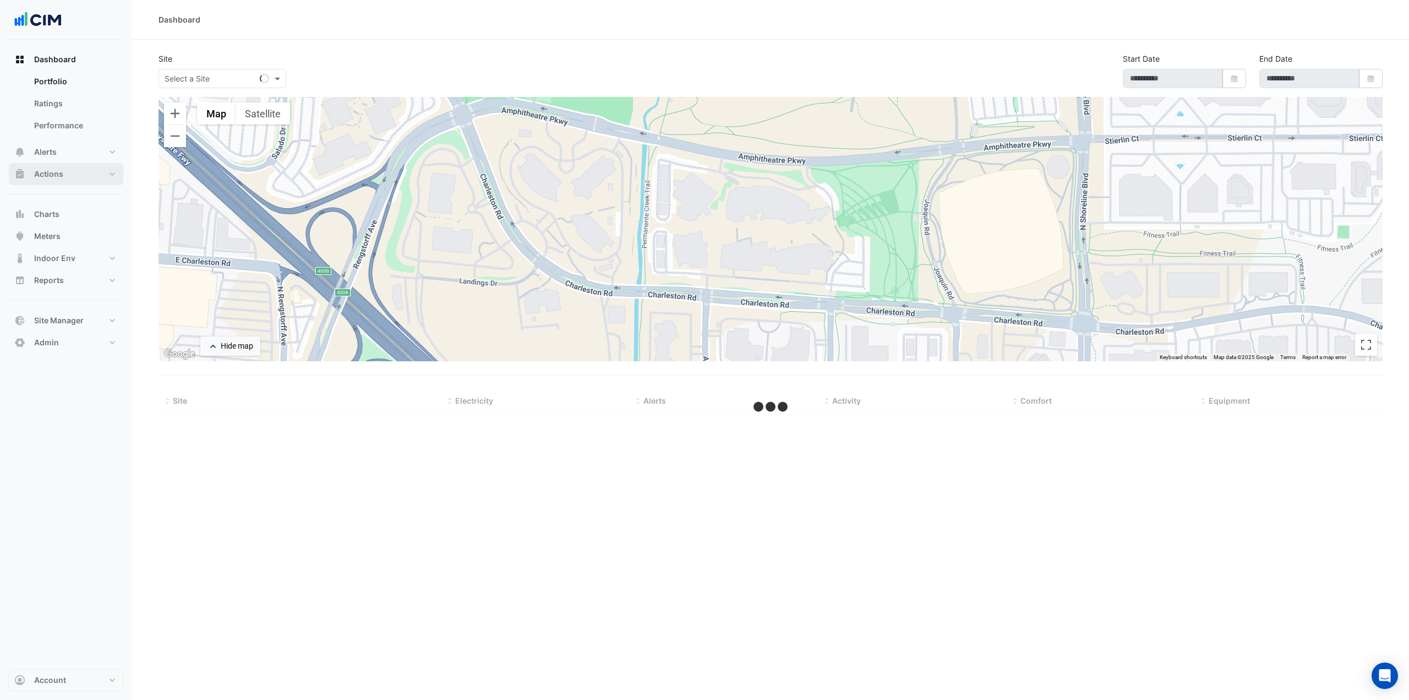
click at [80, 176] on button "Actions" at bounding box center [66, 174] width 115 height 22
click at [70, 147] on link "Manager" at bounding box center [74, 148] width 98 height 22
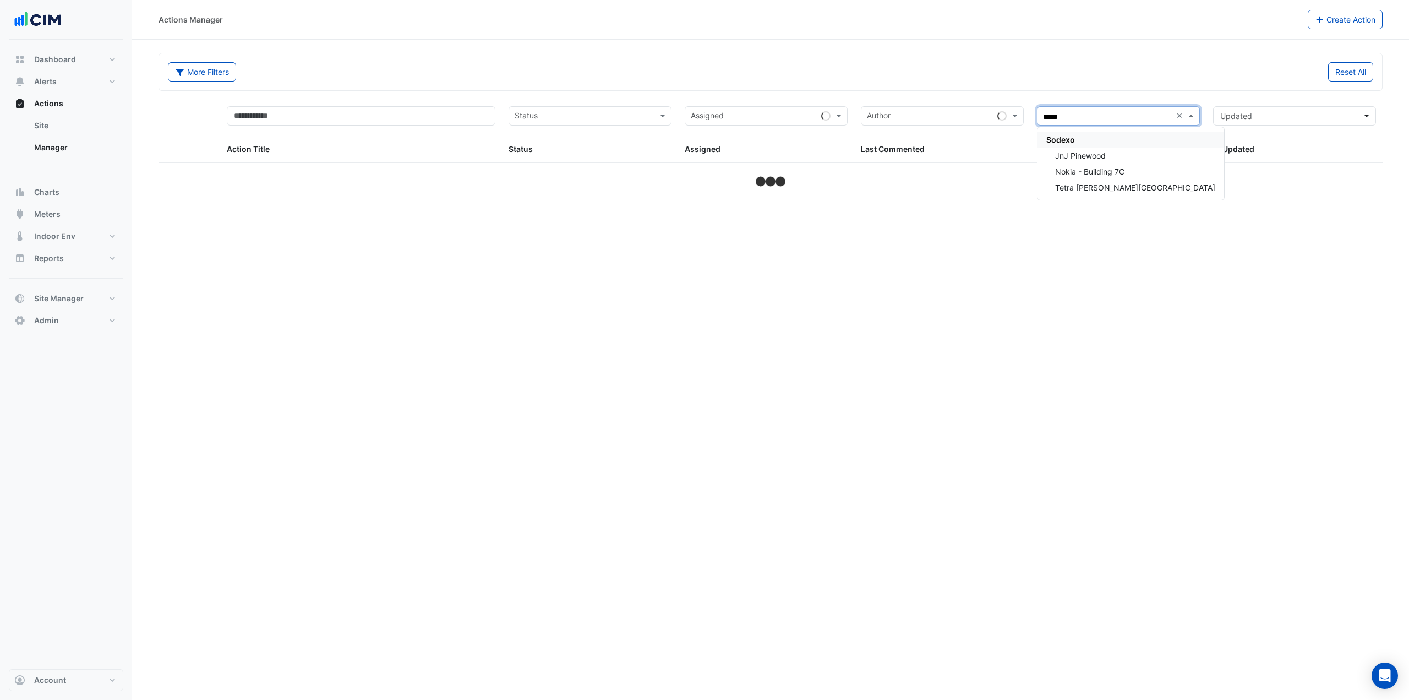
type input "******"
click at [1153, 153] on div "JnJ Pinewood" at bounding box center [1131, 156] width 187 height 16
select select "***"
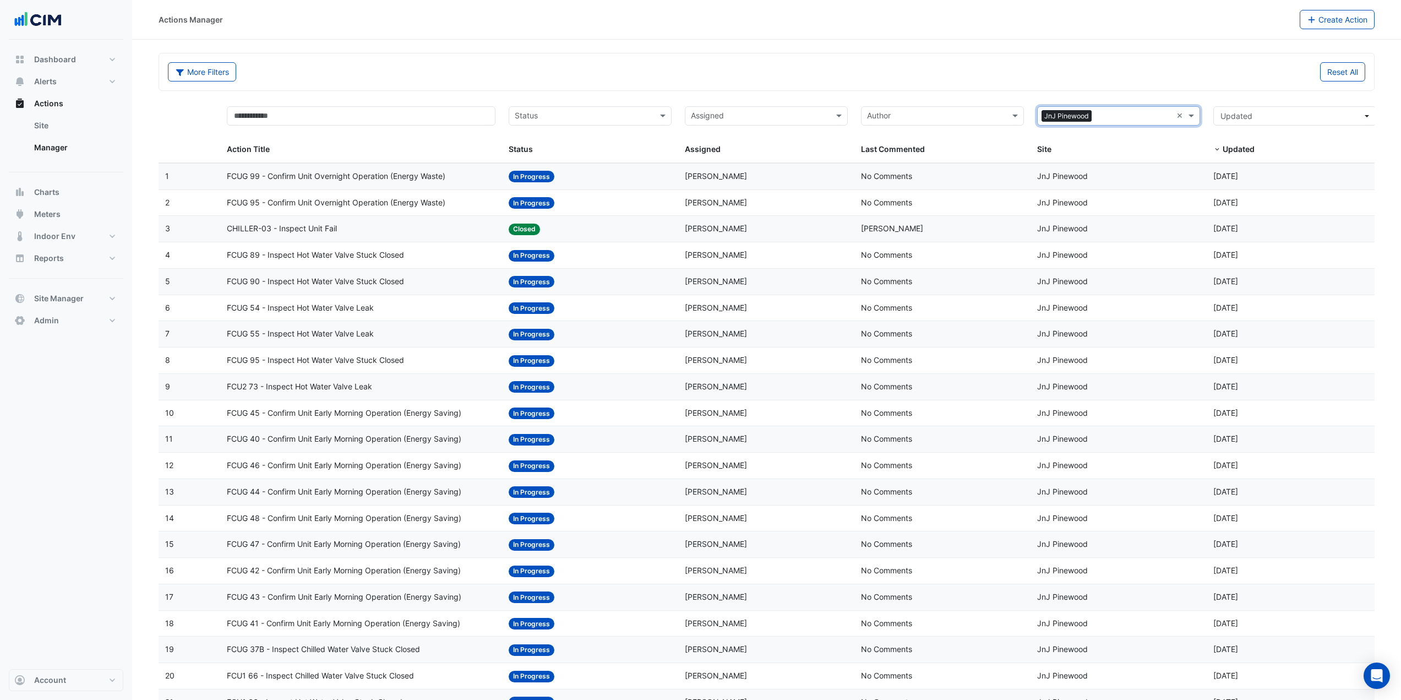
click at [455, 225] on div "CHILLER-03 - Inspect Unit Fail" at bounding box center [361, 228] width 269 height 13
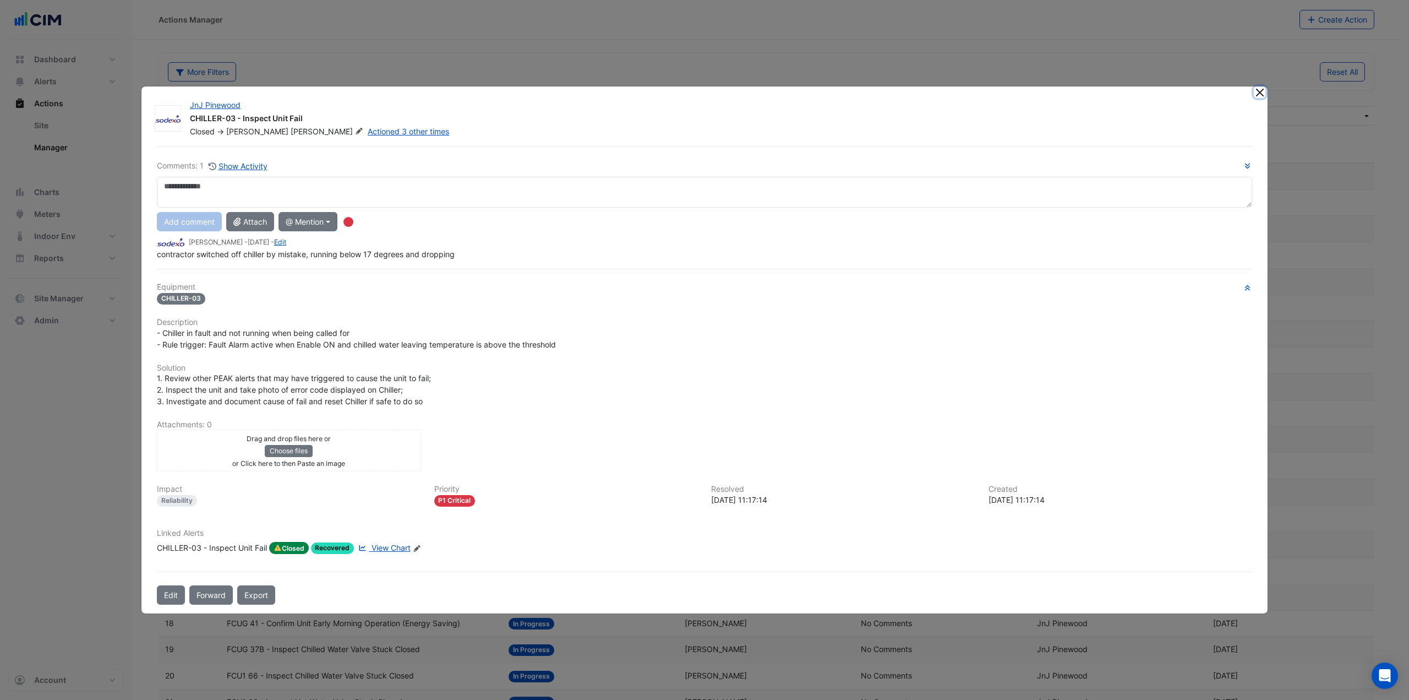
click at [1263, 91] on button "Close" at bounding box center [1260, 92] width 12 height 12
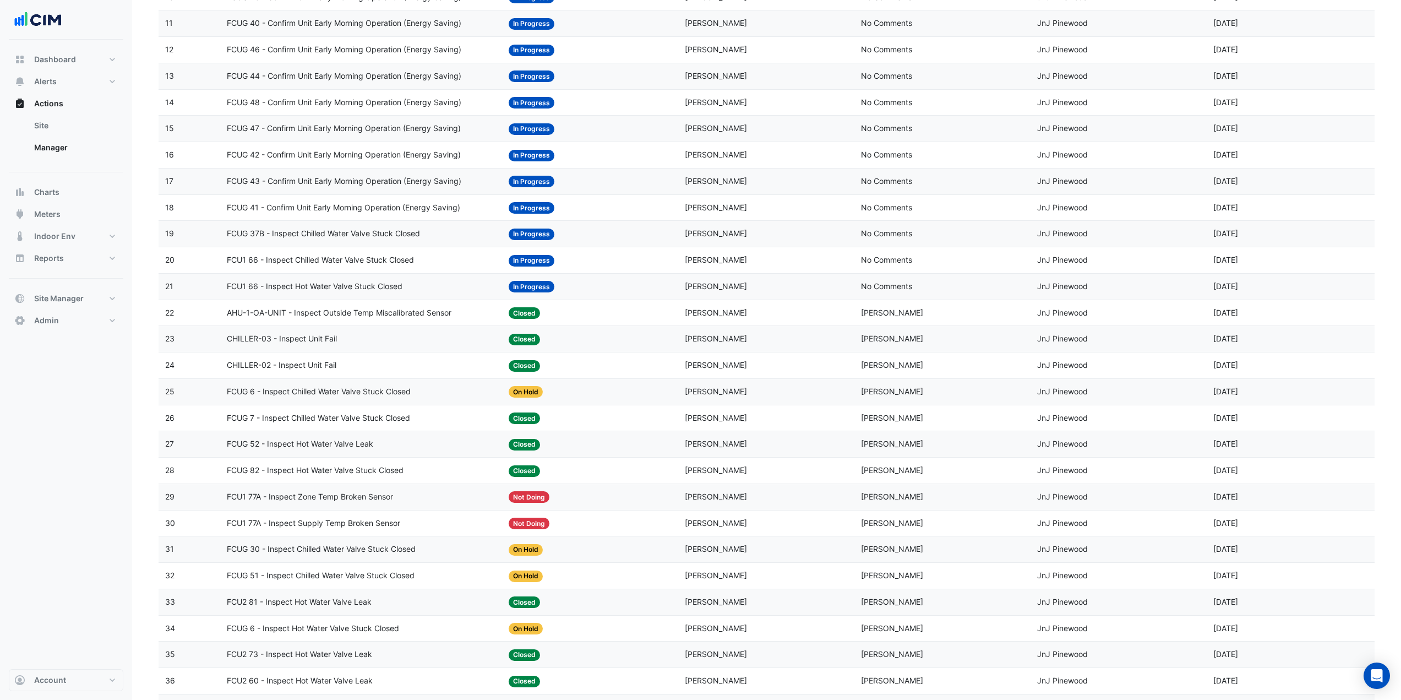
scroll to position [440, 0]
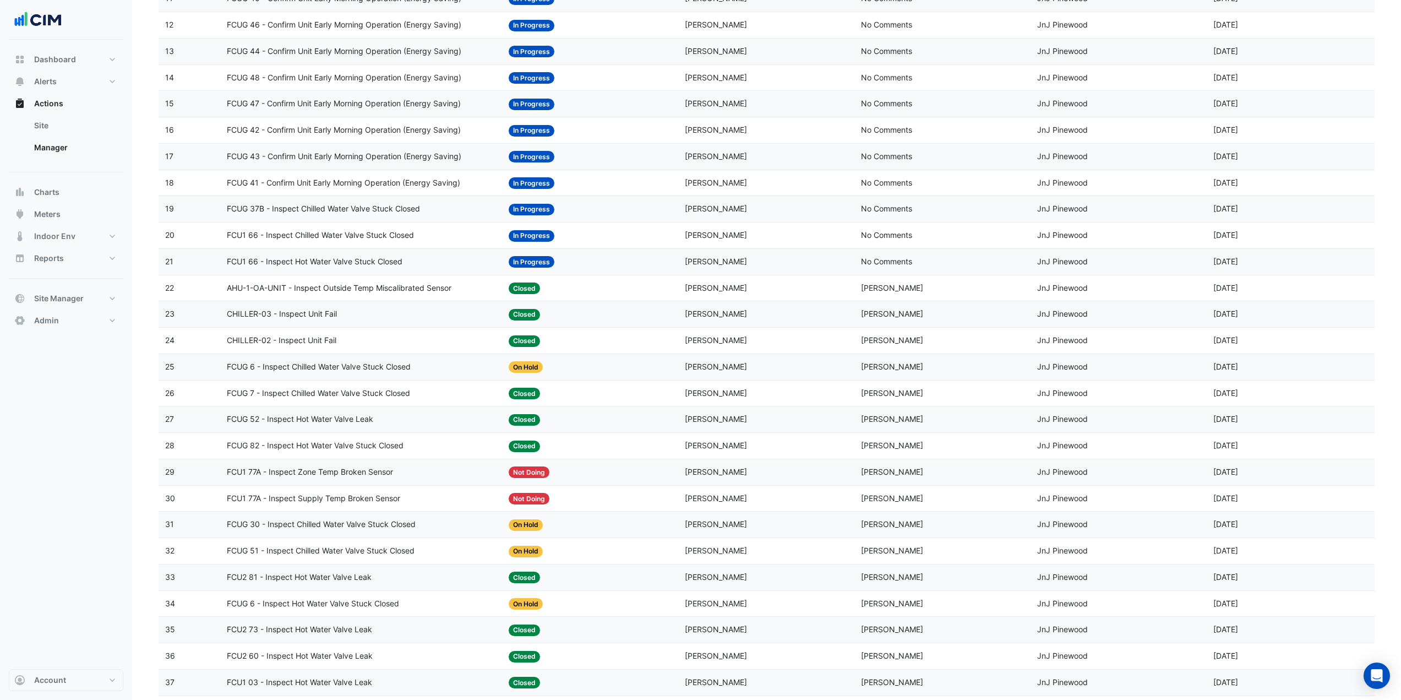
click at [460, 287] on div "AHU-1-OA-UNIT - Inspect Outside Temp Miscalibrated Sensor" at bounding box center [361, 288] width 269 height 13
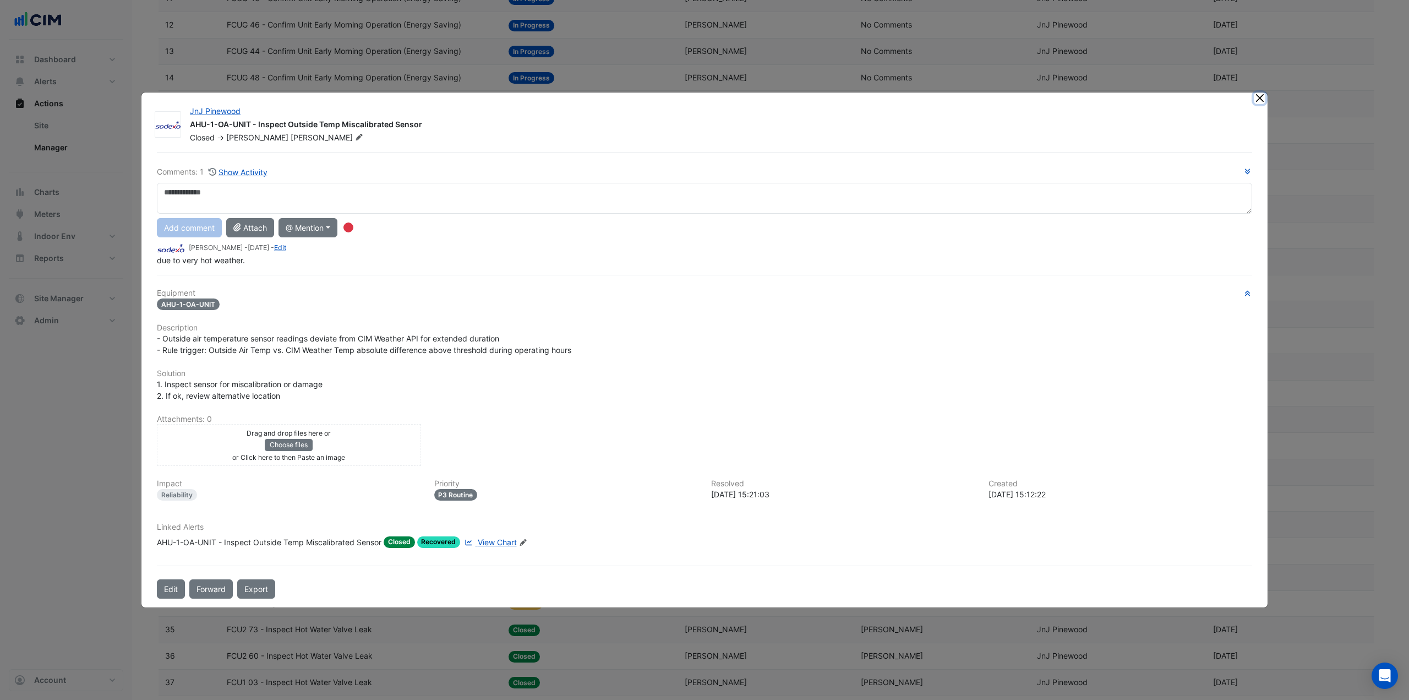
click at [1262, 101] on button "Close" at bounding box center [1260, 98] width 12 height 12
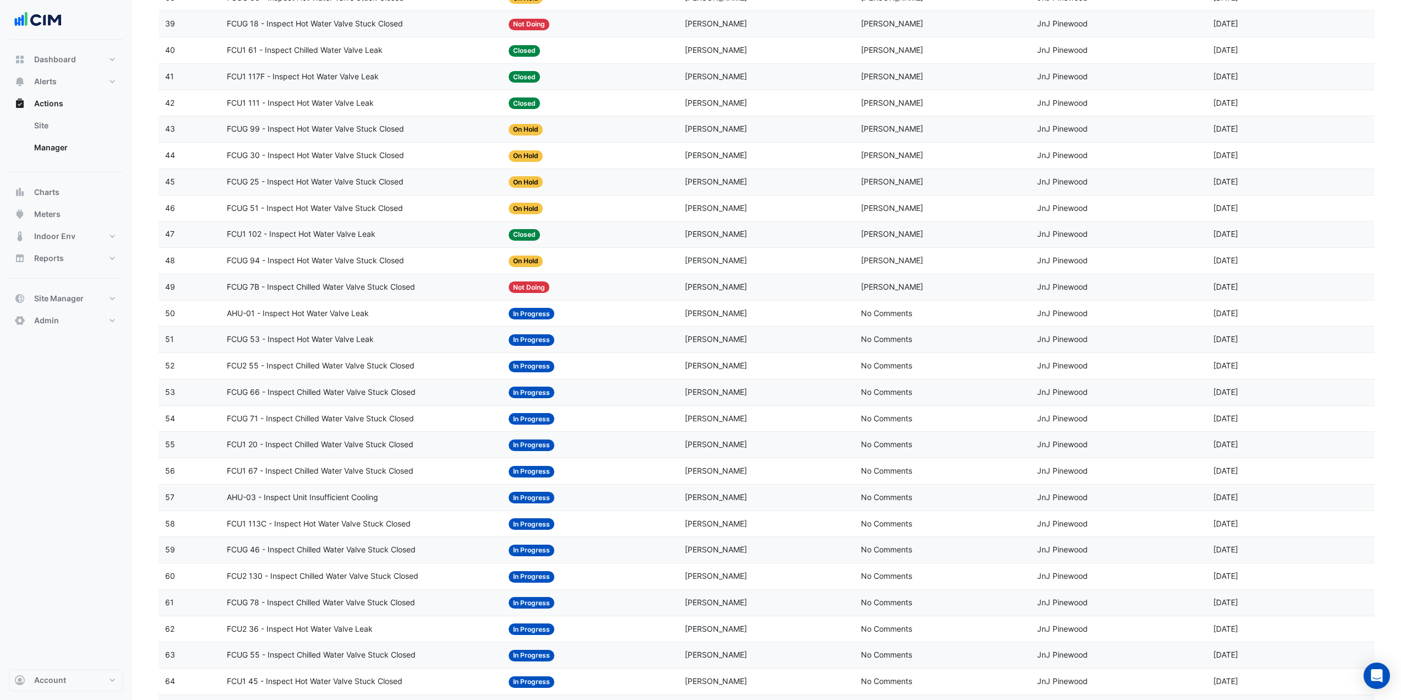
scroll to position [1156, 0]
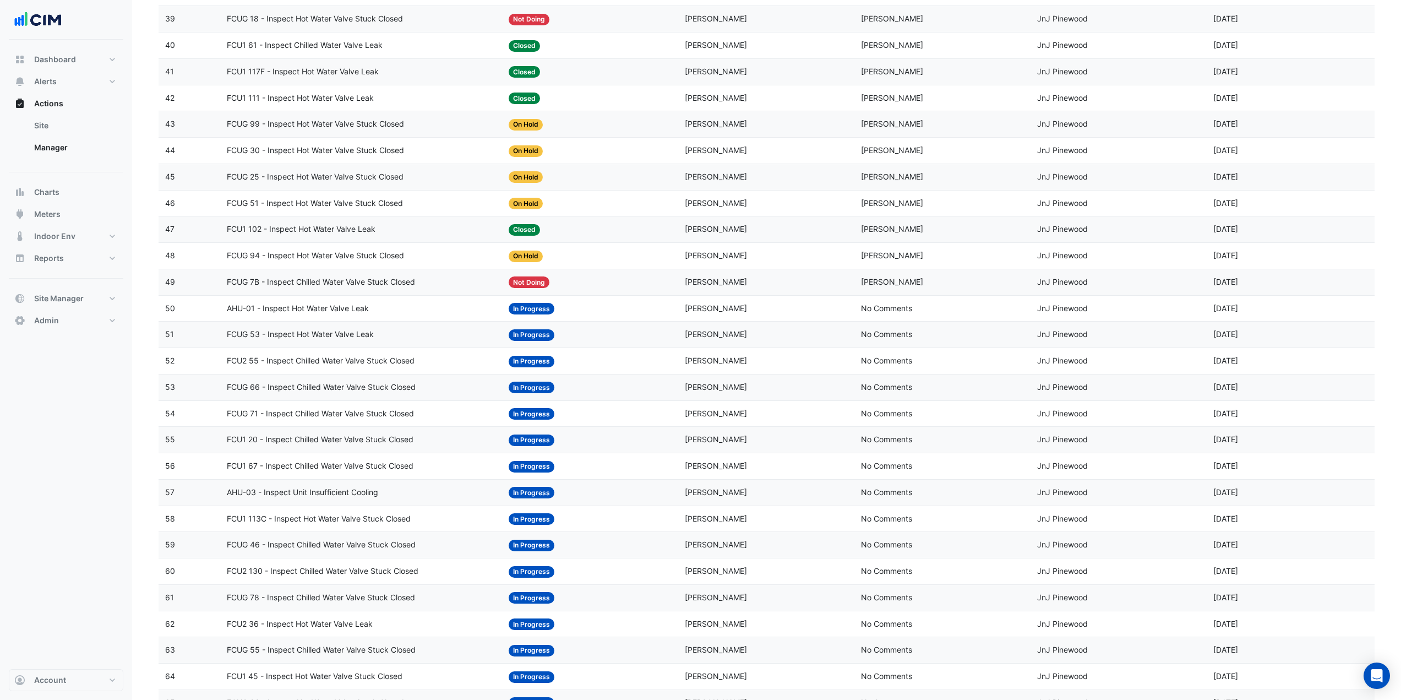
click at [446, 308] on div "AHU-01 - Inspect Hot Water Valve Leak" at bounding box center [361, 308] width 269 height 13
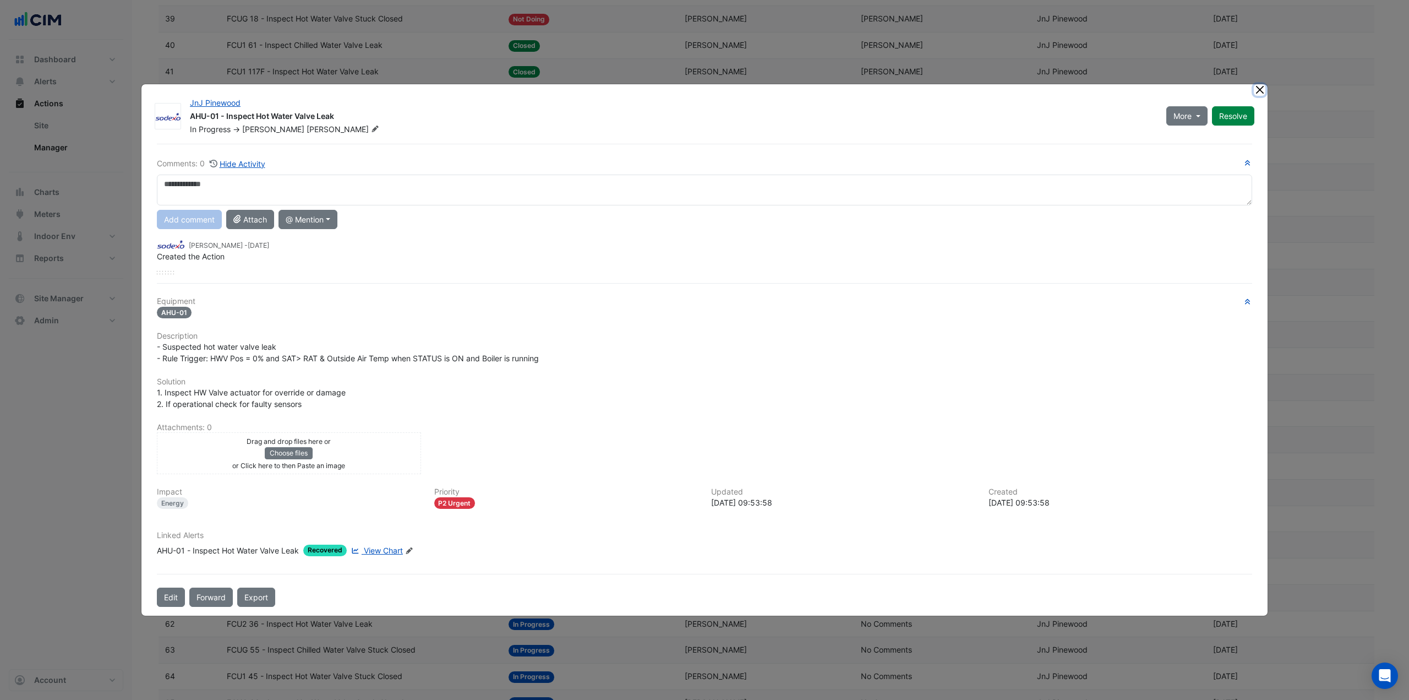
click at [1258, 88] on button "Close" at bounding box center [1260, 90] width 12 height 12
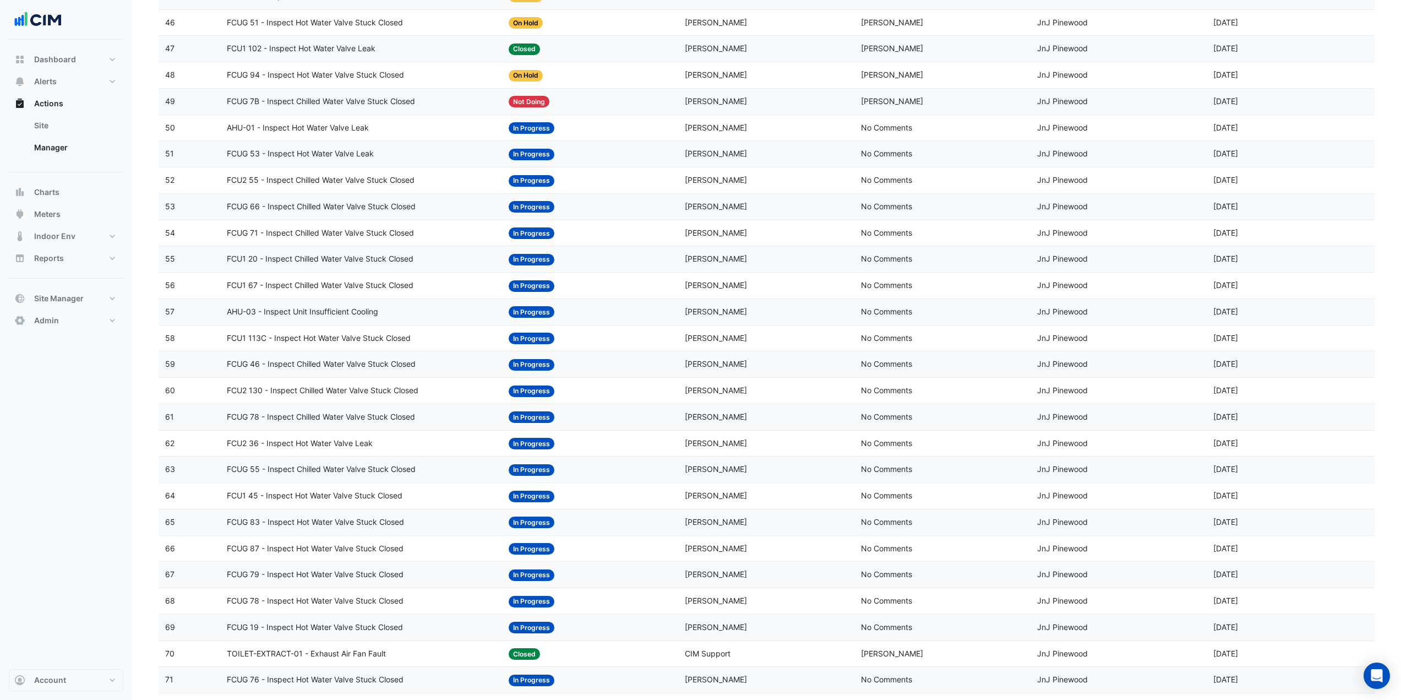
scroll to position [1376, 0]
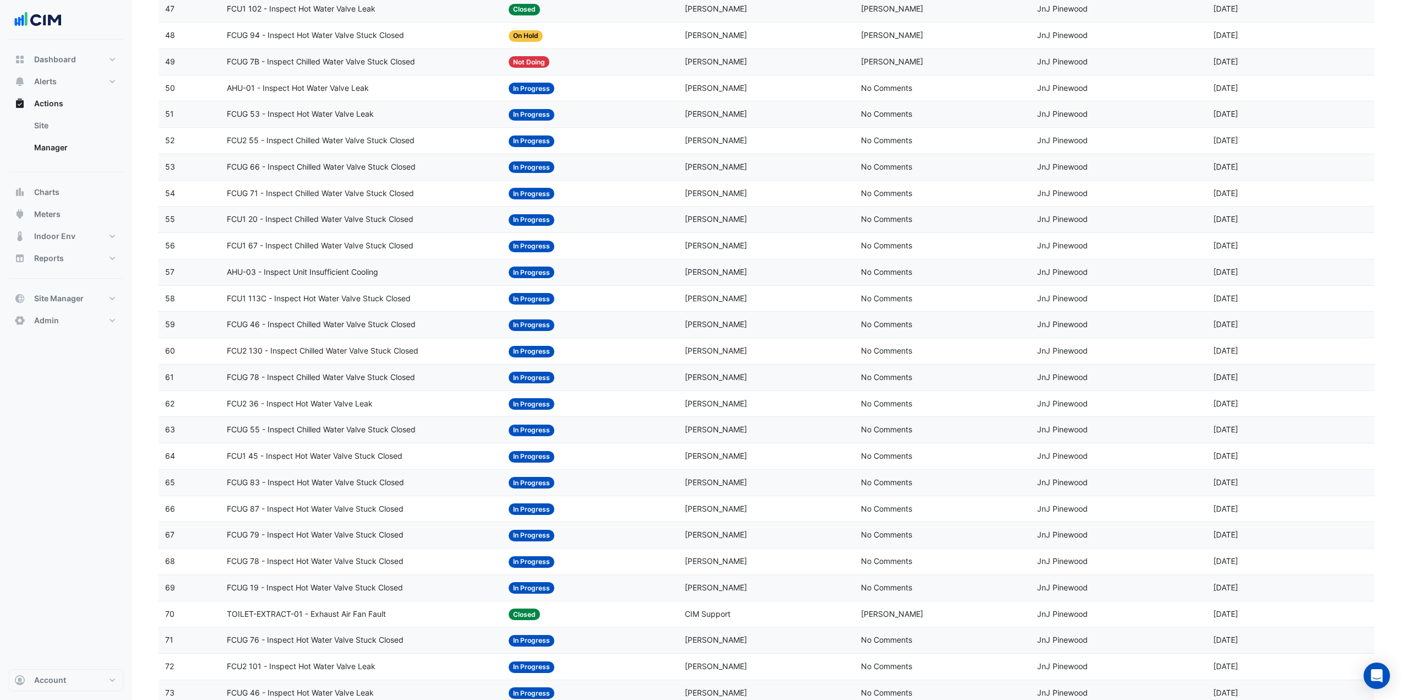
click at [403, 269] on div "AHU-03 - Inspect Unit Insufficient Cooling" at bounding box center [361, 272] width 269 height 13
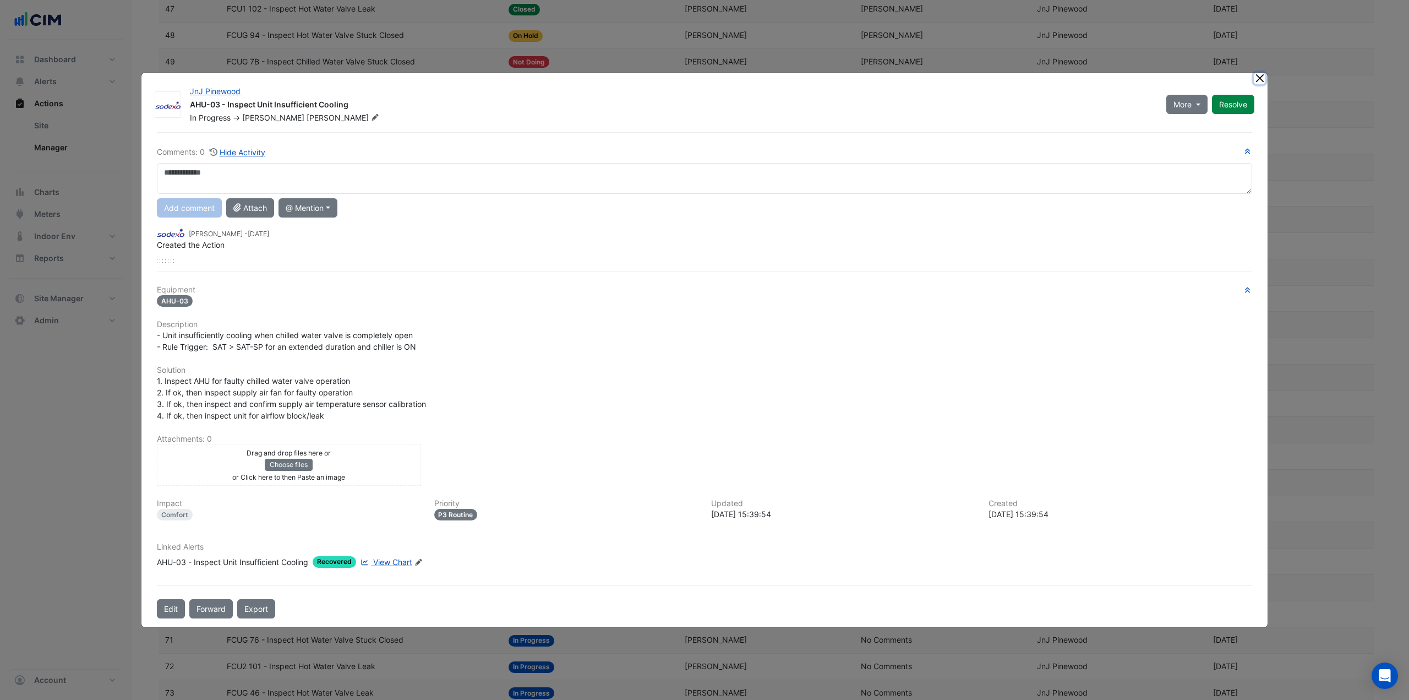
click at [1259, 80] on button "Close" at bounding box center [1260, 79] width 12 height 12
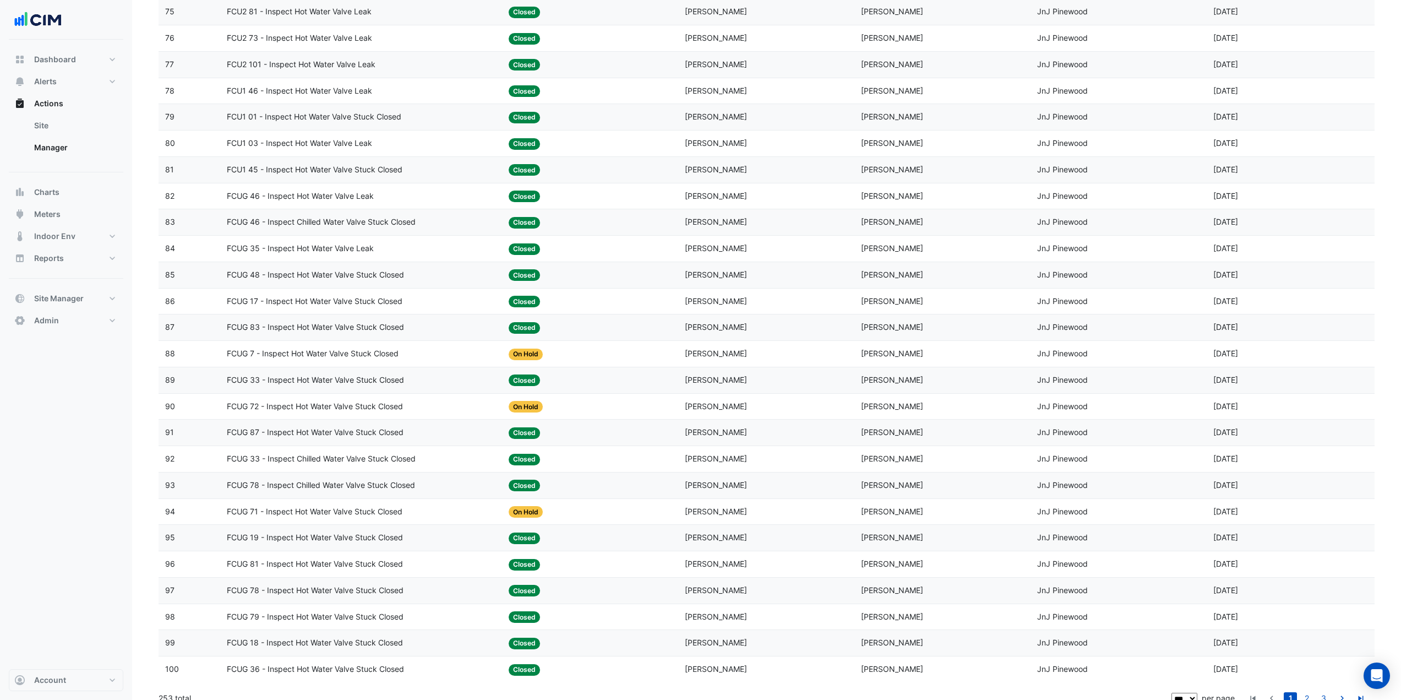
scroll to position [2122, 0]
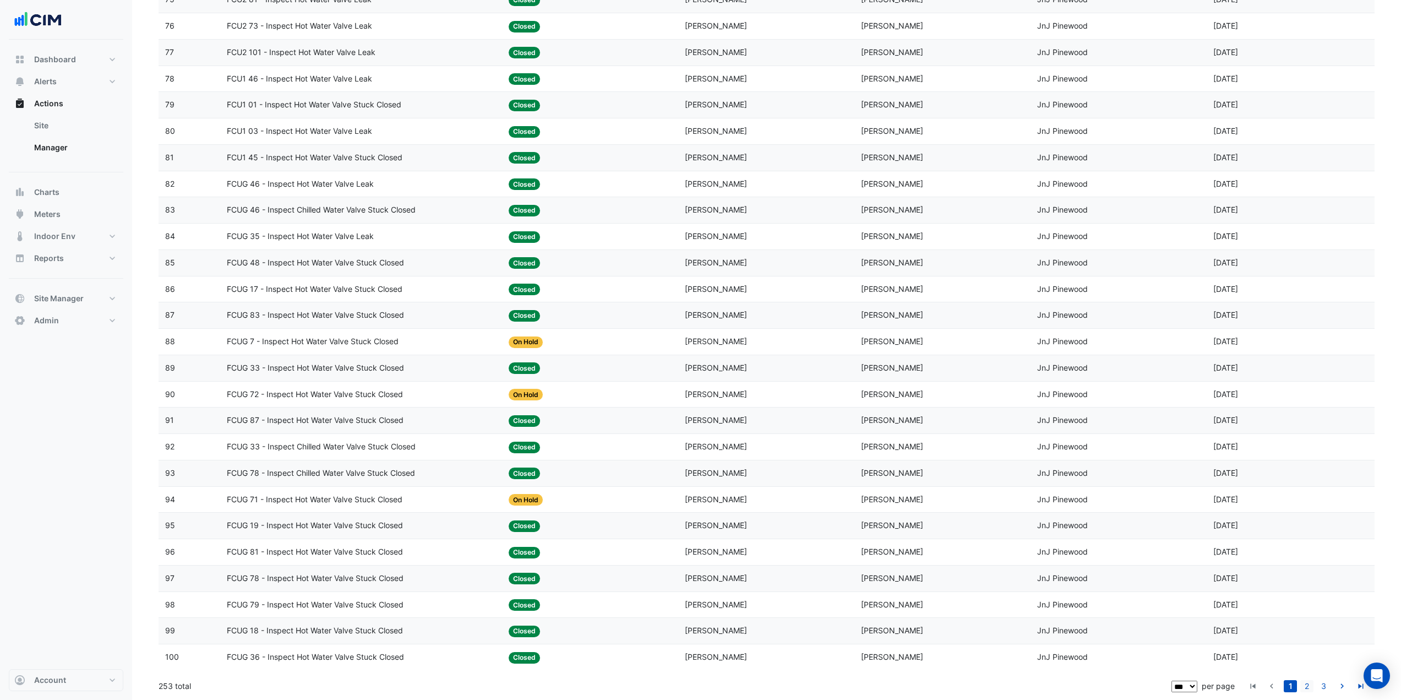
click at [1306, 686] on link "2" at bounding box center [1306, 686] width 13 height 12
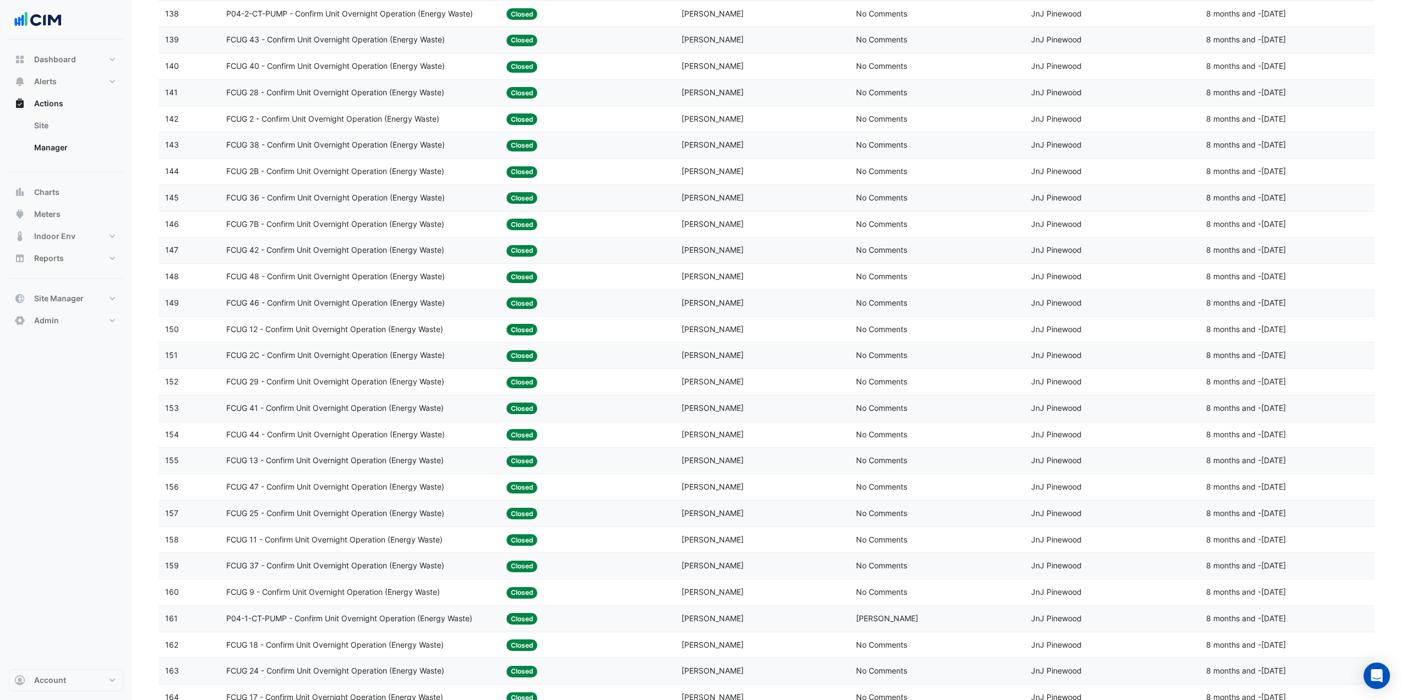
scroll to position [1131, 0]
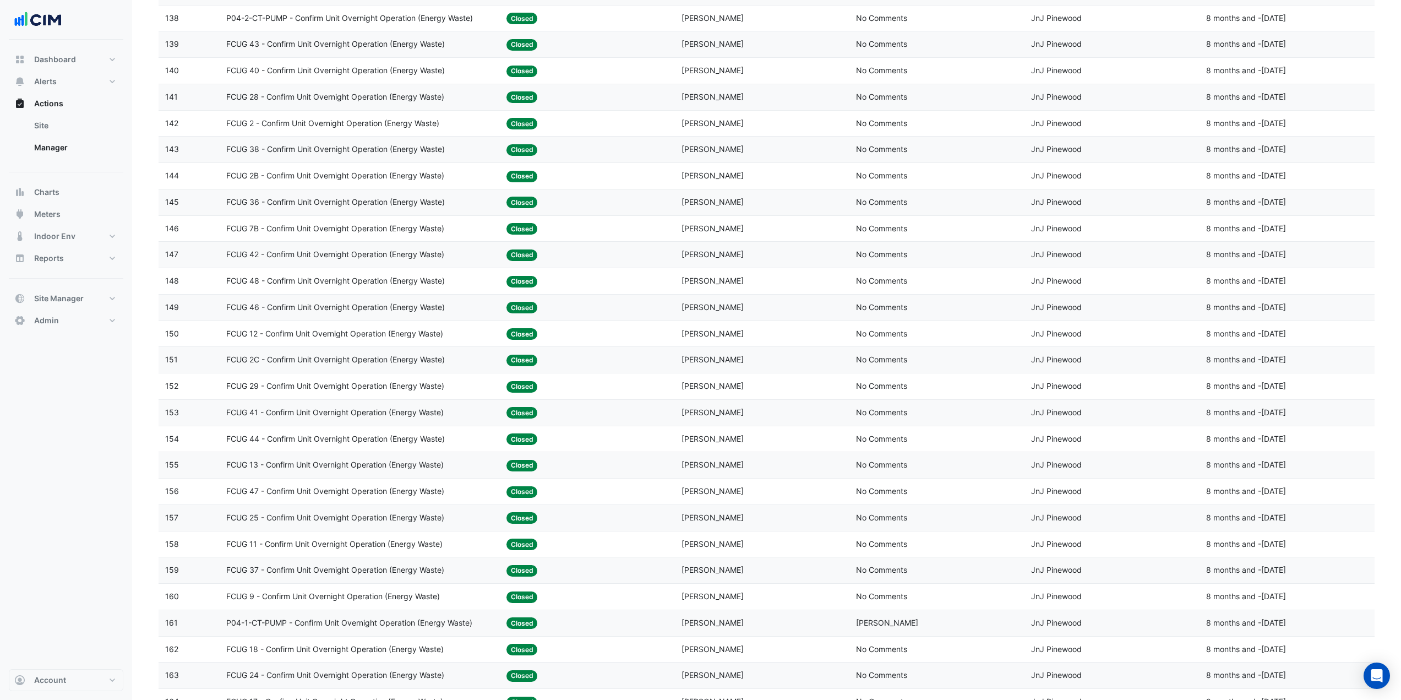
click at [452, 617] on span "P04-1-CT-PUMP - Confirm Unit Overnight Operation (Energy Waste)" at bounding box center [349, 623] width 246 height 13
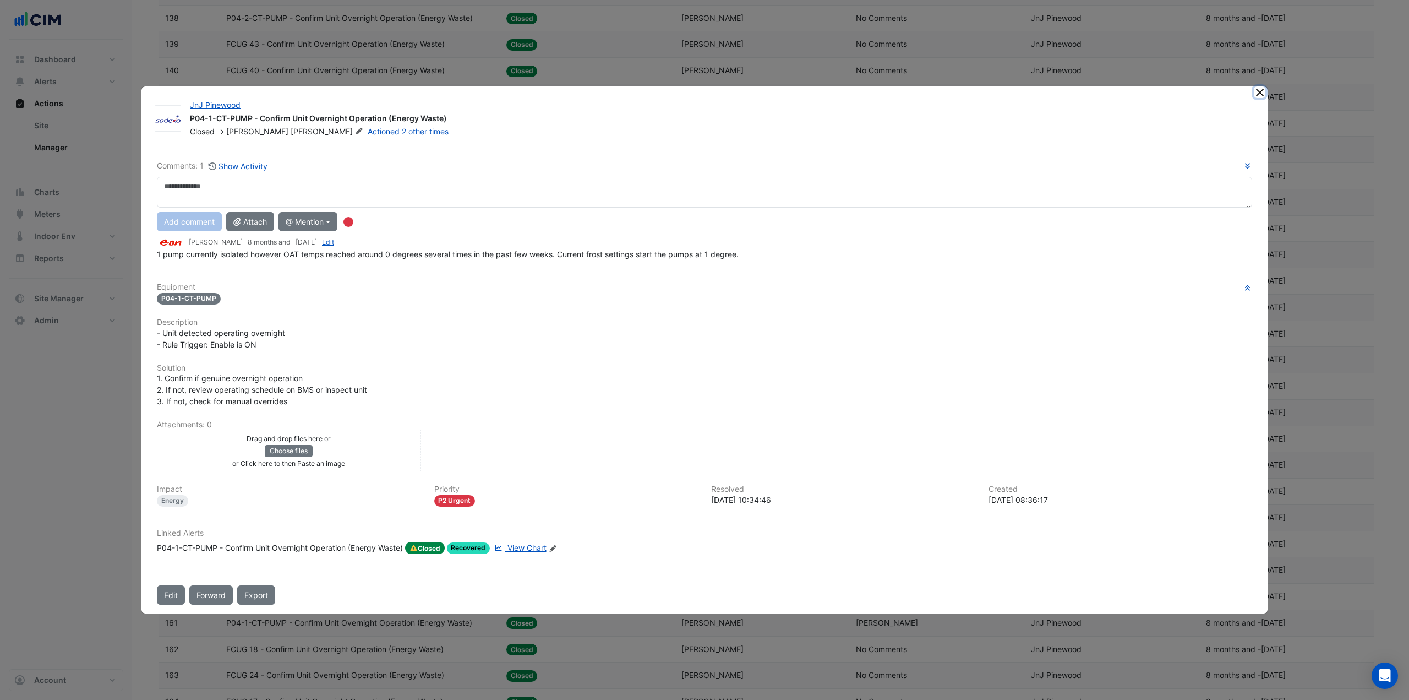
click at [1255, 90] on button "Close" at bounding box center [1260, 92] width 12 height 12
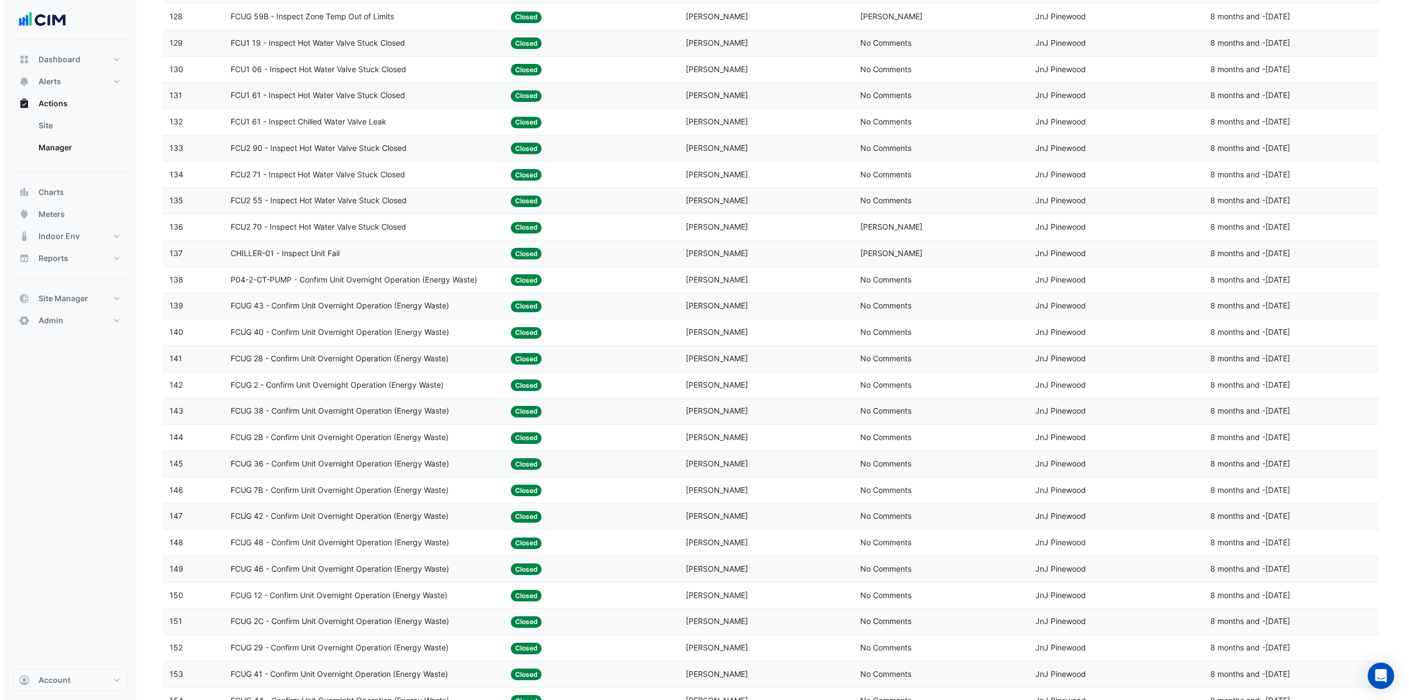
scroll to position [855, 0]
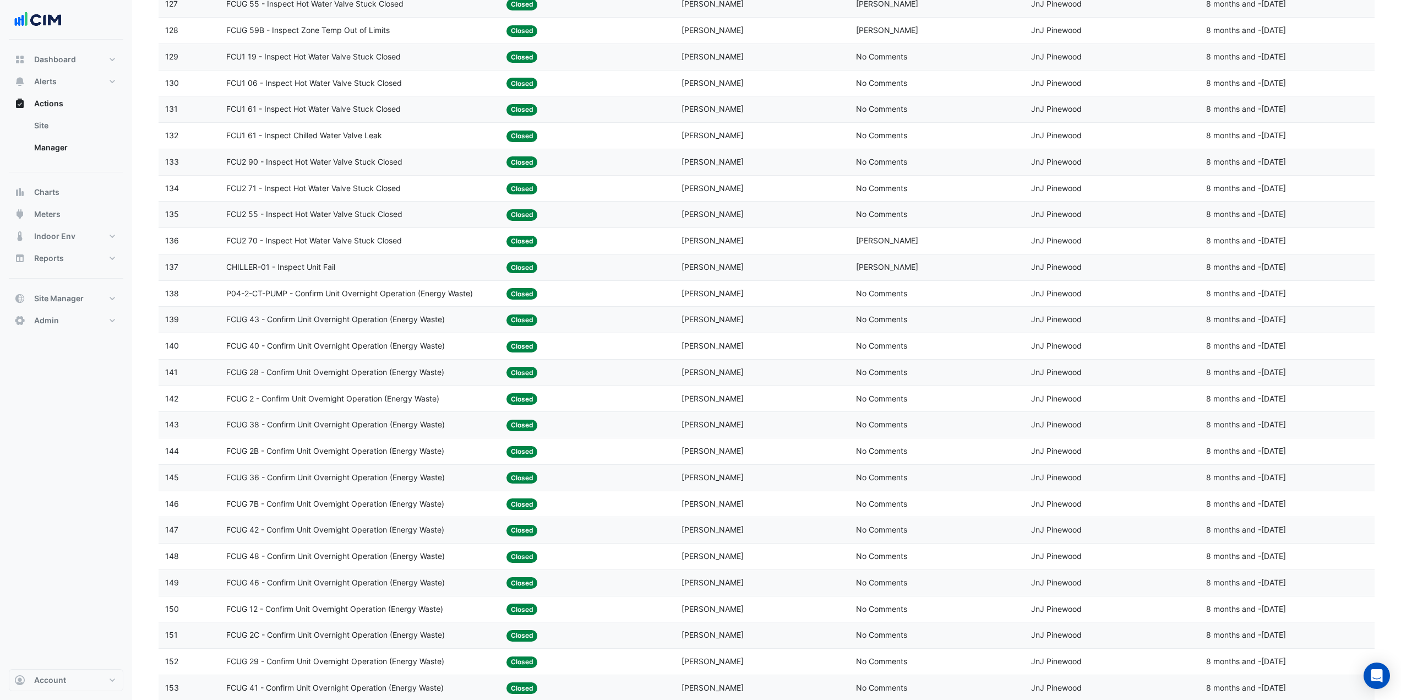
click at [459, 293] on span "P04-2-CT-PUMP - Confirm Unit Overnight Operation (Energy Waste)" at bounding box center [349, 293] width 247 height 13
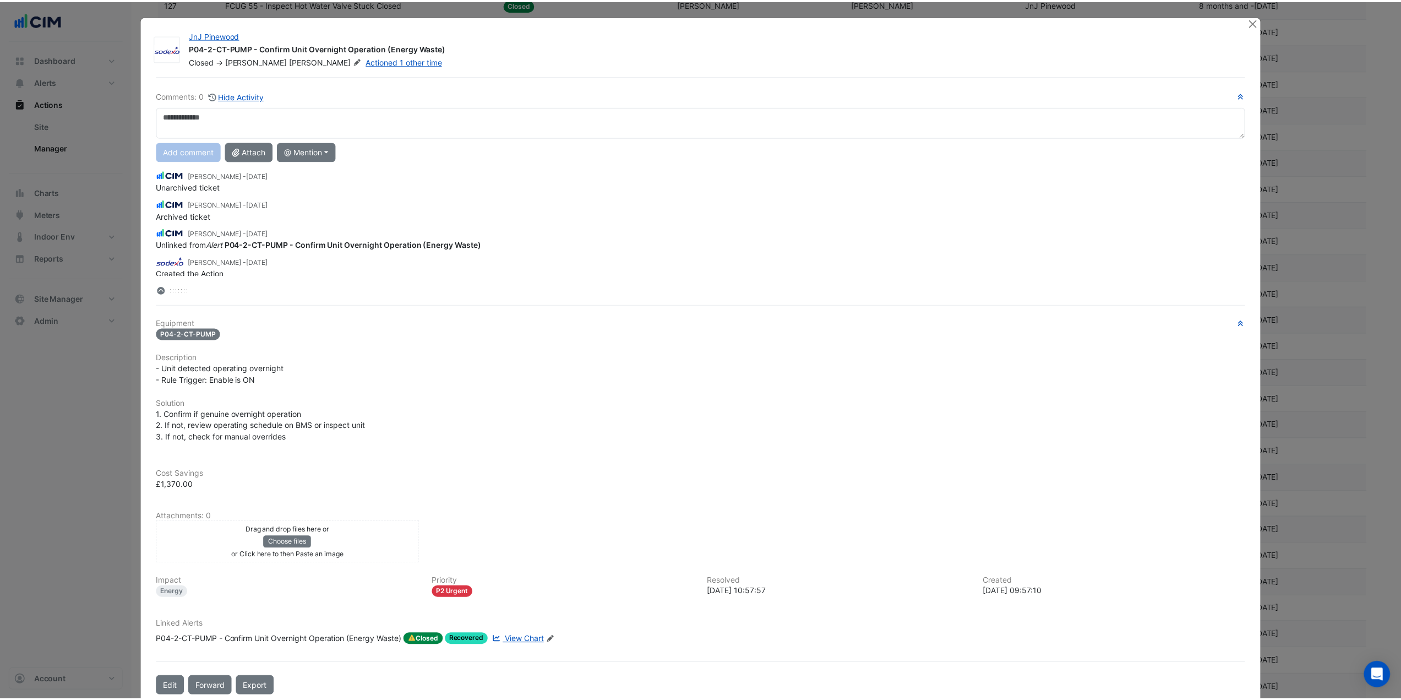
scroll to position [132, 0]
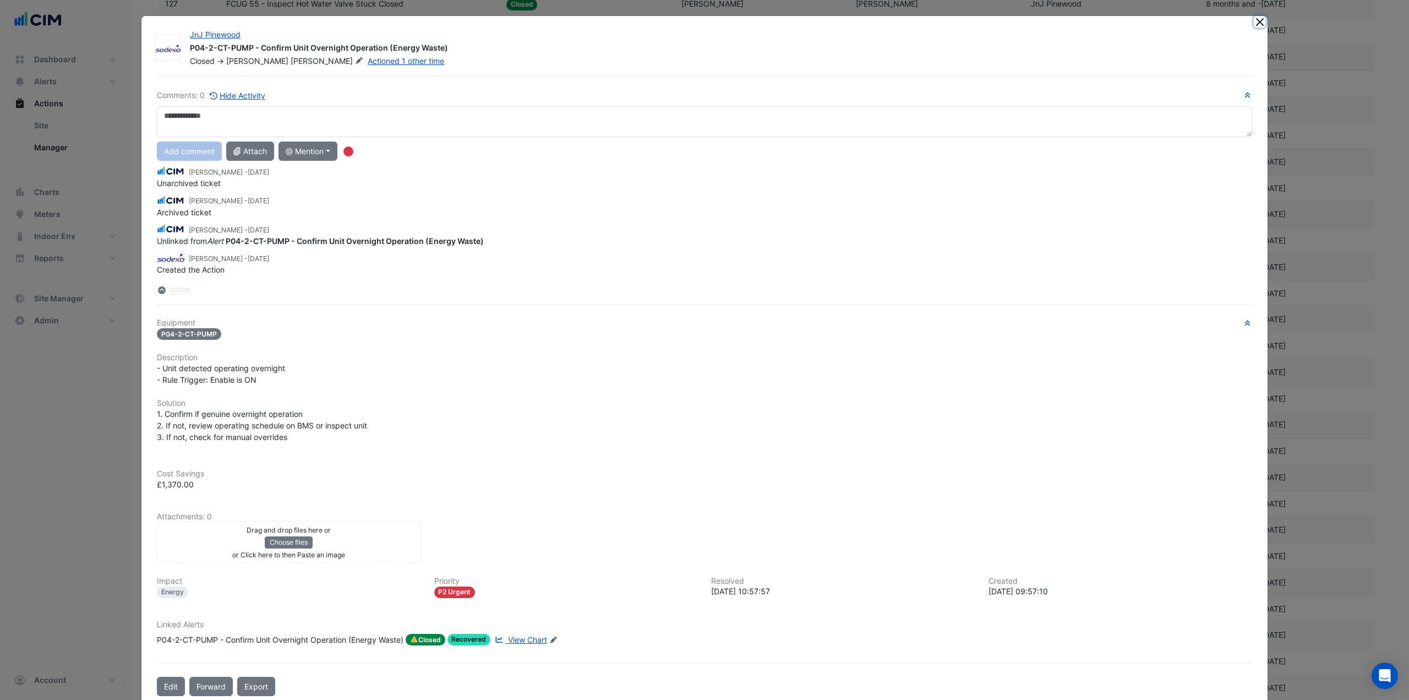
click at [1254, 21] on button "Close" at bounding box center [1260, 22] width 12 height 12
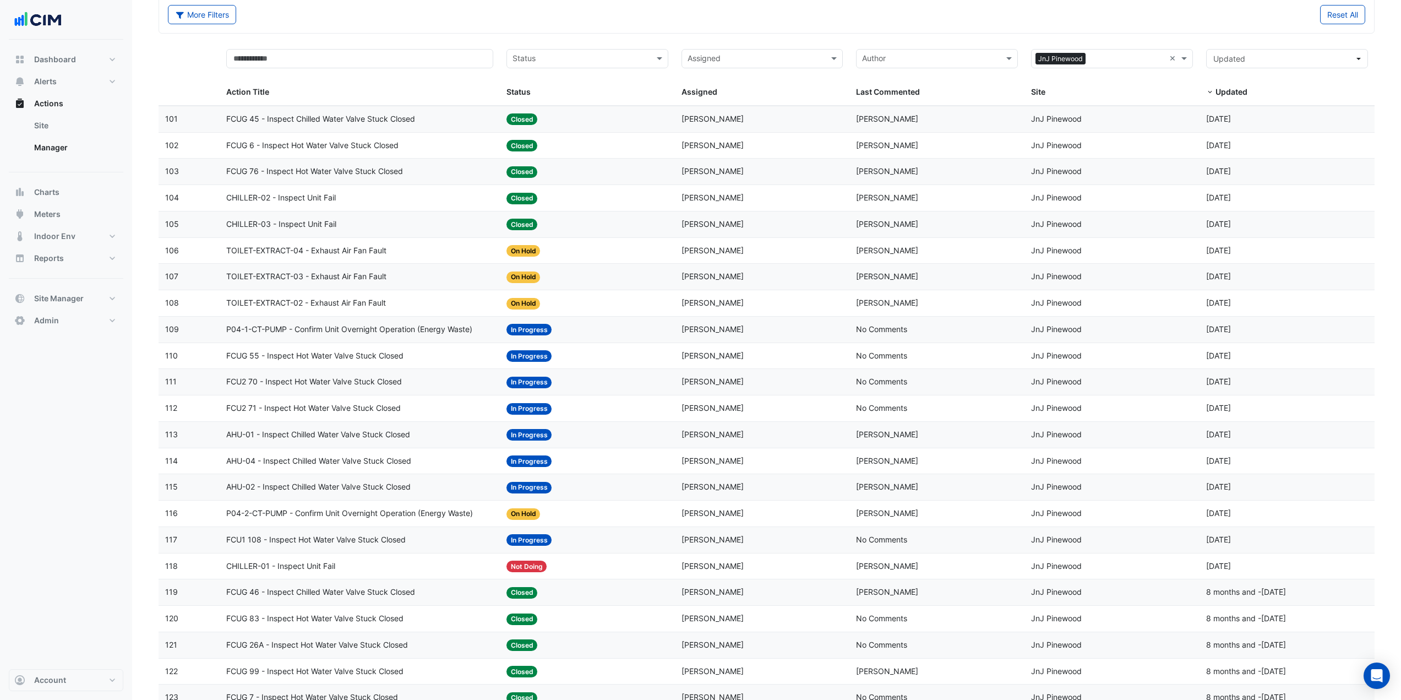
scroll to position [30, 0]
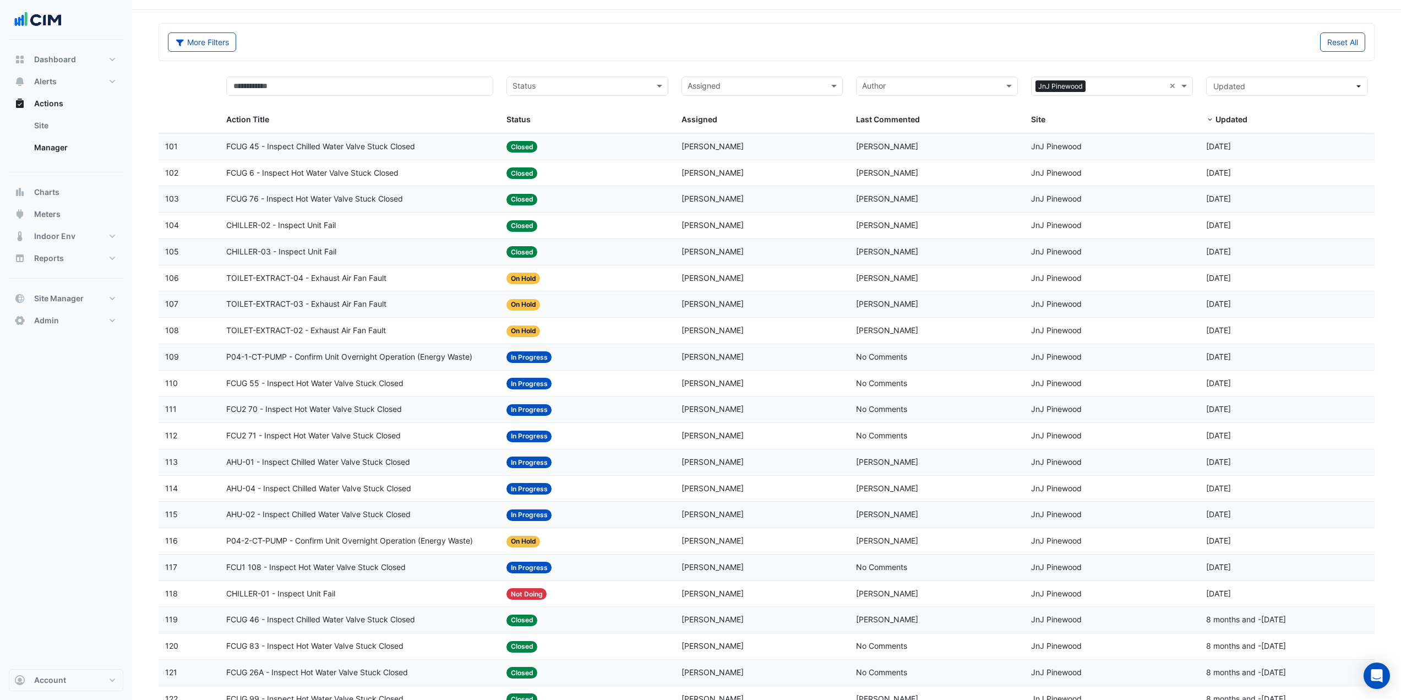
click at [479, 255] on div "CHILLER-03 - Inspect Unit Fail" at bounding box center [359, 252] width 267 height 13
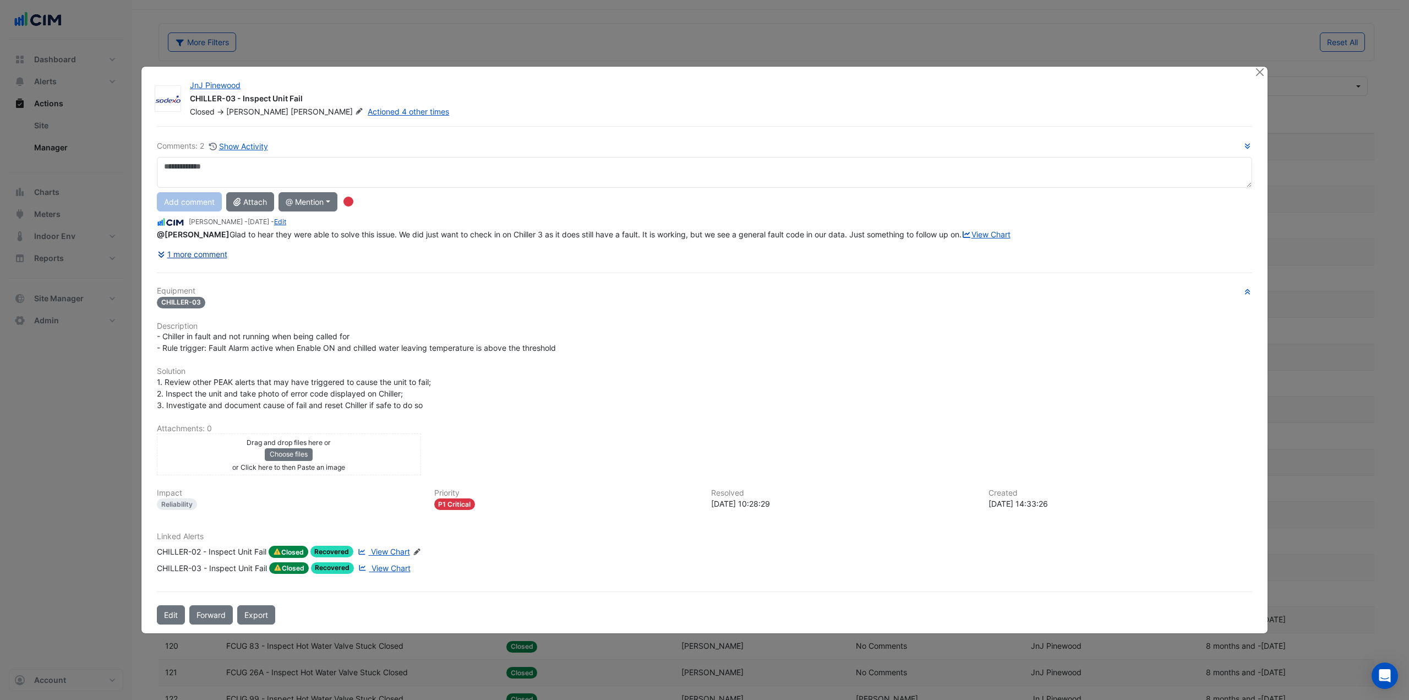
click at [201, 258] on button "1 more comment" at bounding box center [192, 253] width 71 height 19
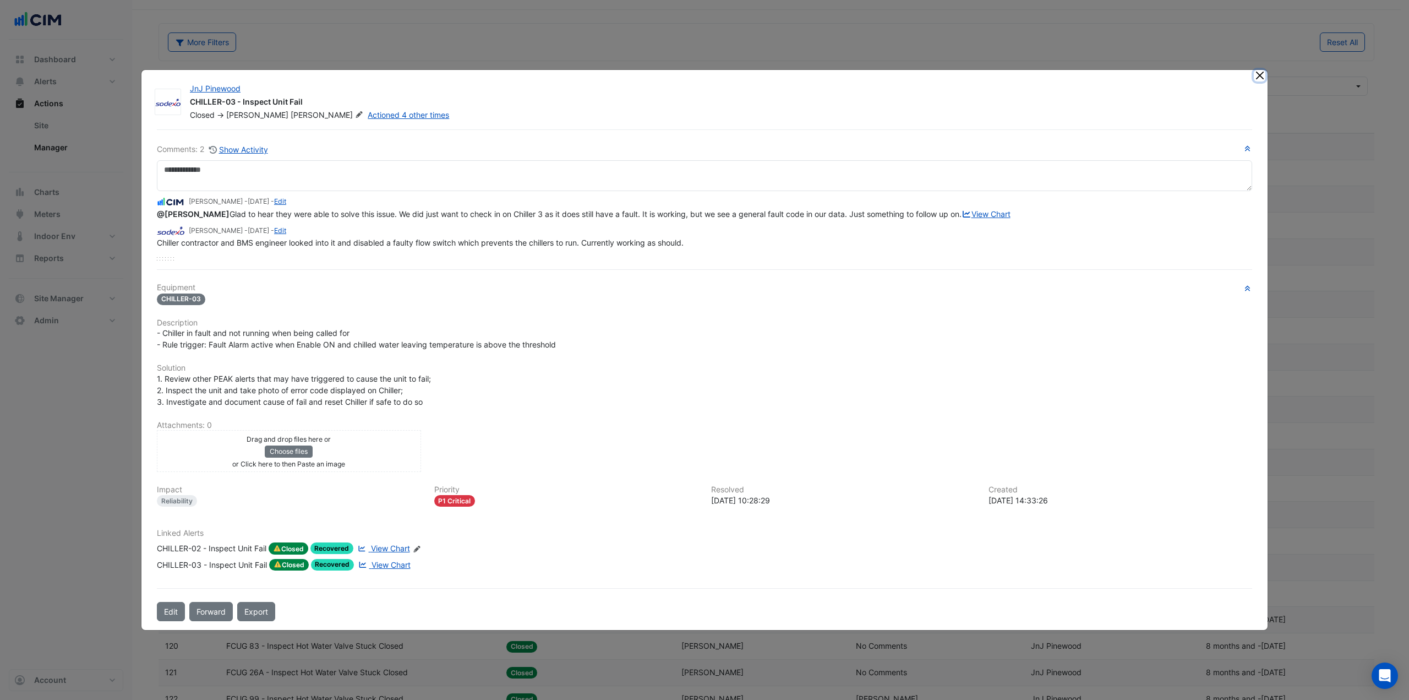
click at [1261, 73] on button "Close" at bounding box center [1260, 76] width 12 height 12
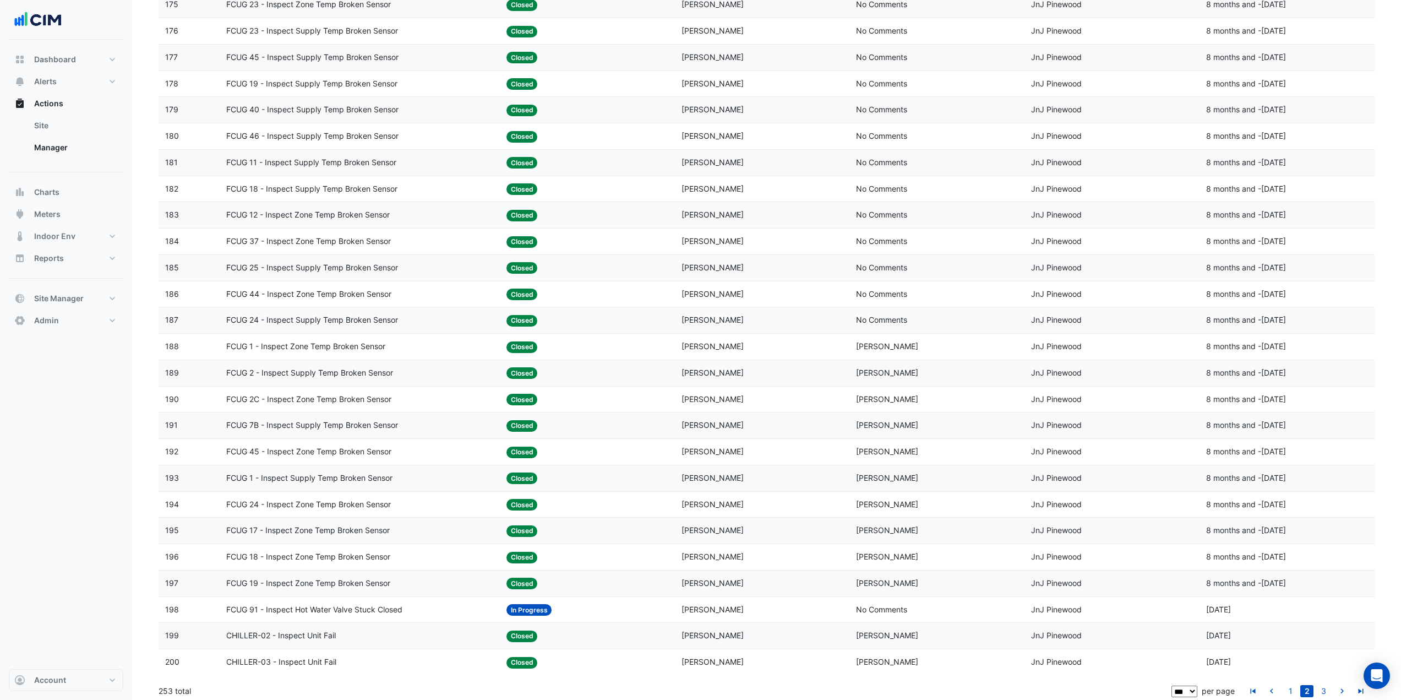
scroll to position [2122, 0]
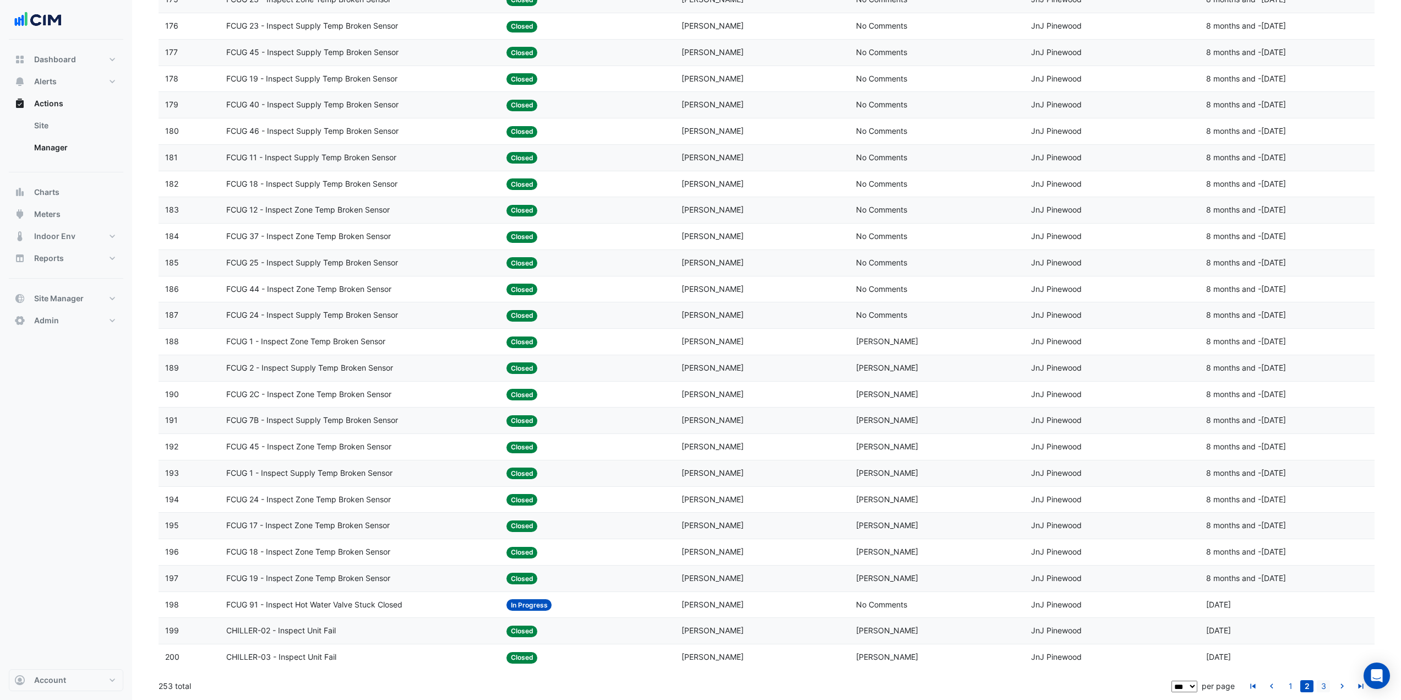
click at [1322, 688] on link "3" at bounding box center [1323, 686] width 13 height 12
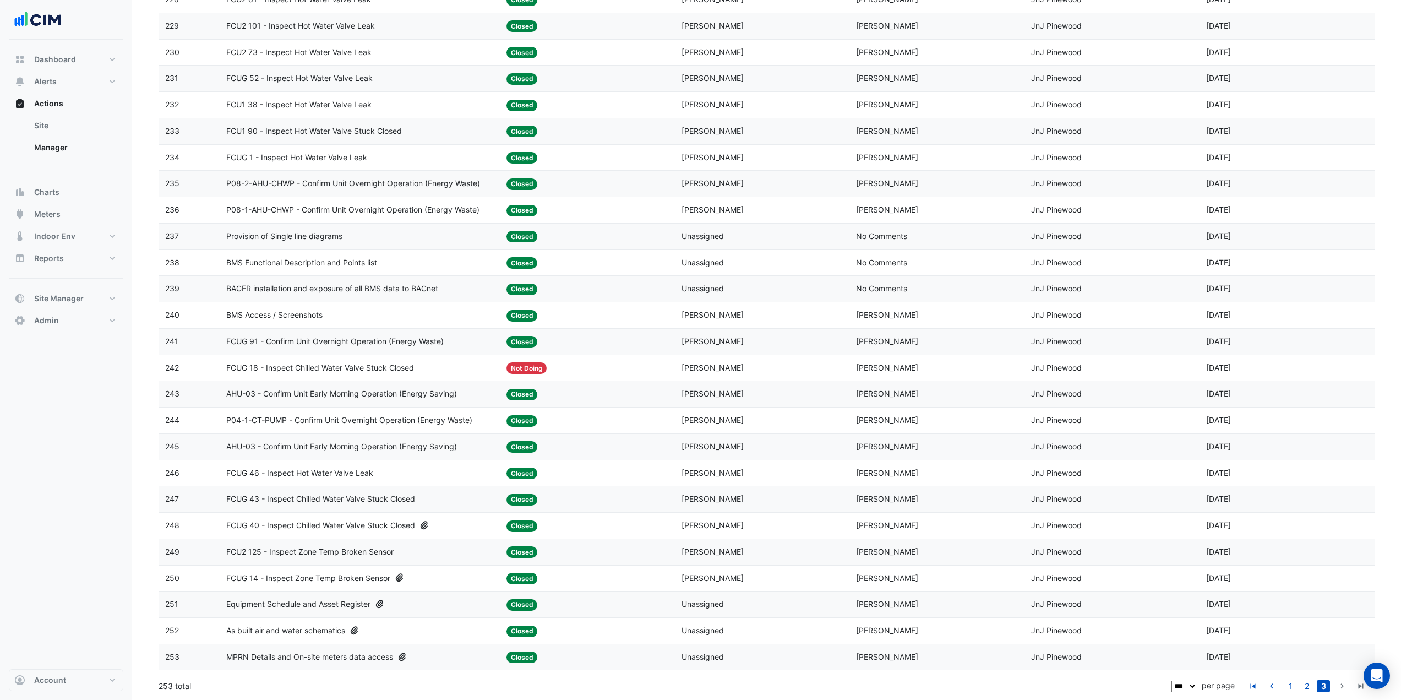
scroll to position [886, 0]
click at [357, 443] on span "AHU-03 - Confirm Unit Early Morning Operation (Energy Saving)" at bounding box center [341, 446] width 231 height 13
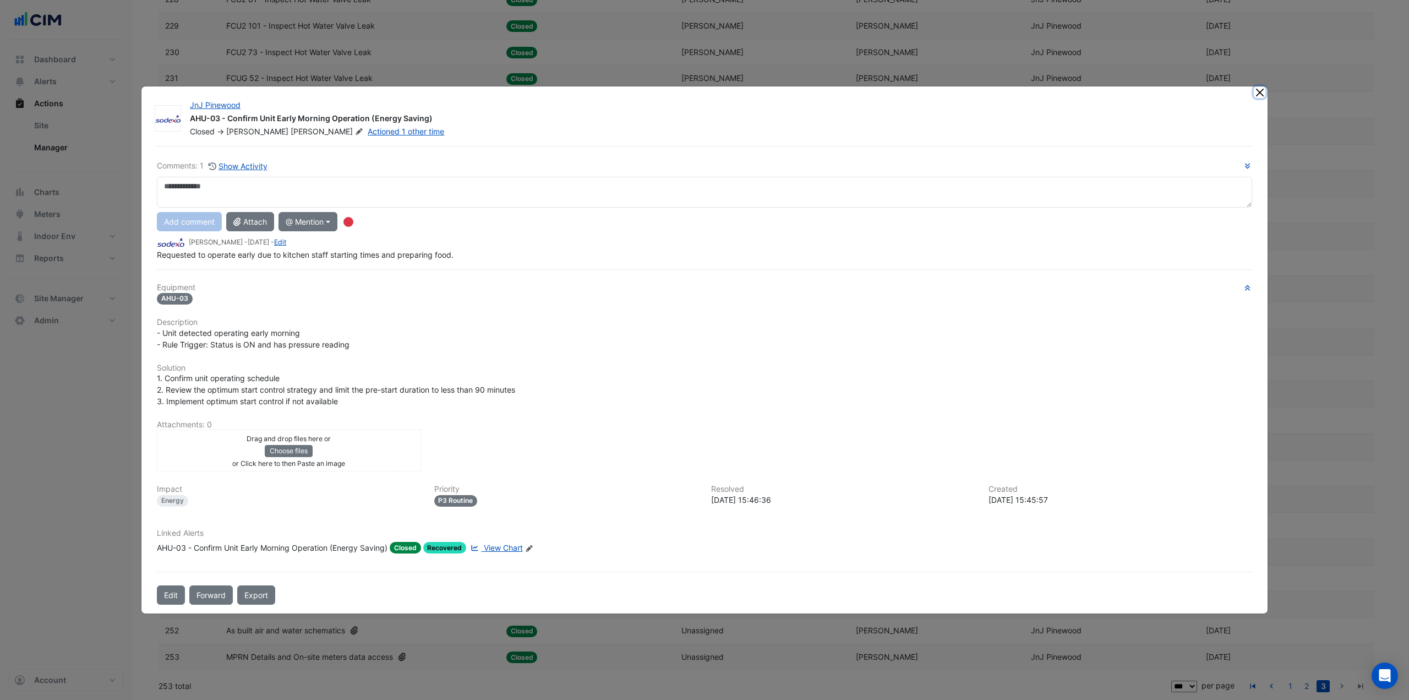
click at [1259, 94] on button "Close" at bounding box center [1260, 92] width 12 height 12
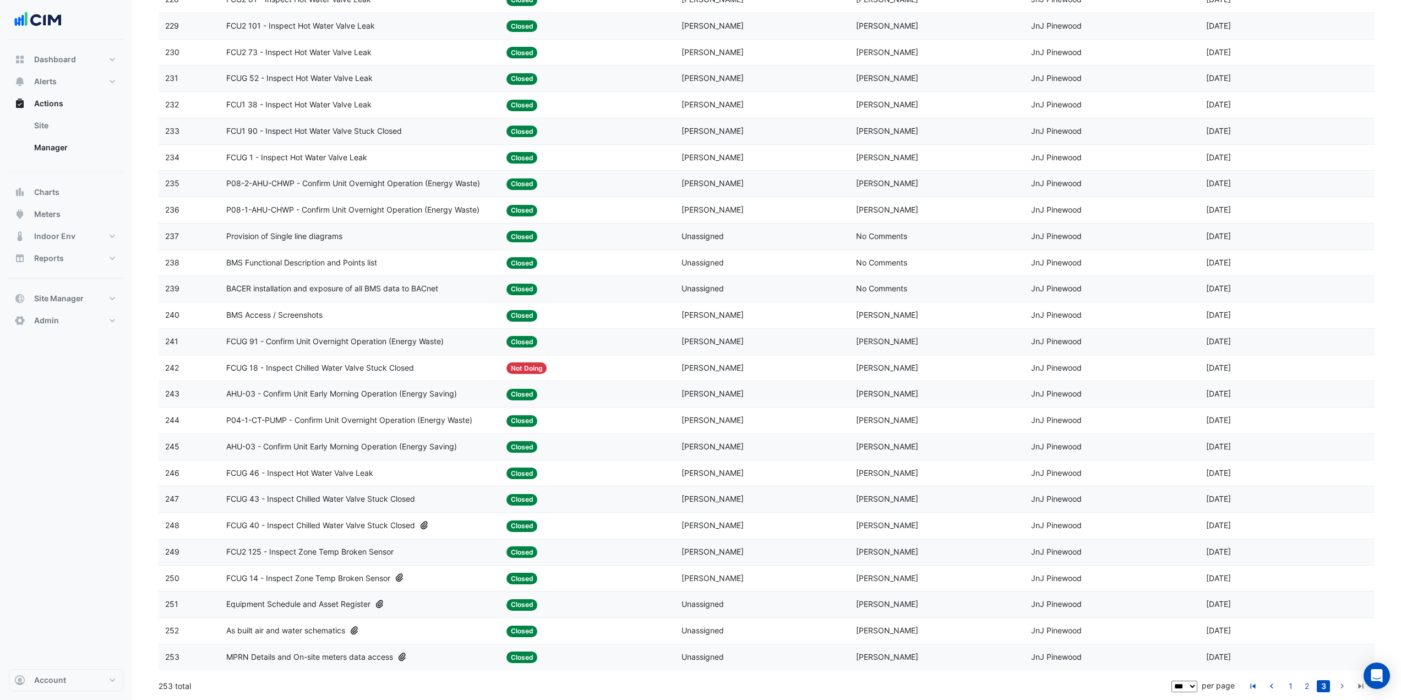
click at [410, 423] on span "P04-1-CT-PUMP - Confirm Unit Overnight Operation (Energy Waste)" at bounding box center [349, 420] width 246 height 13
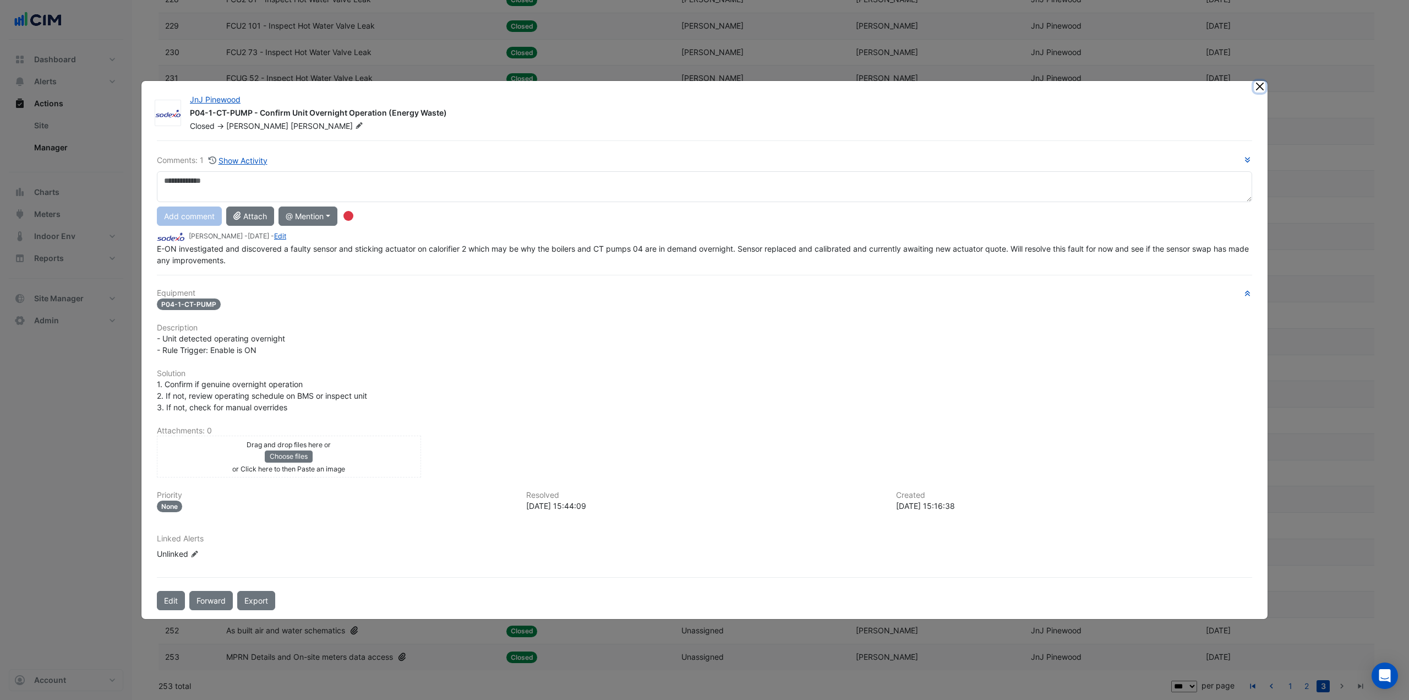
click at [1261, 86] on button "Close" at bounding box center [1260, 87] width 12 height 12
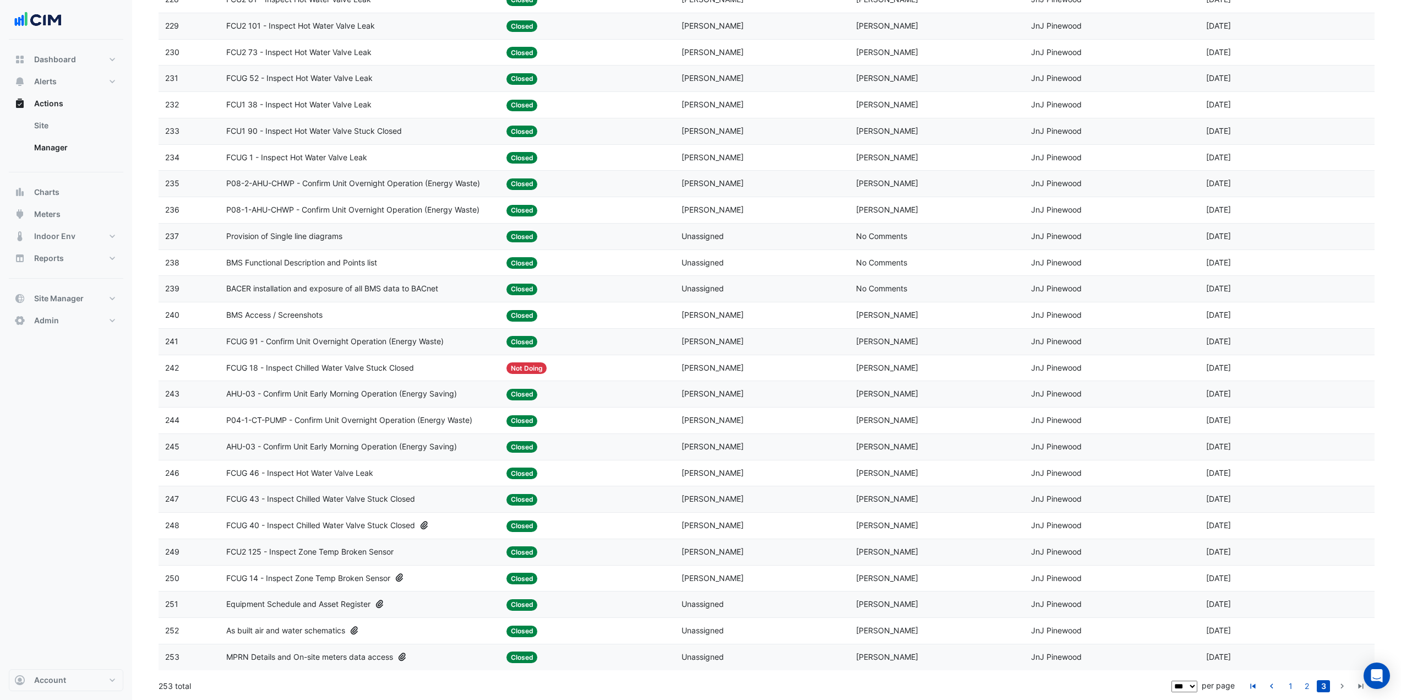
click at [385, 340] on span "FCUG 91 - Confirm Unit Overnight Operation (Energy Waste)" at bounding box center [334, 341] width 217 height 13
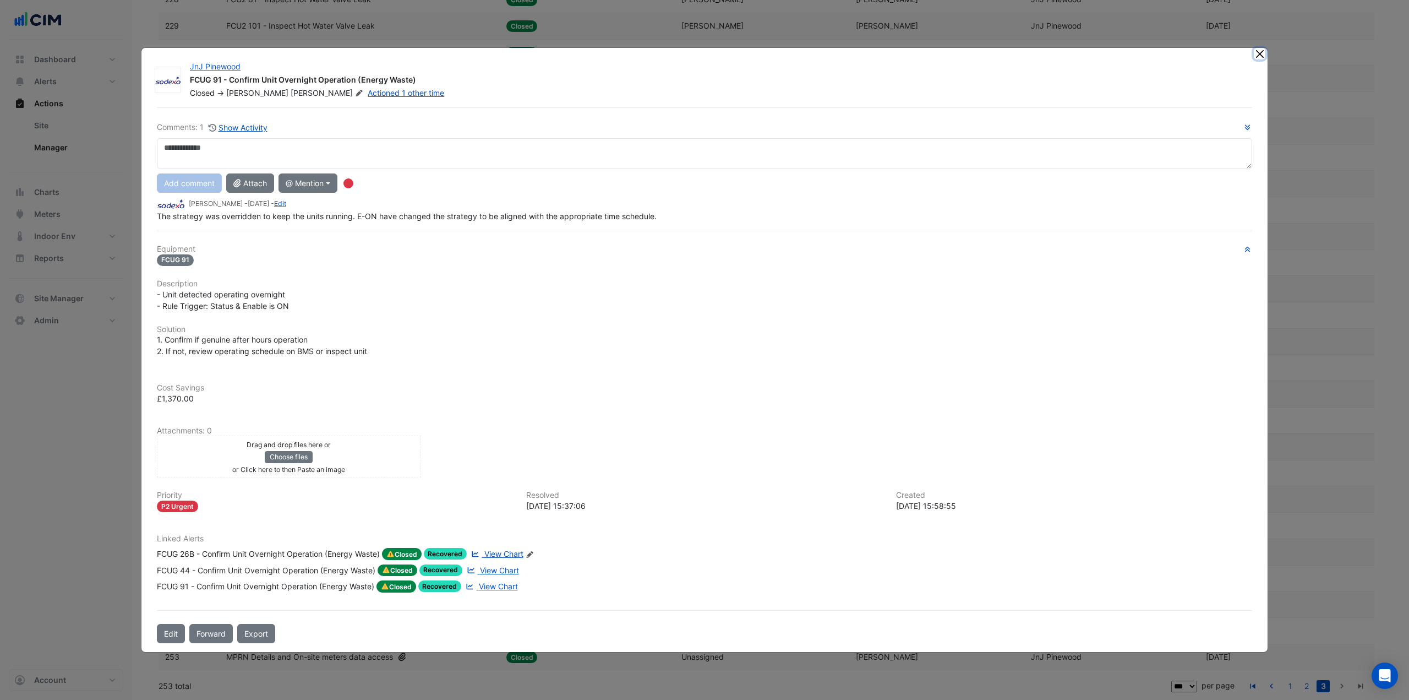
click at [1258, 54] on button "Close" at bounding box center [1260, 54] width 12 height 12
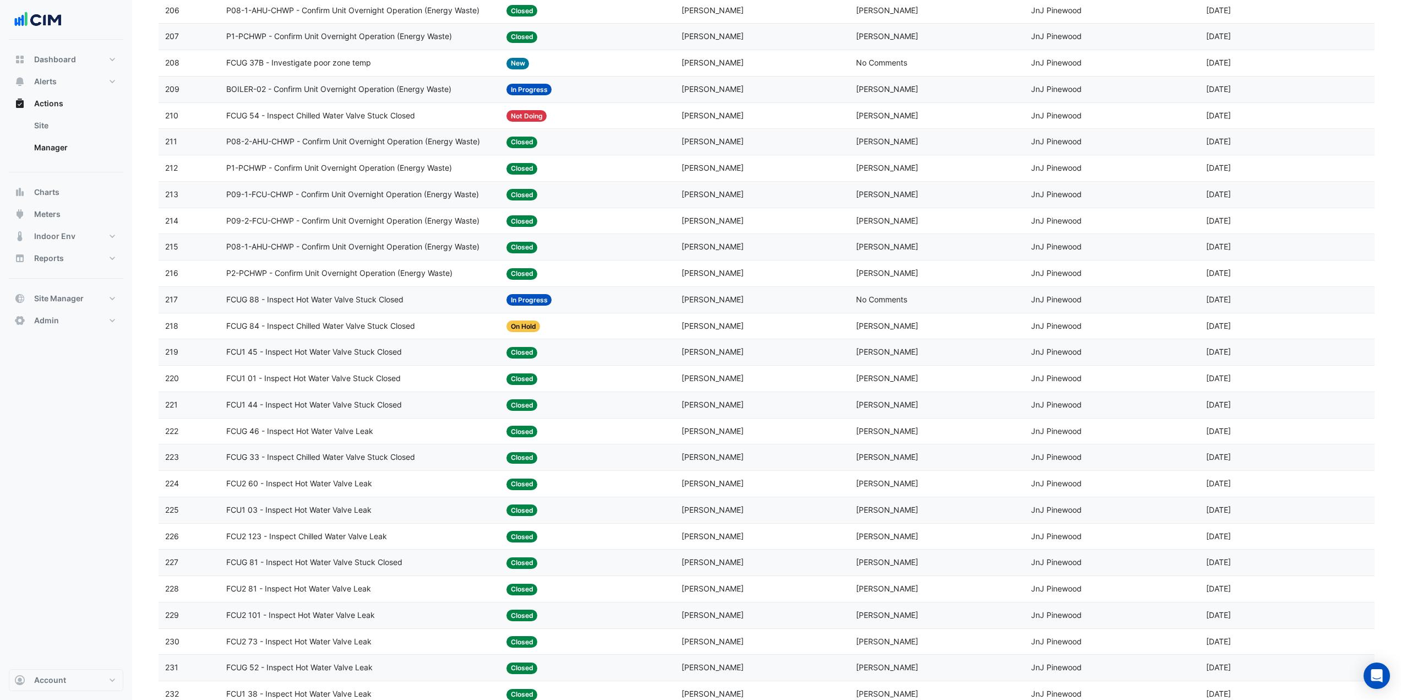
scroll to position [281, 0]
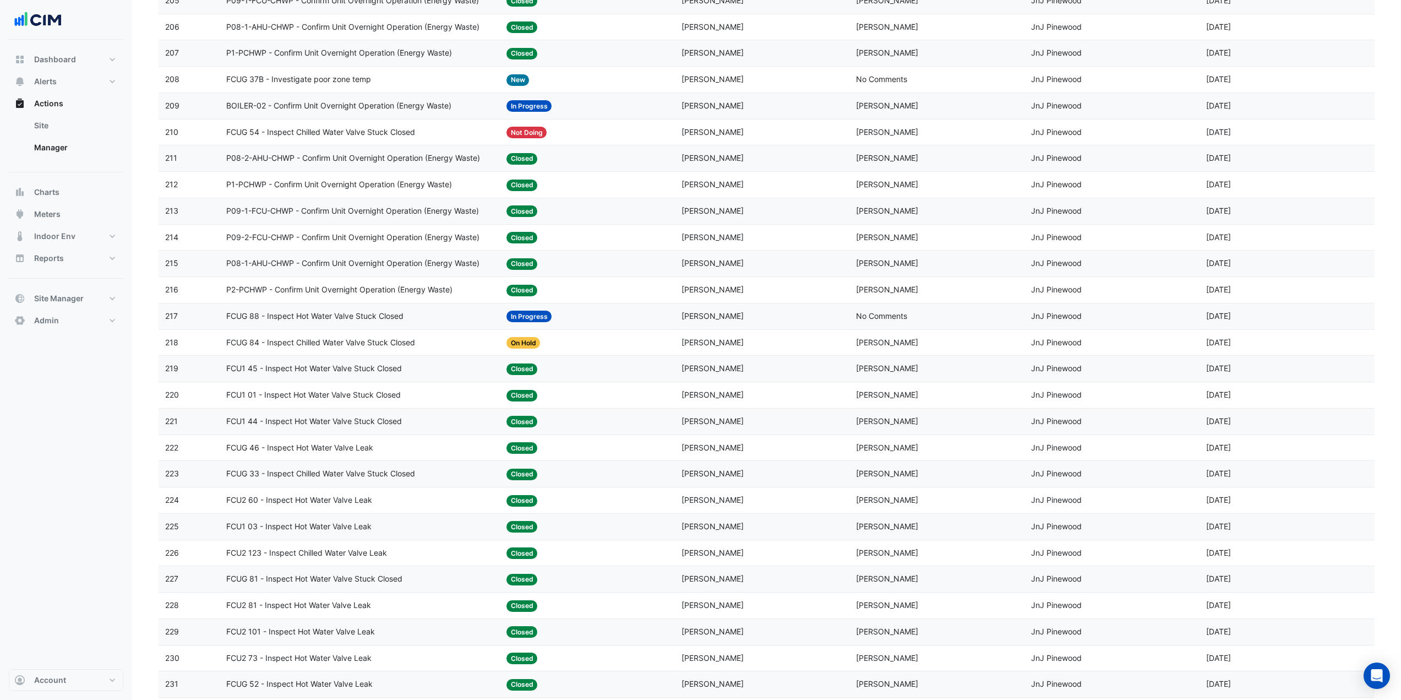
click at [377, 108] on span "BOILER-02 - Confirm Unit Overnight Operation (Energy Waste)" at bounding box center [338, 106] width 225 height 13
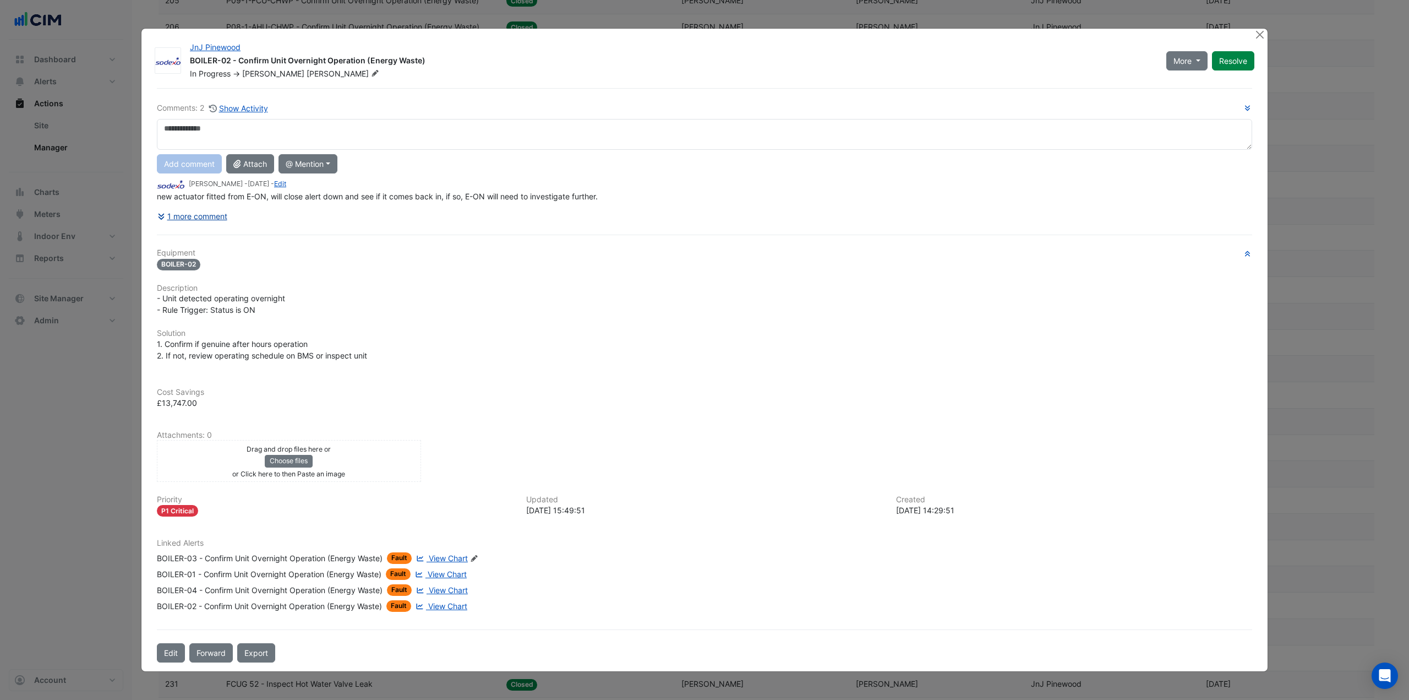
click at [217, 212] on button "1 more comment" at bounding box center [192, 215] width 71 height 19
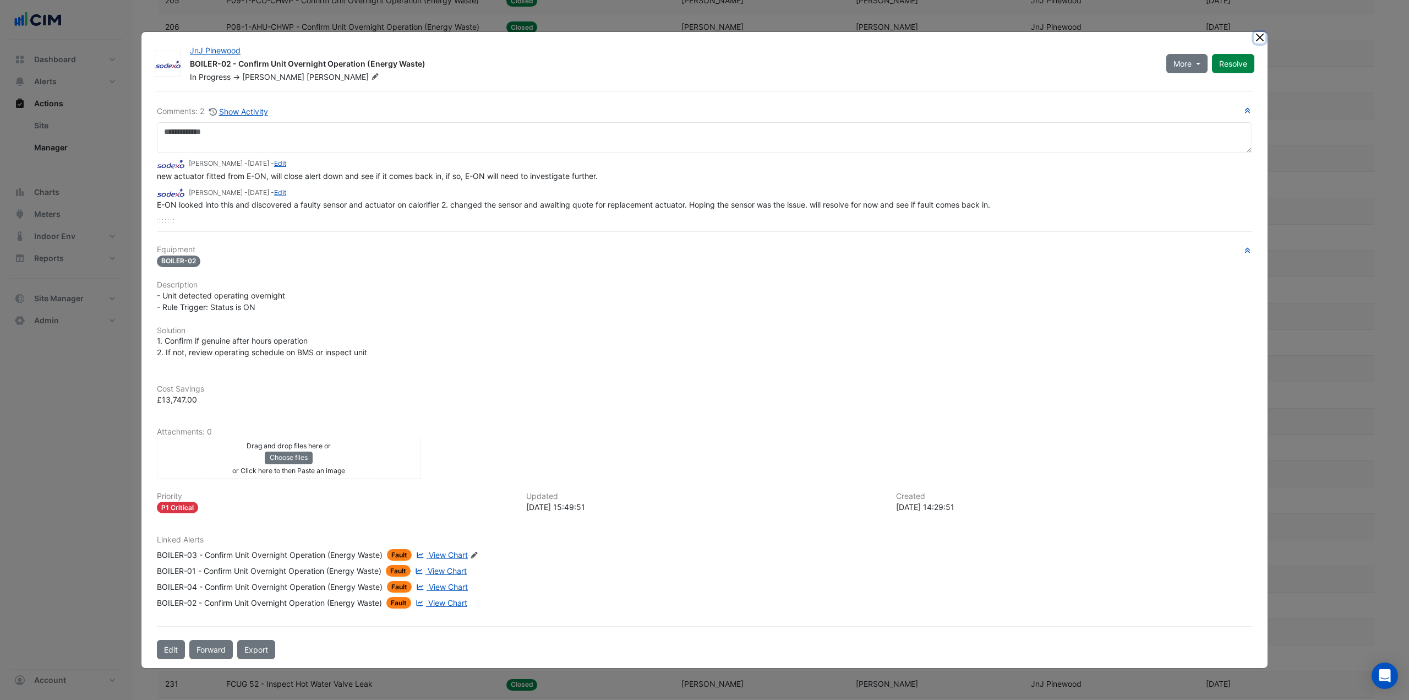
click at [1256, 35] on button "Close" at bounding box center [1260, 38] width 12 height 12
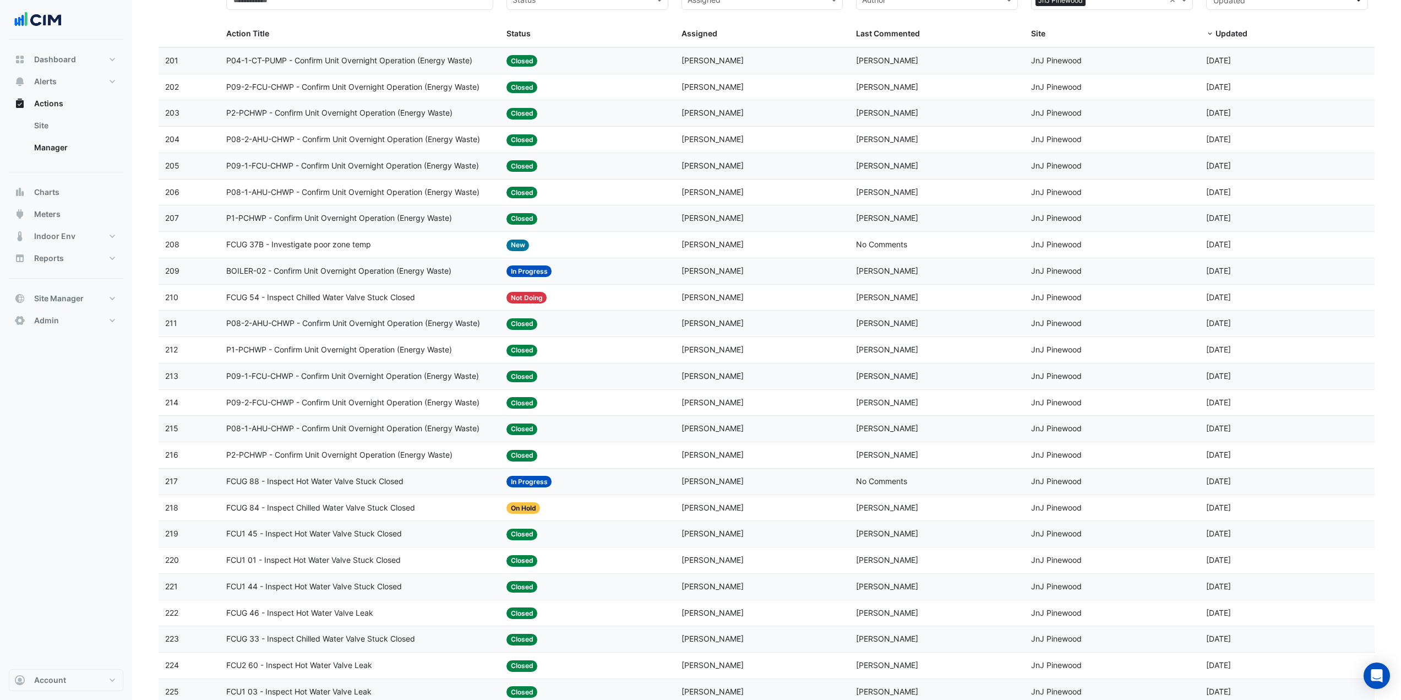
scroll to position [61, 0]
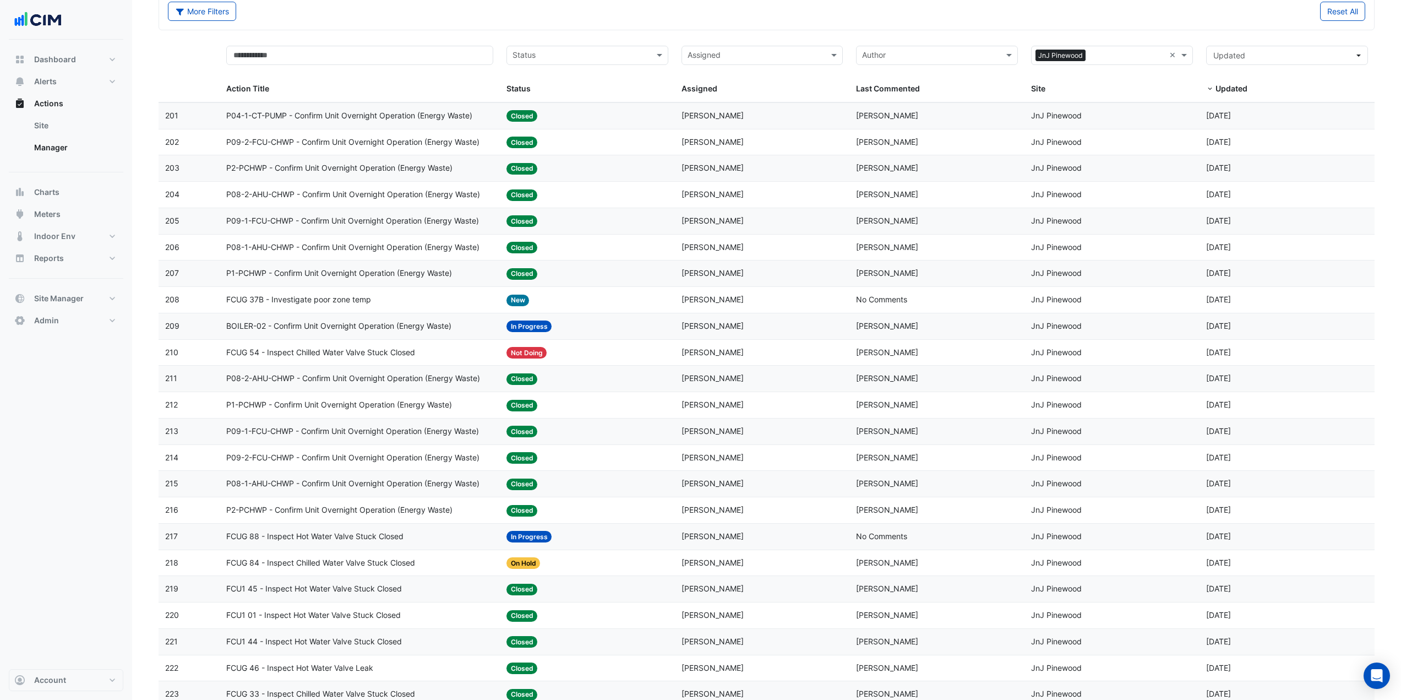
click at [392, 120] on span "P04-1-CT-PUMP - Confirm Unit Overnight Operation (Energy Waste)" at bounding box center [349, 116] width 246 height 13
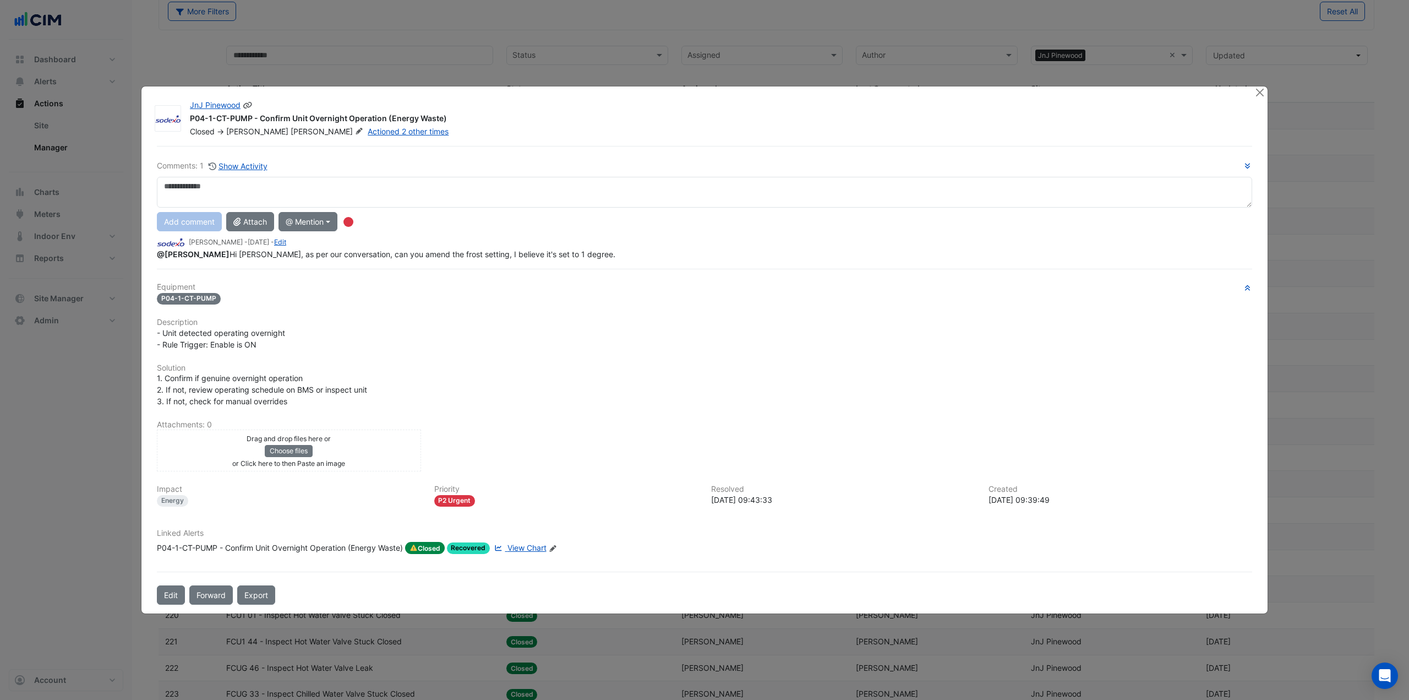
click at [1260, 99] on div "JnJ Pinewood P04-1-CT-PUMP - Confirm Unit Overnight Operation (Energy Waste) Cl…" at bounding box center [722, 116] width 1078 height 42
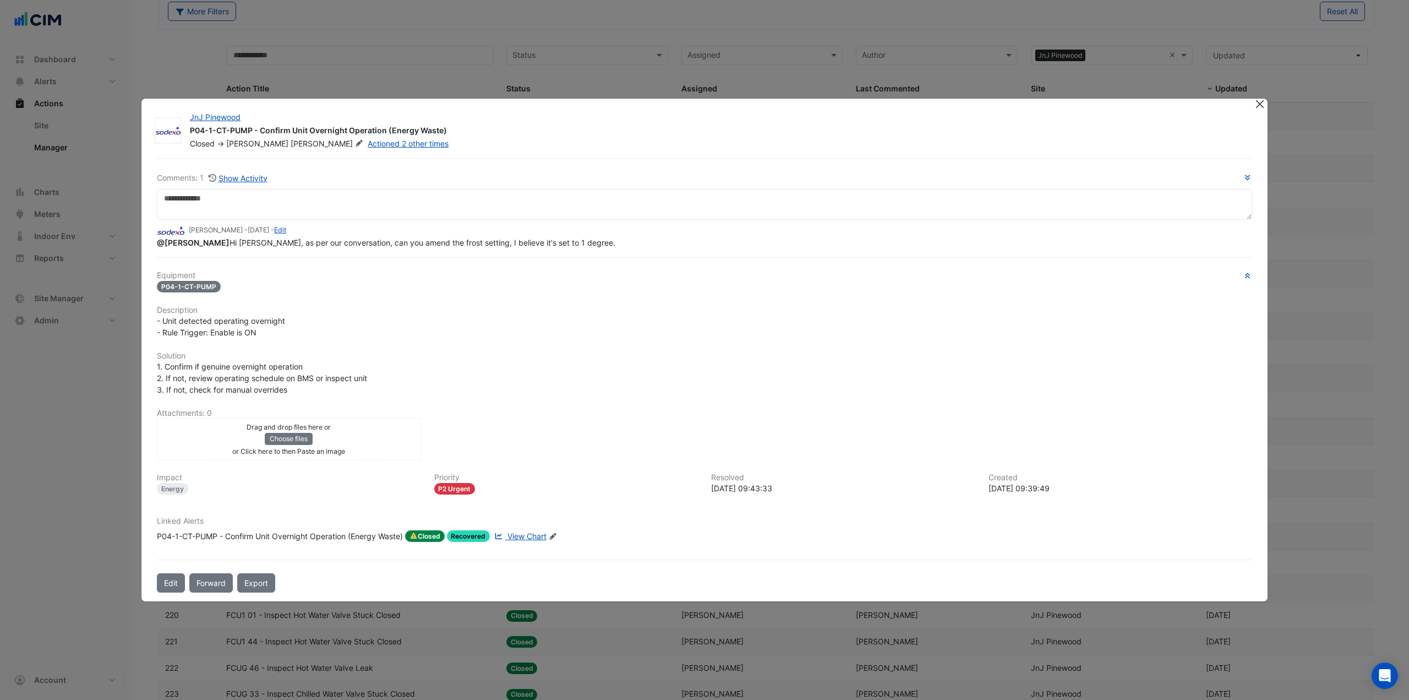
click at [1260, 94] on ngb-modal-window "JnJ Pinewood P04-1-CT-PUMP - Confirm Unit Overnight Operation (Energy Waste) Cl…" at bounding box center [704, 350] width 1409 height 700
click at [1257, 103] on button "Close" at bounding box center [1260, 105] width 12 height 12
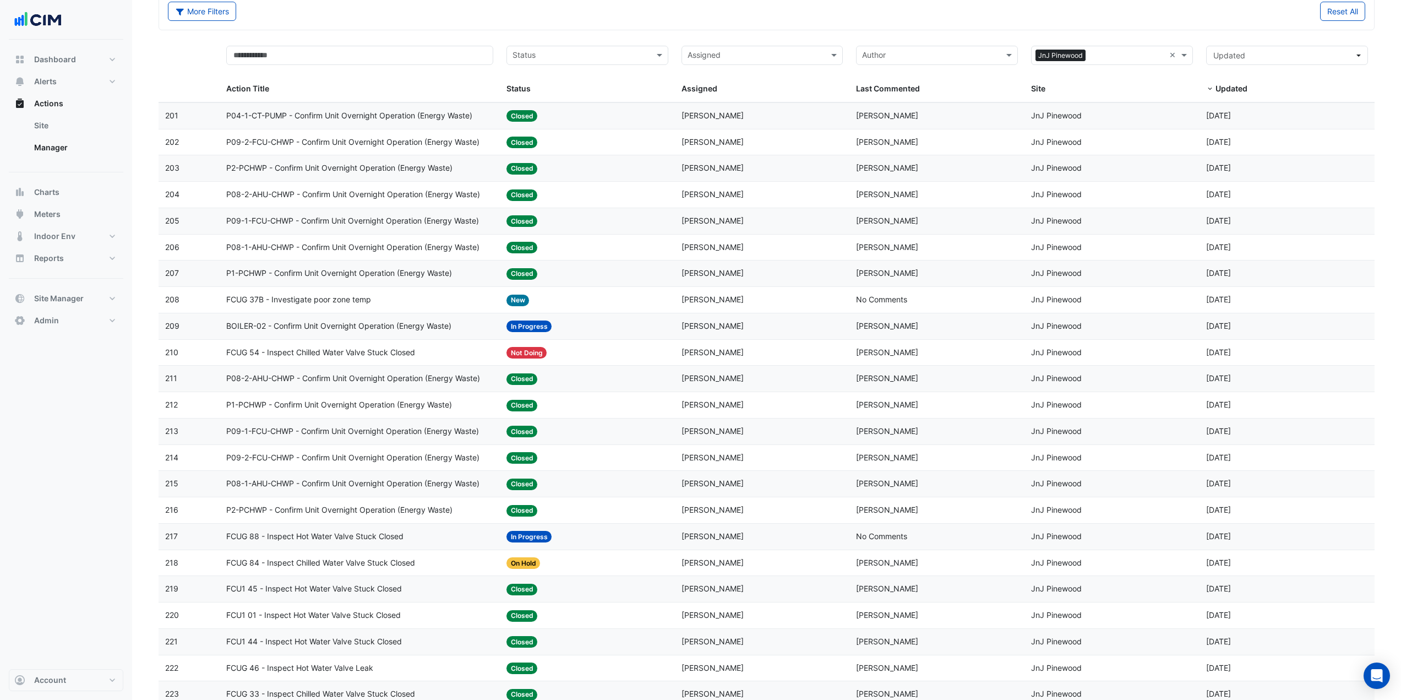
click at [377, 150] on datatable-body-cell "Action Title: P09-2-FCU-CHWP - Confirm Unit Overnight Operation (Energy Waste)" at bounding box center [360, 142] width 280 height 26
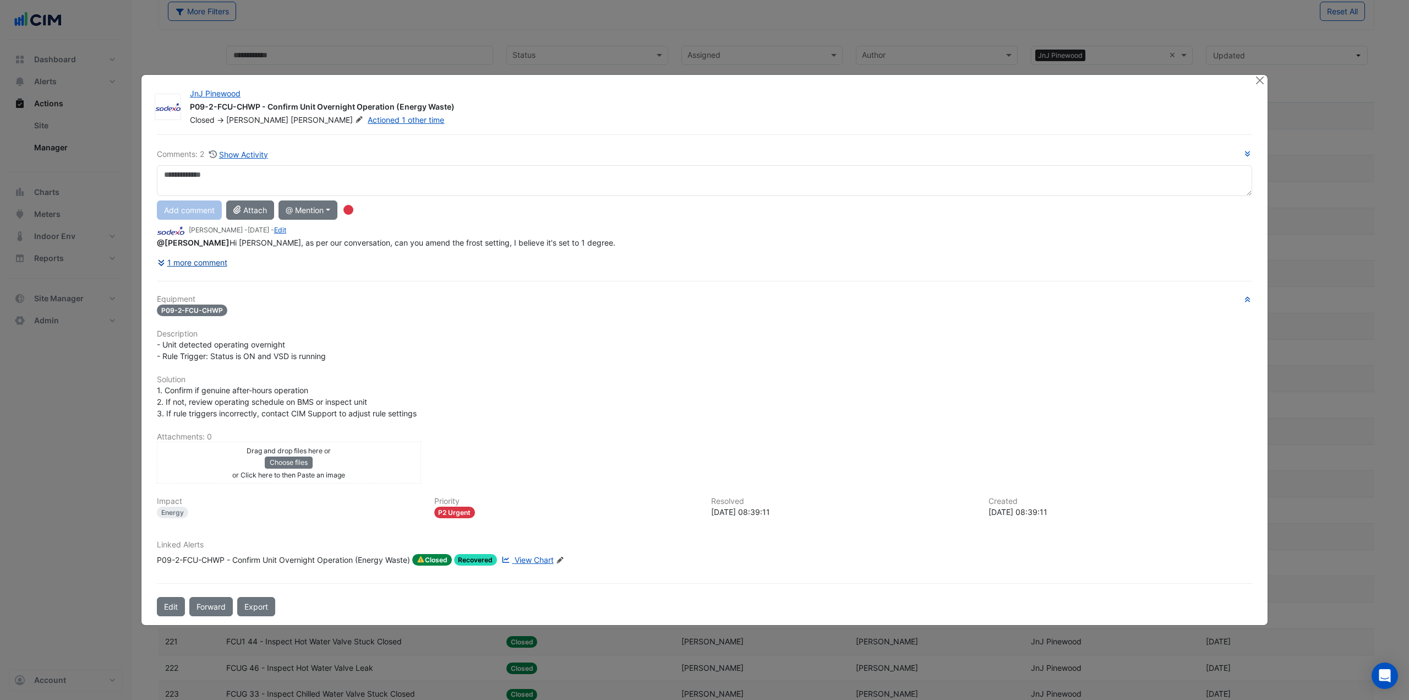
click at [214, 265] on button "1 more comment" at bounding box center [192, 262] width 71 height 19
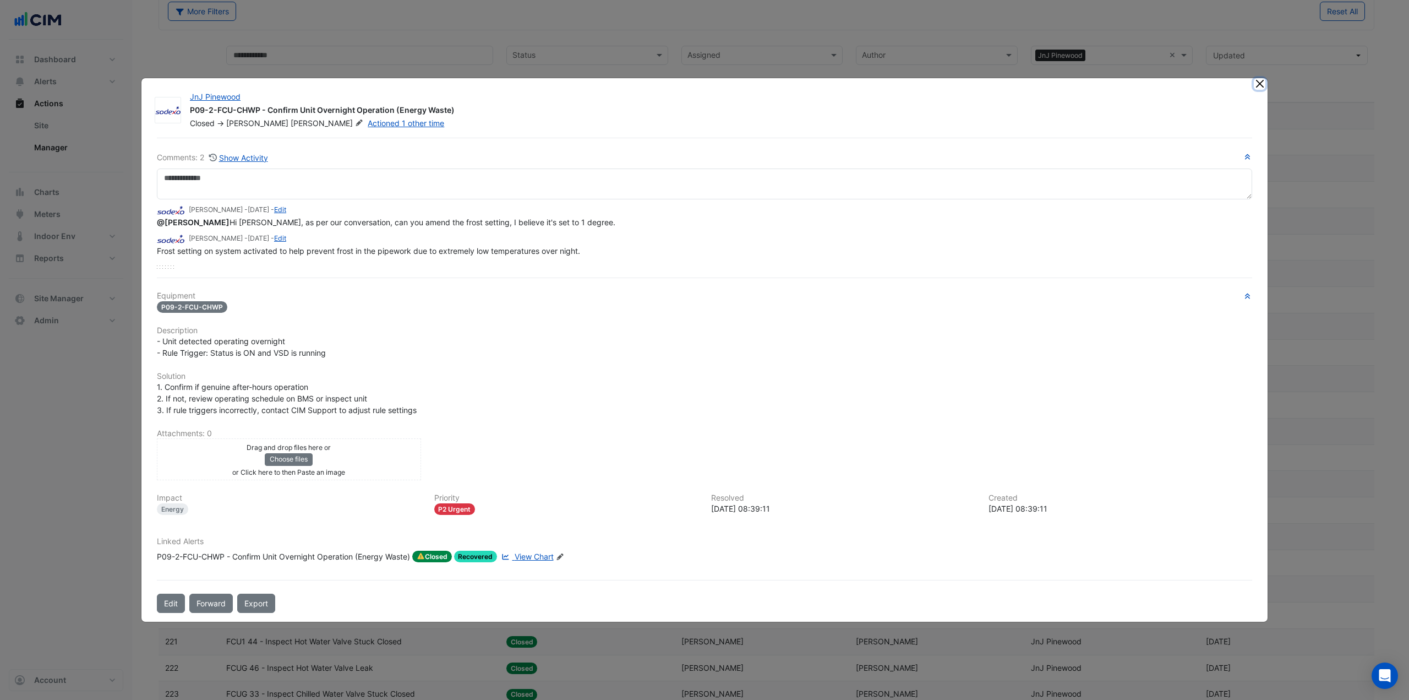
click at [1260, 86] on button "Close" at bounding box center [1260, 84] width 12 height 12
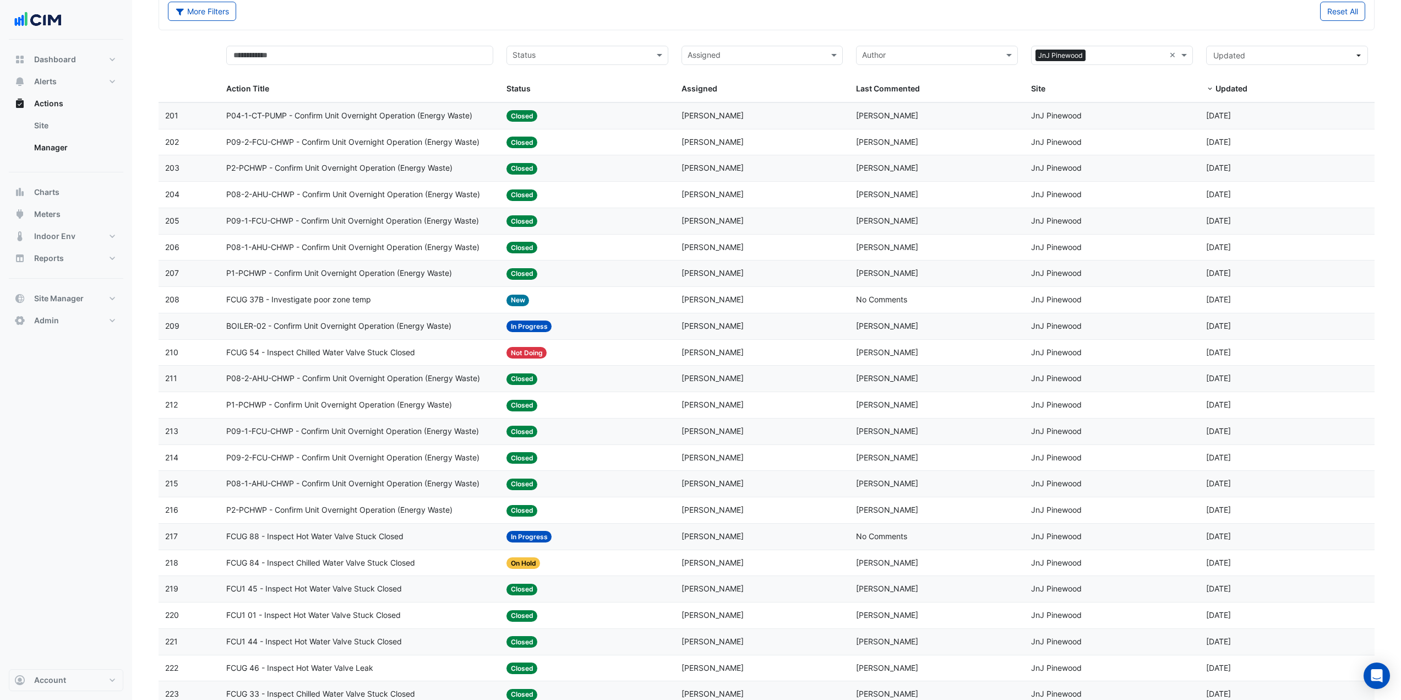
click at [446, 175] on datatable-body-cell "Action Title: P2-PCHWP - Confirm Unit Overnight Operation (Energy Waste)" at bounding box center [360, 168] width 280 height 26
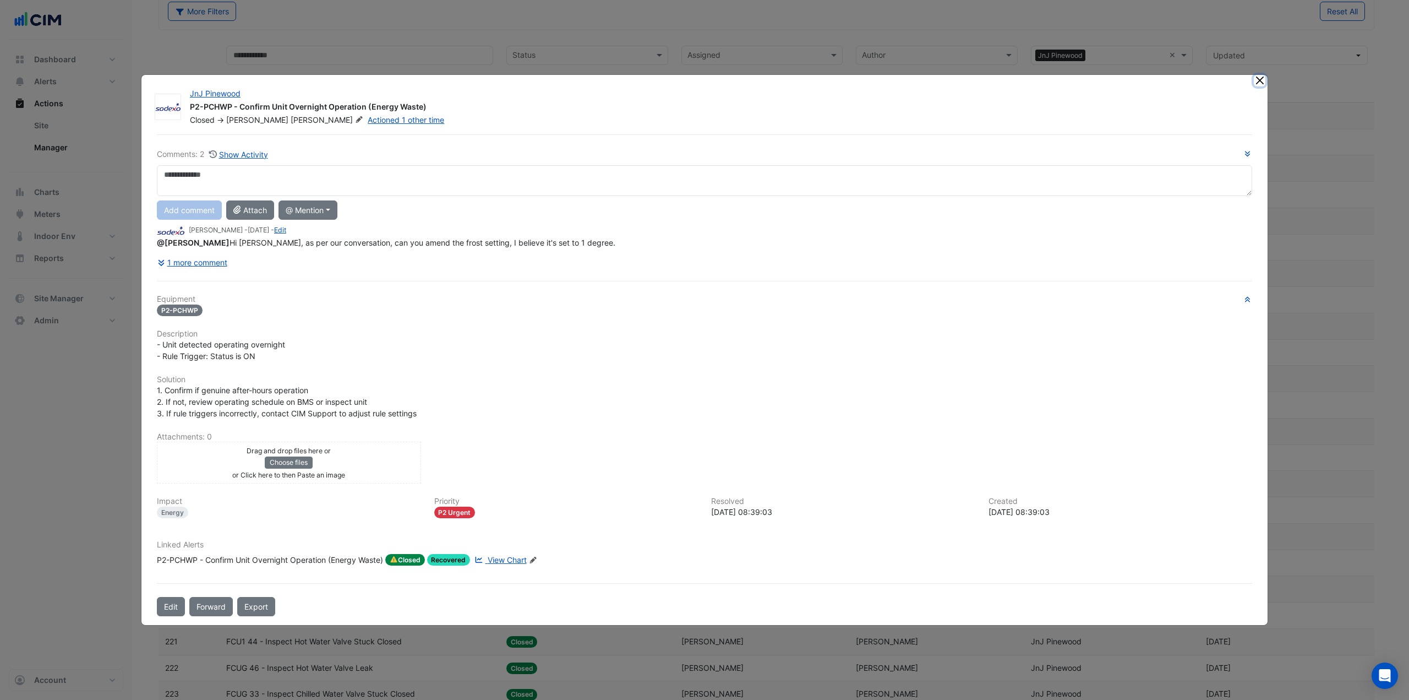
click at [1255, 81] on button "Close" at bounding box center [1260, 81] width 12 height 12
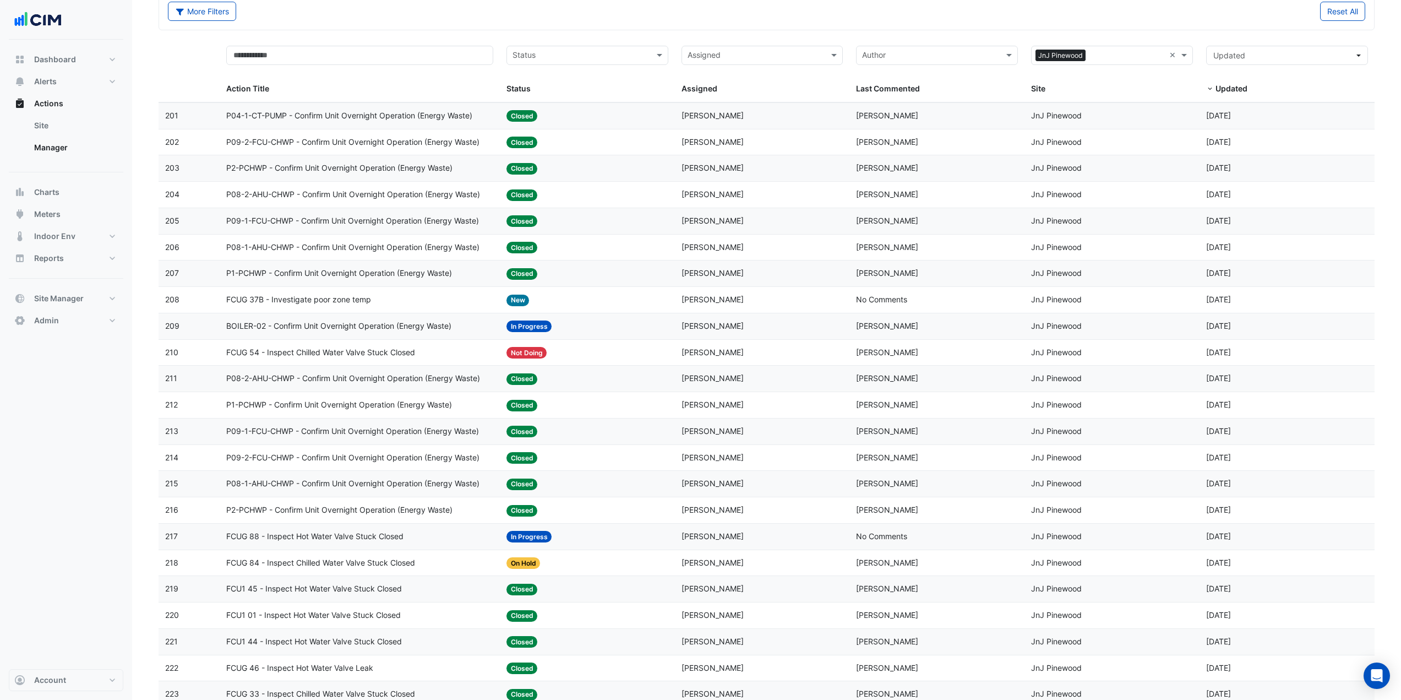
click at [388, 269] on span "P1-PCHWP - Confirm Unit Overnight Operation (Energy Waste)" at bounding box center [339, 273] width 226 height 13
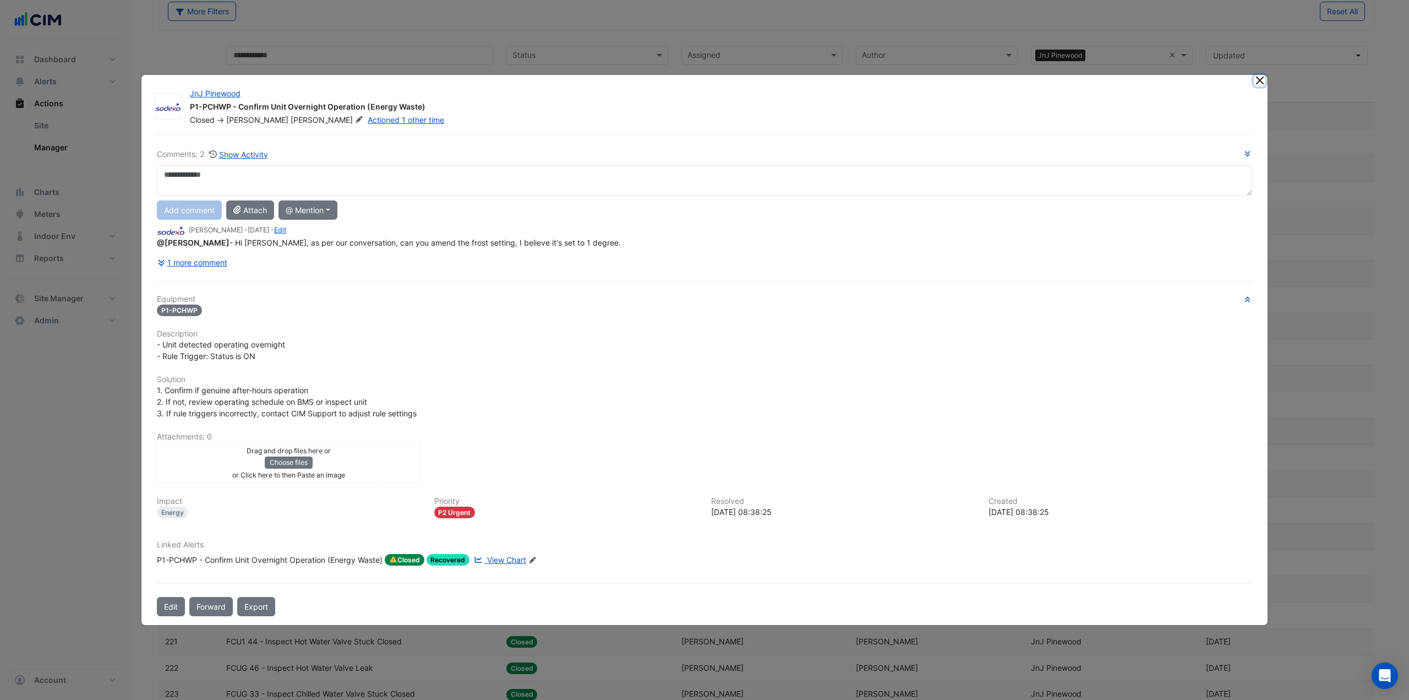
click at [1254, 81] on button "Close" at bounding box center [1260, 81] width 12 height 12
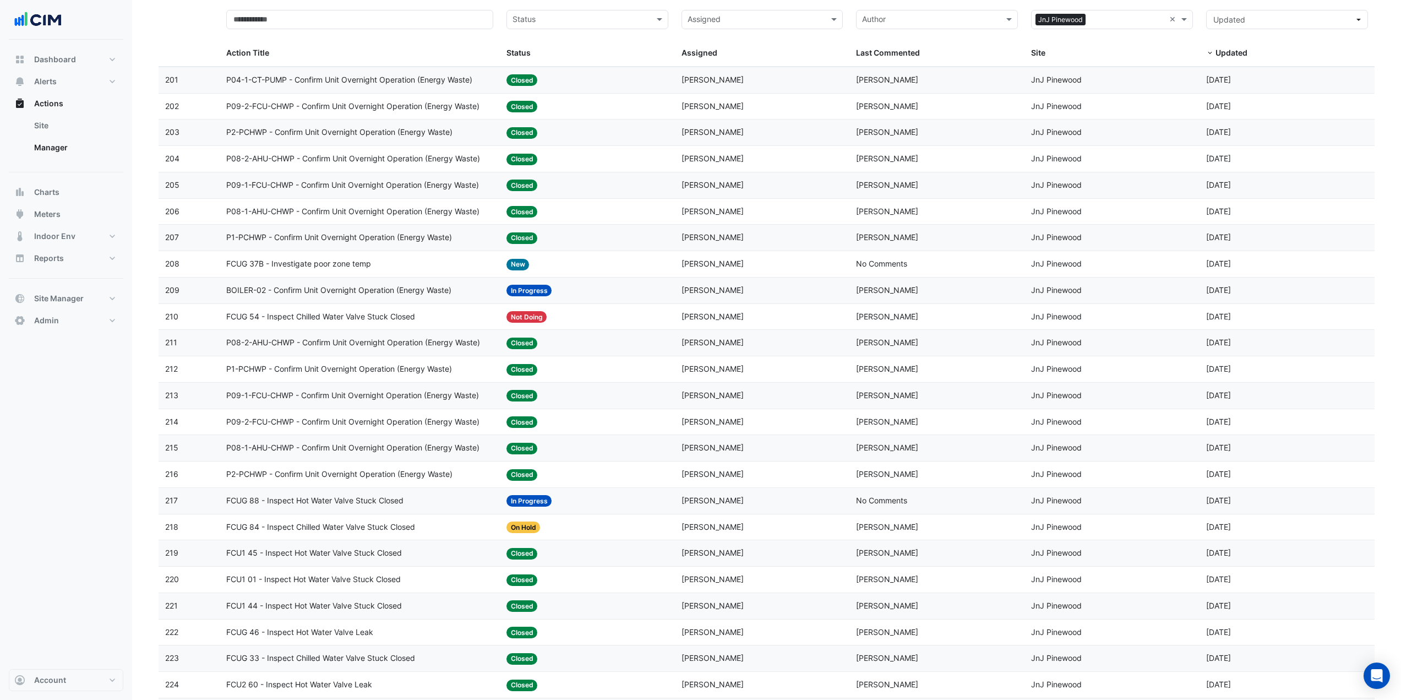
scroll to position [116, 0]
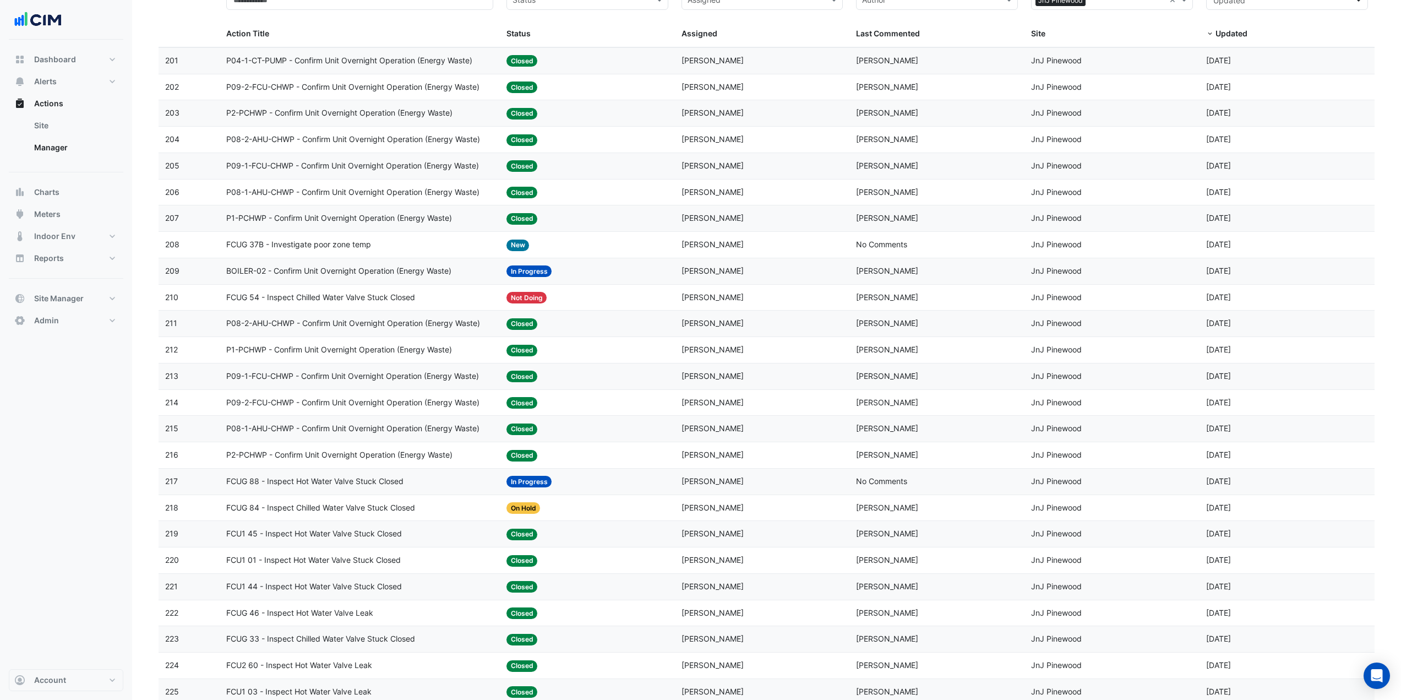
click at [390, 269] on span "BOILER-02 - Confirm Unit Overnight Operation (Energy Waste)" at bounding box center [338, 271] width 225 height 13
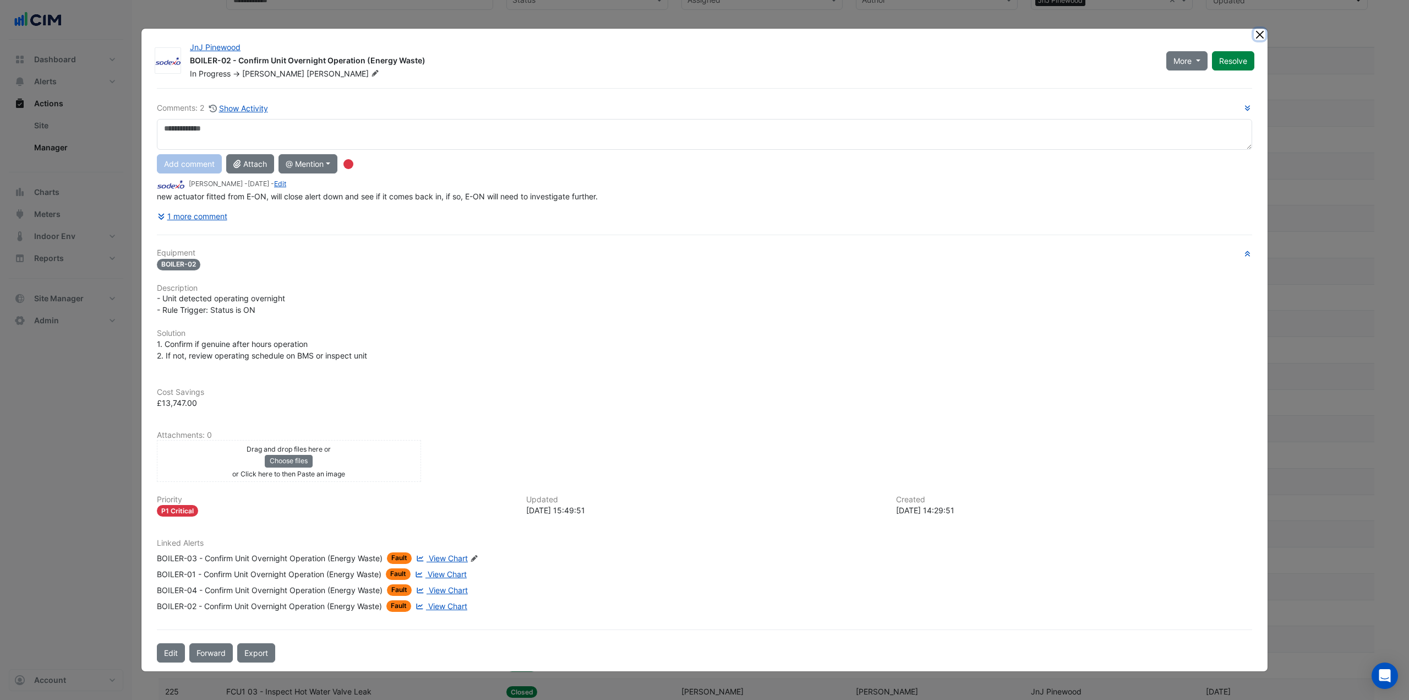
click at [1263, 30] on button "Close" at bounding box center [1260, 35] width 12 height 12
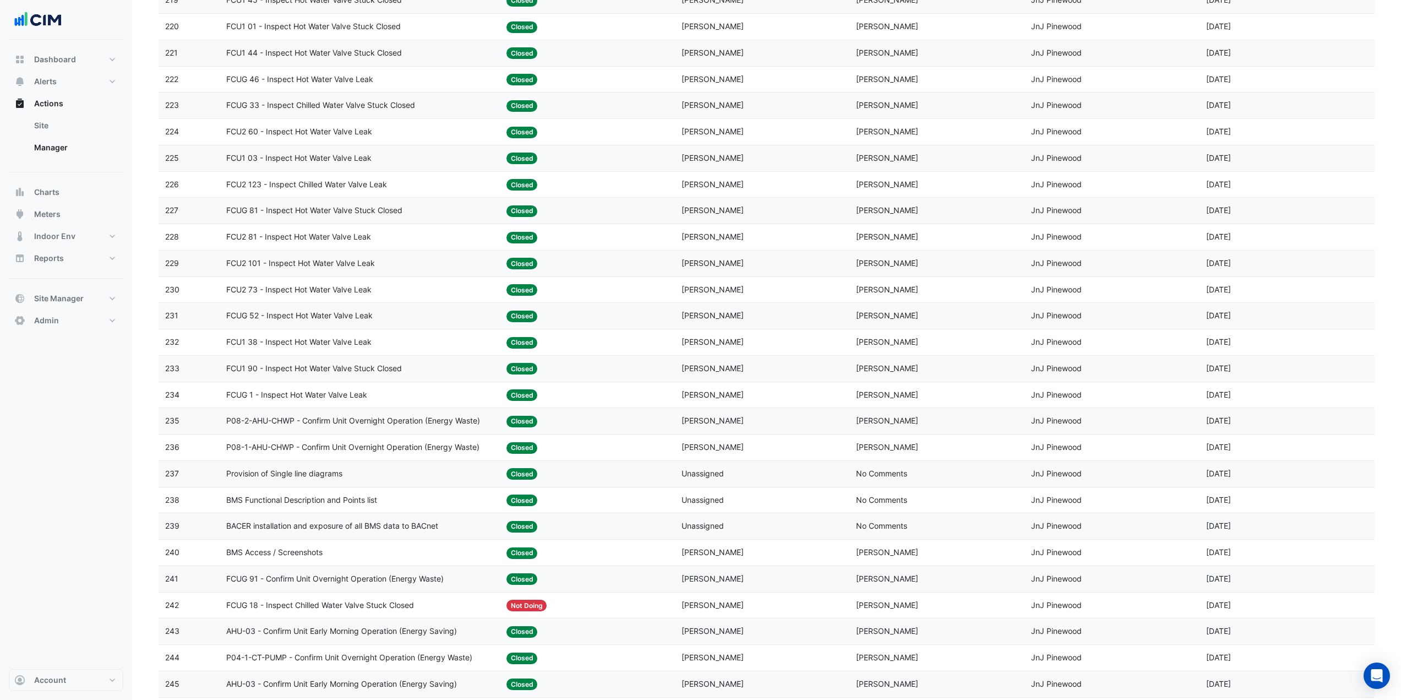
scroll to position [666, 0]
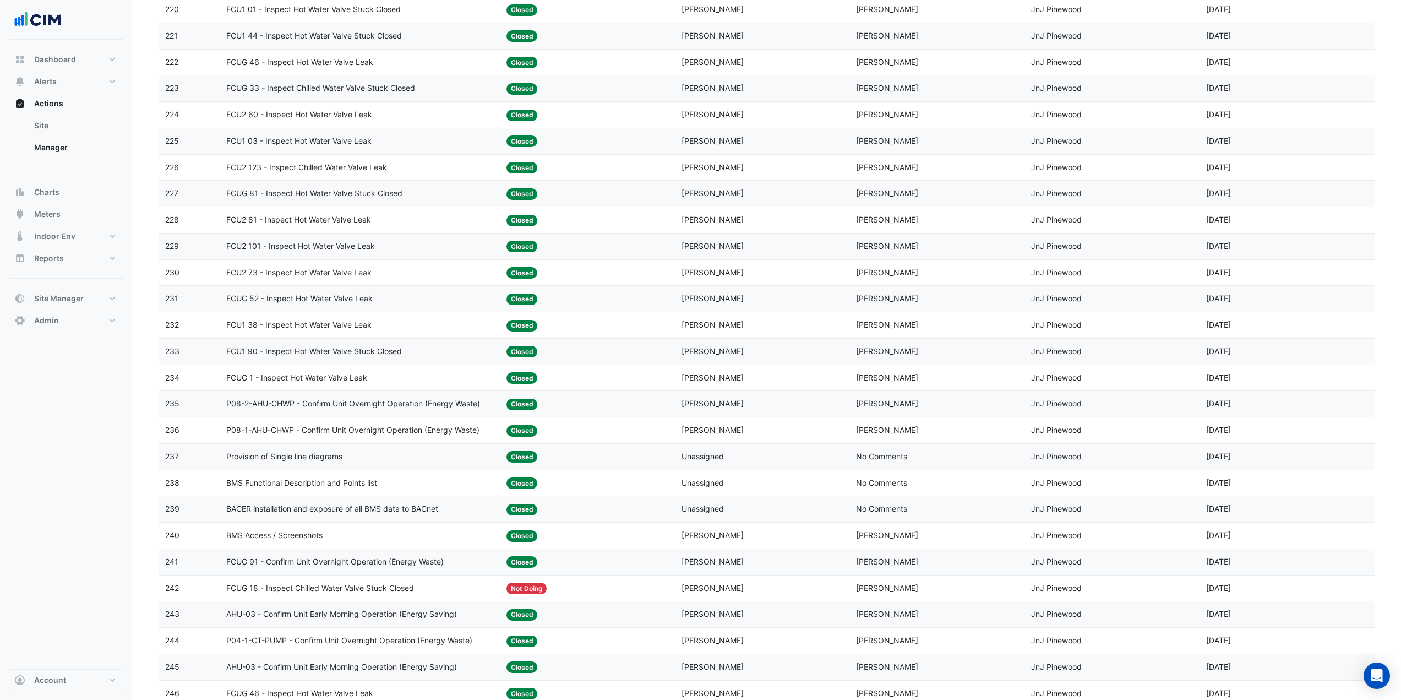
click at [412, 402] on span "P08-2-AHU-CHWP - Confirm Unit Overnight Operation (Energy Waste)" at bounding box center [353, 403] width 254 height 13
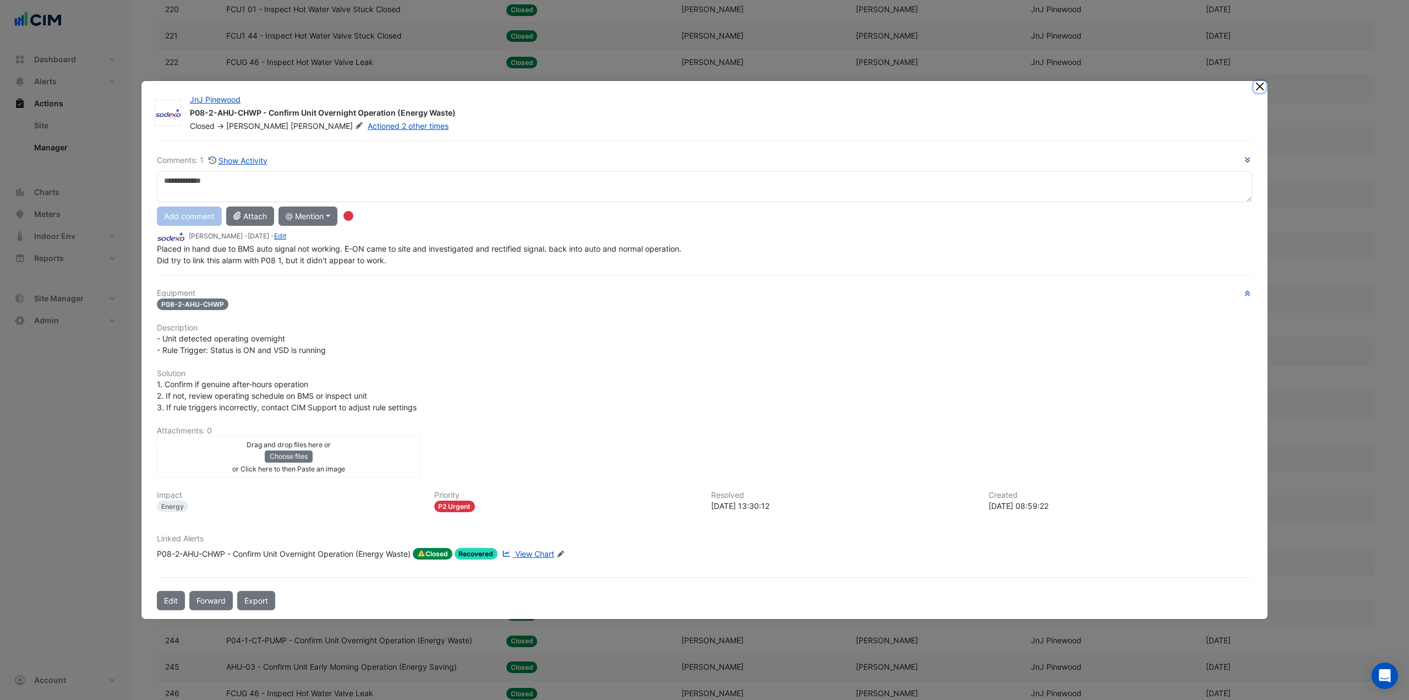
click at [1262, 86] on button "Close" at bounding box center [1260, 87] width 12 height 12
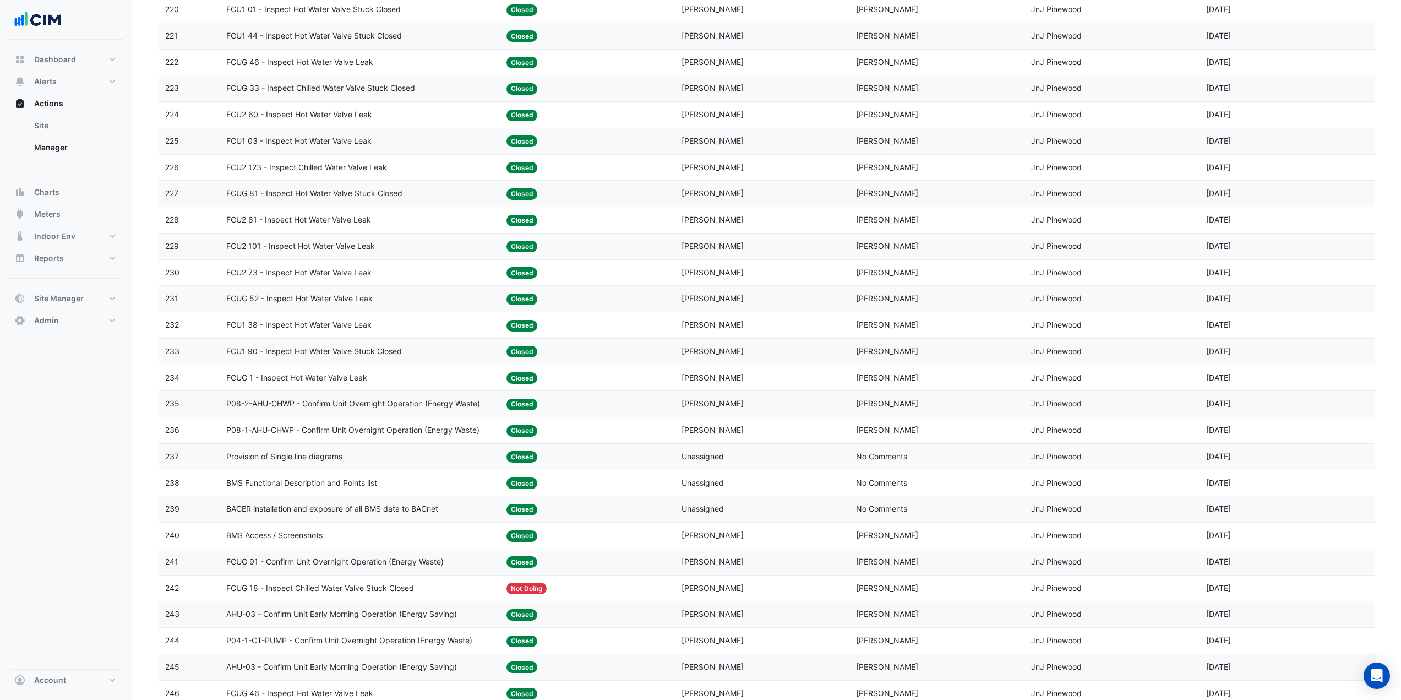
click at [359, 430] on span "P08-1-AHU-CHWP - Confirm Unit Overnight Operation (Energy Waste)" at bounding box center [352, 430] width 253 height 13
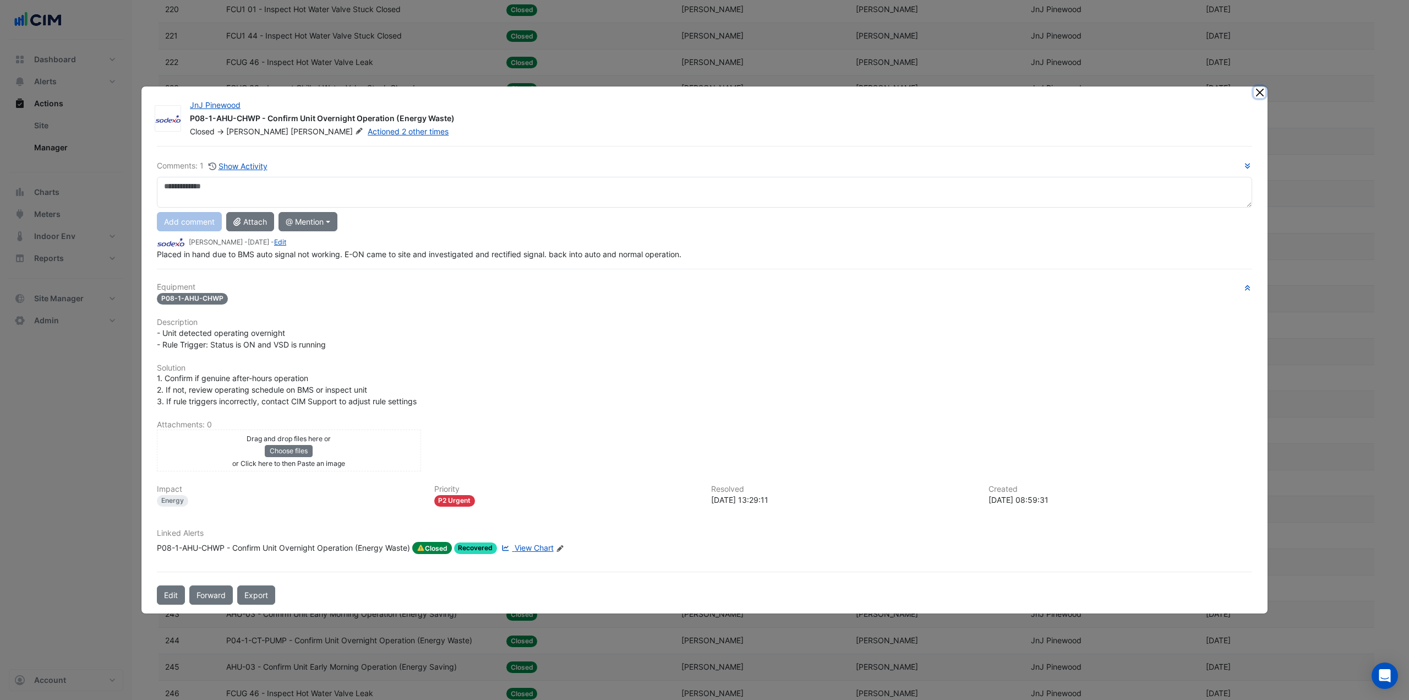
click at [1256, 91] on button "Close" at bounding box center [1260, 92] width 12 height 12
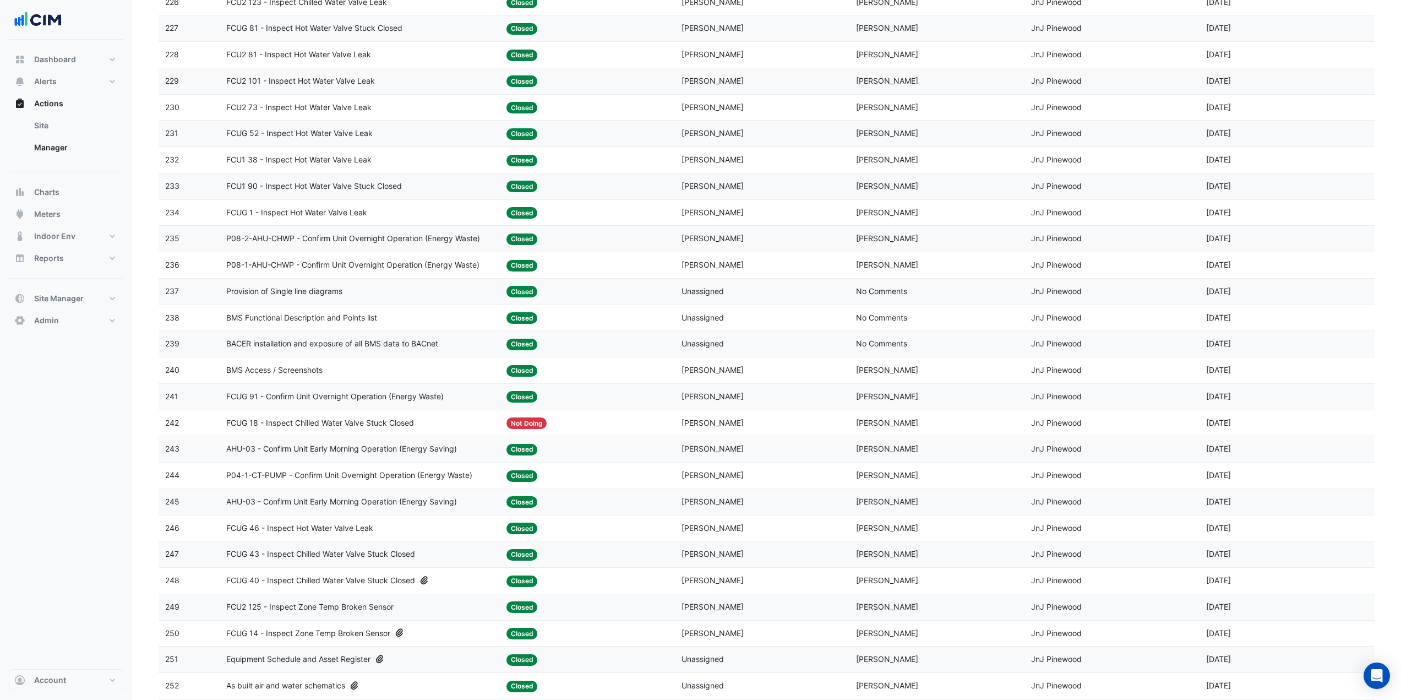
scroll to position [886, 0]
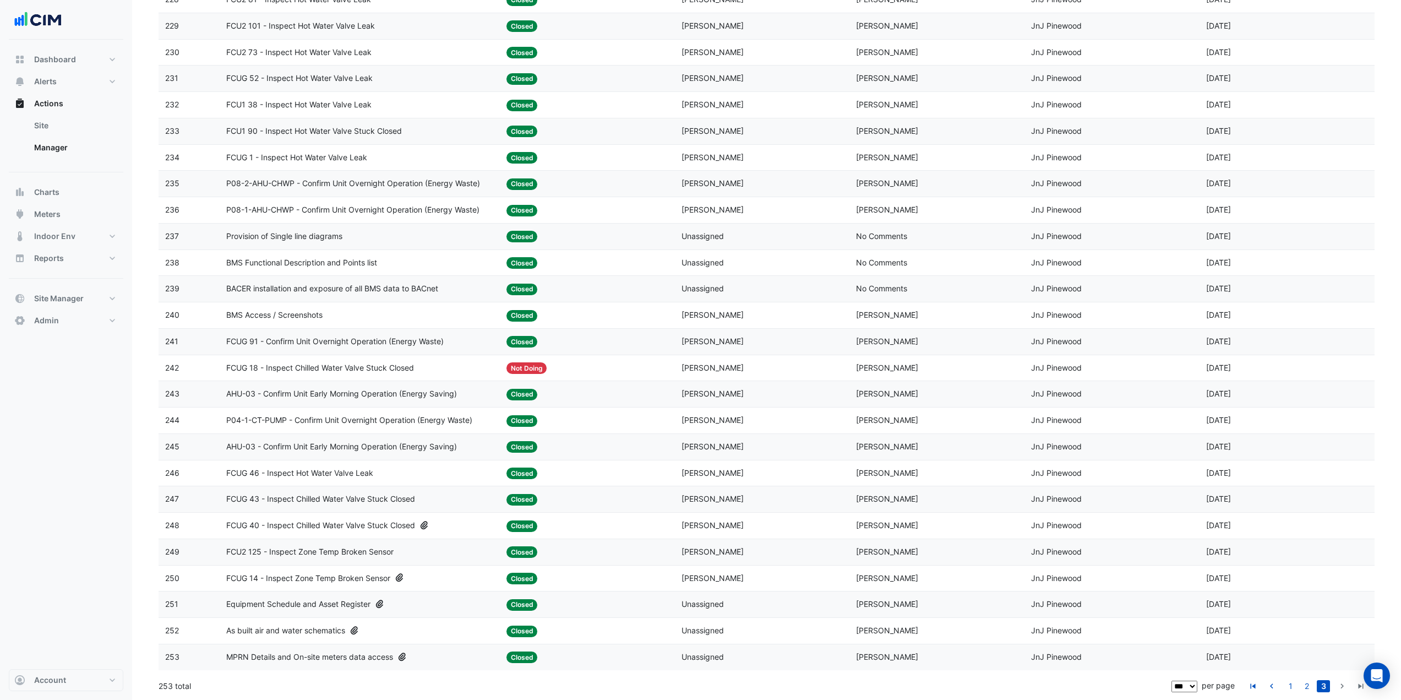
click at [397, 418] on span "P04-1-CT-PUMP - Confirm Unit Overnight Operation (Energy Waste)" at bounding box center [349, 420] width 246 height 13
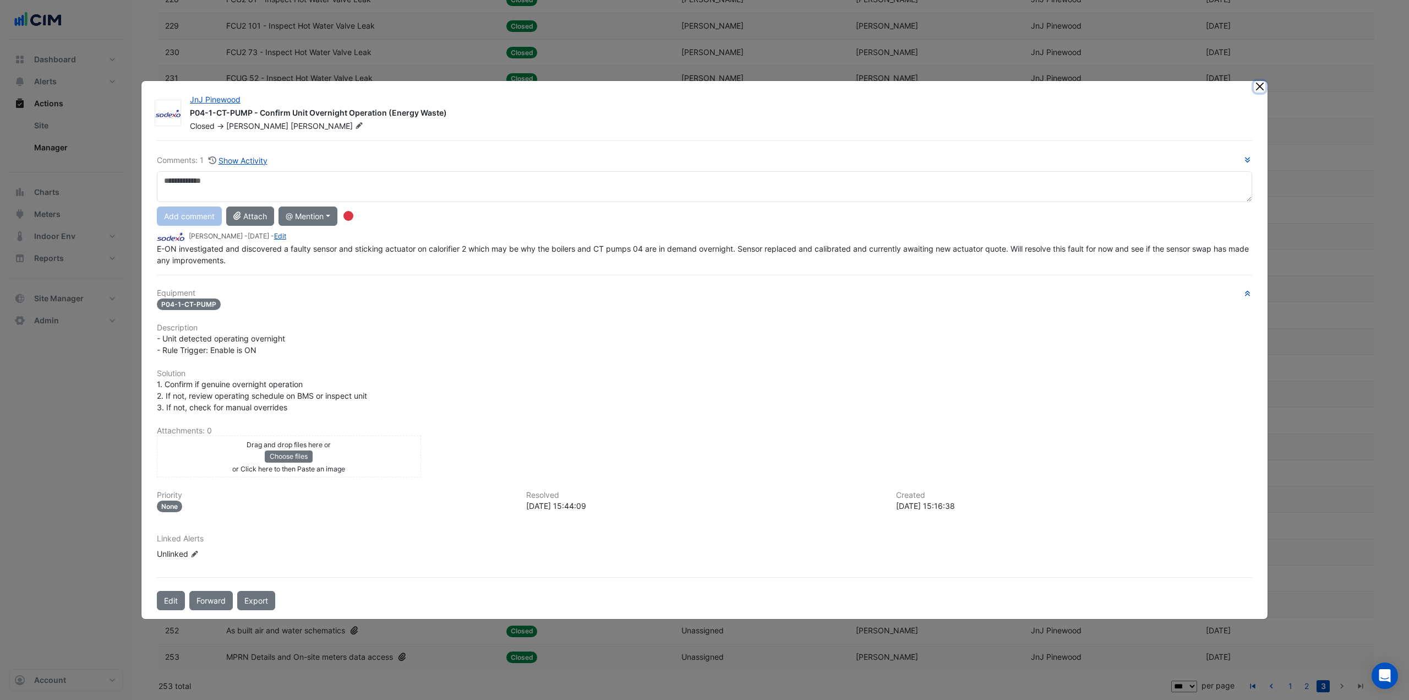
click at [1258, 86] on button "Close" at bounding box center [1260, 87] width 12 height 12
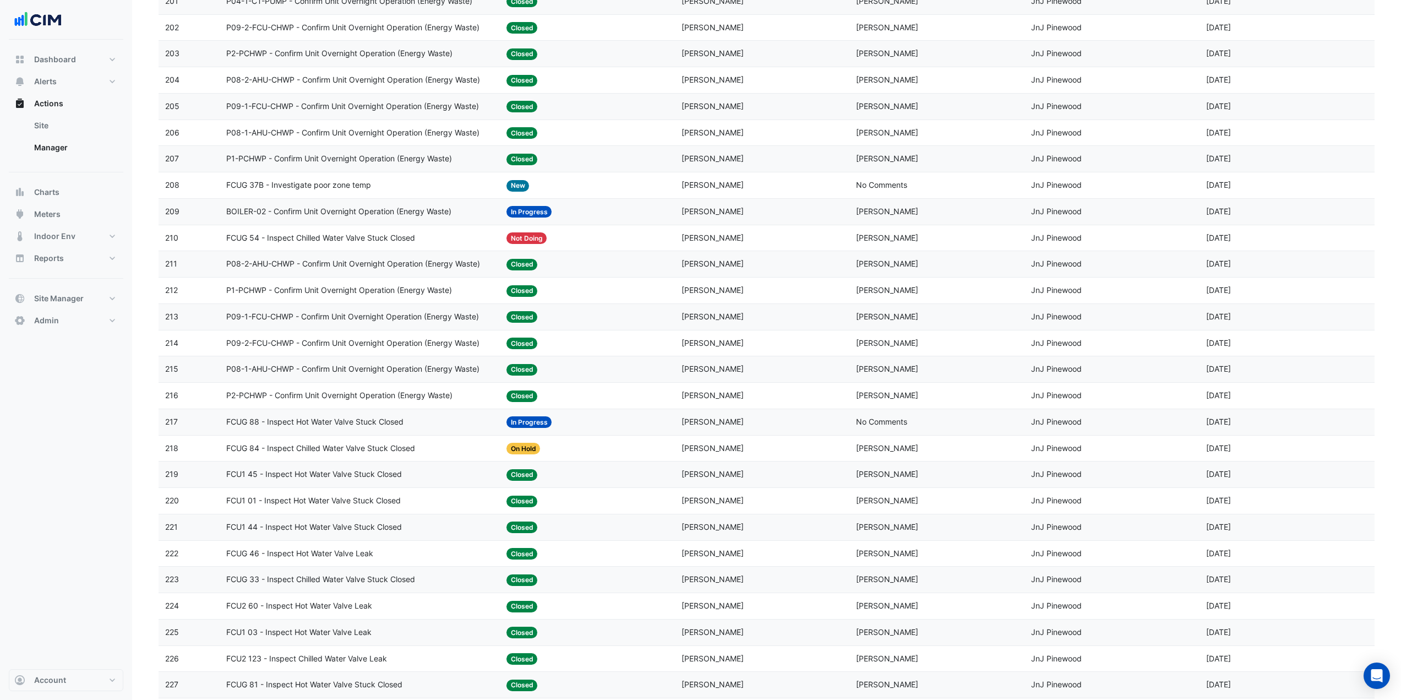
scroll to position [0, 0]
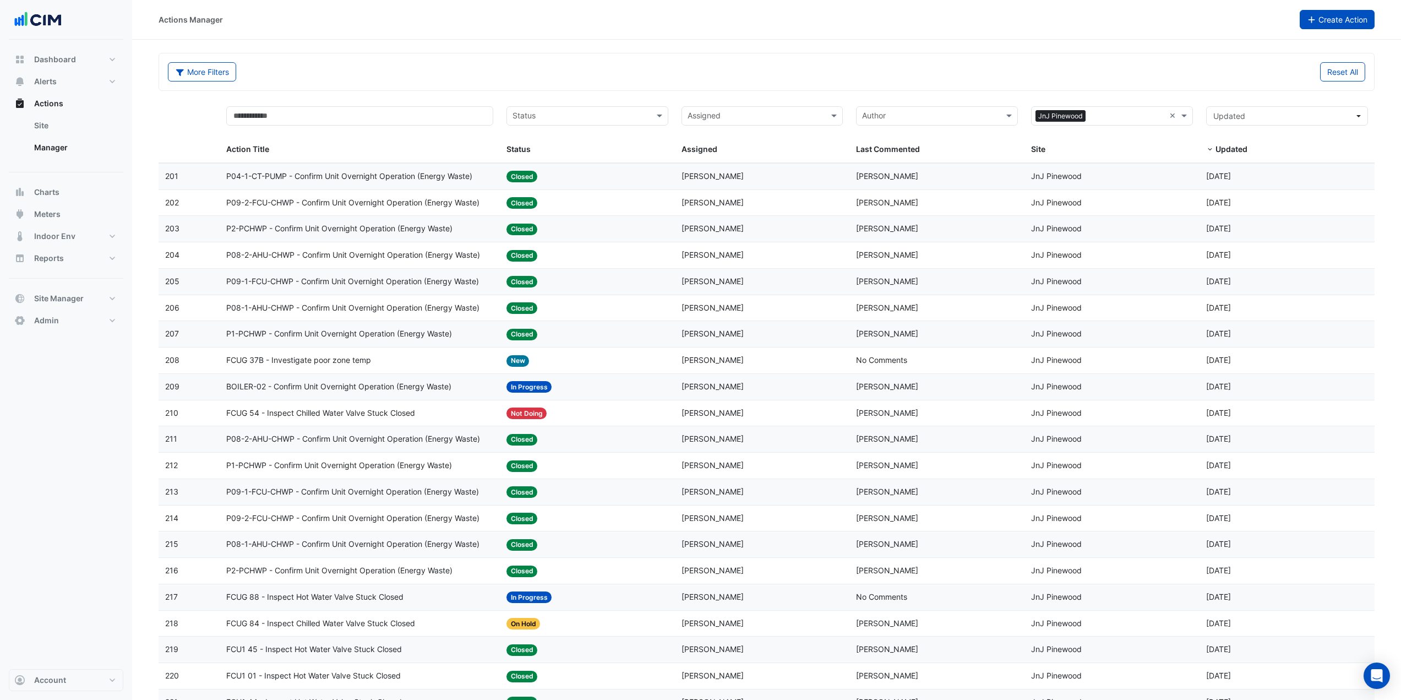
click at [1341, 19] on button "Create Action" at bounding box center [1337, 19] width 75 height 19
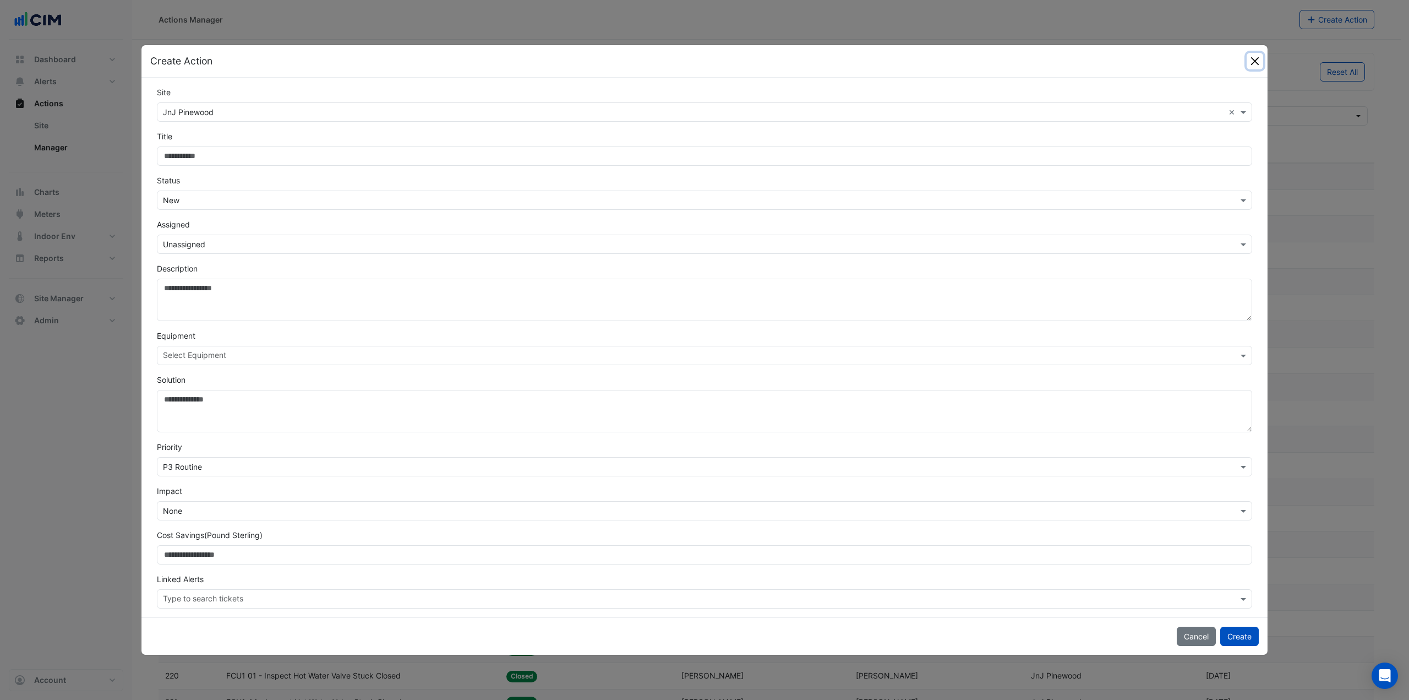
click at [1250, 61] on button "Close" at bounding box center [1255, 61] width 17 height 17
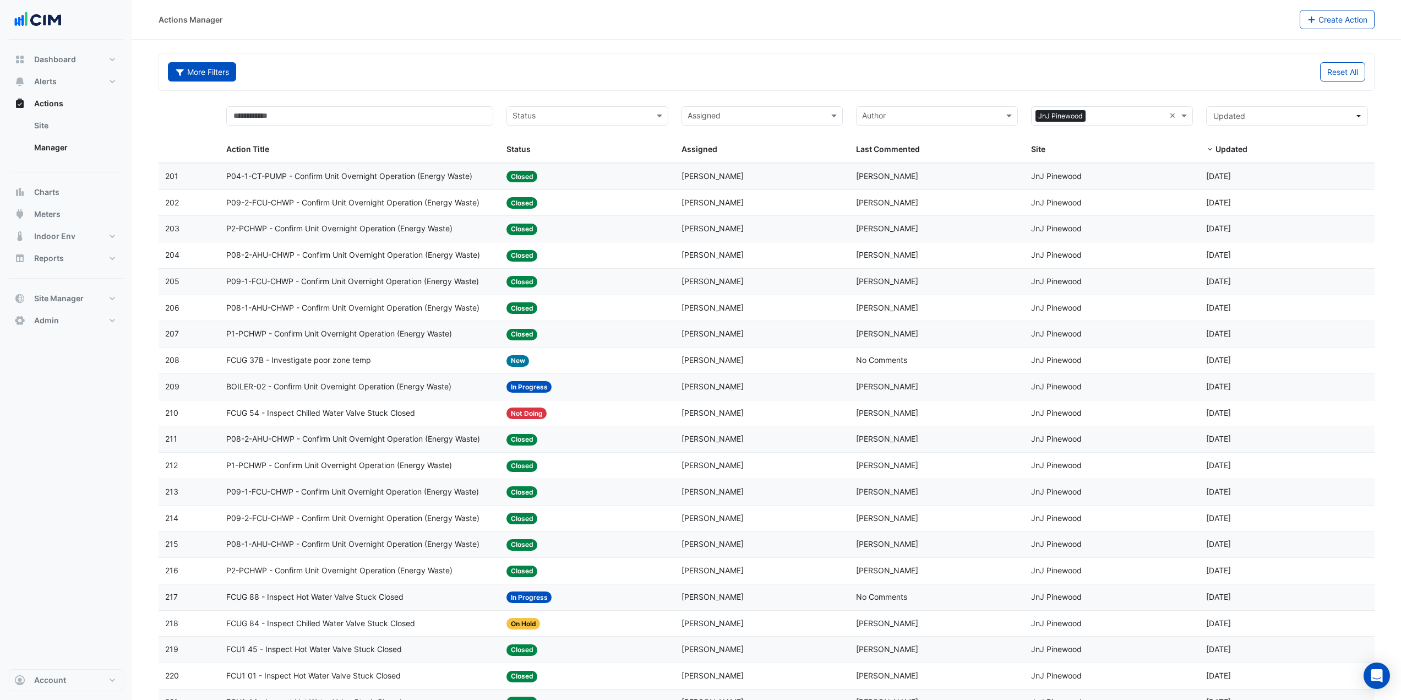
click at [225, 77] on button "More Filters" at bounding box center [202, 71] width 68 height 19
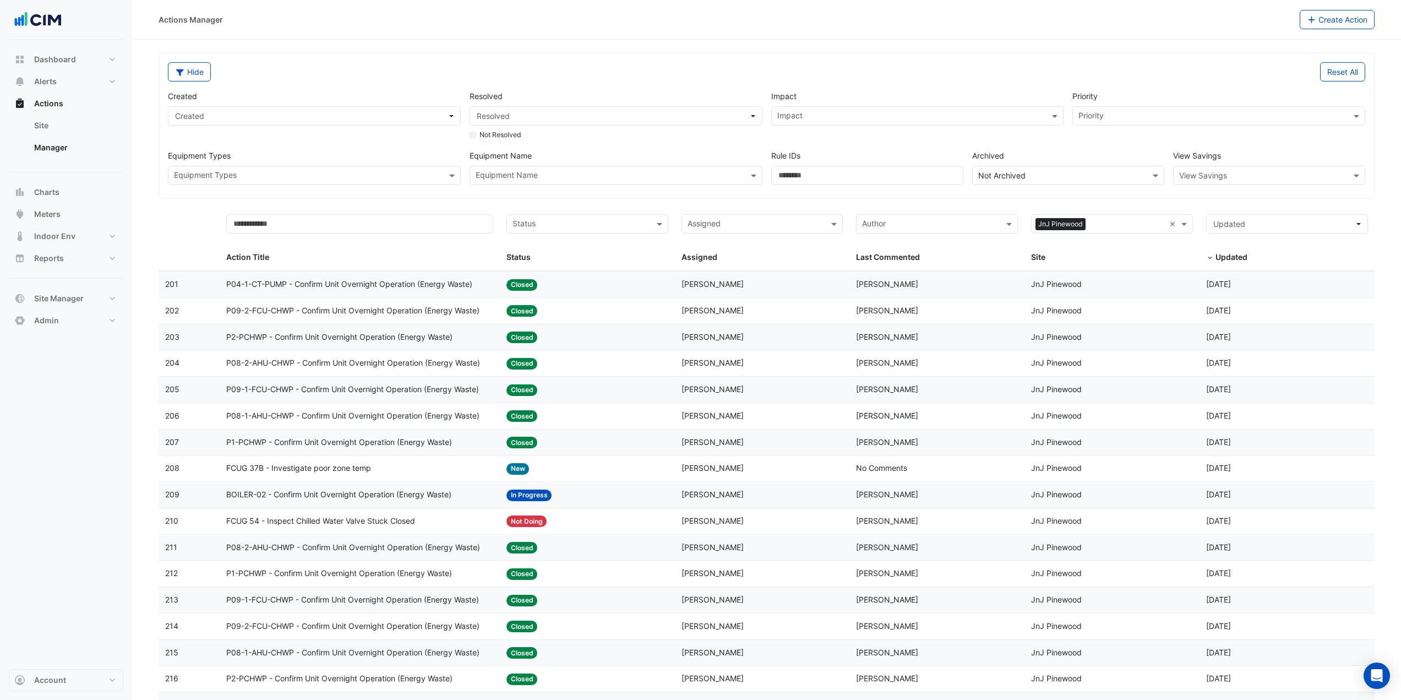
click at [565, 167] on div "Equipment Name" at bounding box center [616, 175] width 293 height 19
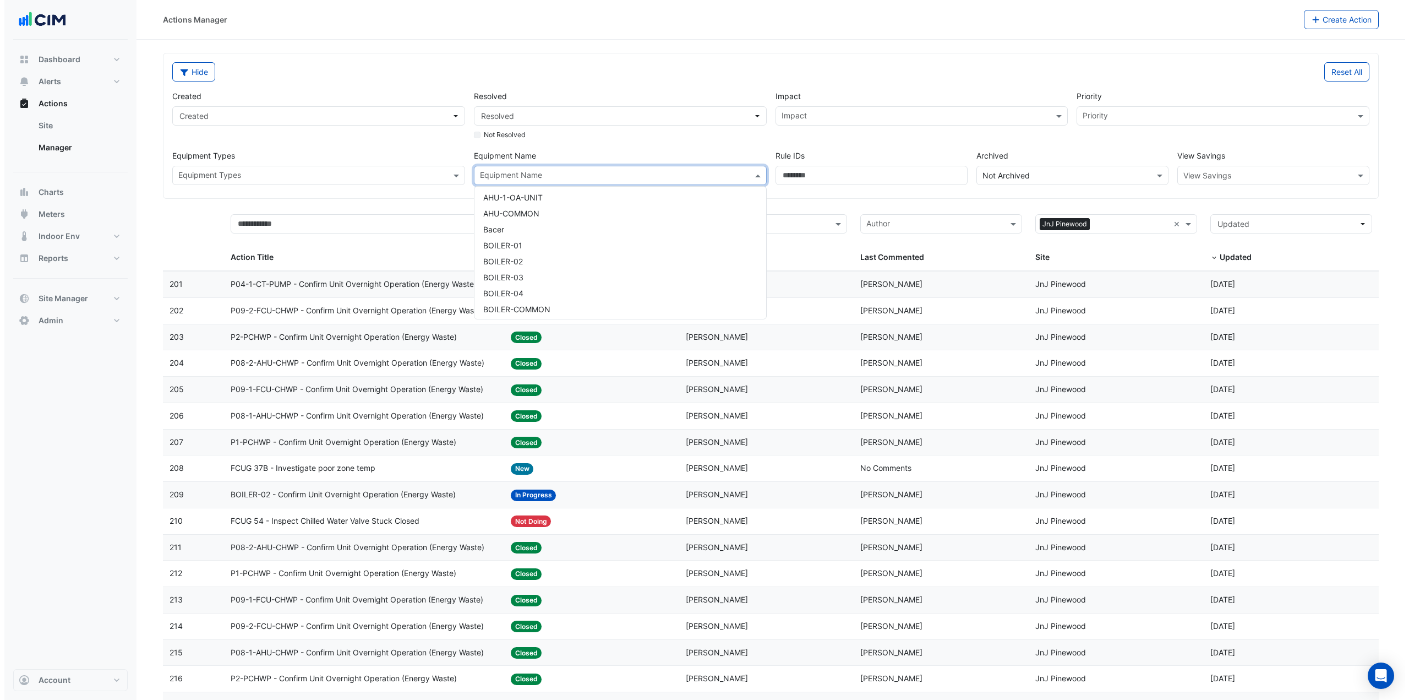
scroll to position [220, 0]
click at [527, 219] on div "BOILER-01" at bounding box center [616, 218] width 292 height 16
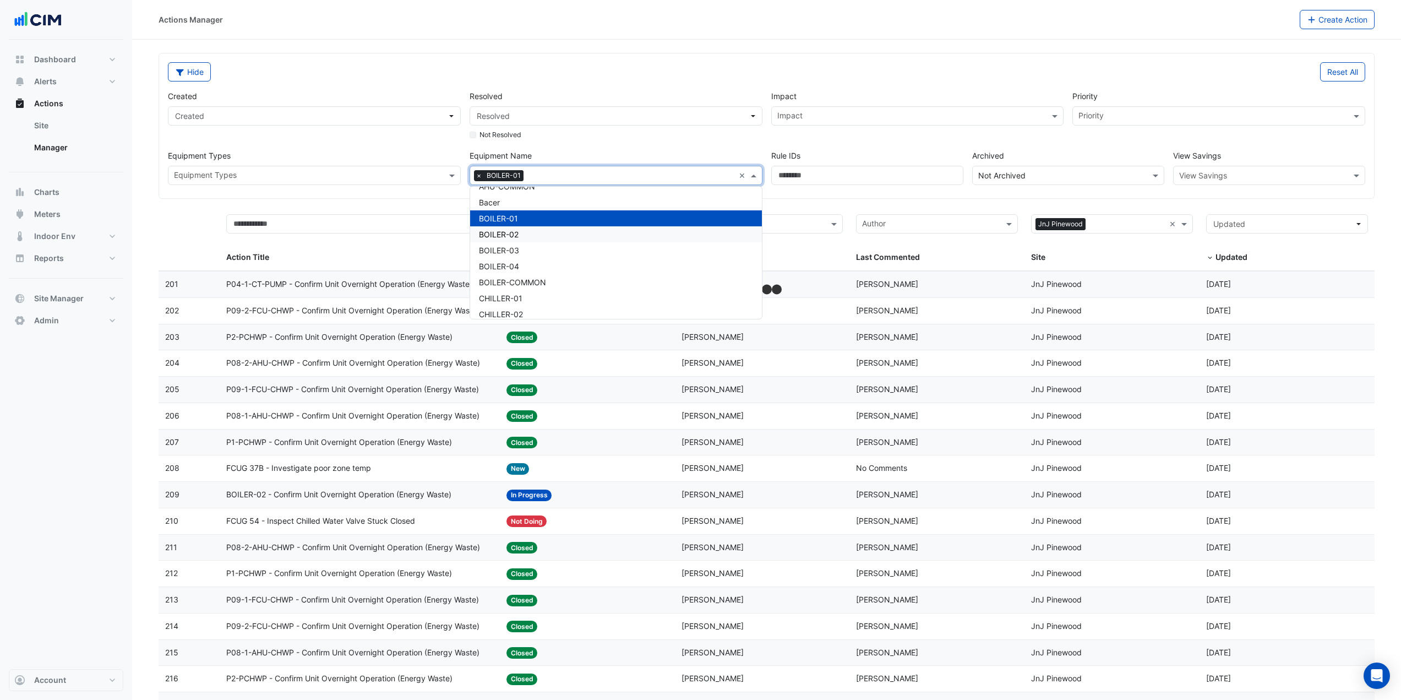
click at [524, 237] on div "BOILER-02" at bounding box center [616, 234] width 292 height 16
click at [520, 244] on div "BOILER-03" at bounding box center [616, 250] width 292 height 16
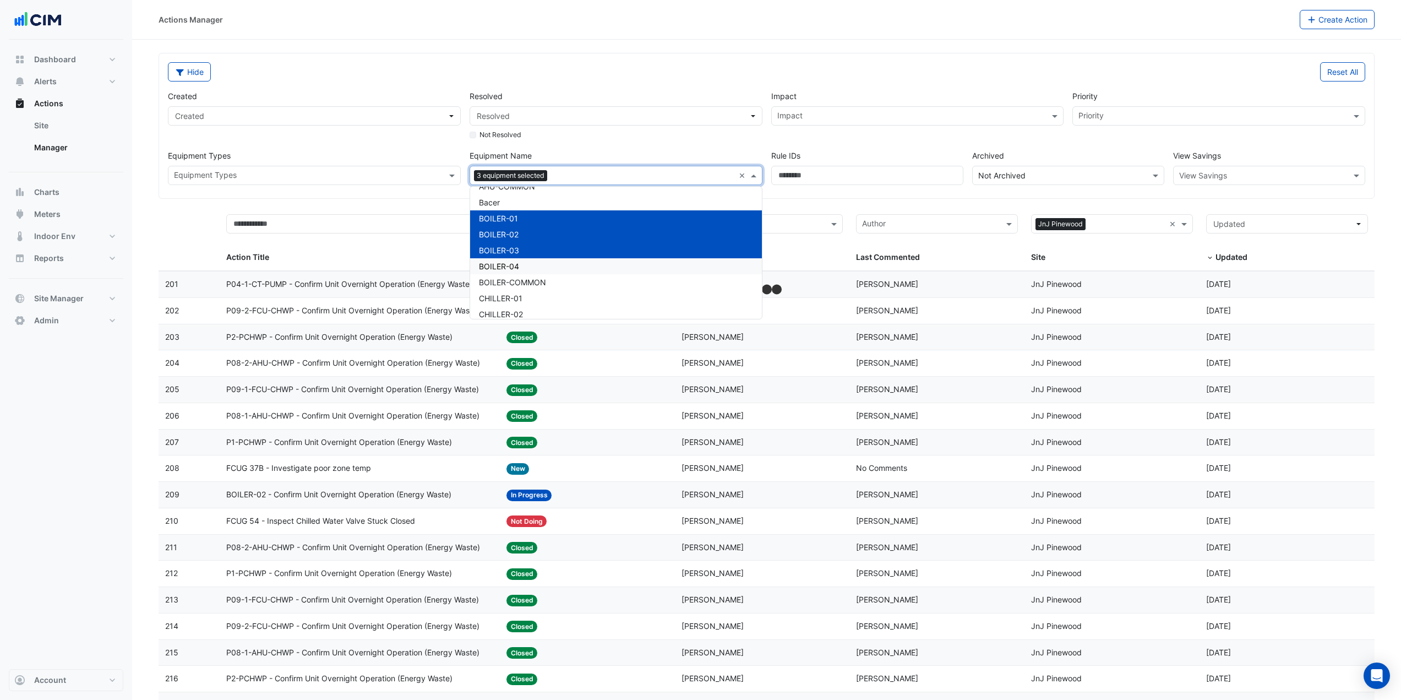
click at [517, 261] on div "BOILER-04" at bounding box center [616, 266] width 292 height 16
click at [521, 277] on div "BOILER-COMMON" at bounding box center [616, 282] width 292 height 16
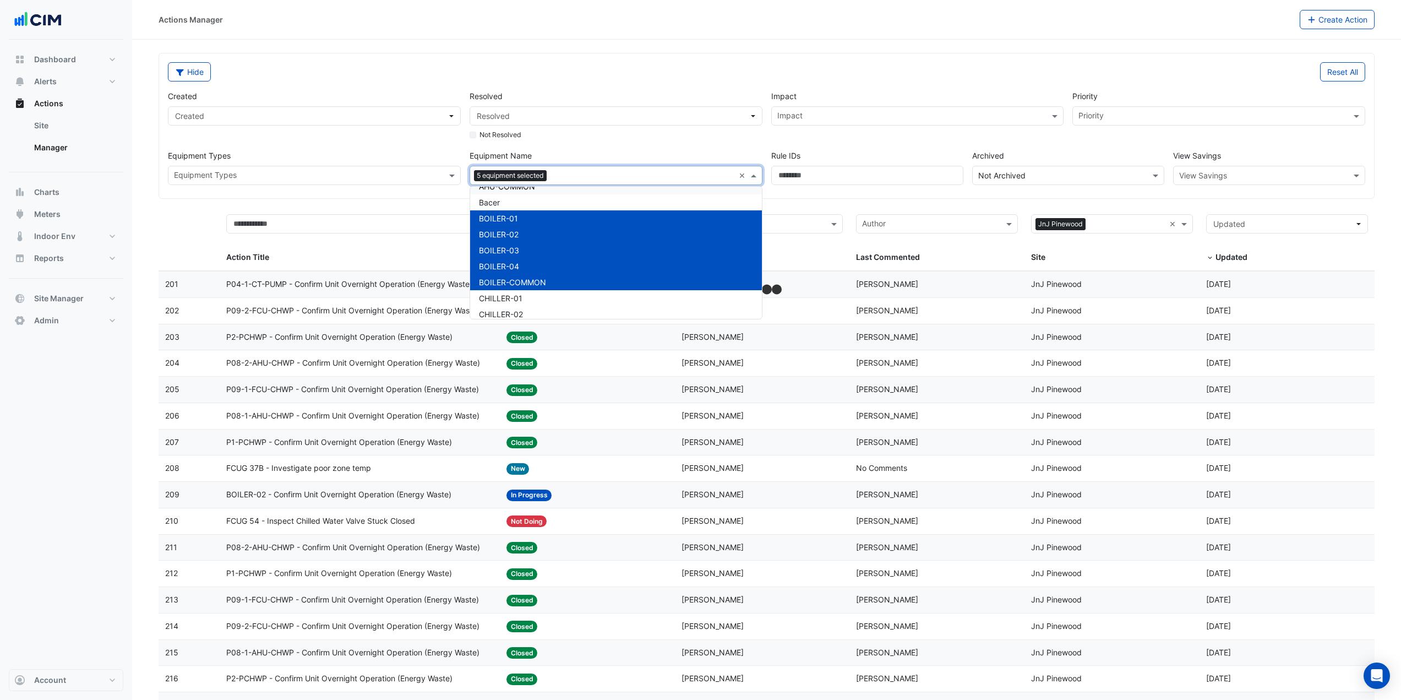
click at [442, 147] on div "Created Created Resolved Resolved Not Resolved Impact Impact Priority Priority …" at bounding box center [766, 132] width 1206 height 103
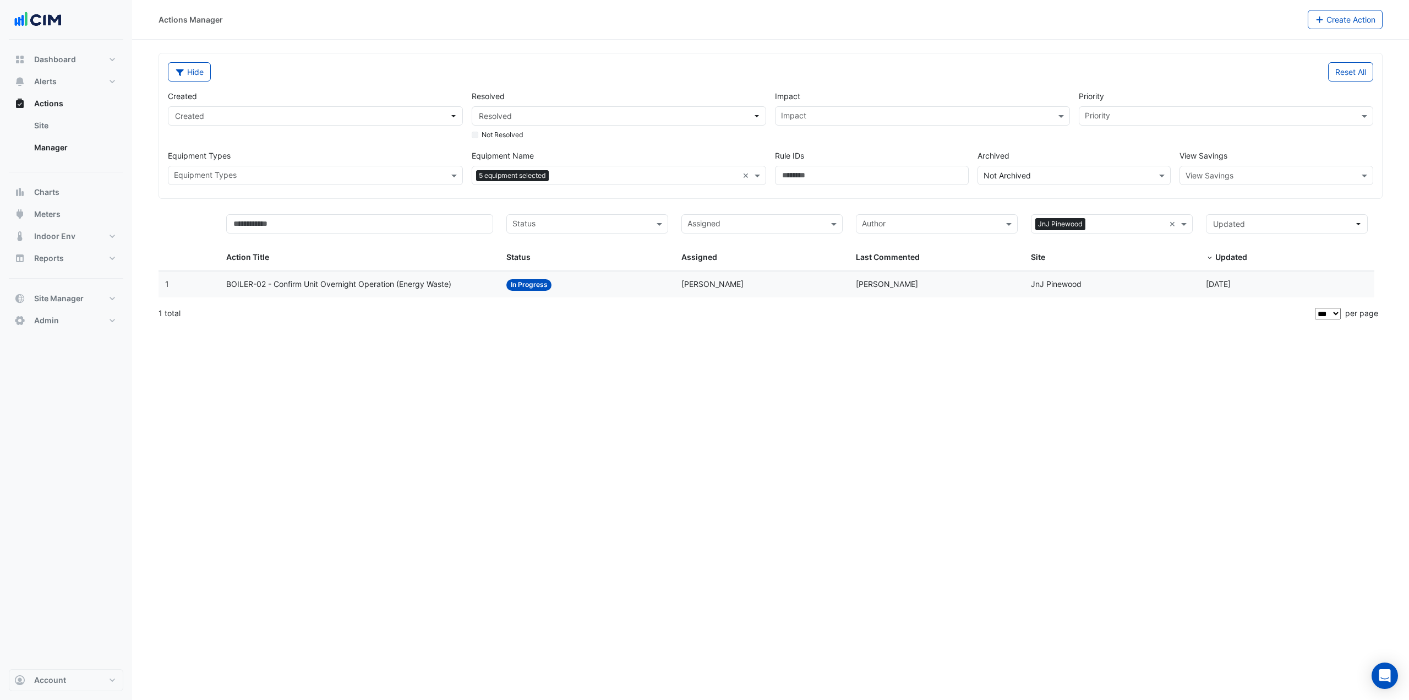
click at [373, 287] on span "BOILER-02 - Confirm Unit Overnight Operation (Energy Waste)" at bounding box center [338, 284] width 225 height 13
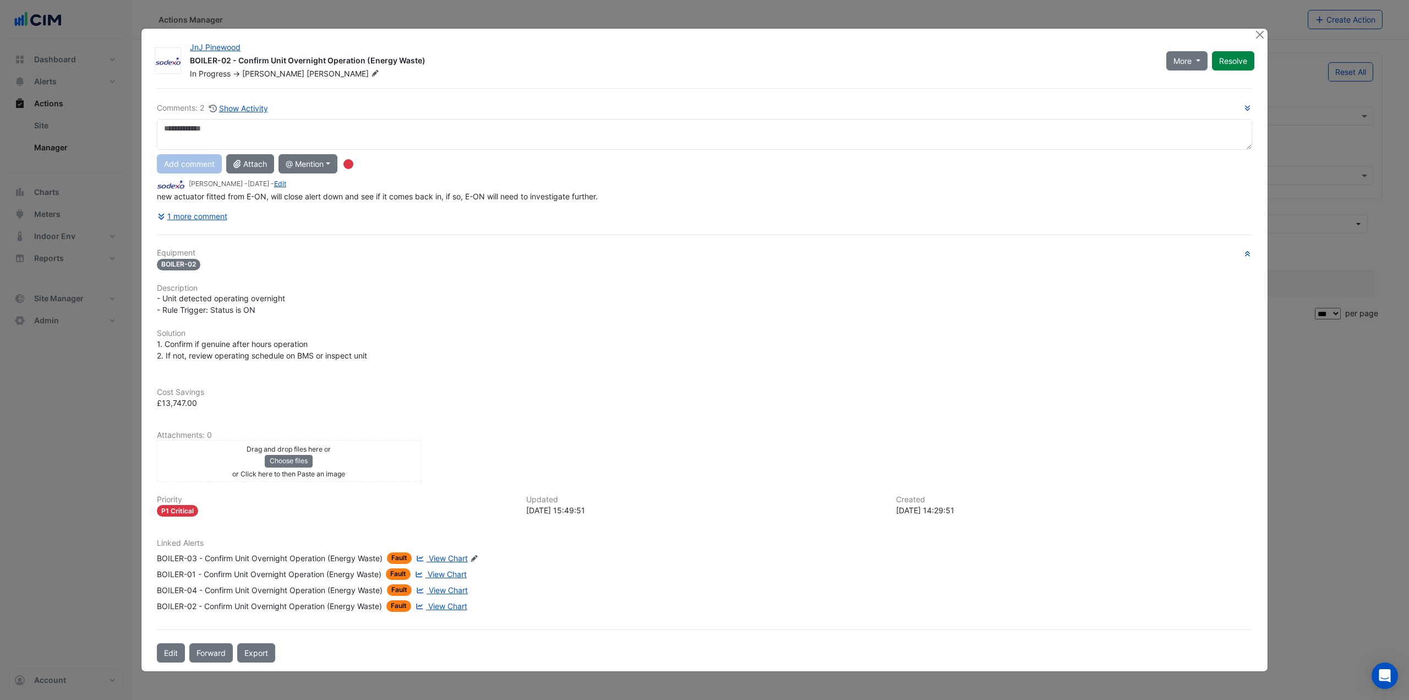
click at [285, 573] on div "BOILER-01 - Confirm Unit Overnight Operation (Energy Waste)" at bounding box center [269, 574] width 225 height 12
